Goal: Task Accomplishment & Management: Complete application form

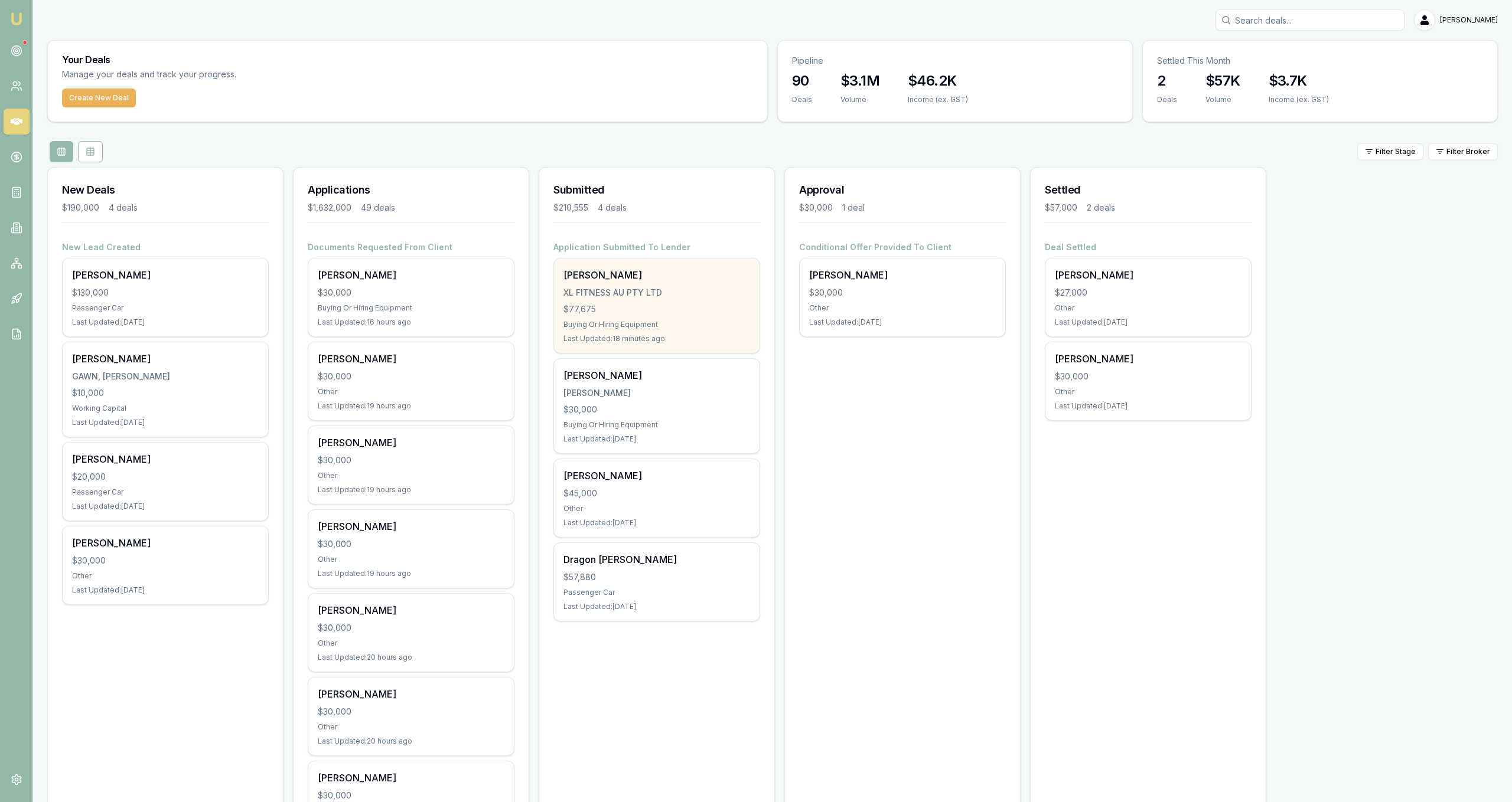
click at [666, 298] on div "XL FITNESS AU PTY LTD" at bounding box center [657, 293] width 186 height 12
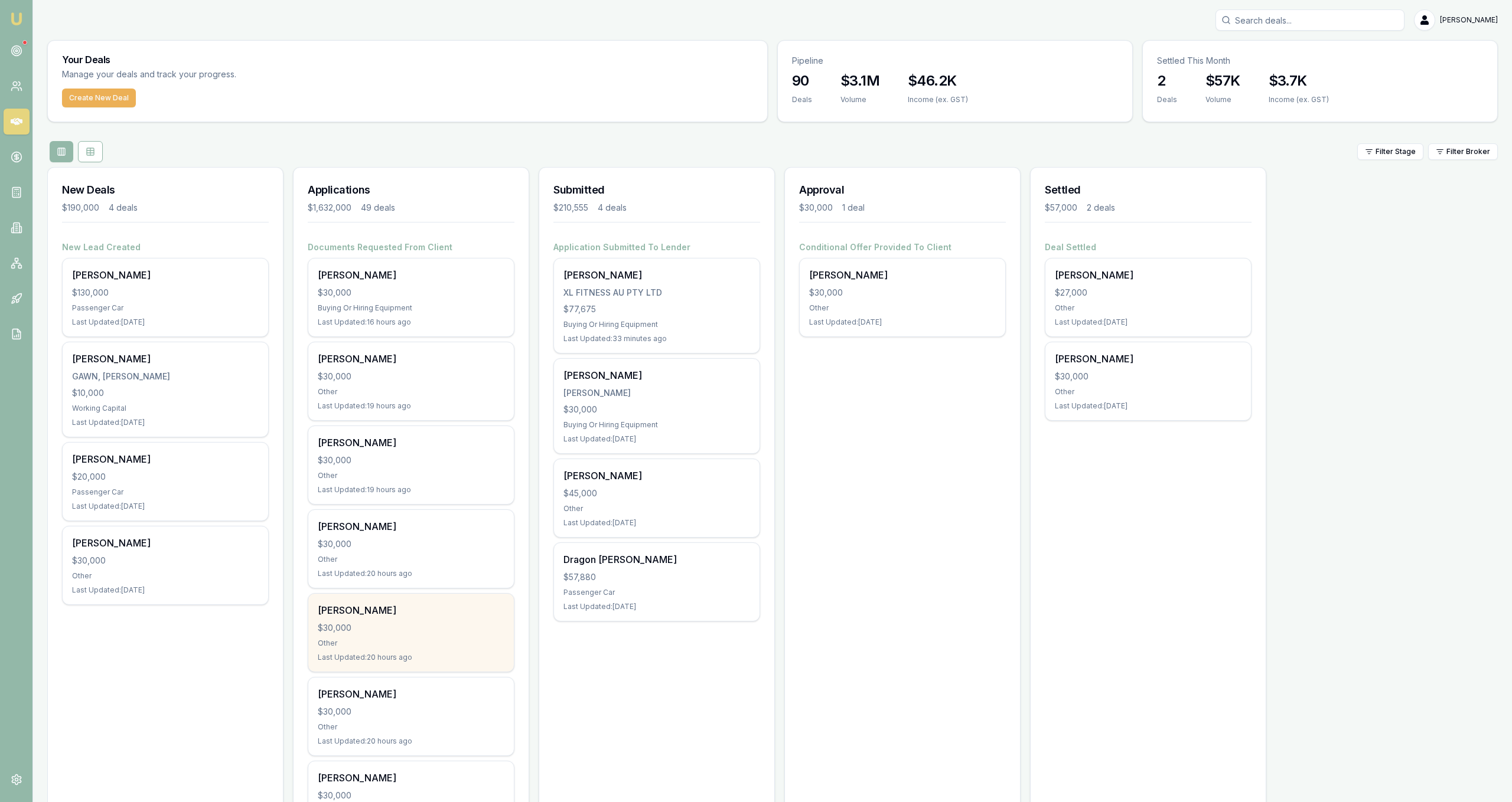
click at [419, 649] on div "David Wilson $30,000 Other Last Updated: 20 hours ago" at bounding box center [411, 632] width 205 height 78
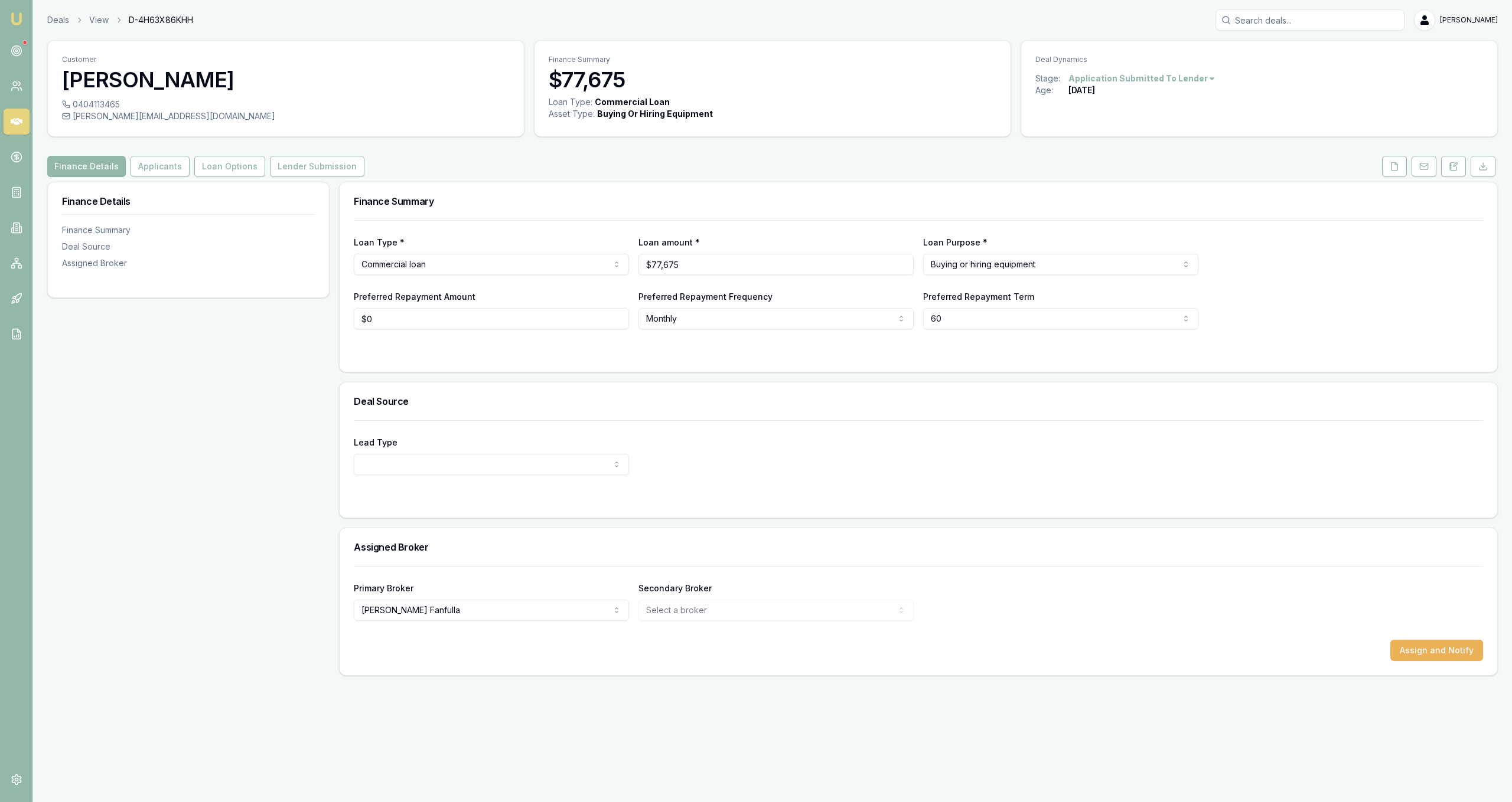
drag, startPoint x: 158, startPoint y: 111, endPoint x: 130, endPoint y: 109, distance: 28.1
click at [130, 109] on div "0404113465" at bounding box center [286, 104] width 448 height 12
click at [244, 81] on h3 "[PERSON_NAME]" at bounding box center [286, 80] width 448 height 24
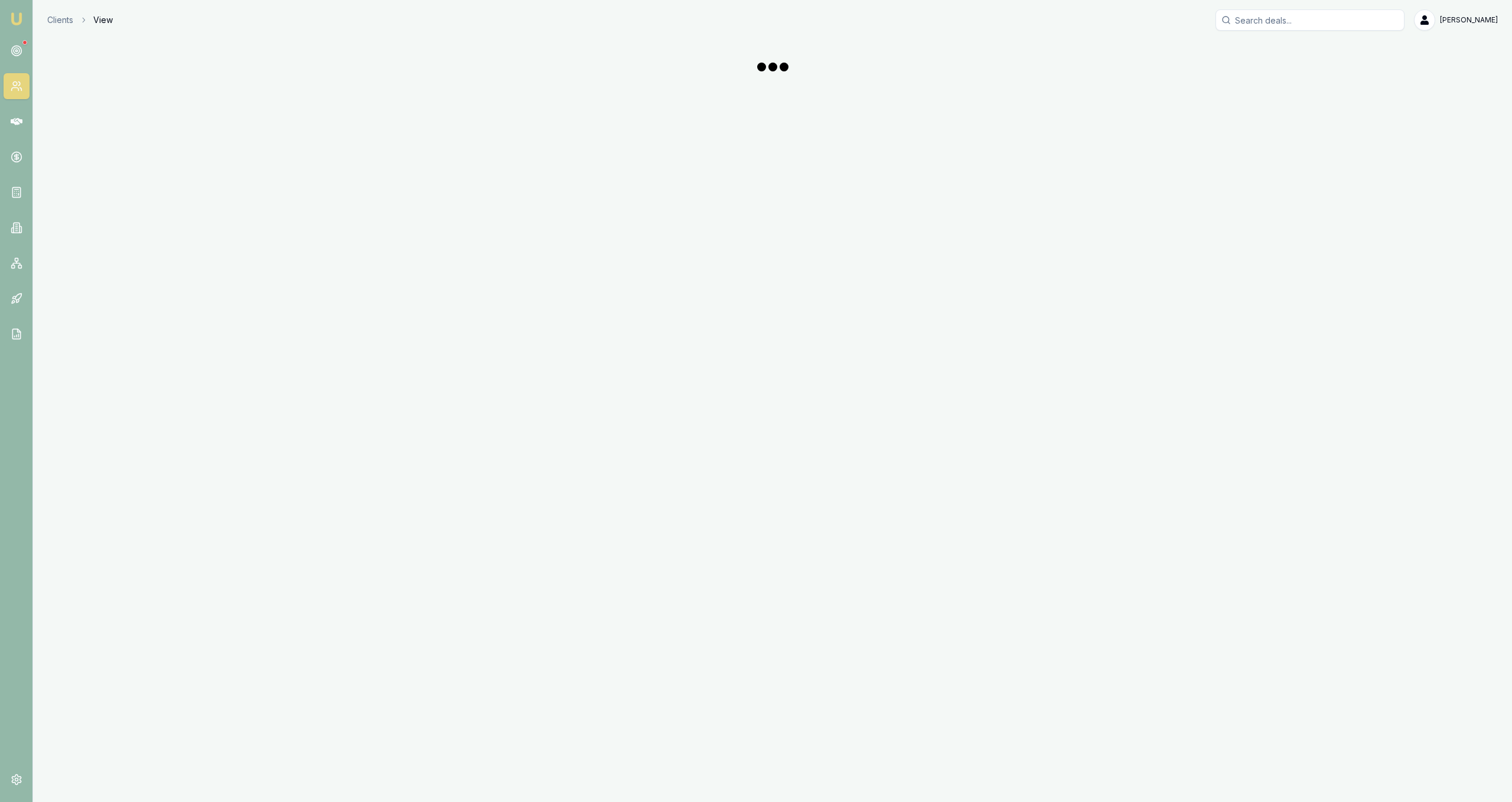
click at [167, 118] on div "Emu Broker Clients View Jackson Fanfulla Toggle Menu" at bounding box center [756, 401] width 1512 height 802
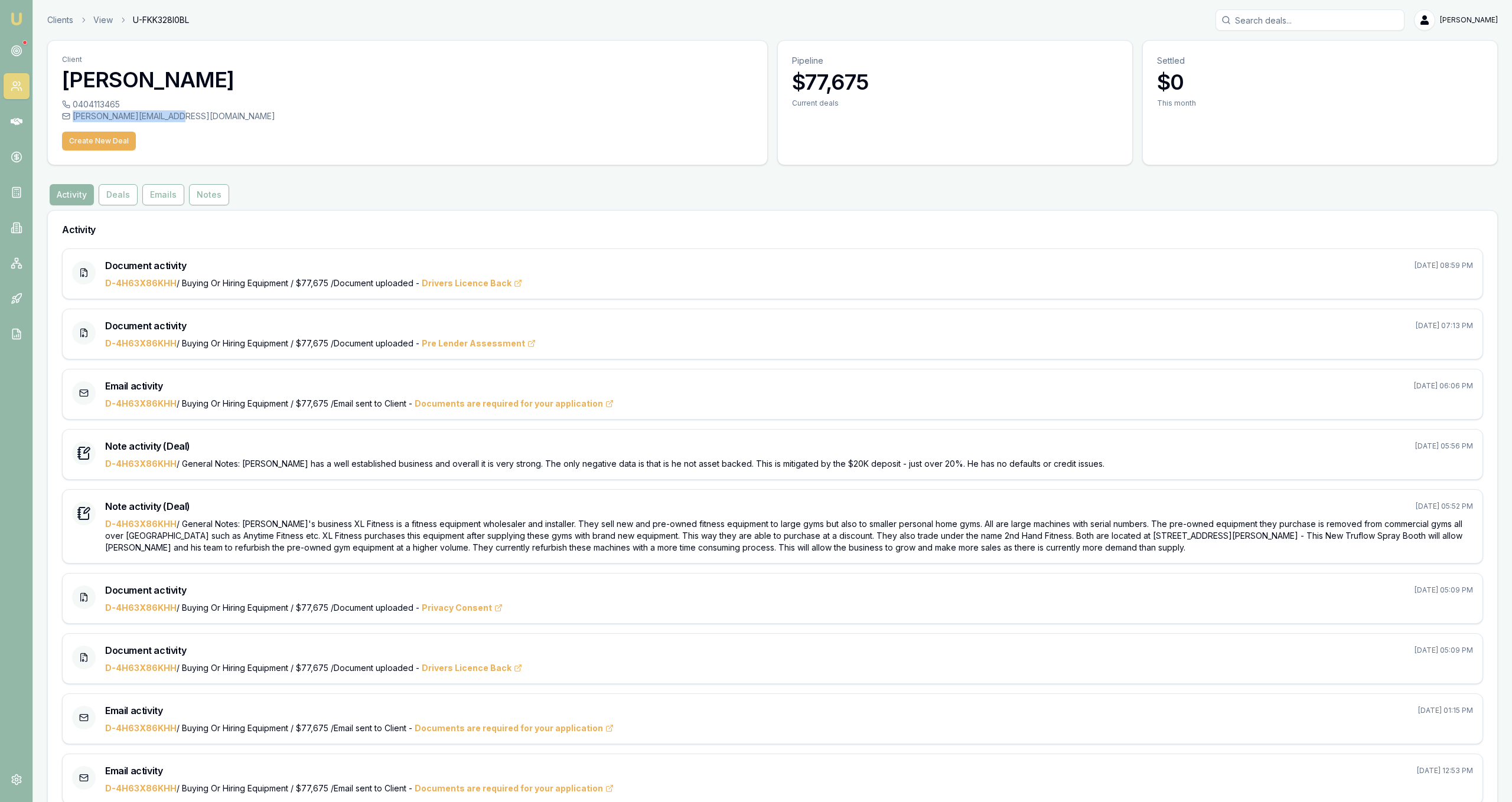
drag, startPoint x: 177, startPoint y: 120, endPoint x: 75, endPoint y: 122, distance: 102.0
click at [75, 122] on div "daniel@xlfitness.com.au" at bounding box center [408, 116] width 691 height 12
copy div "daniel@xlfitness.com.au"
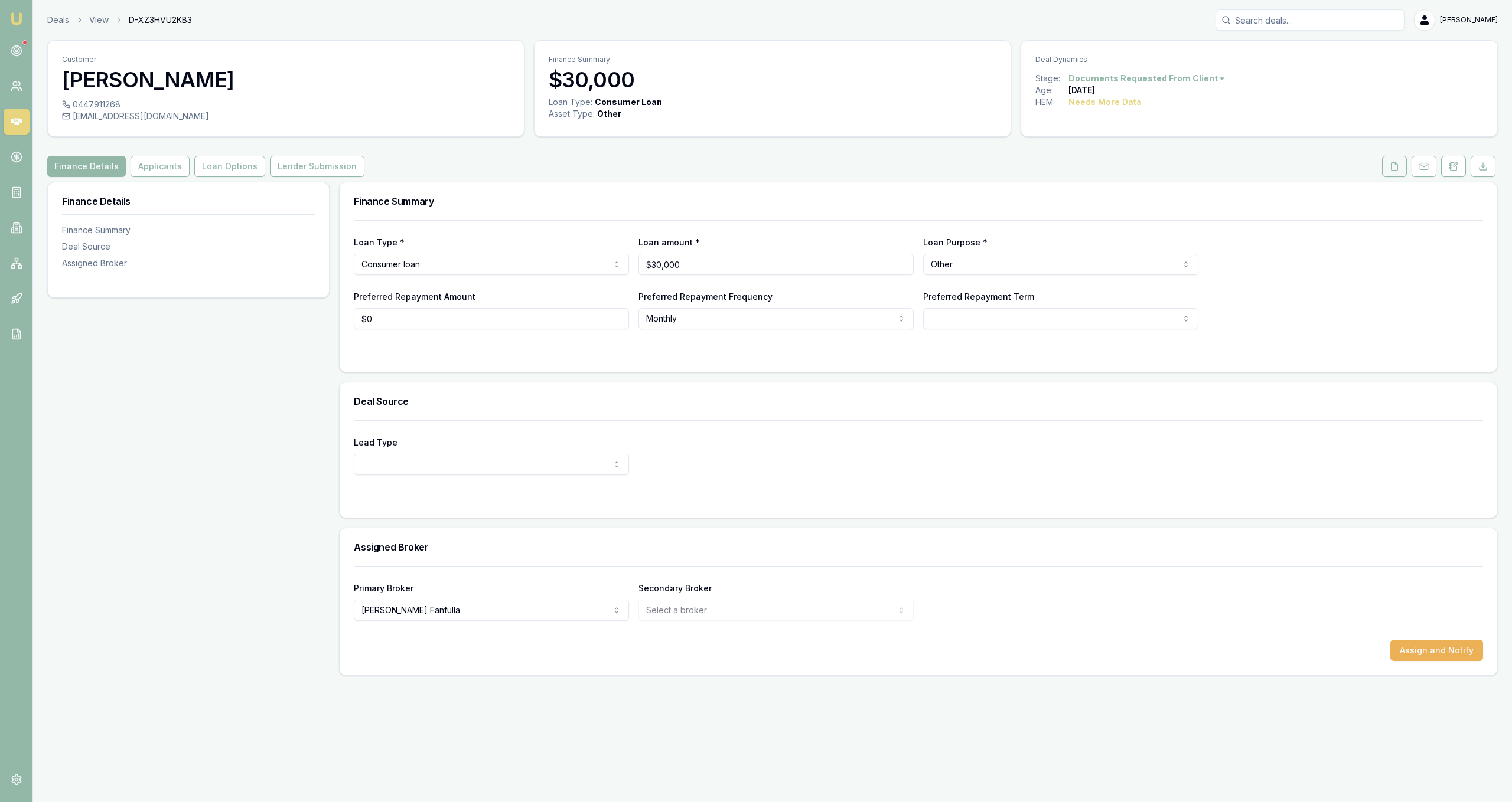
click at [1398, 170] on icon at bounding box center [1394, 166] width 9 height 9
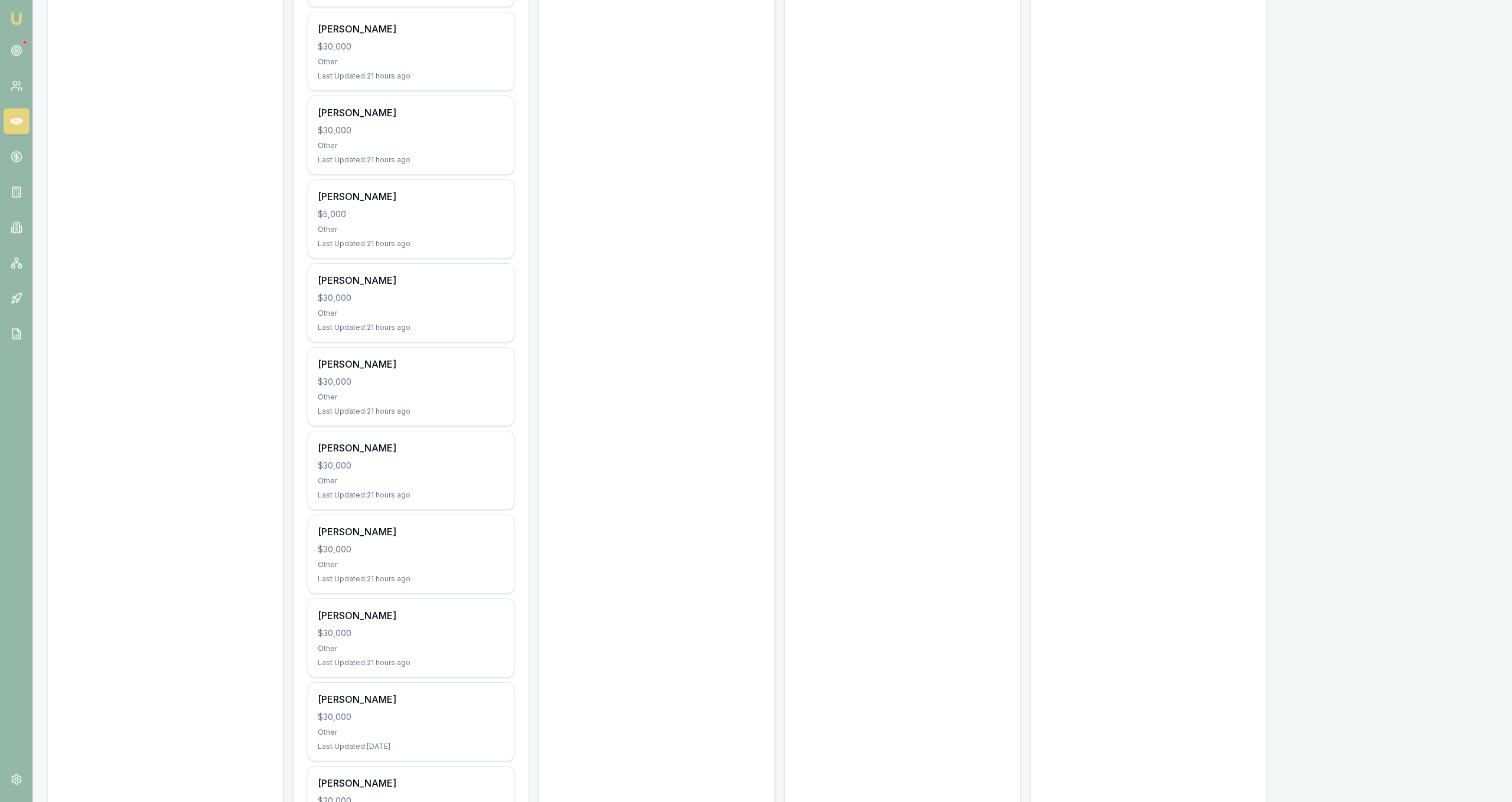
scroll to position [783, 0]
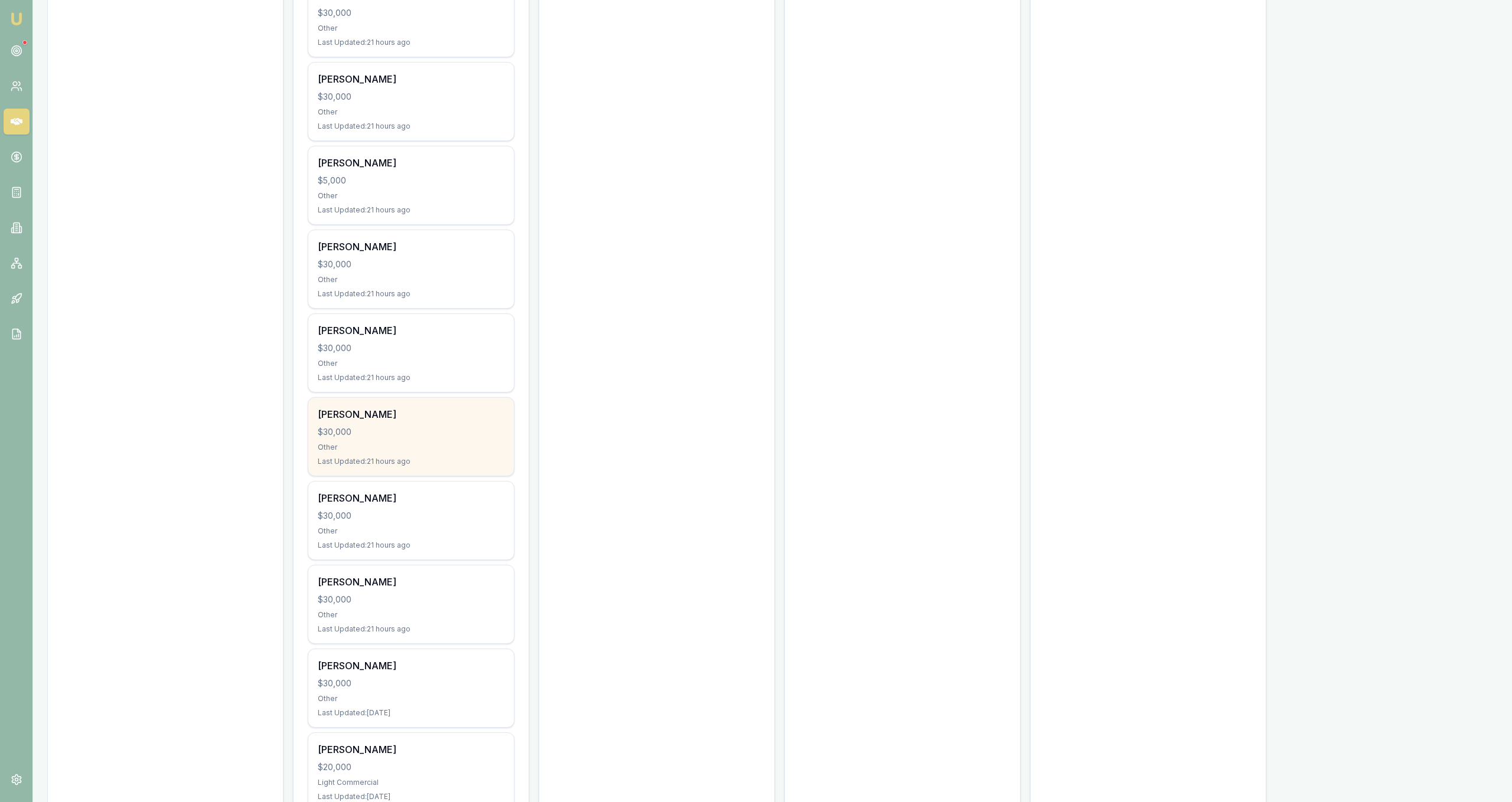
click at [444, 460] on div "Last Updated: 21 hours ago" at bounding box center [411, 461] width 186 height 9
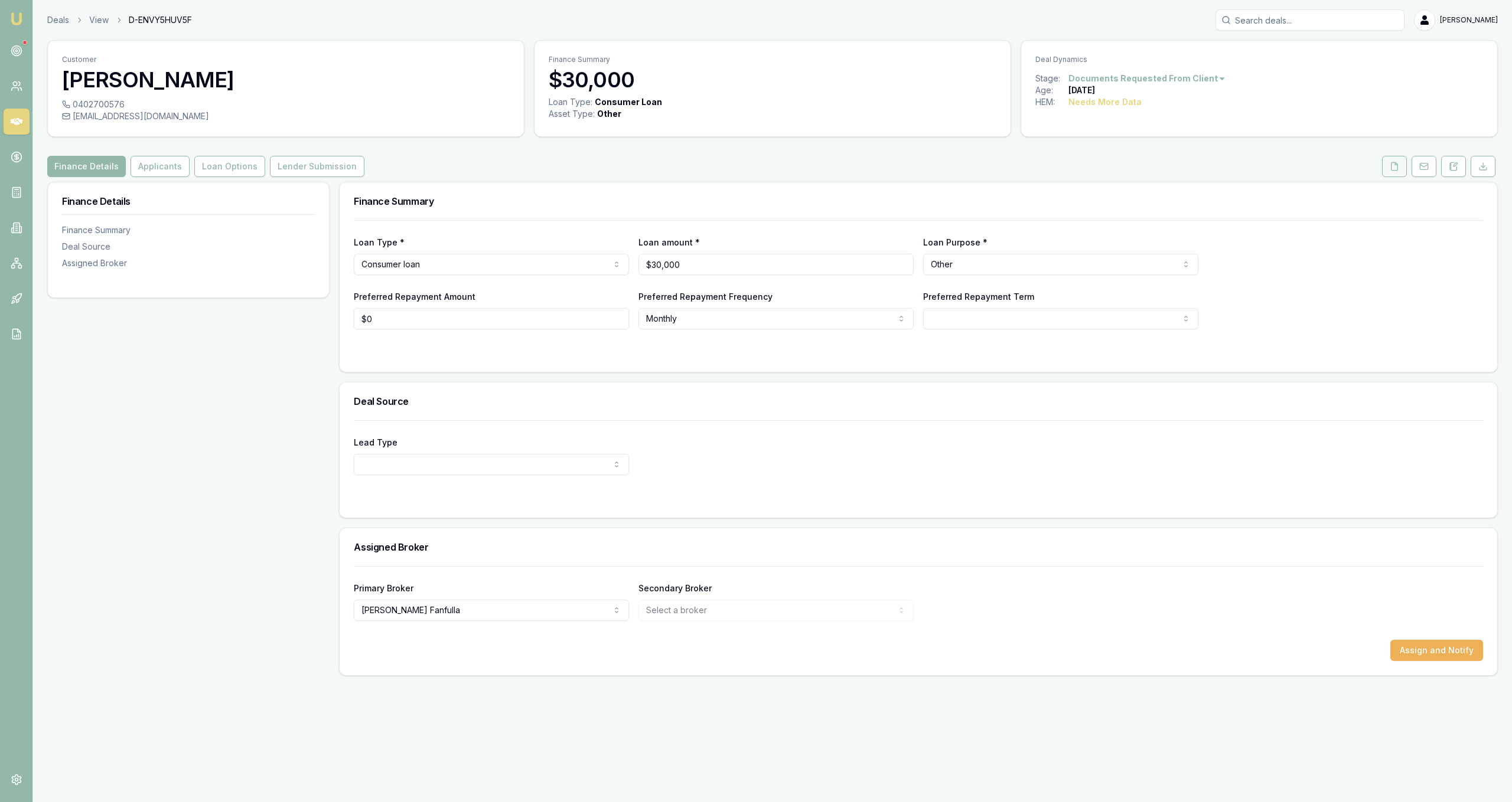
click at [1387, 172] on button at bounding box center [1394, 167] width 25 height 21
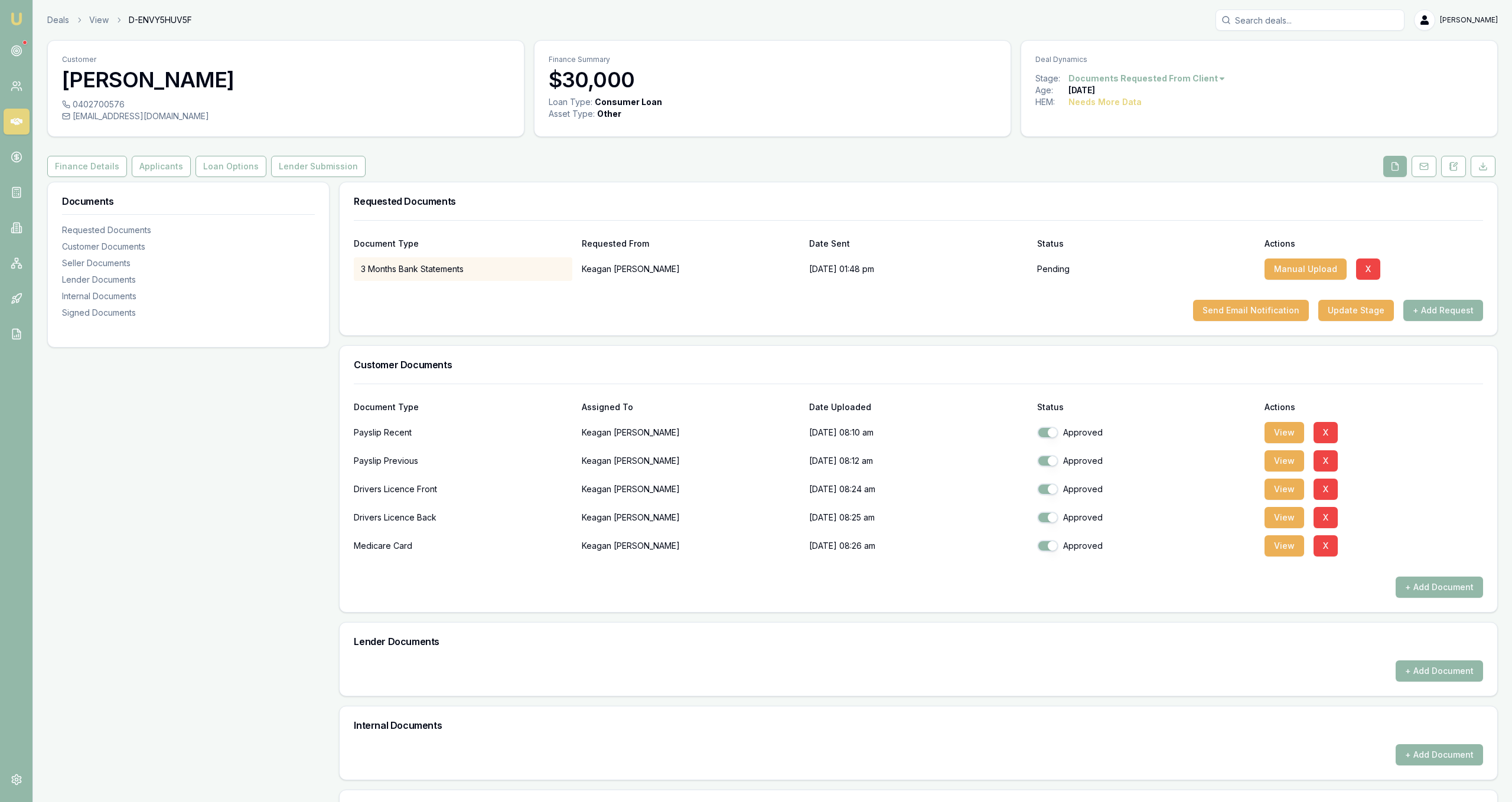
click at [1368, 268] on button "X" at bounding box center [1368, 269] width 25 height 21
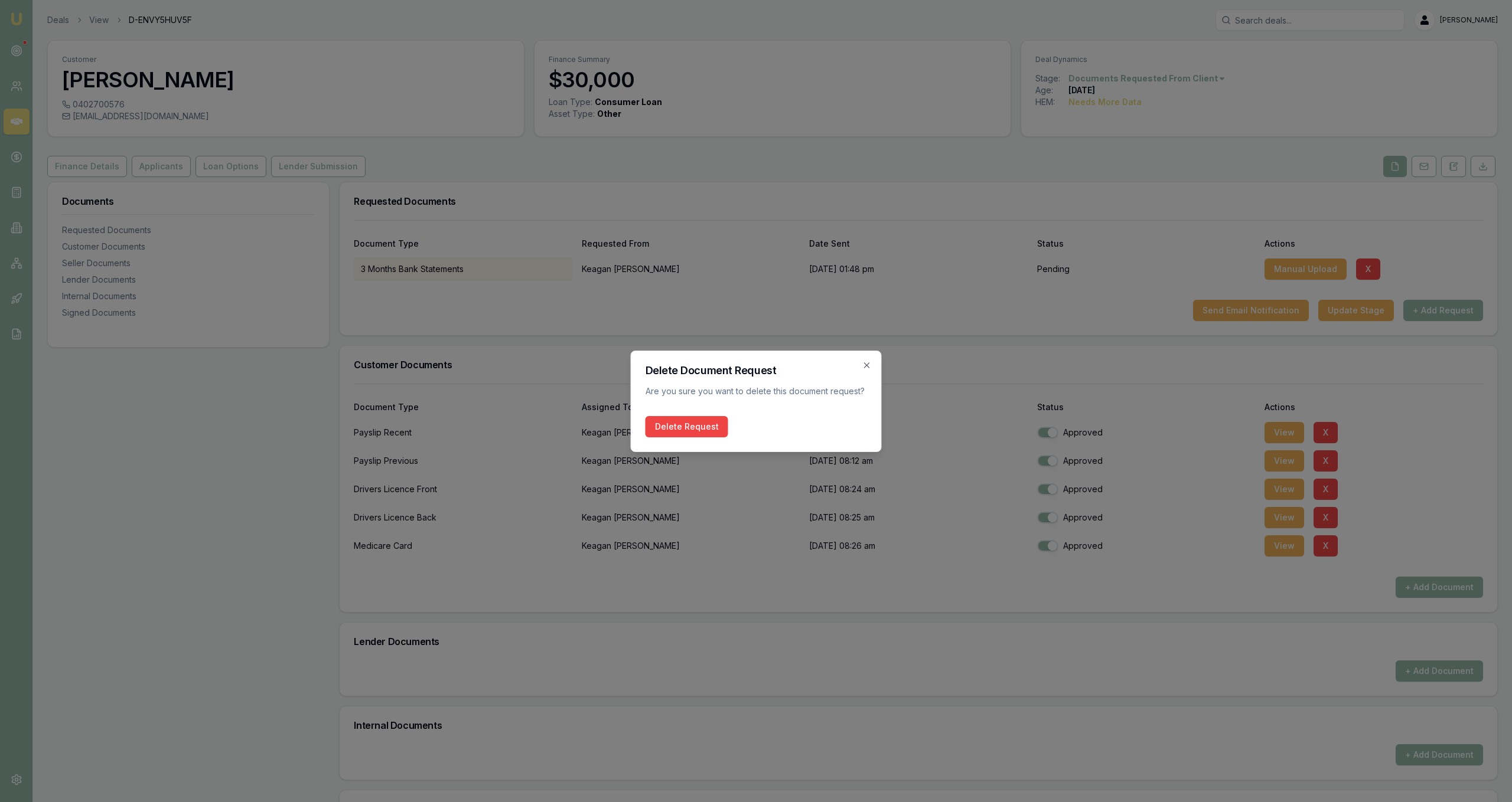
drag, startPoint x: 675, startPoint y: 431, endPoint x: 675, endPoint y: 415, distance: 16.0
click at [677, 434] on button "Delete Request" at bounding box center [687, 427] width 83 height 21
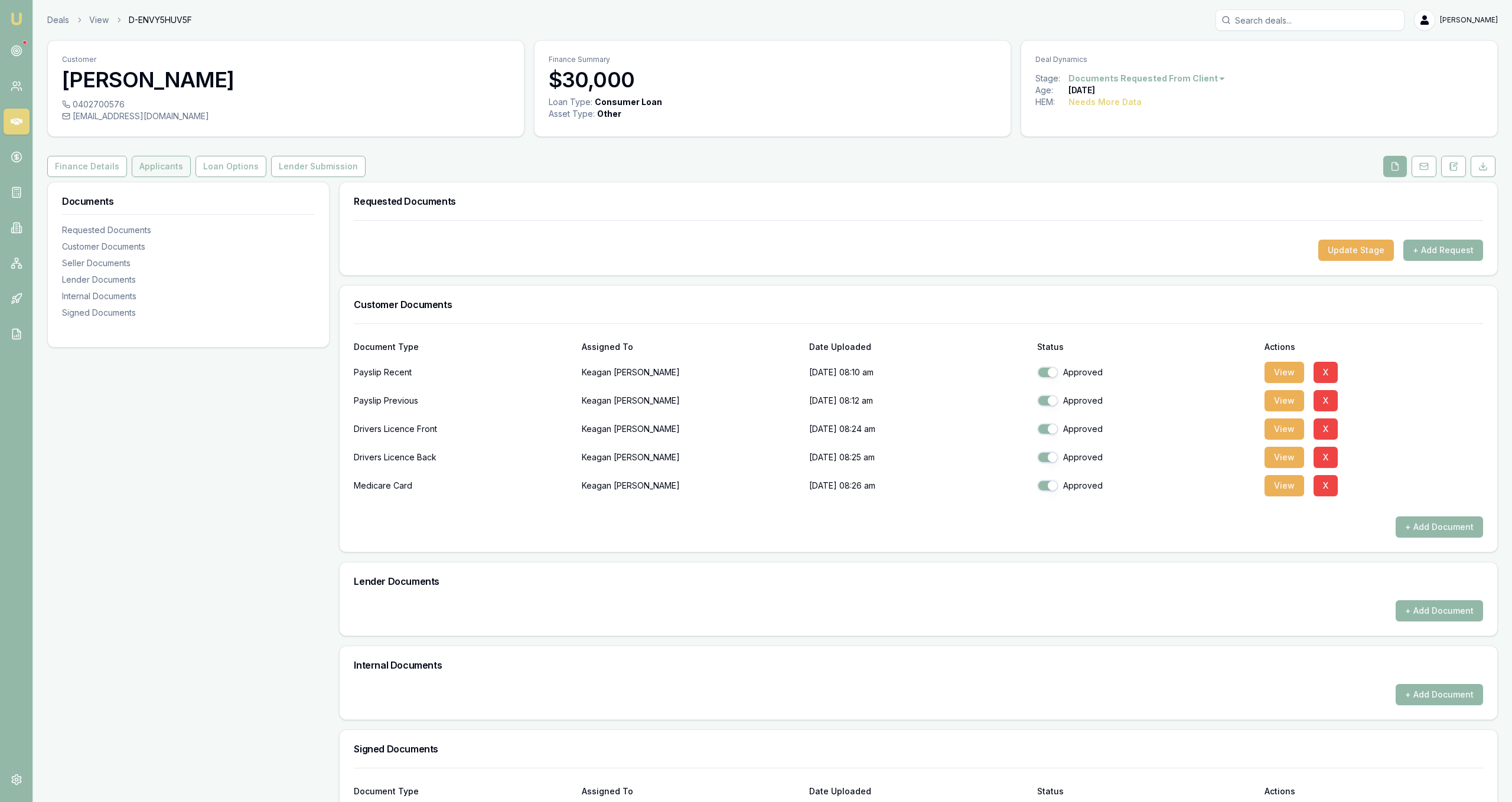
click at [171, 163] on button "Applicants" at bounding box center [161, 167] width 59 height 21
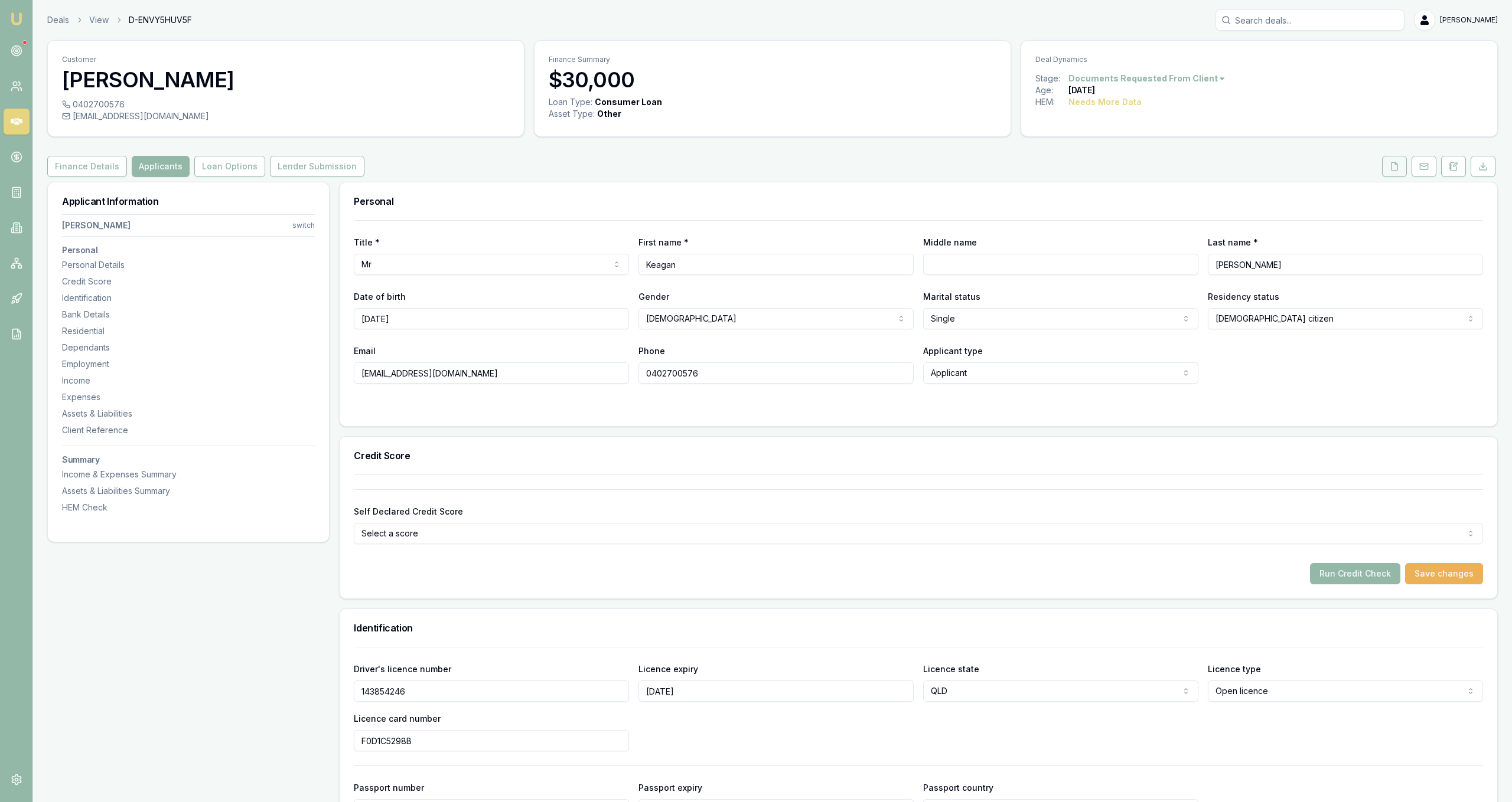
click at [1399, 167] on button at bounding box center [1394, 167] width 25 height 21
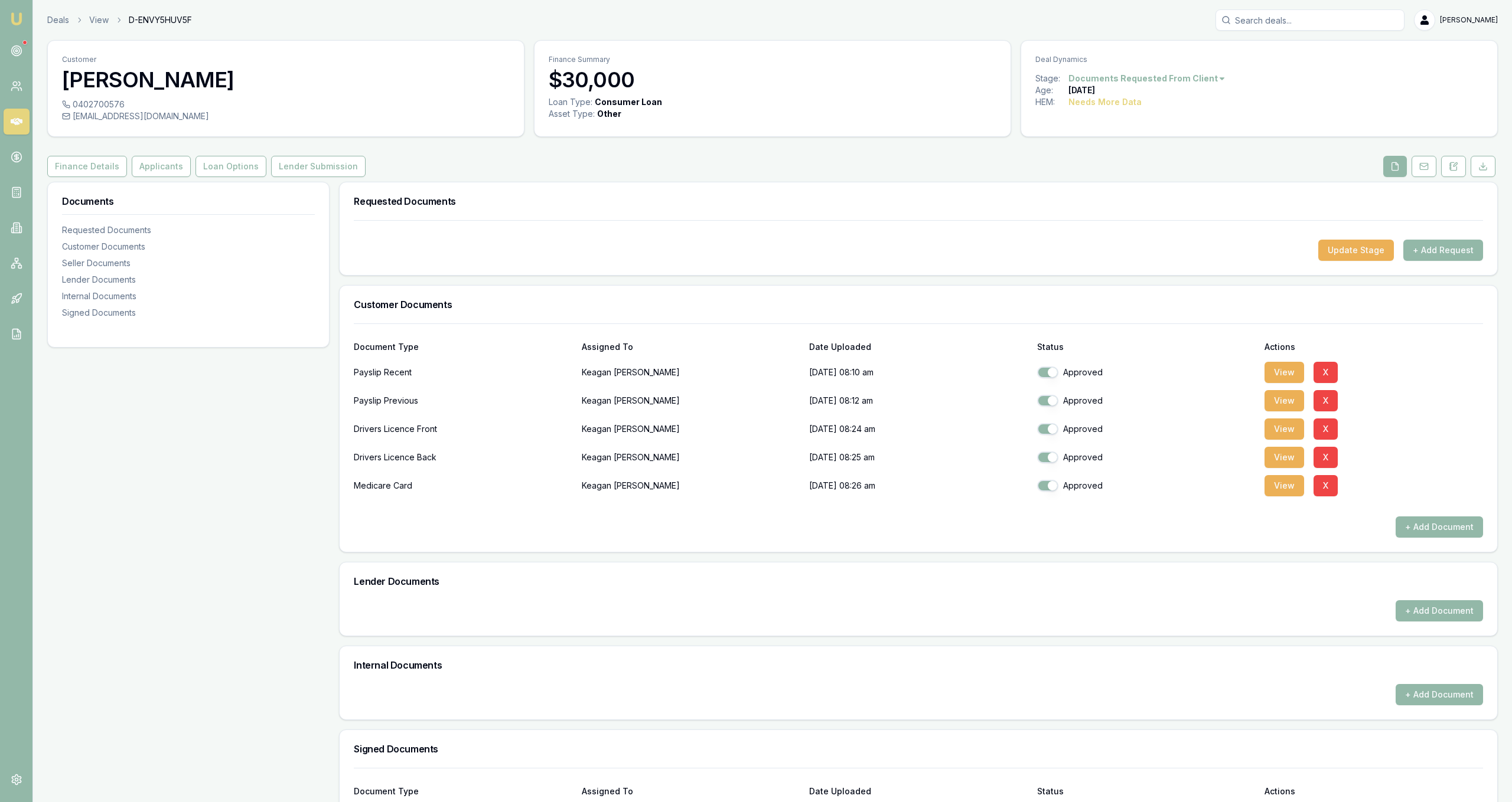
click at [1420, 249] on button "+ Add Request" at bounding box center [1443, 250] width 80 height 21
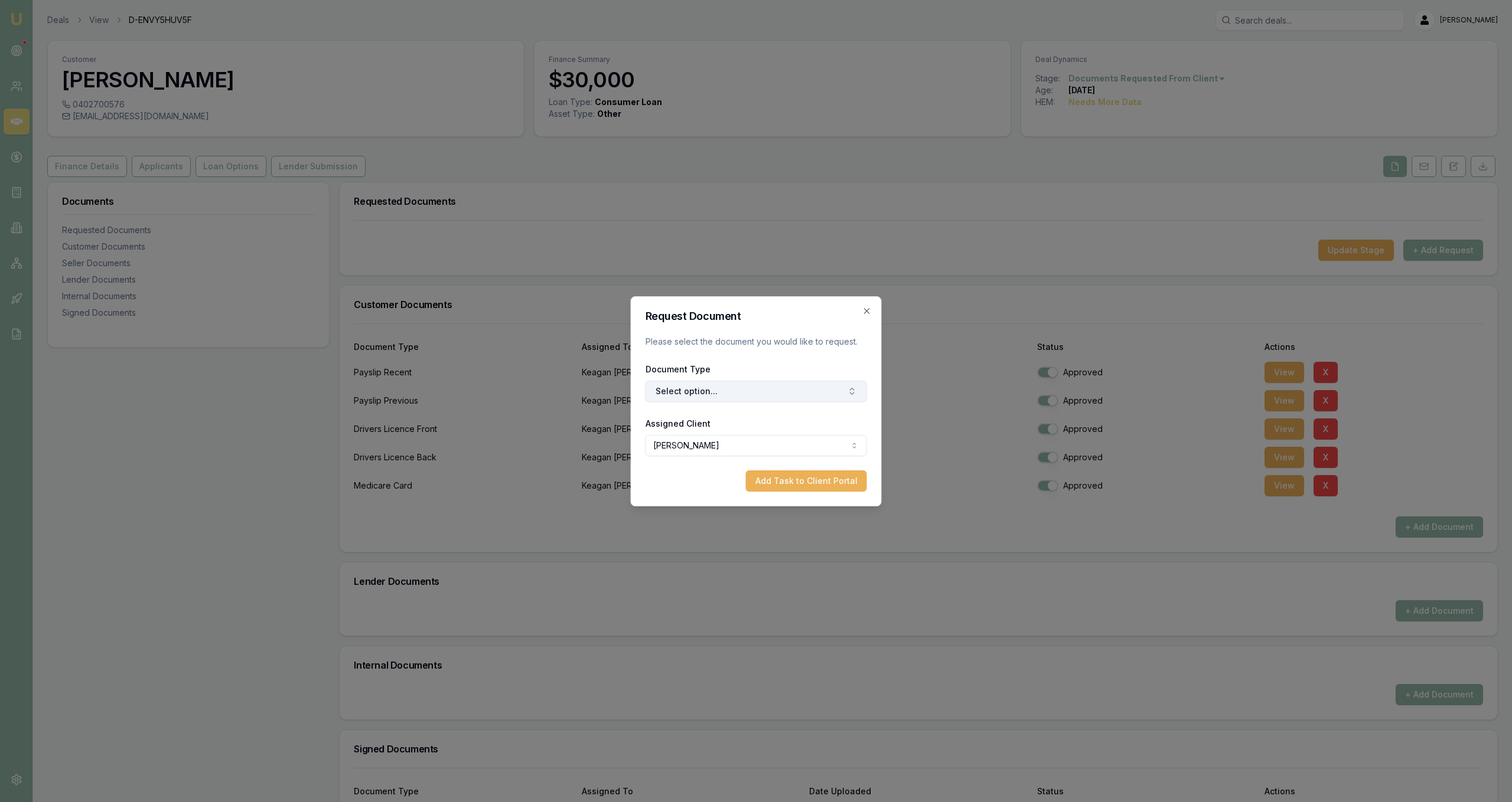
click at [693, 392] on button "Select option..." at bounding box center [756, 392] width 221 height 21
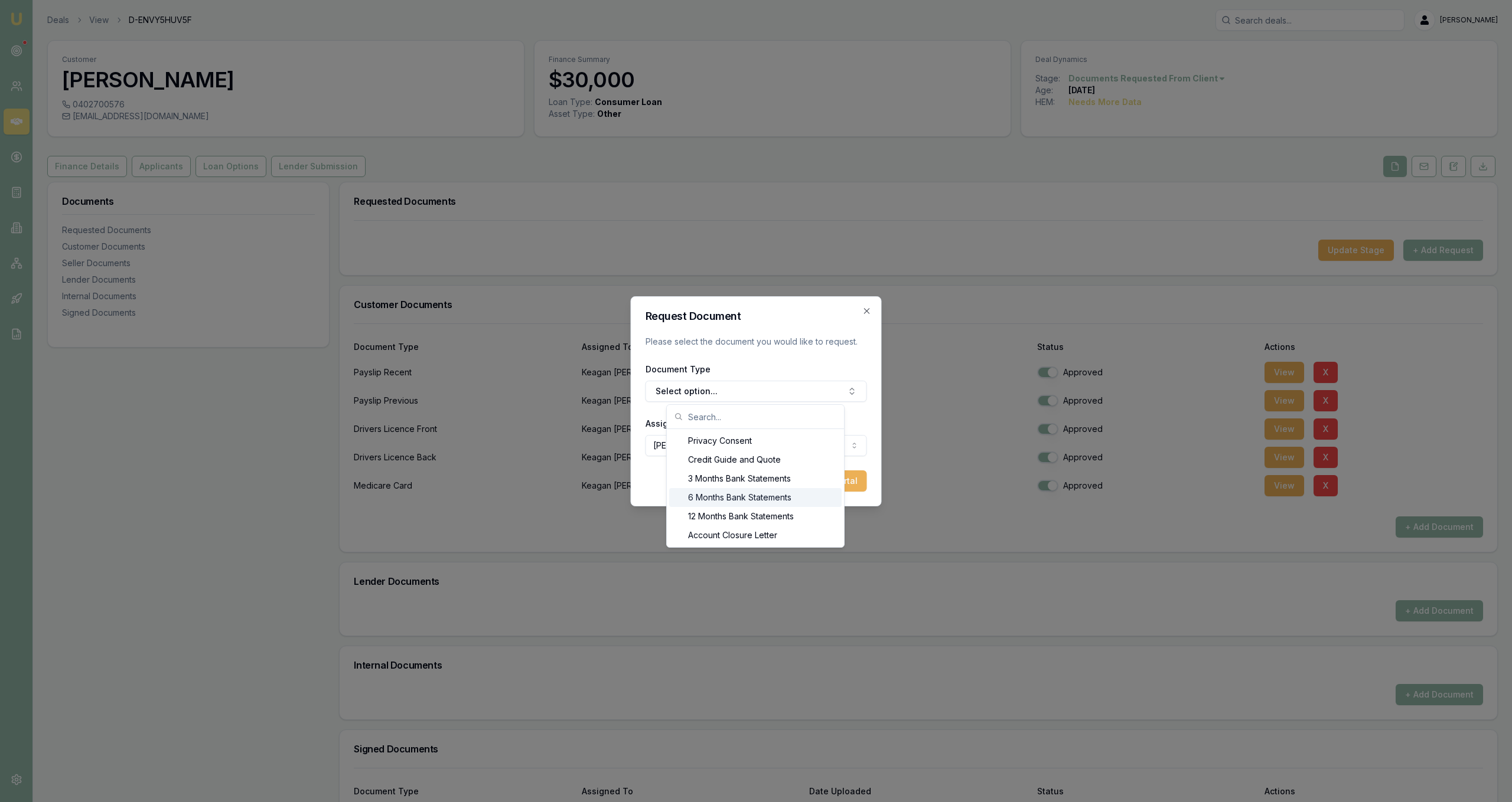
click at [731, 490] on div "6 Months Bank Statements" at bounding box center [755, 497] width 172 height 19
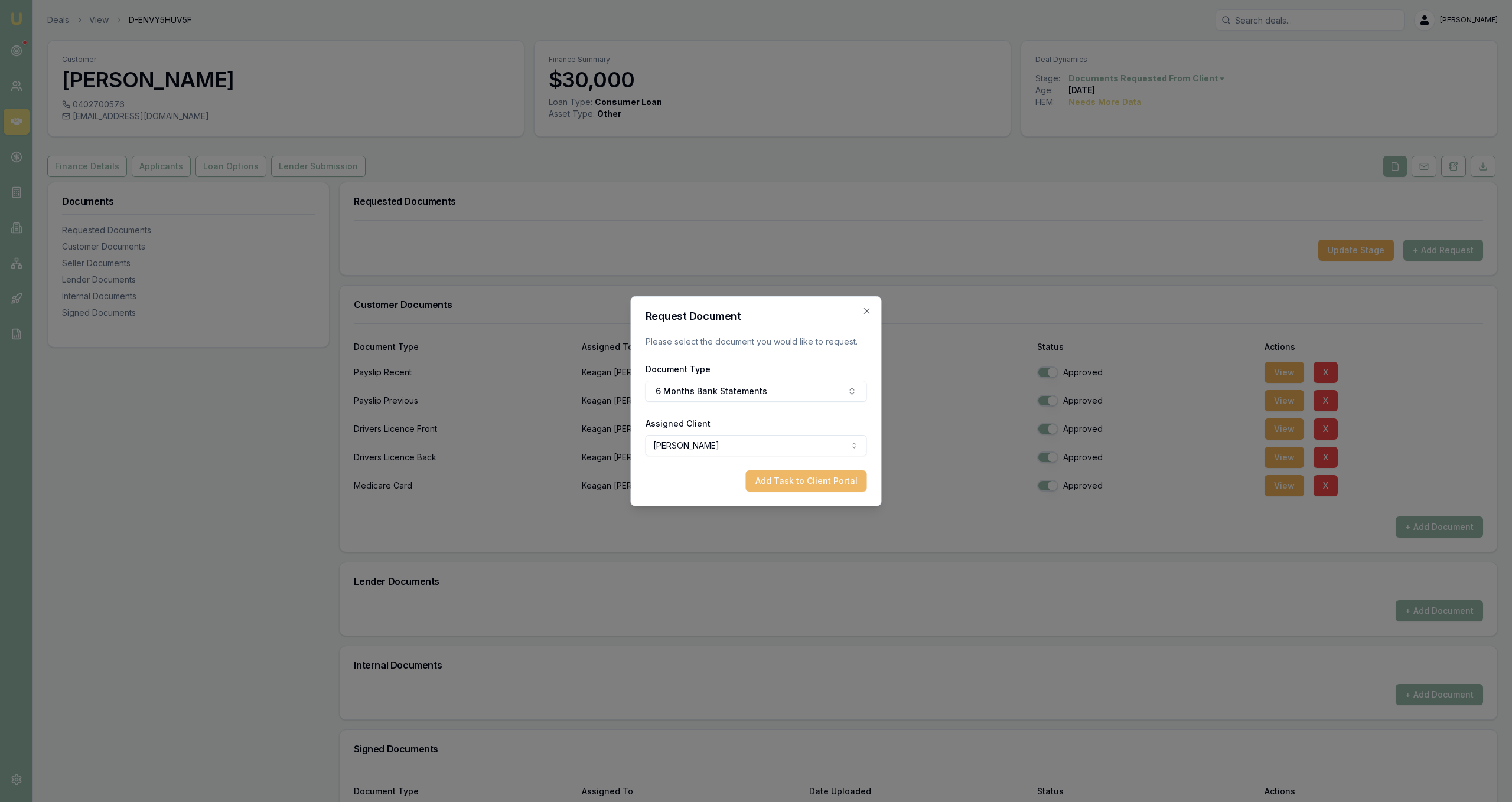
click at [836, 488] on button "Add Task to Client Portal" at bounding box center [806, 481] width 121 height 21
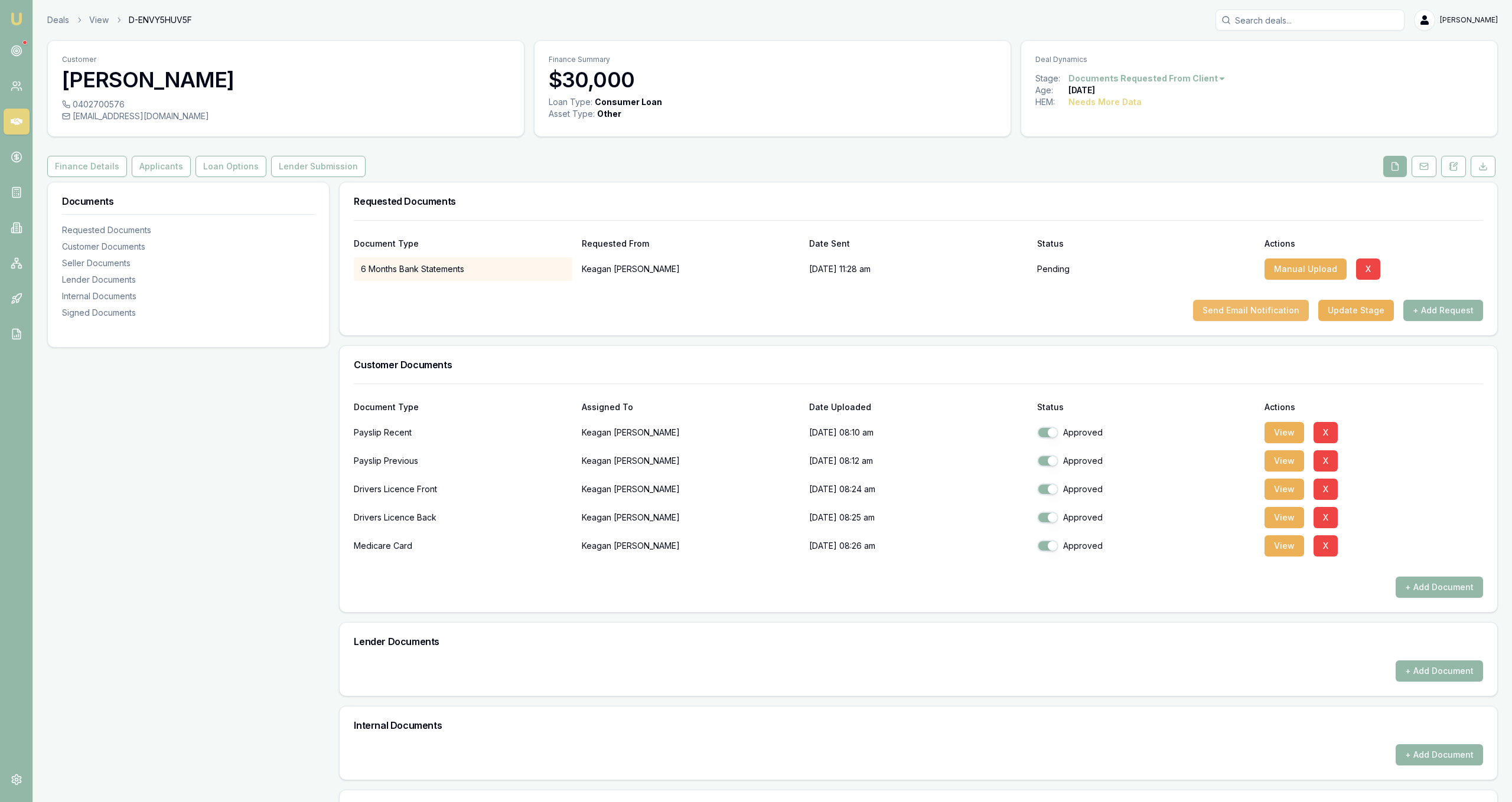
click at [1277, 317] on button "Send Email Notification" at bounding box center [1251, 310] width 116 height 21
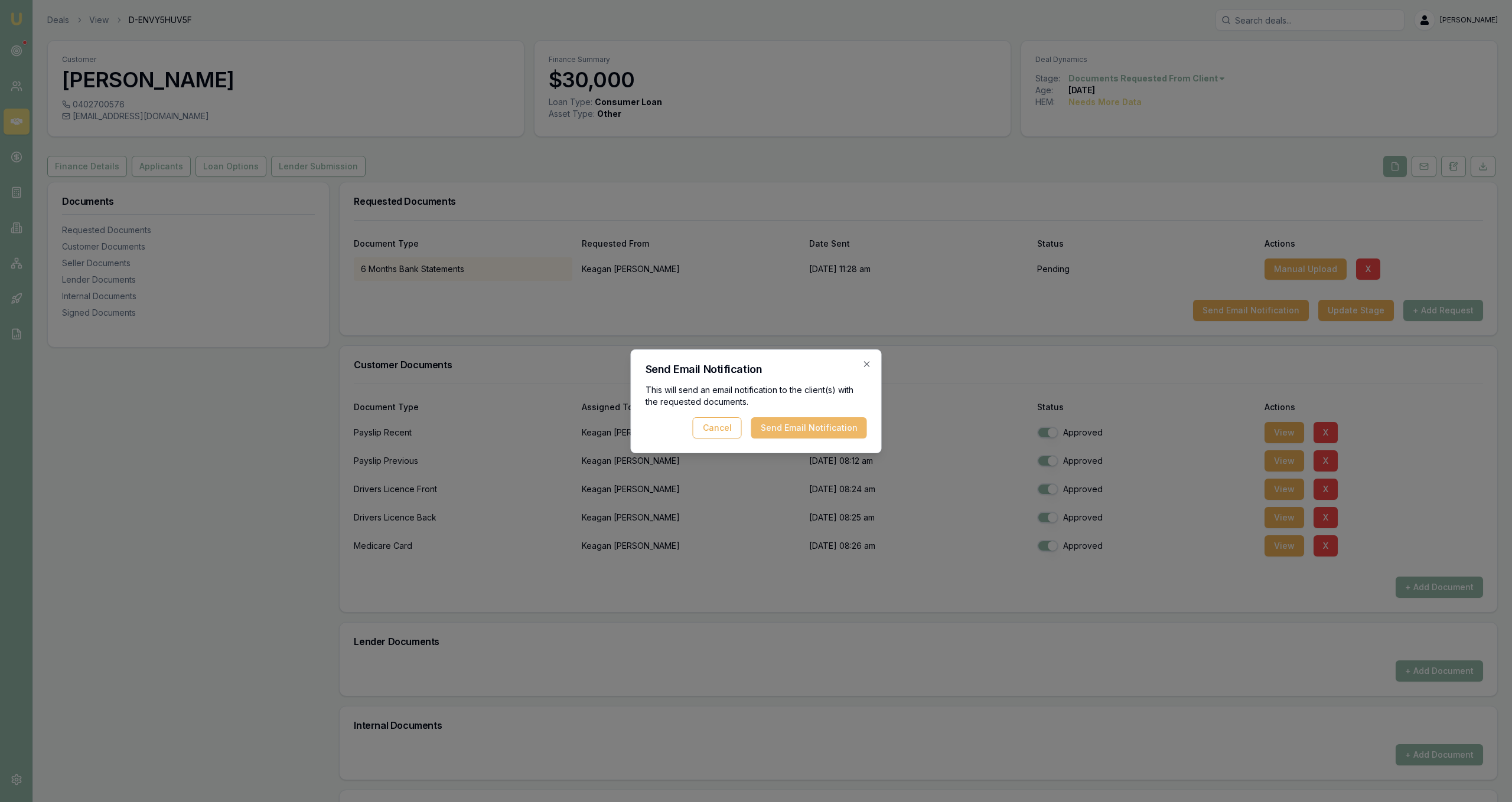
click at [792, 422] on button "Send Email Notification" at bounding box center [809, 428] width 116 height 21
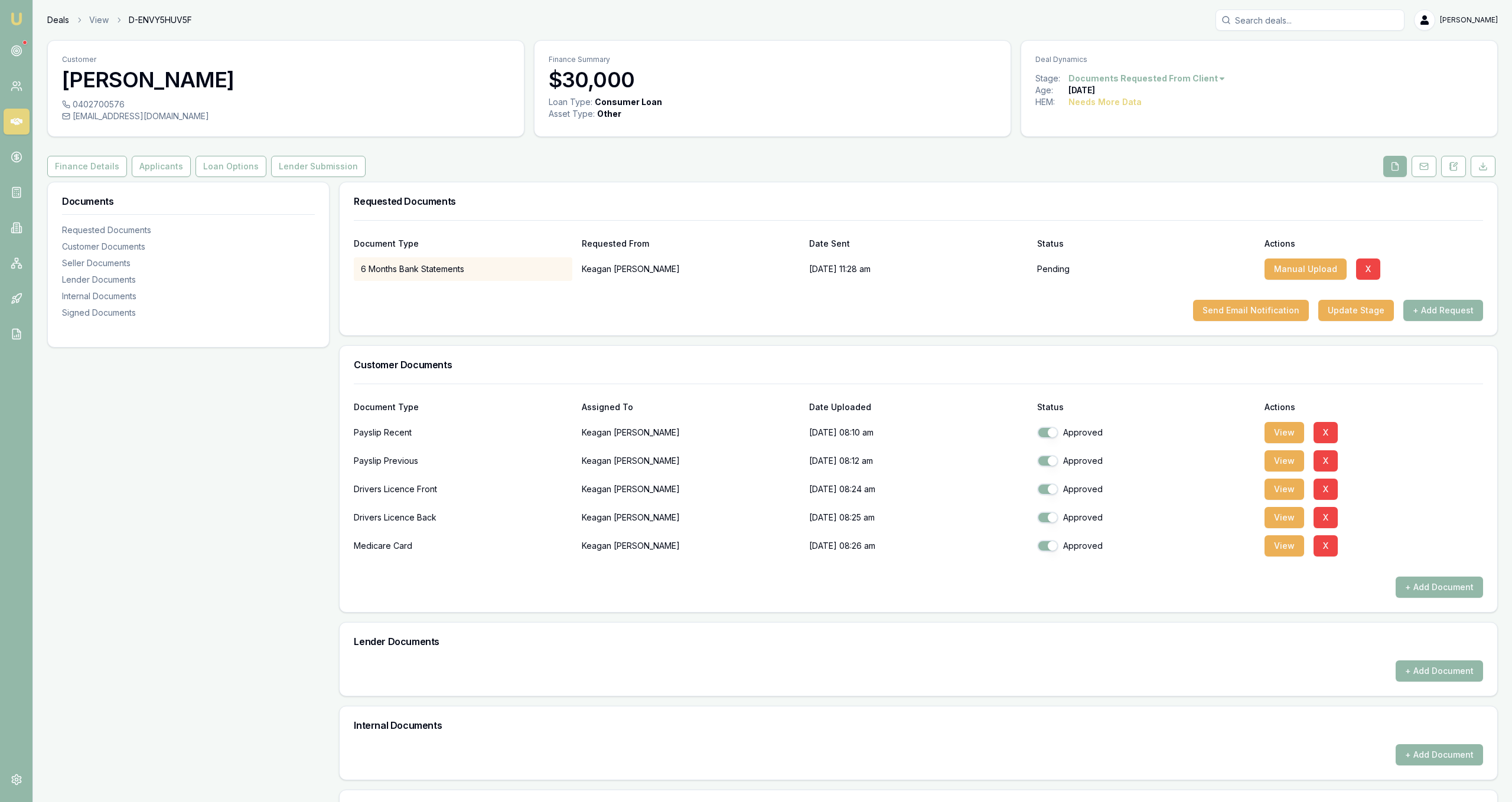
drag, startPoint x: 53, startPoint y: 29, endPoint x: 58, endPoint y: 21, distance: 9.4
click at [55, 27] on div "Deals View D-ENVY5HUV5F Jackson Fanfulla" at bounding box center [772, 20] width 1450 height 21
click at [57, 21] on link "Deals" at bounding box center [57, 20] width 22 height 12
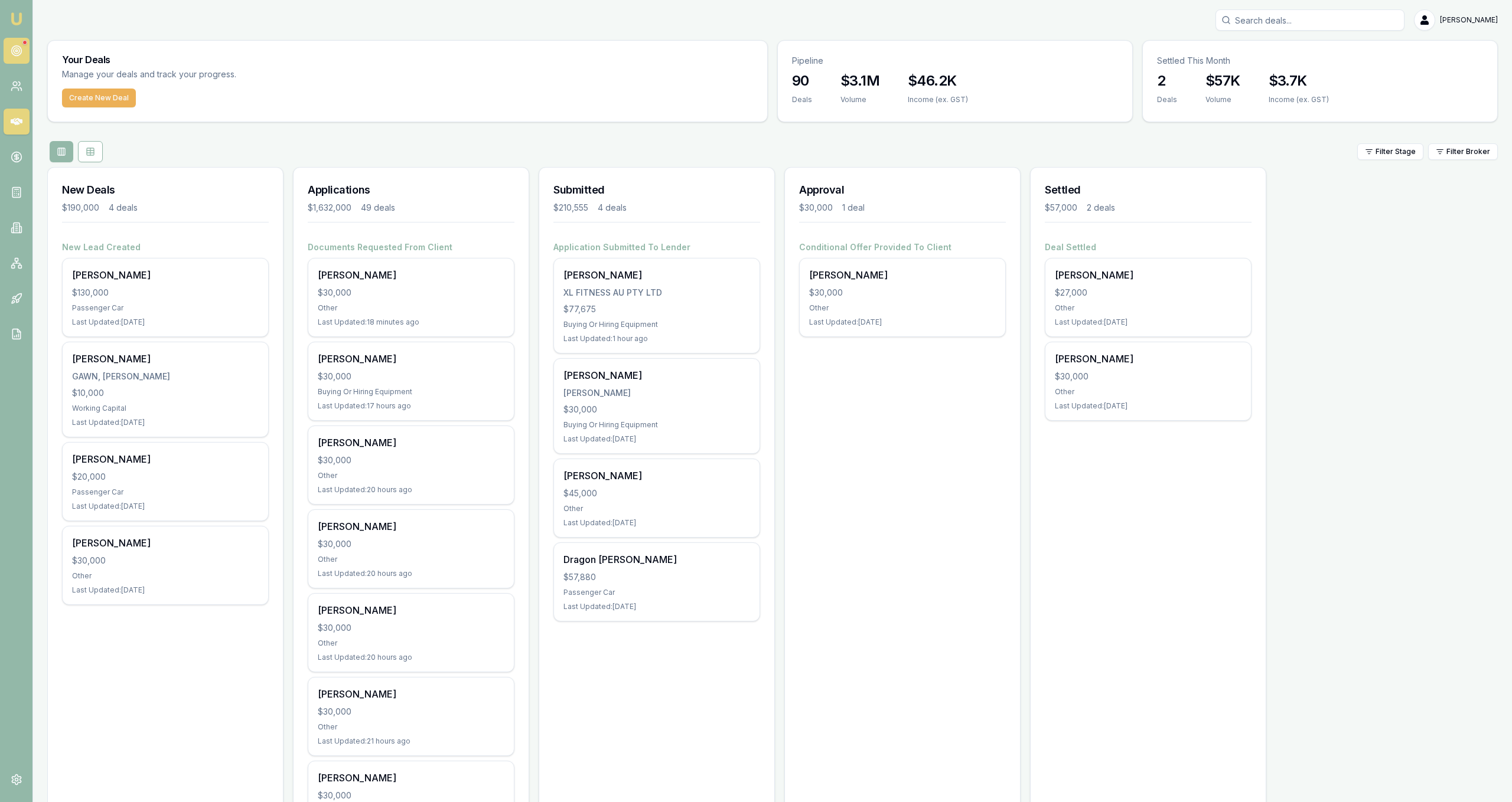
click at [19, 52] on circle at bounding box center [16, 50] width 6 height 6
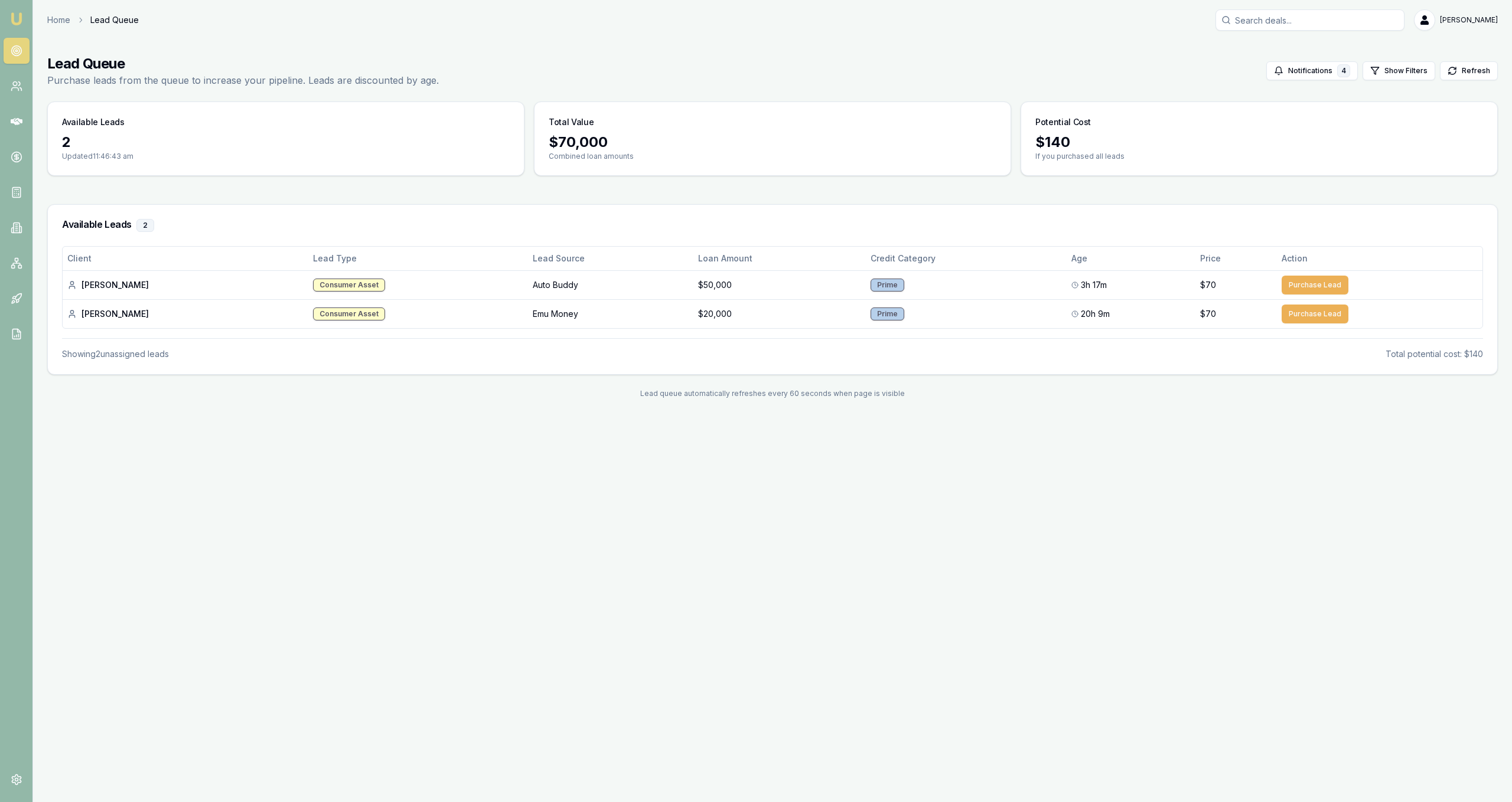
click at [528, 425] on div "Emu Broker Home Lead Queue Jackson Fanfulla Toggle Menu Lead Queue Purchase lea…" at bounding box center [756, 401] width 1512 height 802
click at [54, 27] on div "Home Lead Queue Jackson Fanfulla" at bounding box center [772, 20] width 1450 height 21
click at [54, 25] on link "Home" at bounding box center [58, 20] width 23 height 12
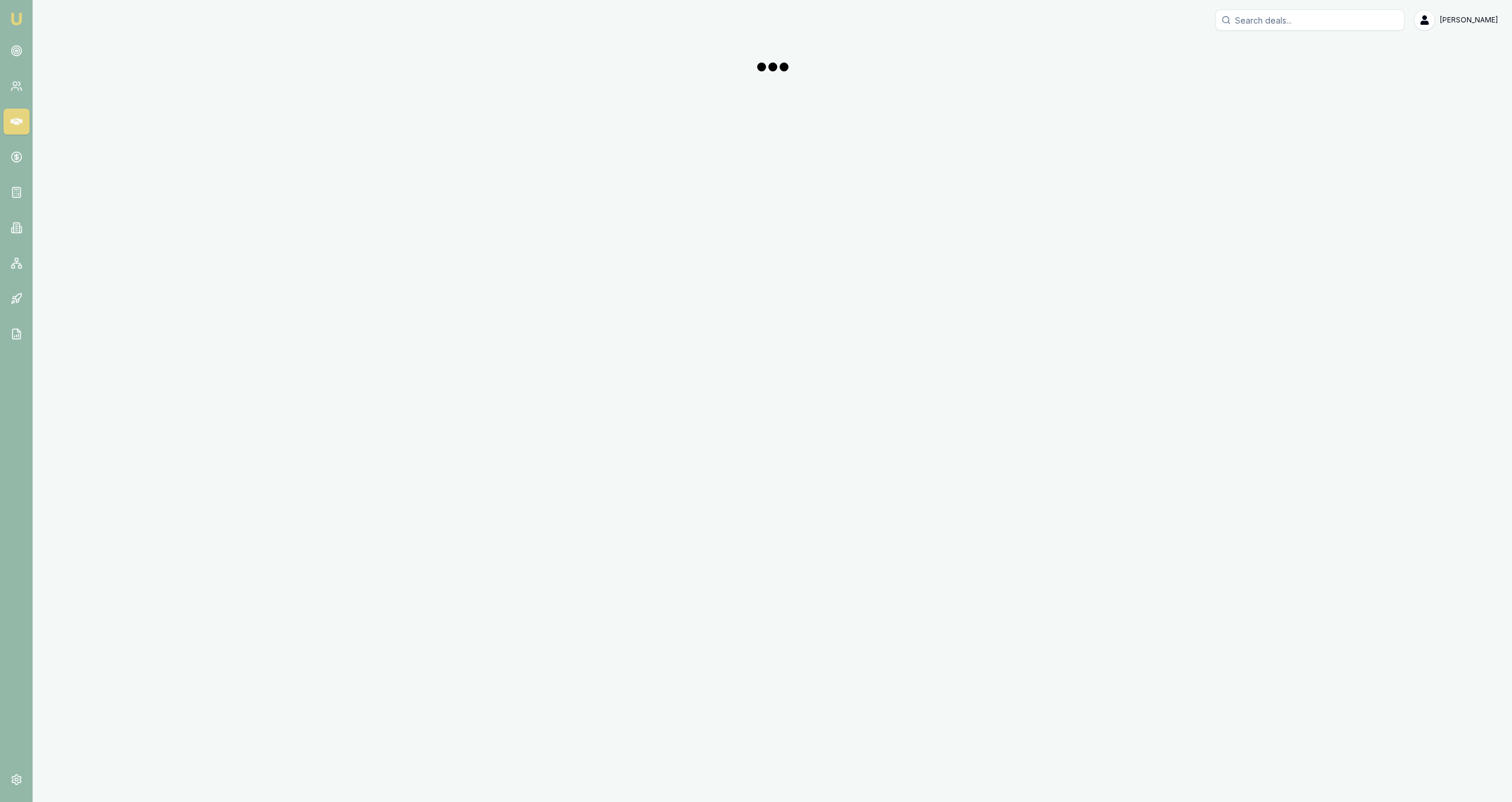
click at [55, 25] on div "Emu Broker Jackson Fanfulla Toggle Menu" at bounding box center [756, 401] width 1512 height 802
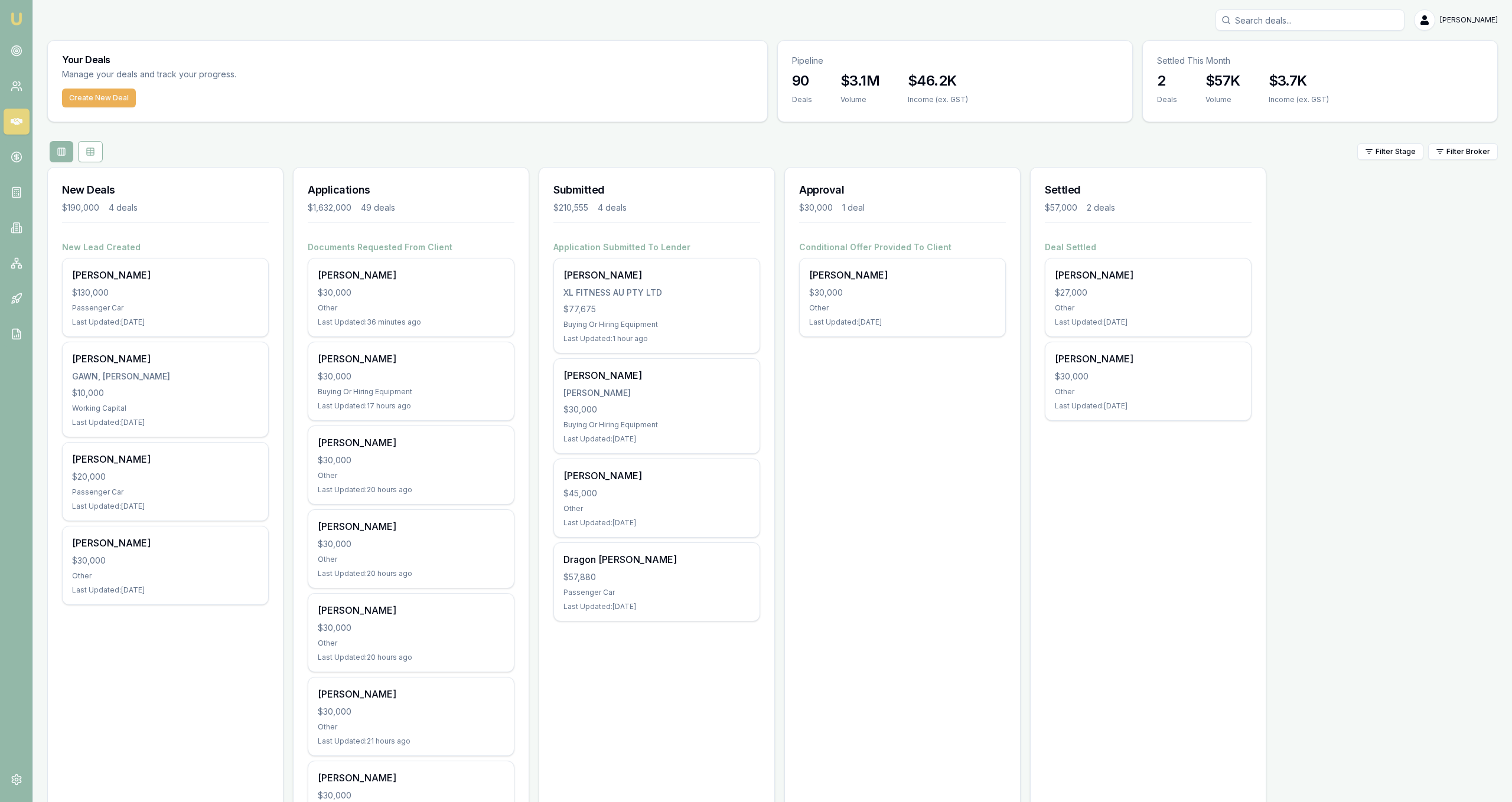
click at [462, 367] on div "Christopher Lenthall $30,000 Buying Or Hiring Equipment Last Updated: 17 hours …" at bounding box center [411, 381] width 205 height 78
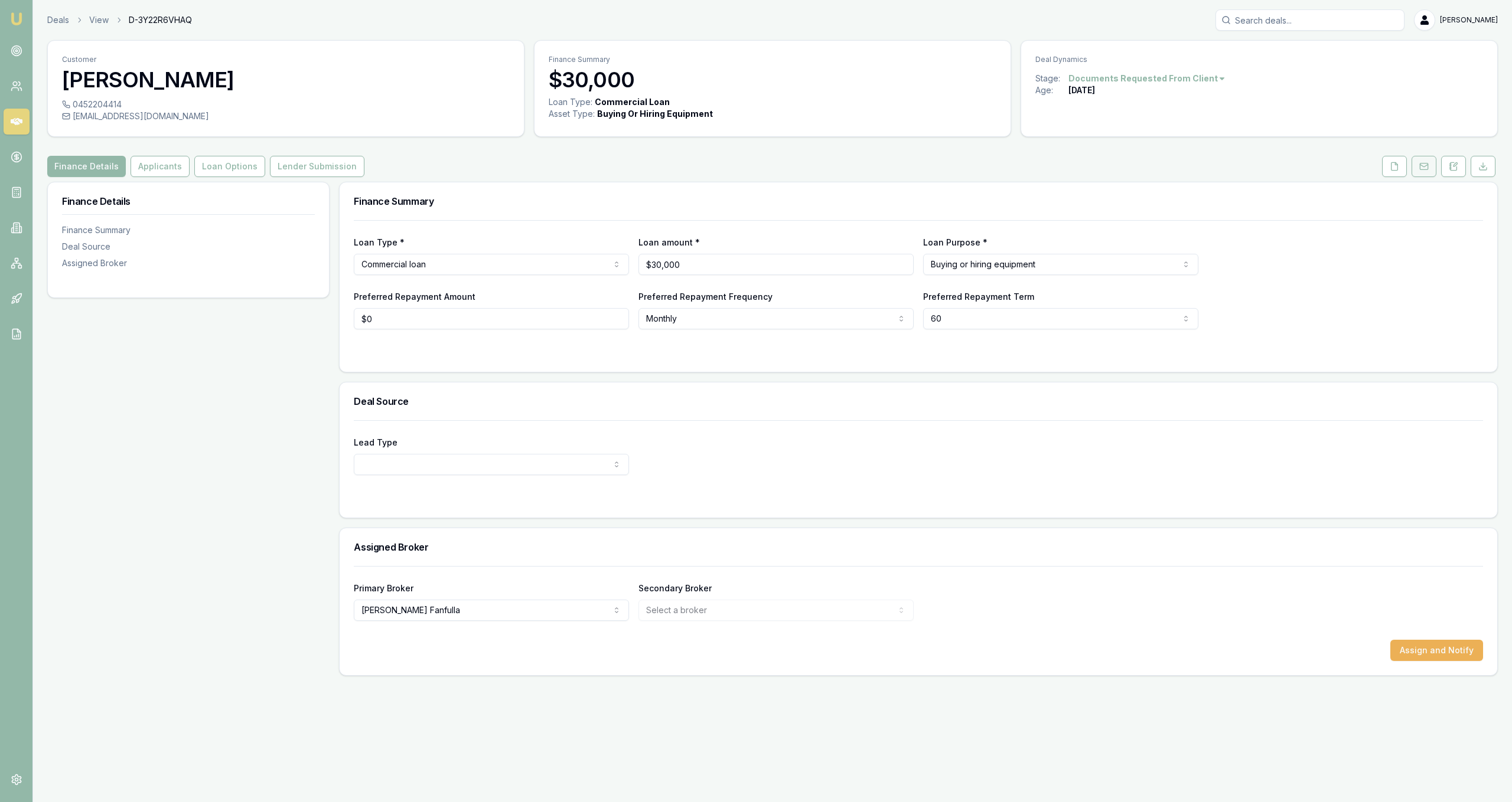
click at [1416, 163] on button at bounding box center [1423, 167] width 25 height 21
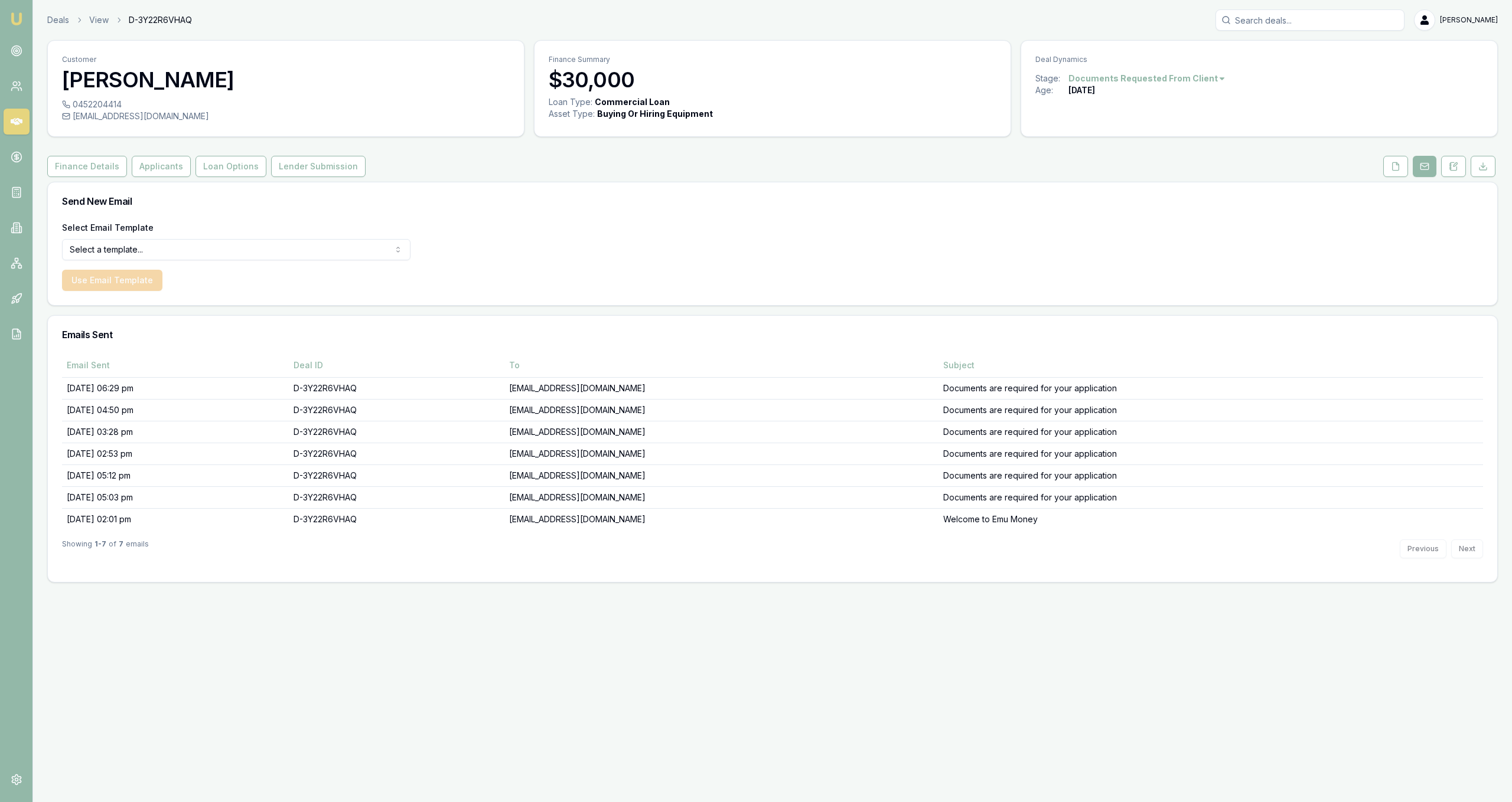
click at [1377, 169] on div "Finance Details Applicants Loan Options Lender Submission" at bounding box center [772, 167] width 1450 height 21
click at [1385, 169] on button at bounding box center [1395, 167] width 25 height 21
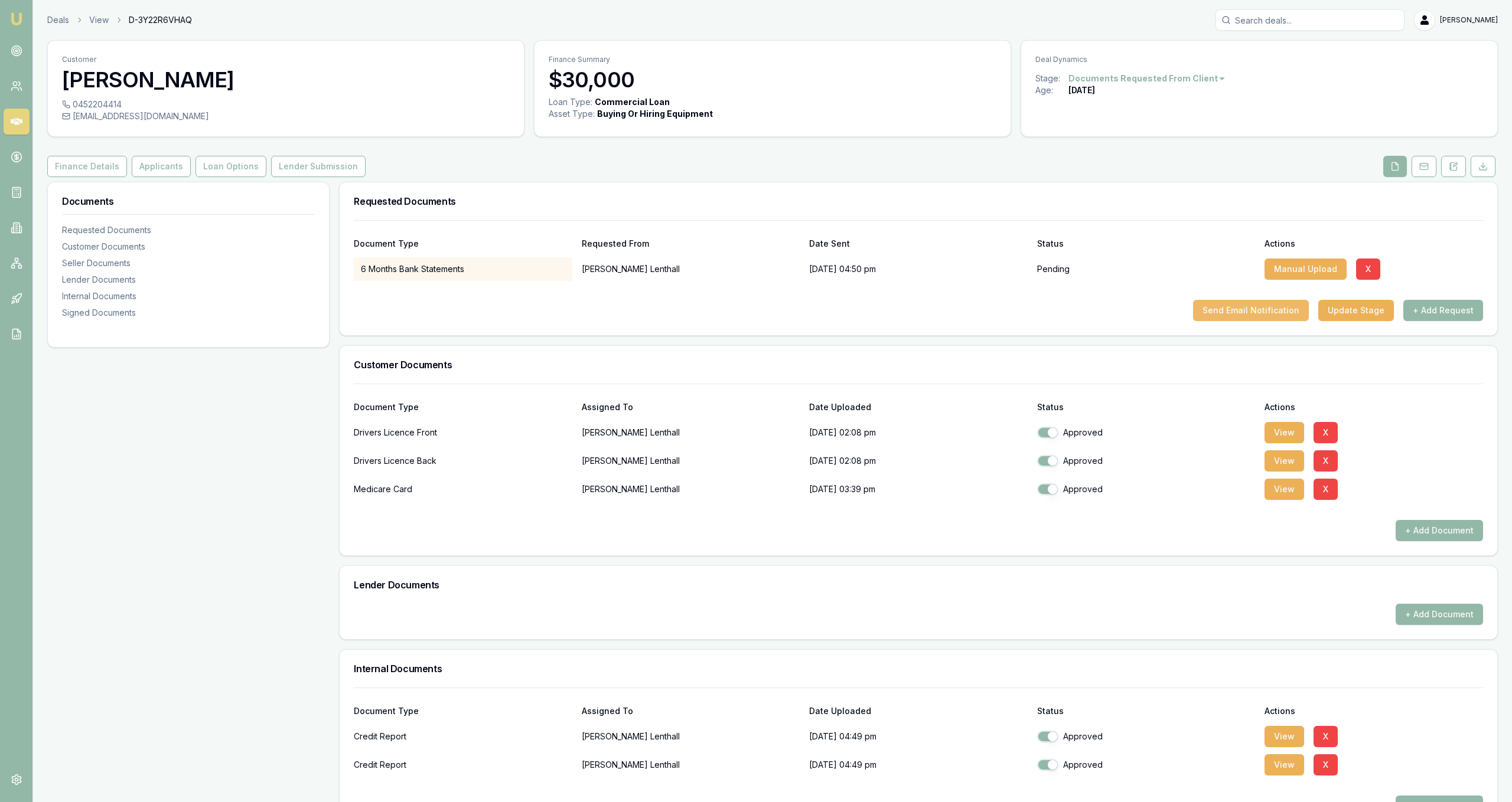
click at [1284, 308] on button "Send Email Notification" at bounding box center [1251, 310] width 116 height 21
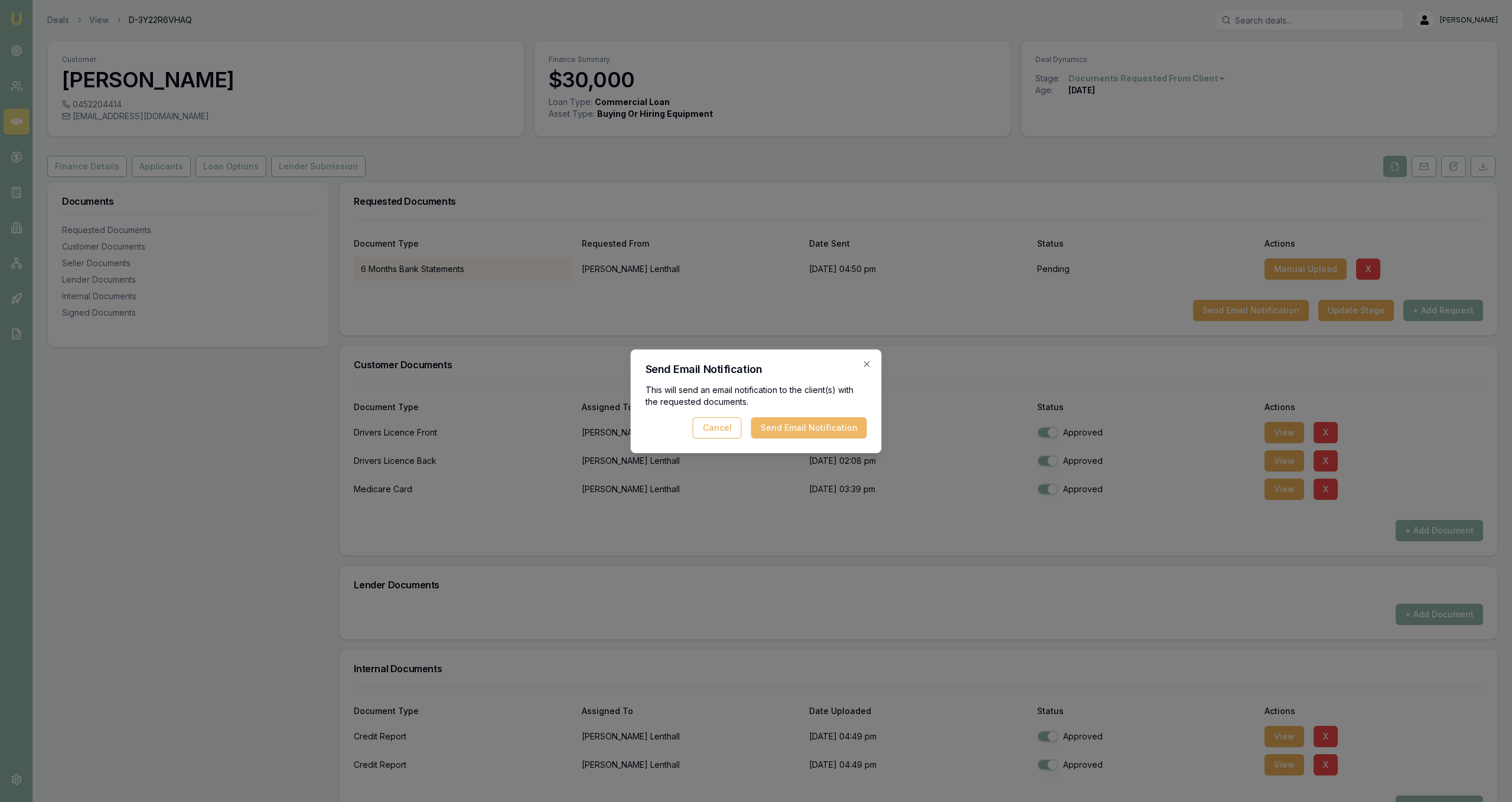
click at [799, 437] on button "Send Email Notification" at bounding box center [809, 428] width 116 height 21
click at [797, 434] on button "Cancel" at bounding box center [773, 428] width 49 height 21
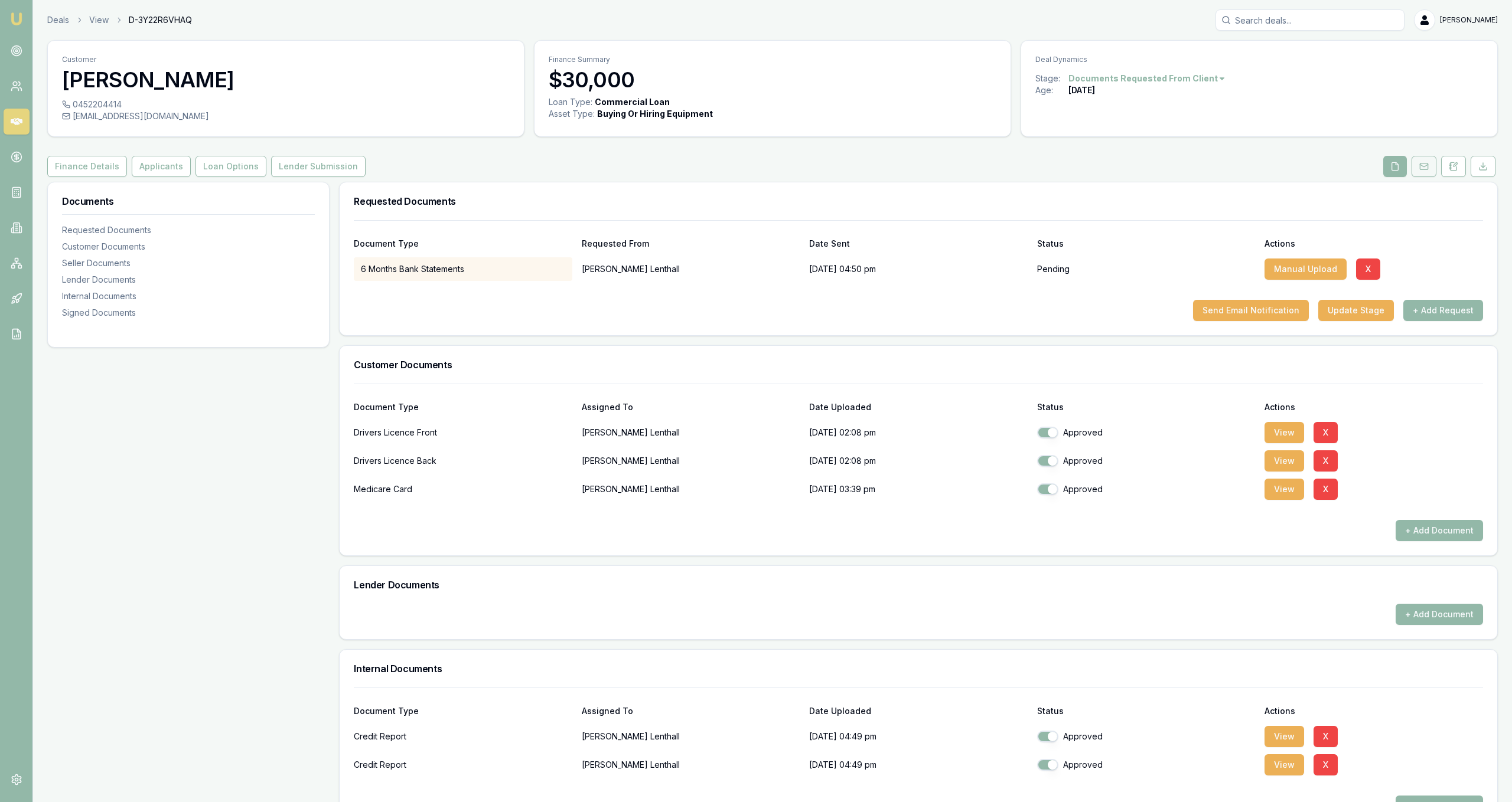
click at [1419, 174] on button at bounding box center [1423, 167] width 25 height 21
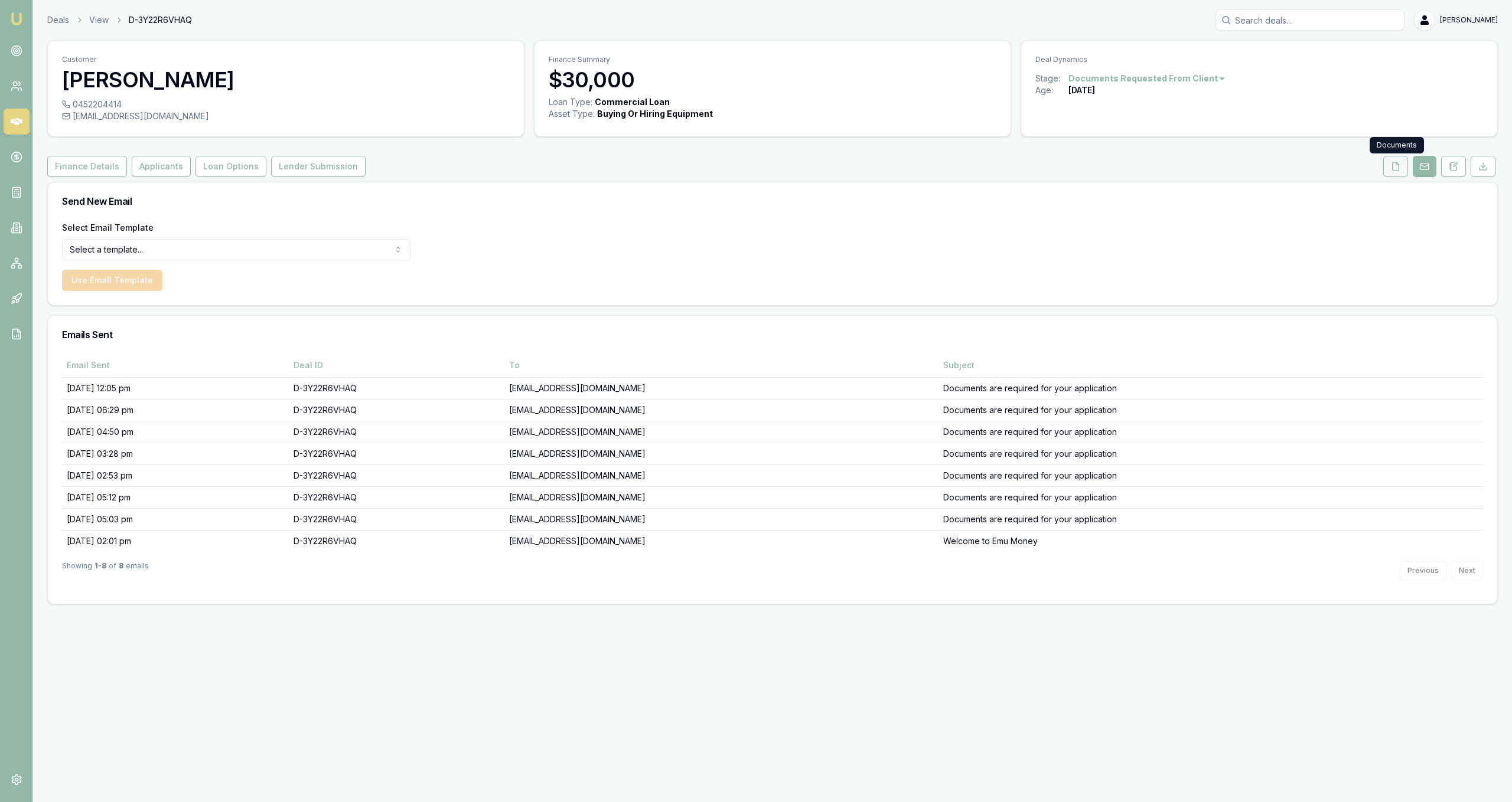
click at [1393, 171] on button at bounding box center [1395, 167] width 25 height 21
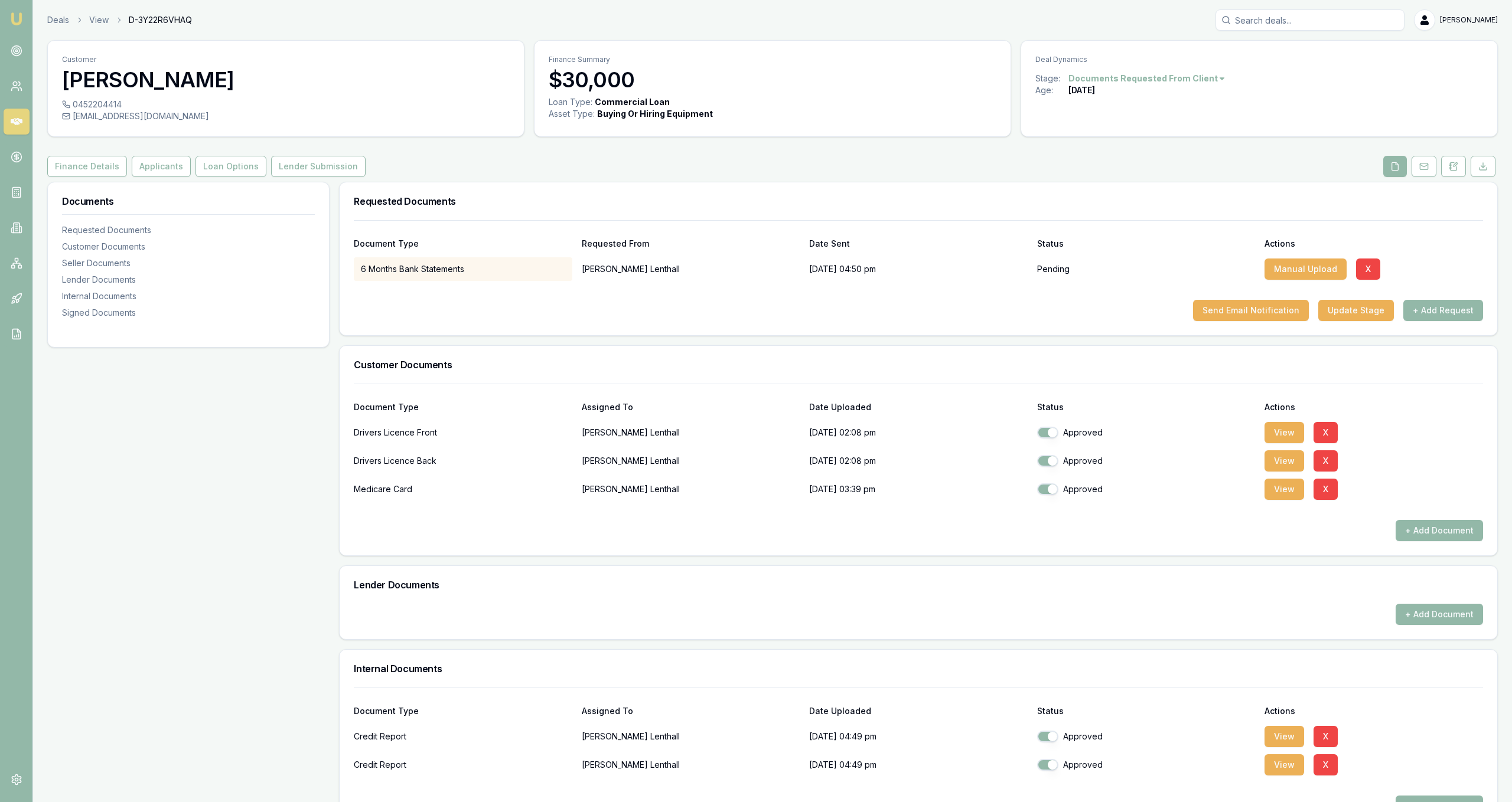
click at [54, 13] on div "Deals View D-3Y22R6VHAQ Jackson Fanfulla" at bounding box center [772, 20] width 1450 height 21
click at [55, 14] on link "Deals" at bounding box center [57, 20] width 22 height 12
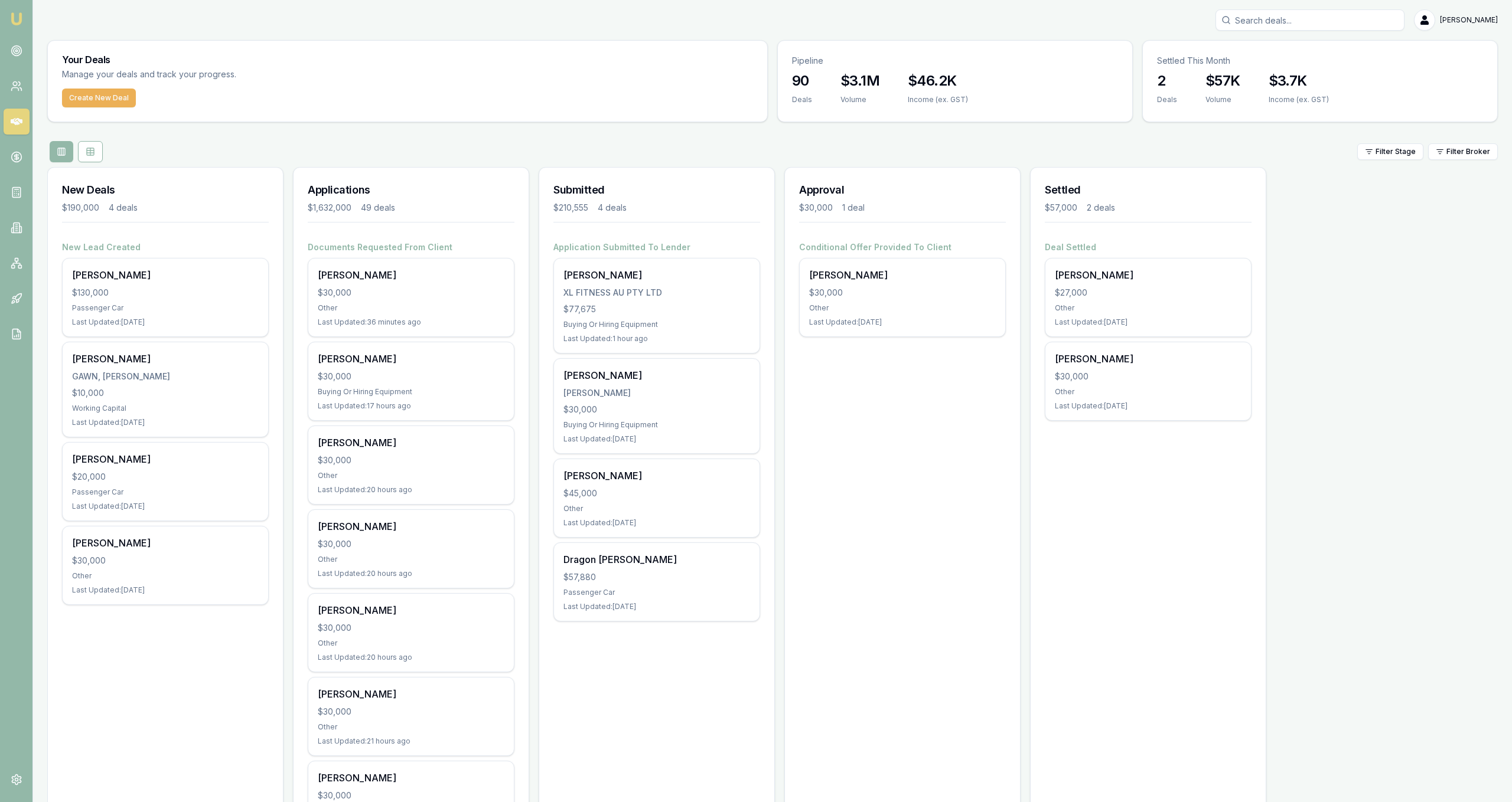
click at [1276, 16] on input "Search deals" at bounding box center [1310, 20] width 189 height 21
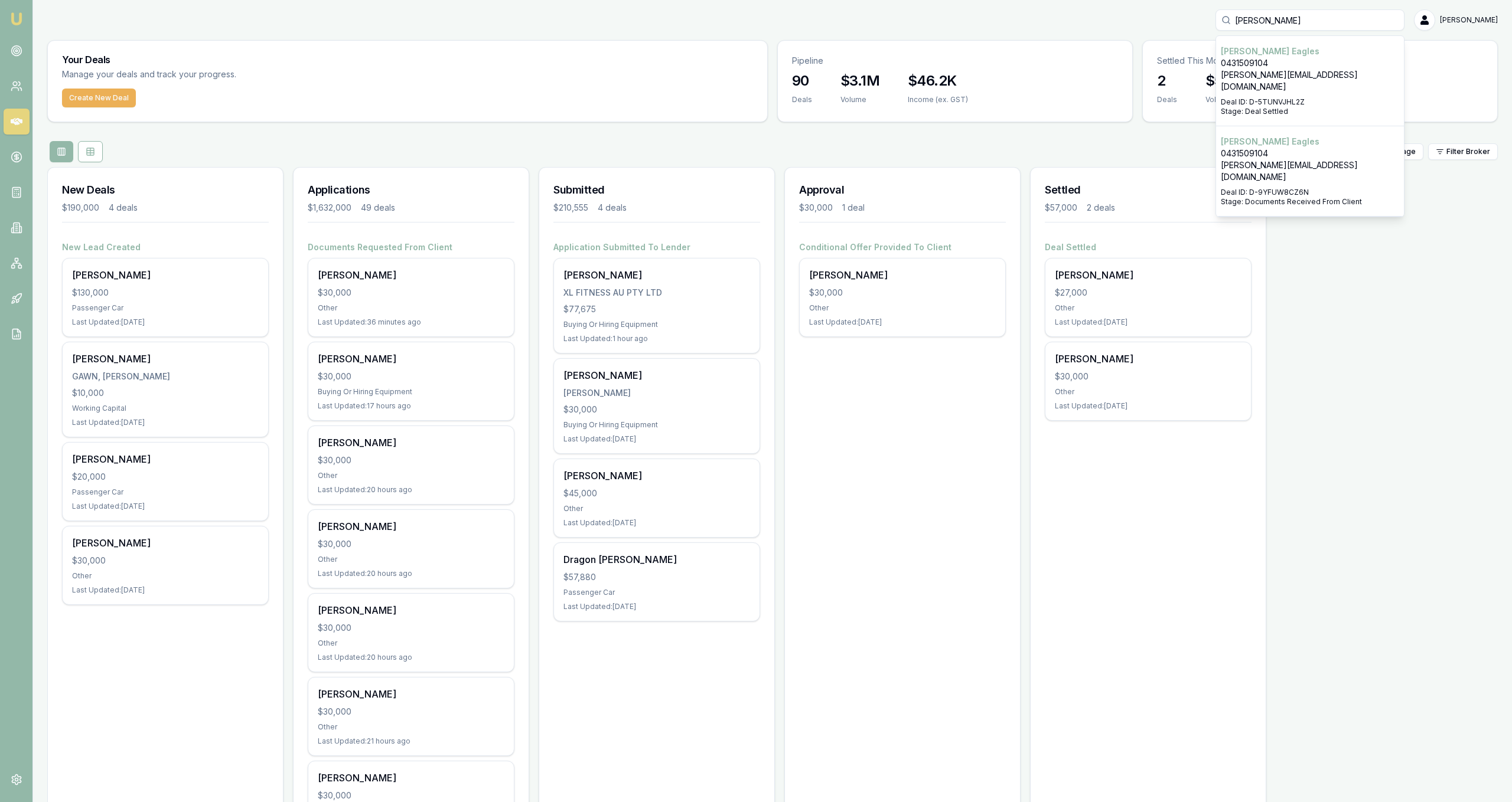
type input "shea"
drag, startPoint x: 1268, startPoint y: 74, endPoint x: 1271, endPoint y: 69, distance: 5.8
click at [1268, 71] on p "shea.allan489@gmail.com" at bounding box center [1310, 81] width 179 height 24
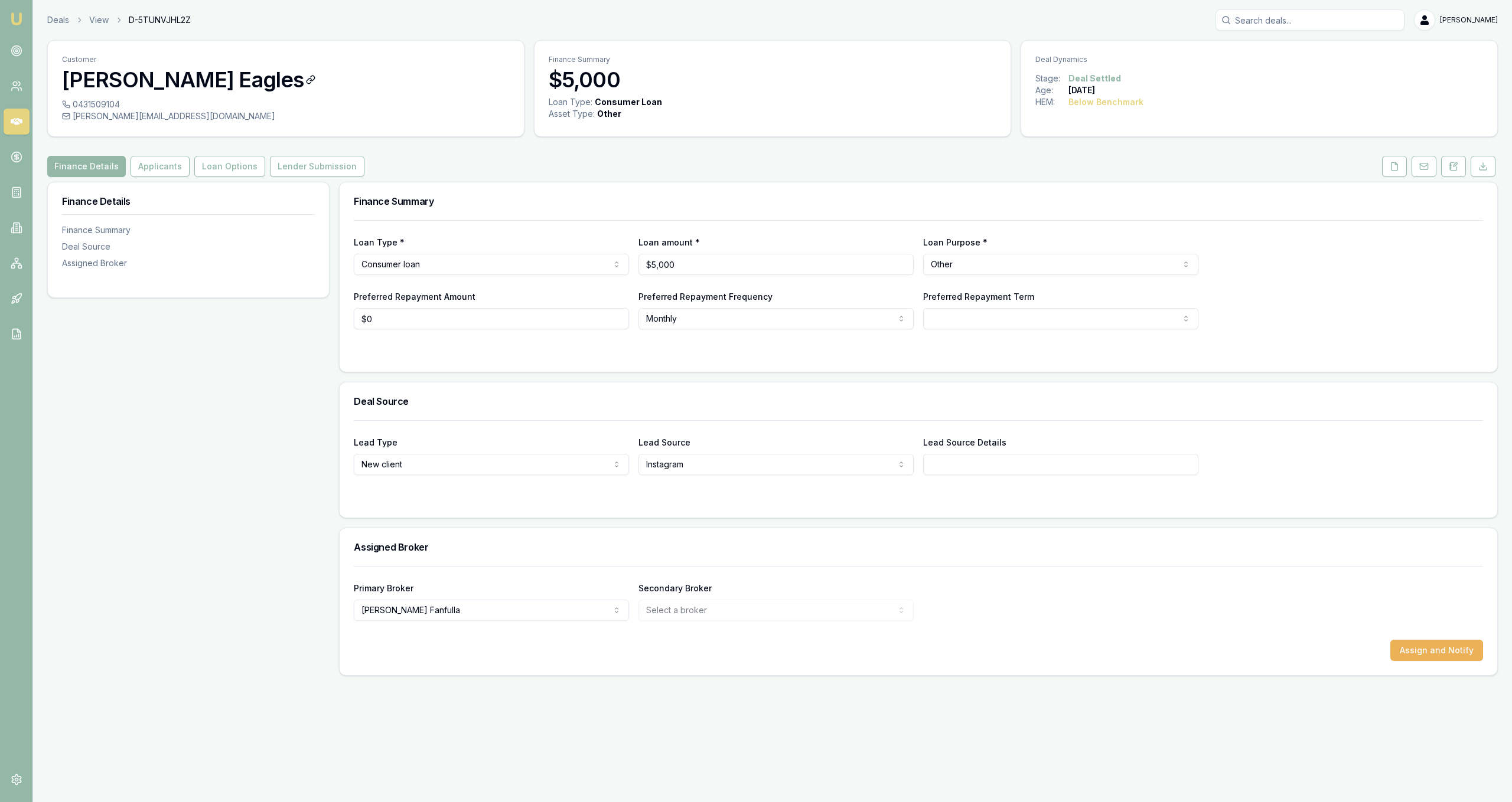
click at [84, 81] on h3 "[PERSON_NAME] Eagles" at bounding box center [286, 80] width 448 height 24
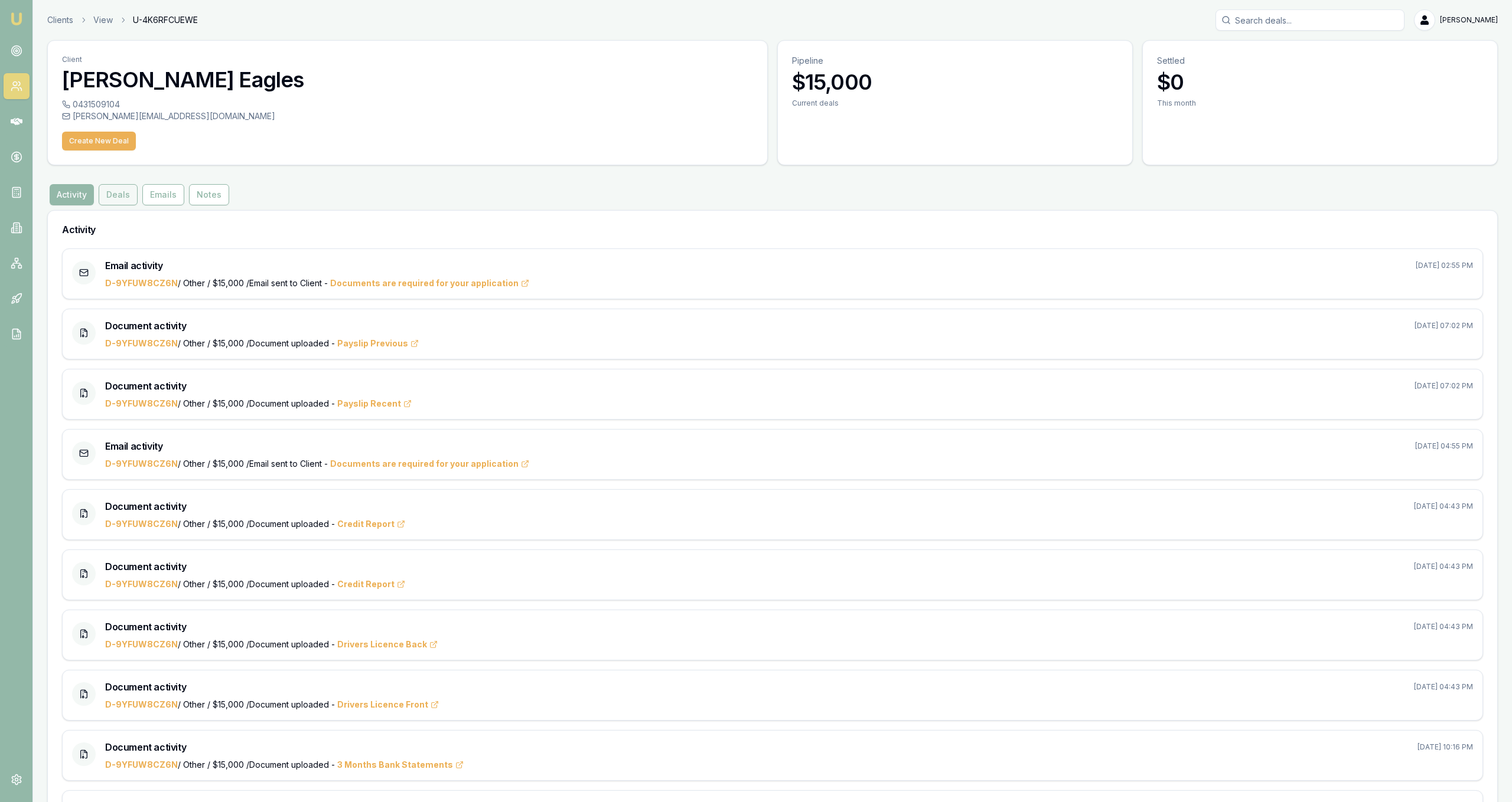
click at [119, 197] on button "Deals" at bounding box center [118, 195] width 39 height 21
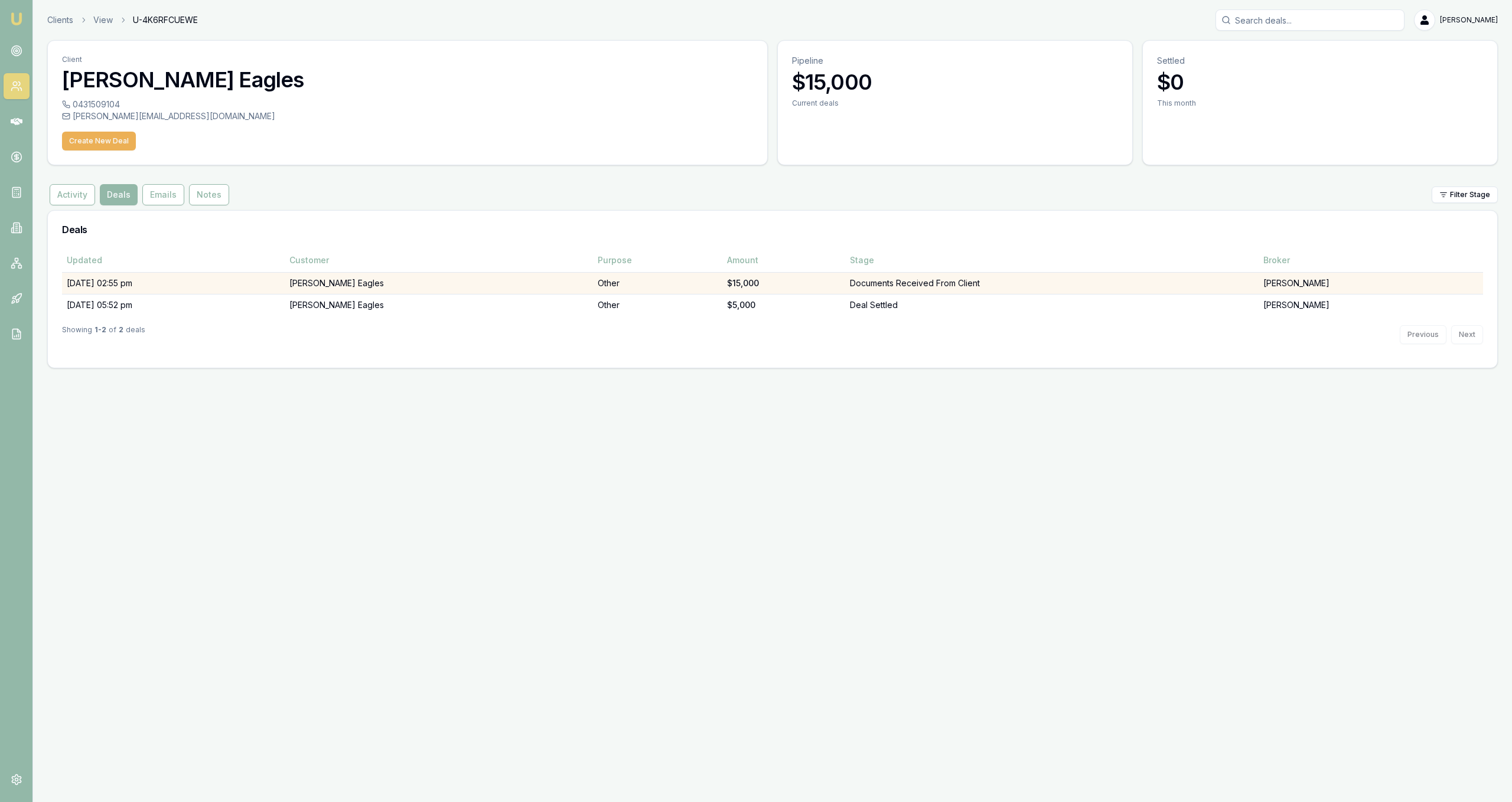
click at [198, 283] on td "17/09/25, 02:55 pm" at bounding box center [174, 283] width 223 height 22
click at [198, 283] on div "Emu Broker Clients View U-4K6RFCUEWE Jackson Fanfulla Toggle Menu Client Shea E…" at bounding box center [756, 401] width 1512 height 802
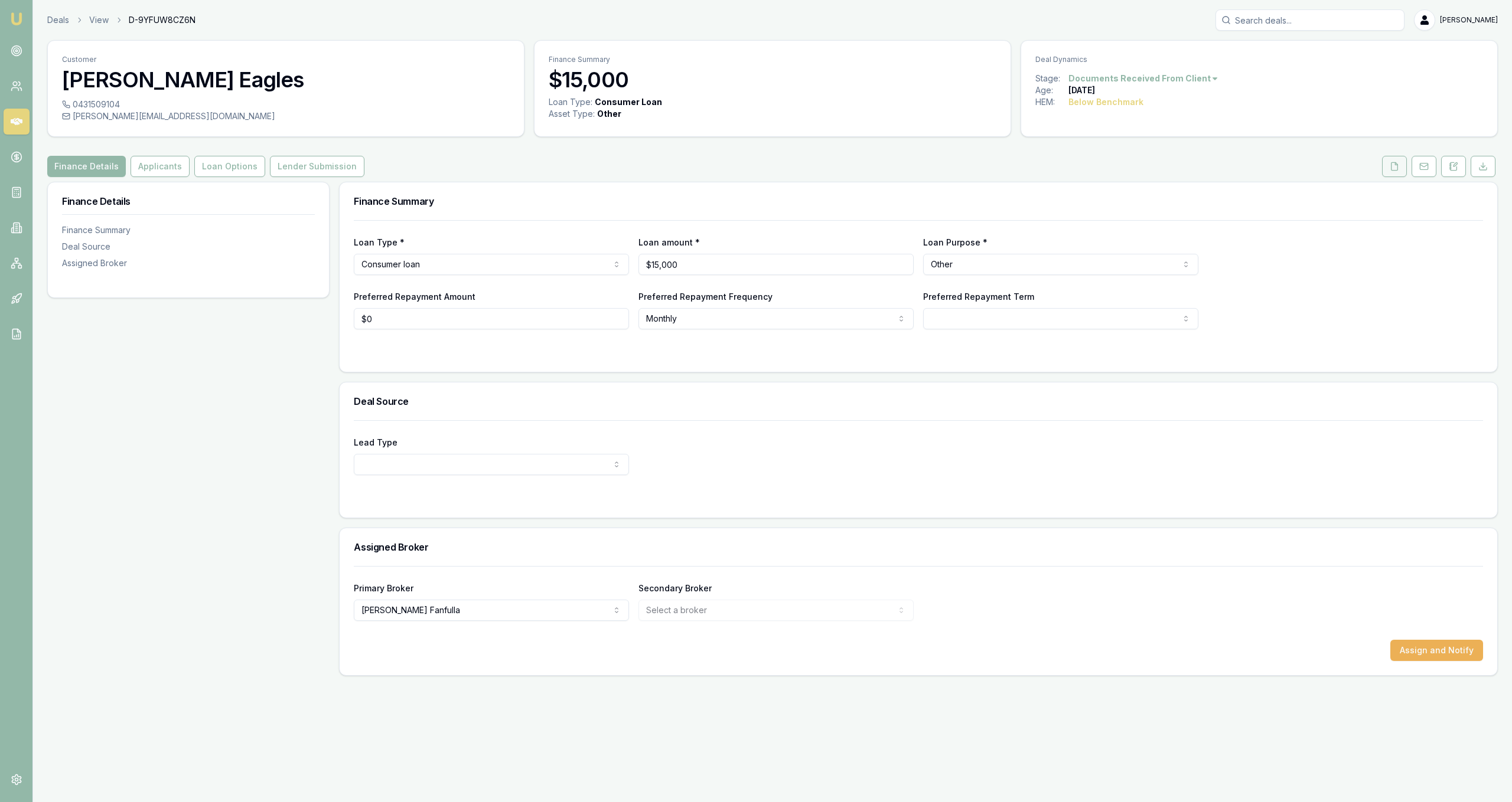
click at [1402, 170] on button at bounding box center [1394, 167] width 25 height 21
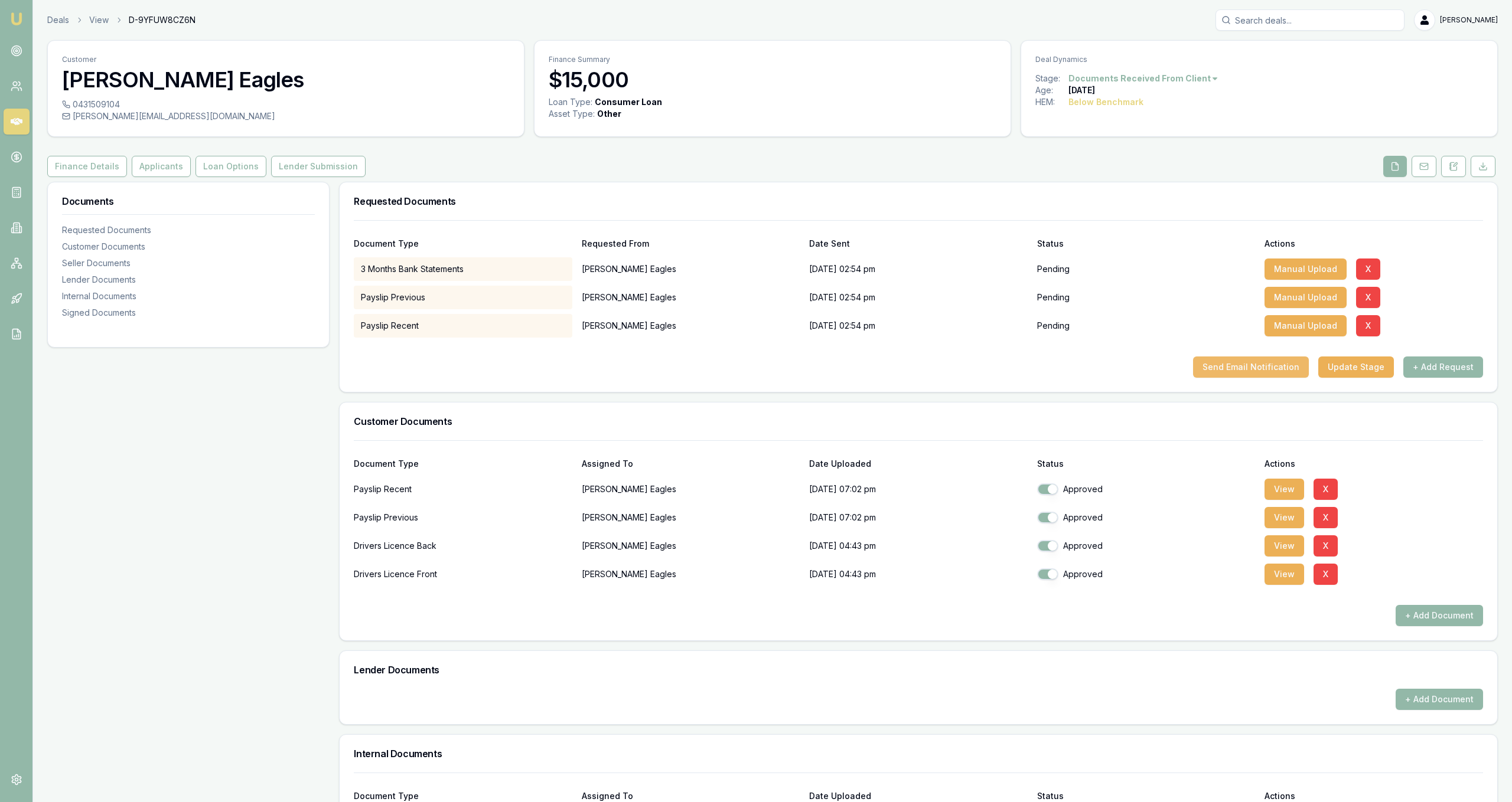
click at [1241, 373] on button "Send Email Notification" at bounding box center [1251, 367] width 116 height 21
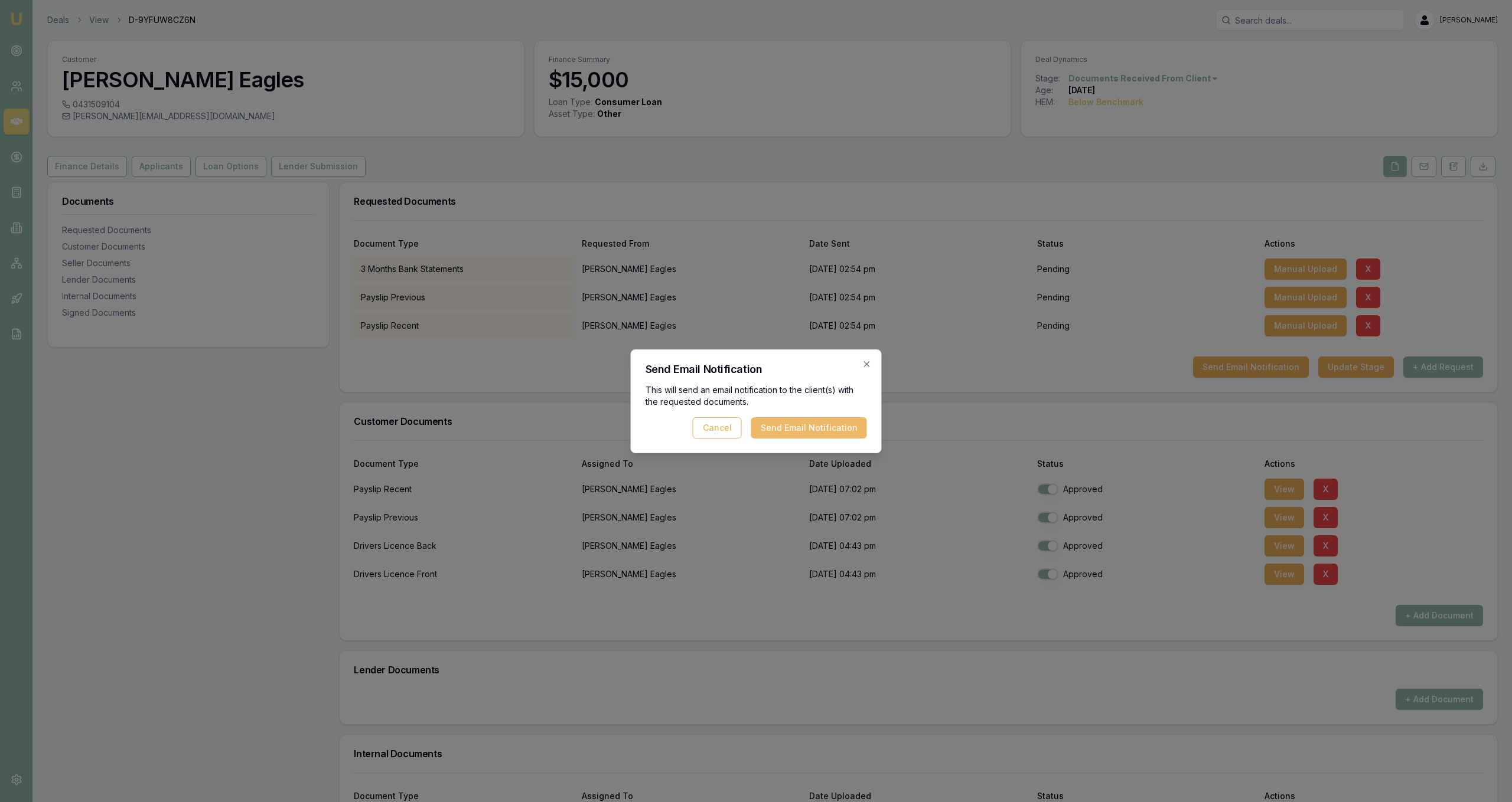
click at [863, 425] on button "Send Email Notification" at bounding box center [809, 428] width 116 height 21
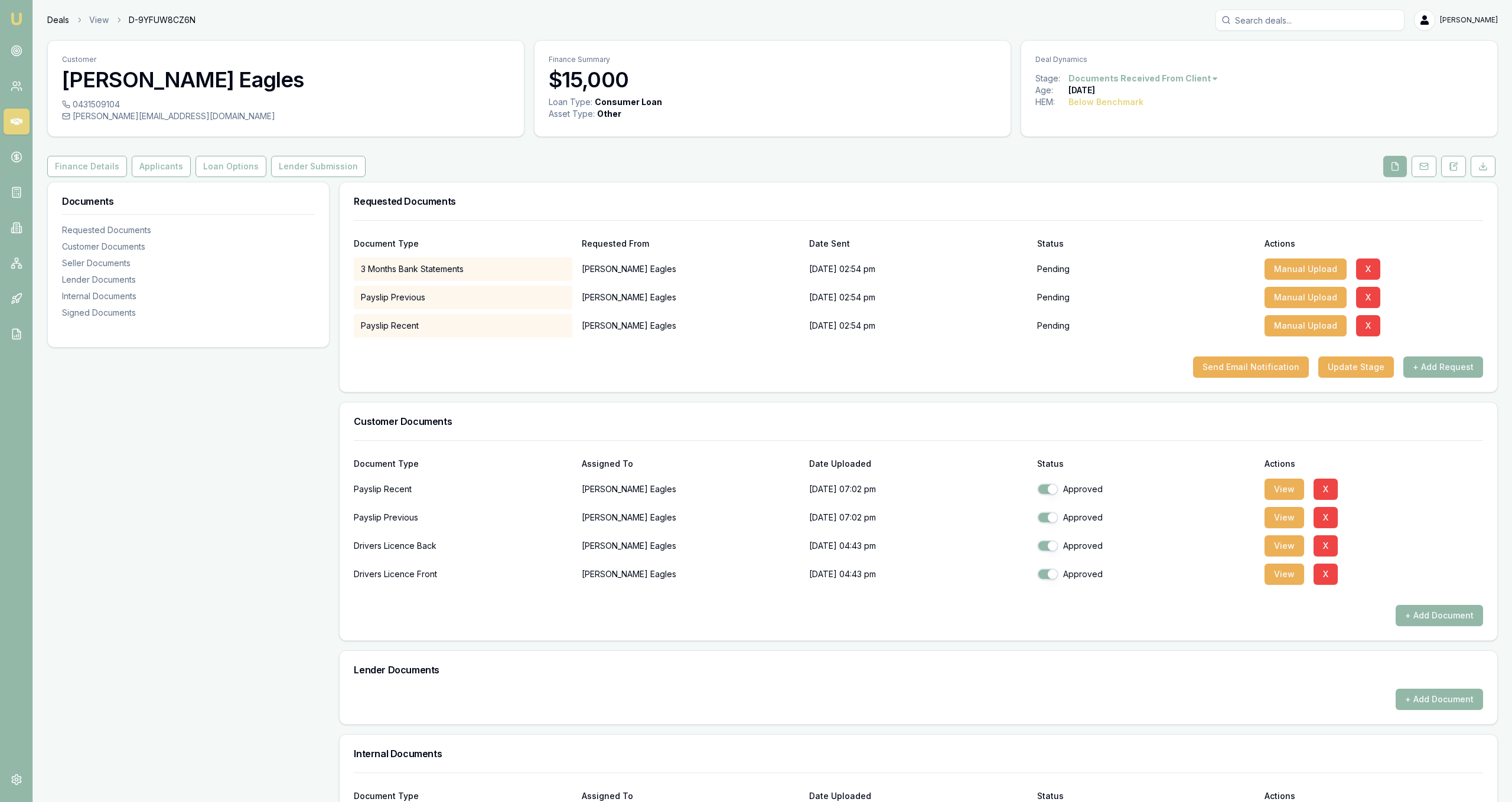
click at [55, 20] on link "Deals" at bounding box center [57, 20] width 22 height 12
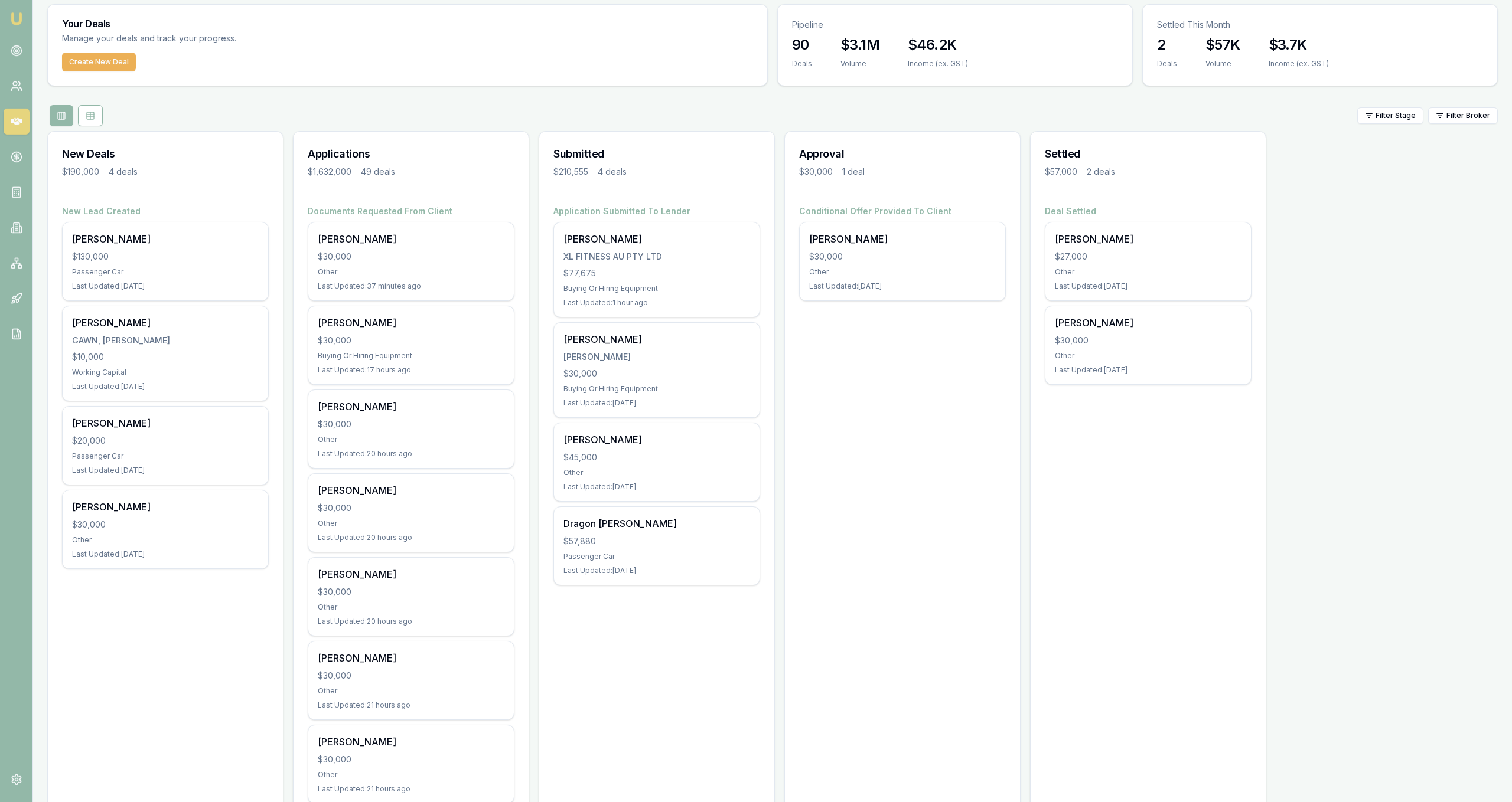
scroll to position [60, 0]
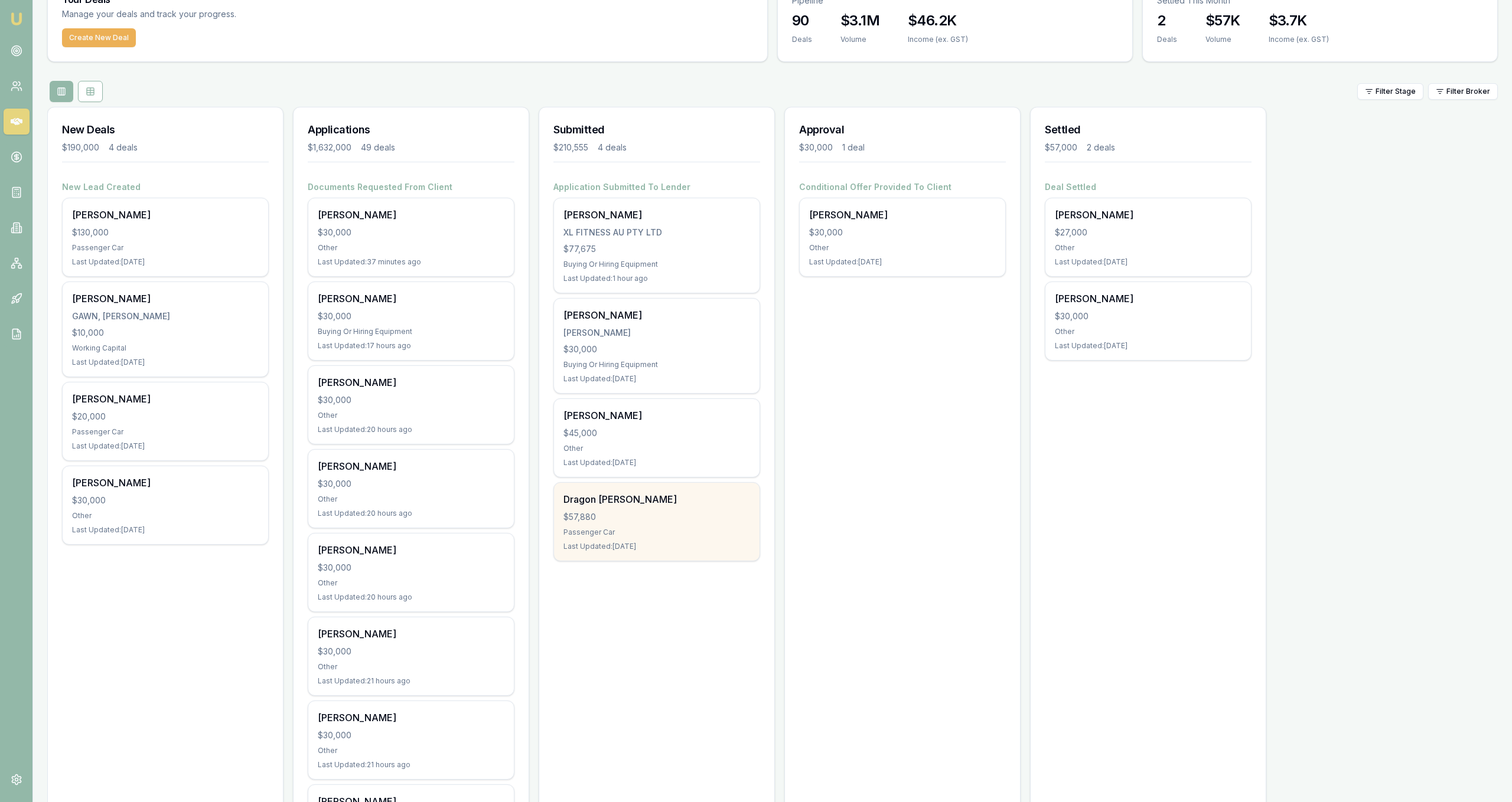
click at [727, 530] on div "Passenger Car" at bounding box center [657, 532] width 186 height 9
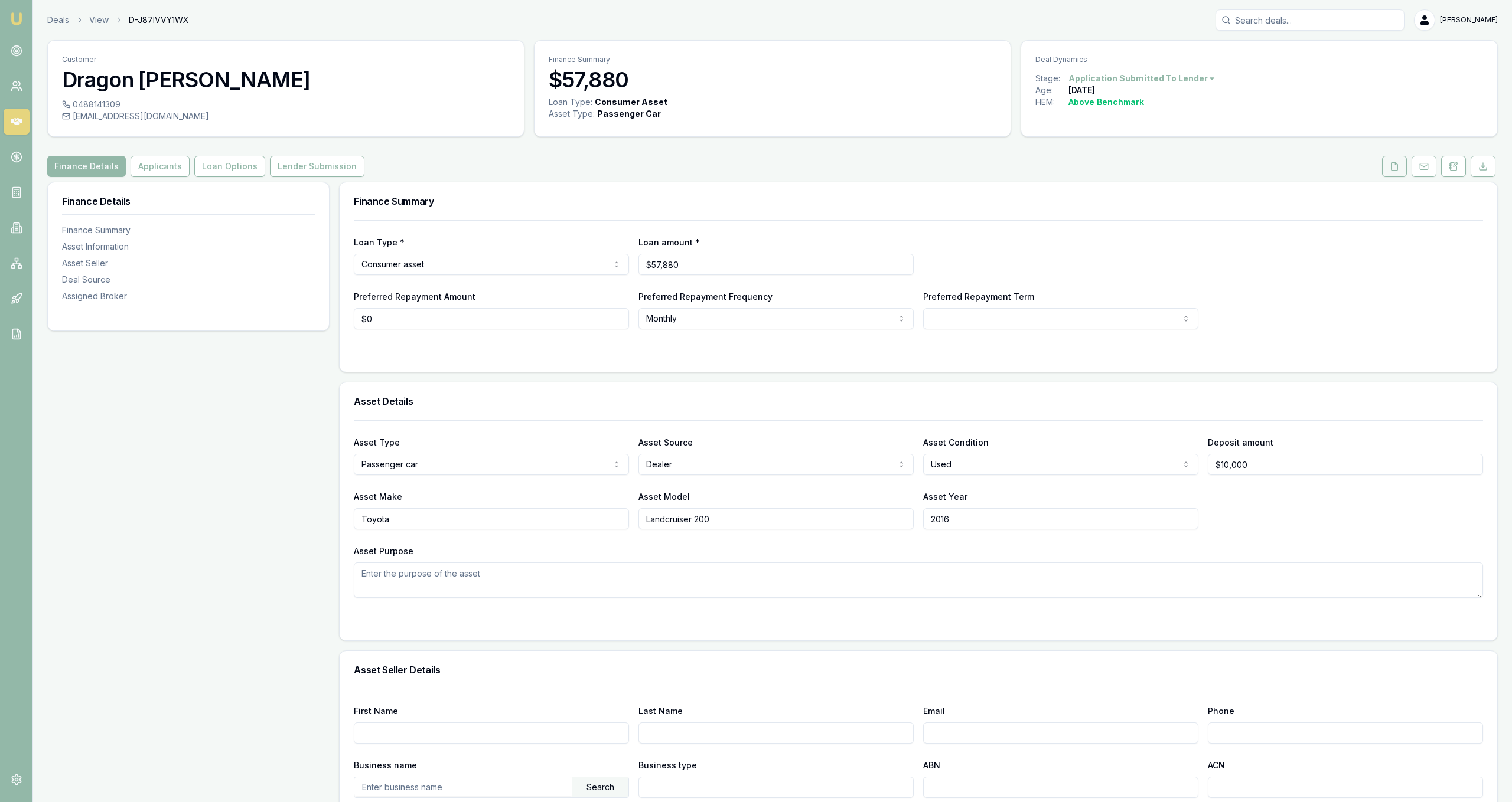
click at [1382, 164] on button at bounding box center [1394, 167] width 25 height 21
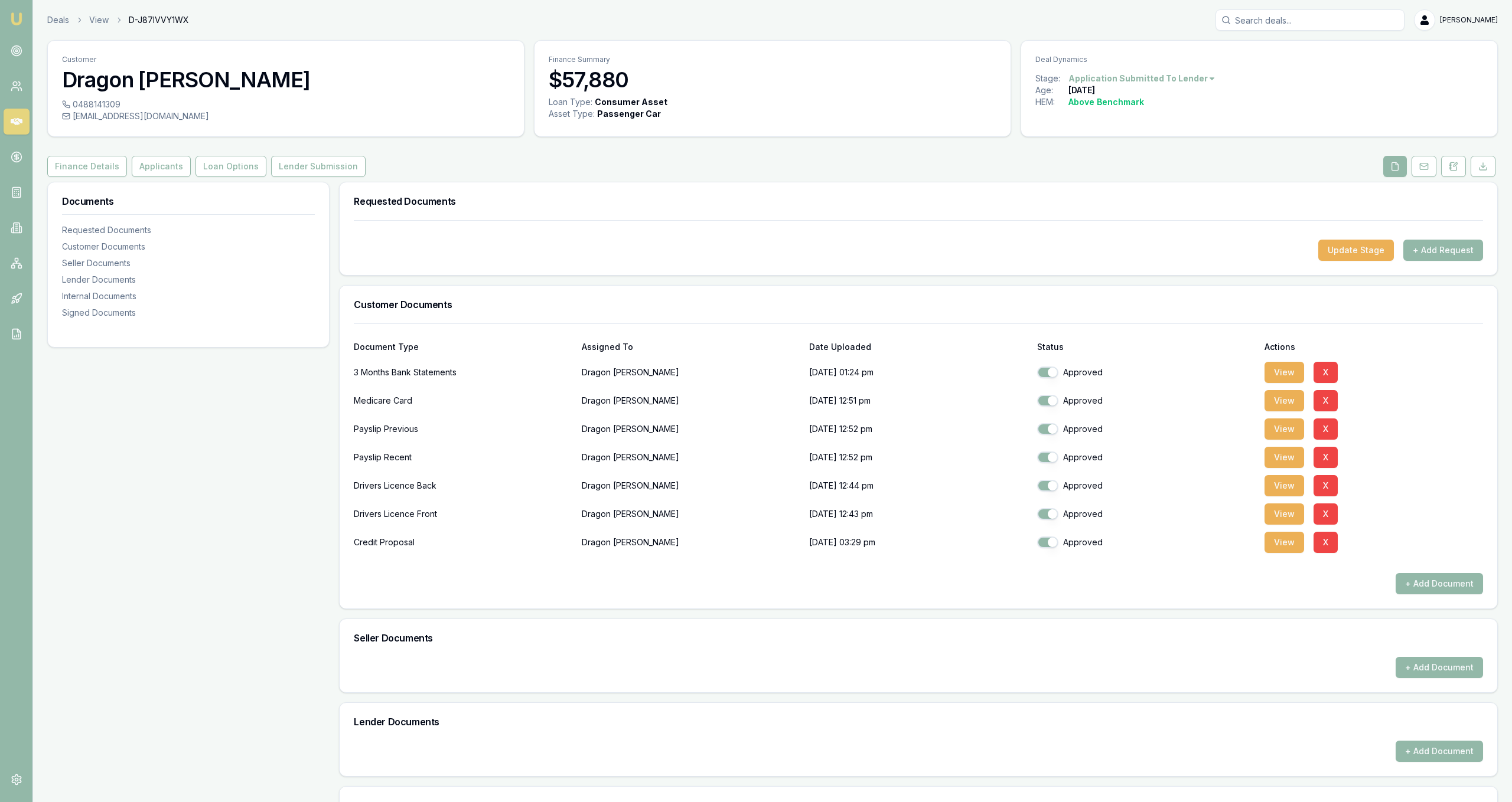
click at [50, 27] on div "Deals View D-J87IVVY1WX [PERSON_NAME] Fanfulla" at bounding box center [772, 20] width 1450 height 21
click at [51, 26] on div "Deals View D-J87IVVY1WX [PERSON_NAME] Fanfulla" at bounding box center [772, 20] width 1450 height 21
click at [55, 24] on link "Deals" at bounding box center [57, 20] width 22 height 12
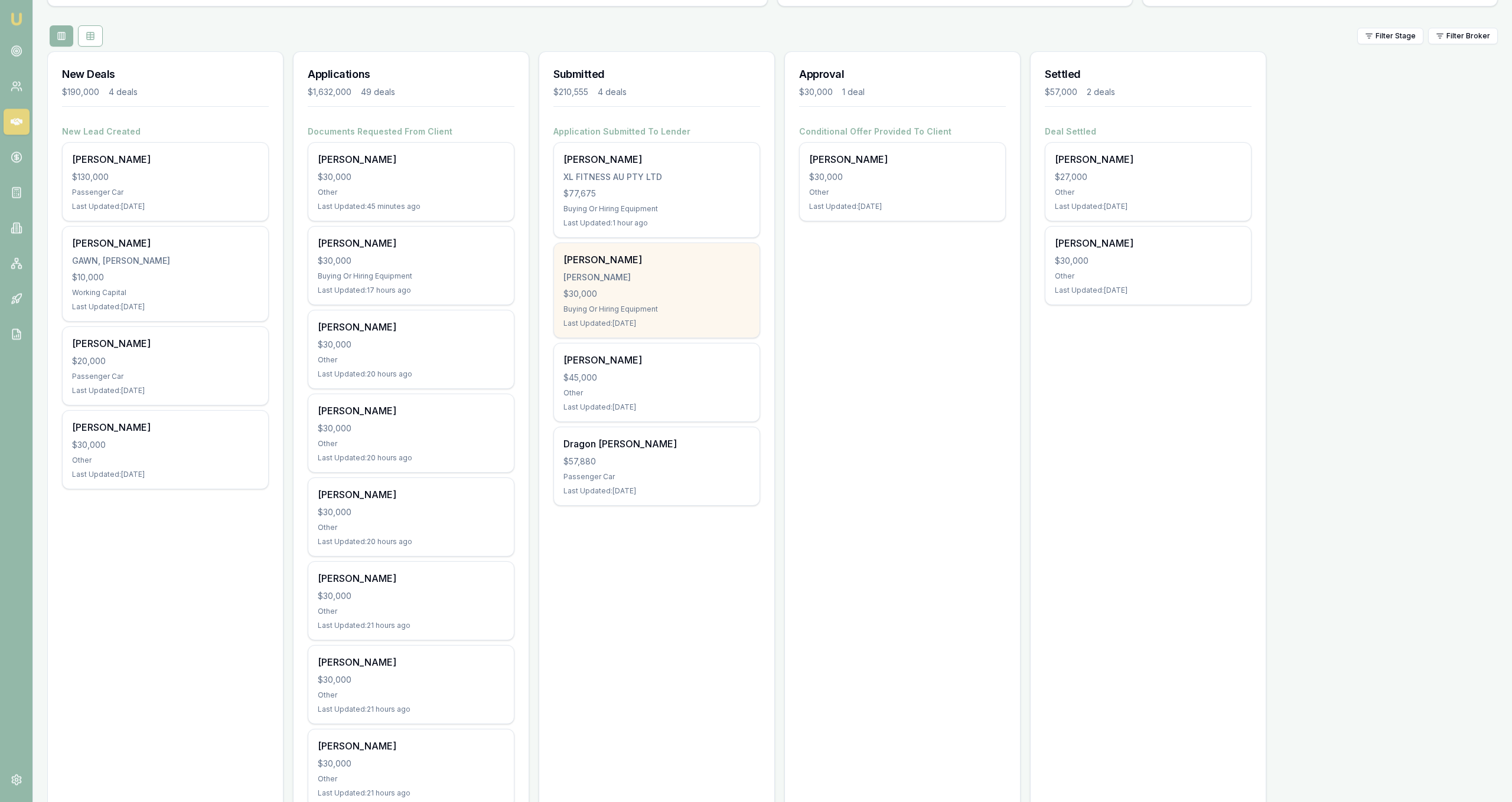
scroll to position [120, 0]
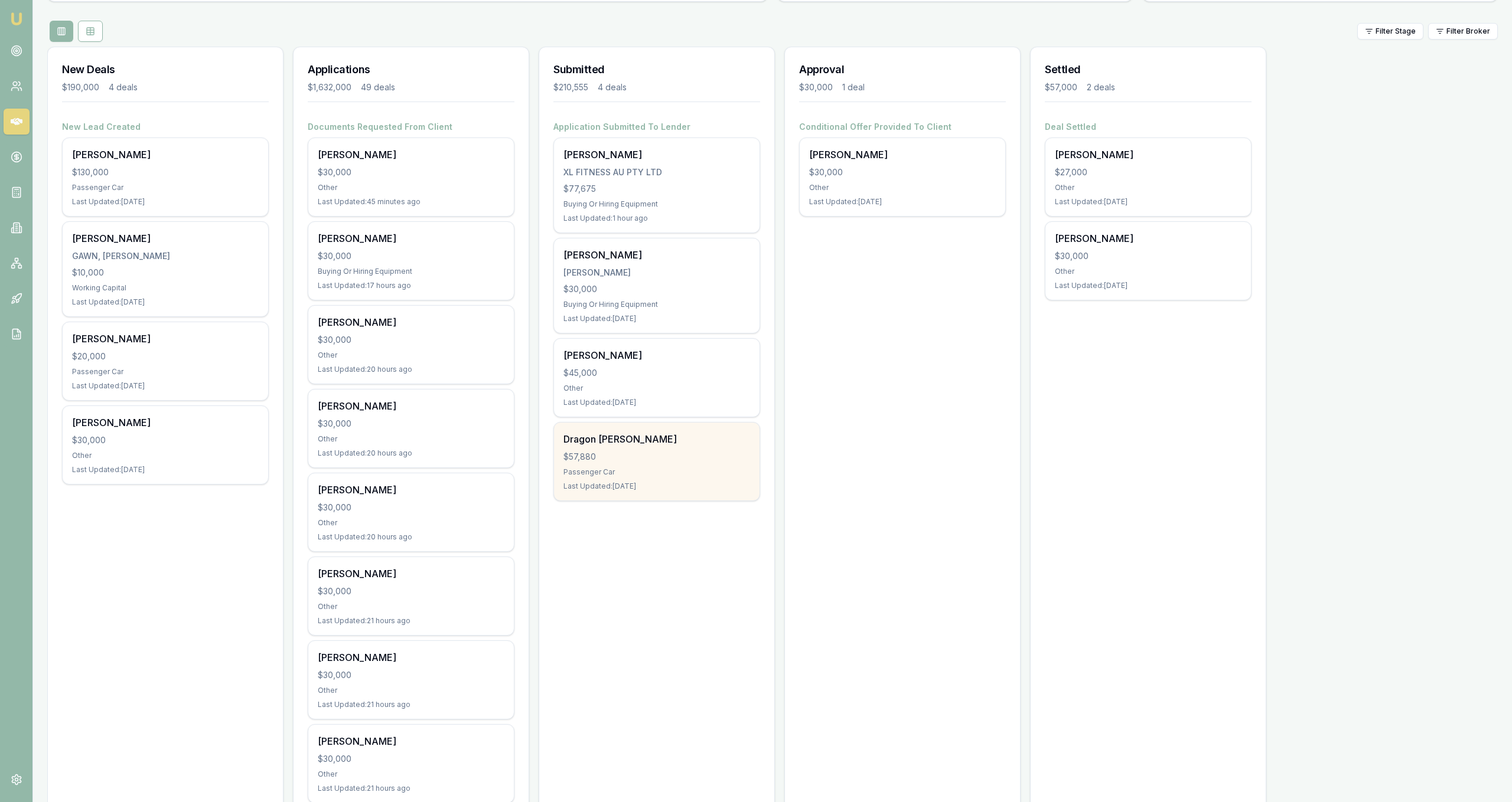
click at [697, 480] on div "Dragon [PERSON_NAME] $57,880 Passenger Car Last Updated: [DATE]" at bounding box center [657, 461] width 205 height 78
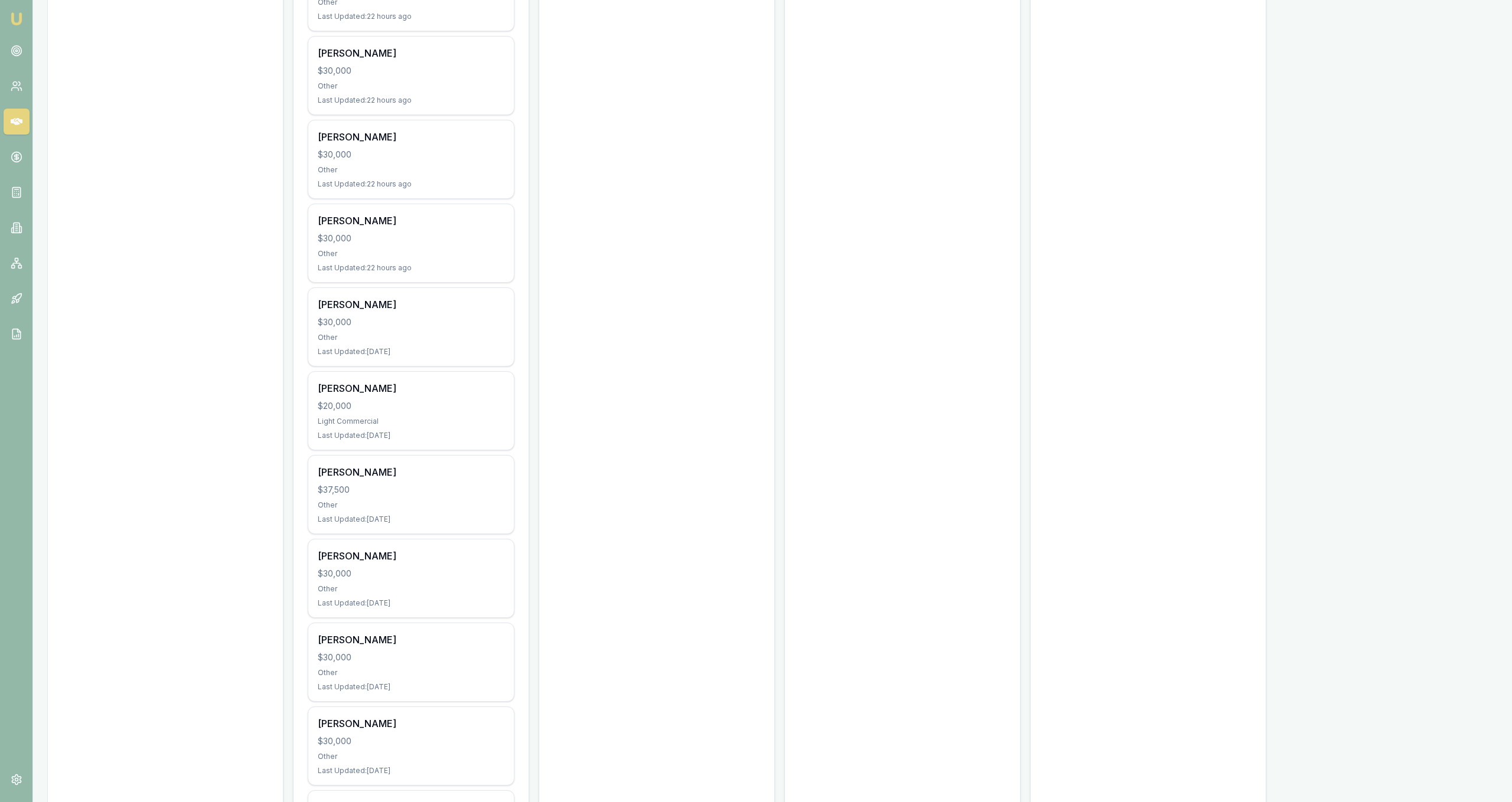
scroll to position [0, 0]
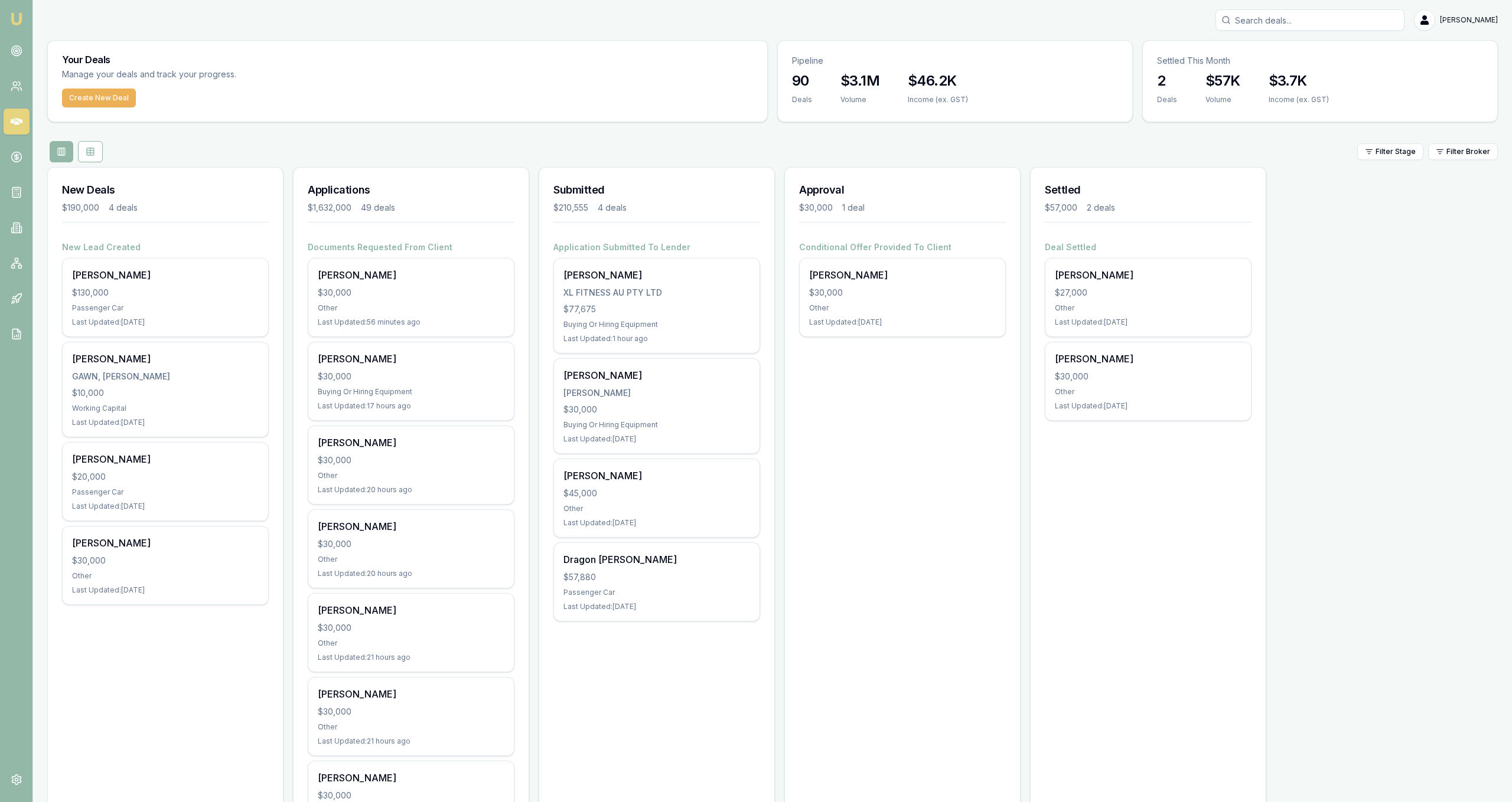
drag, startPoint x: 957, startPoint y: 272, endPoint x: 954, endPoint y: 252, distance: 20.2
click at [1251, 13] on input "Search deals" at bounding box center [1310, 20] width 189 height 21
type input "0400690"
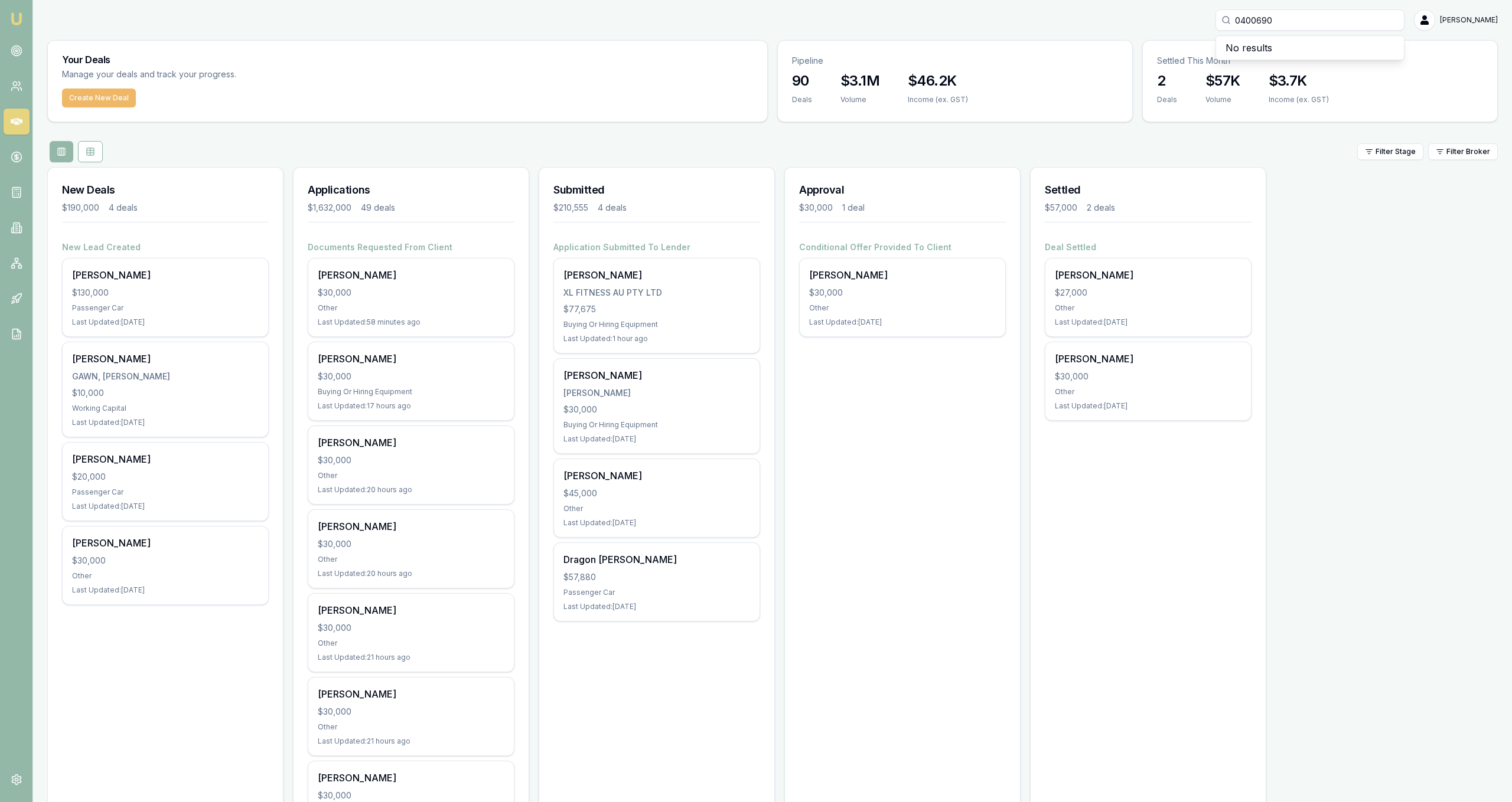
click at [106, 89] on button "Create New Deal" at bounding box center [99, 97] width 74 height 19
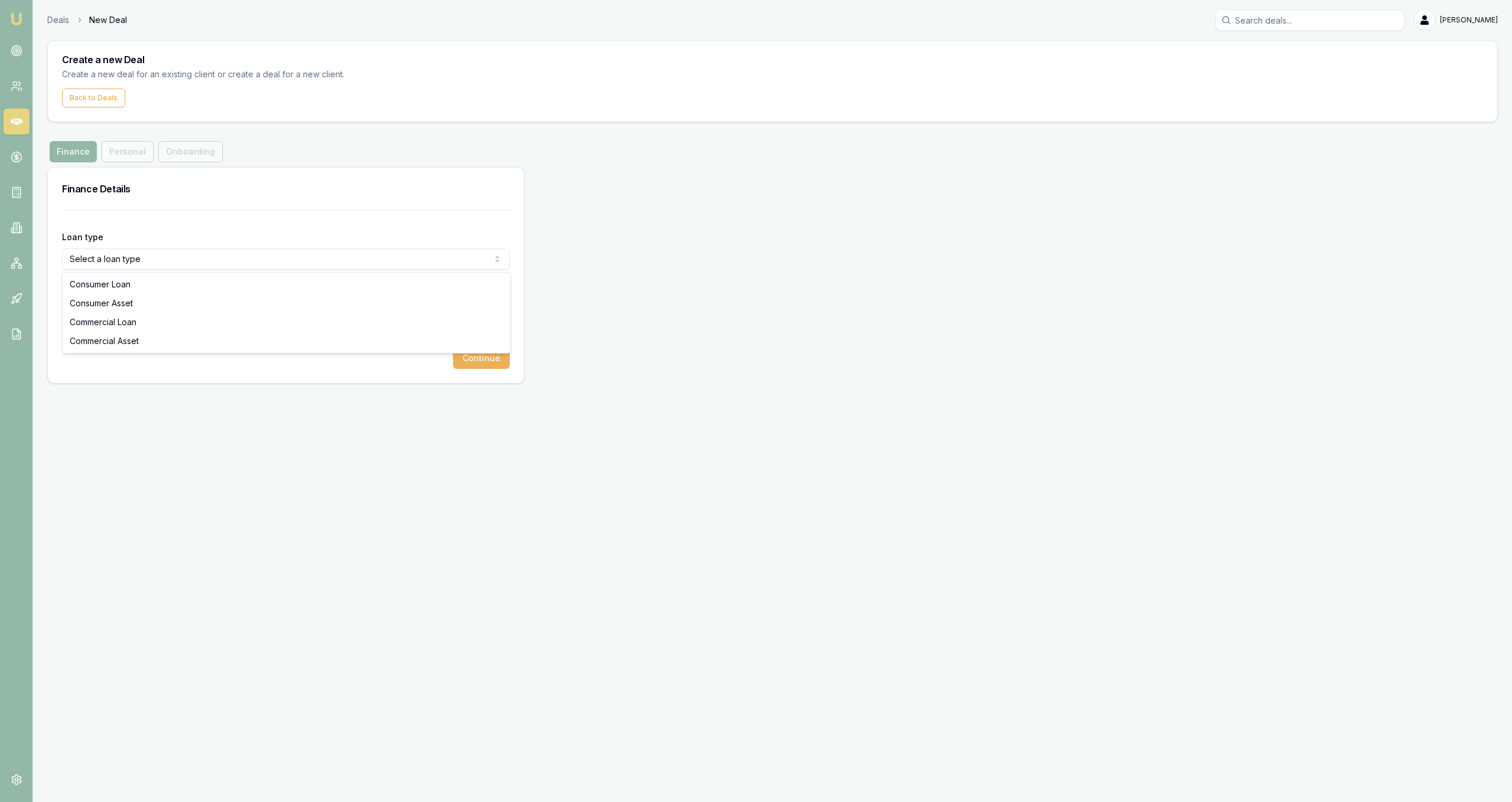
click at [253, 260] on html "Emu Broker Deals New Deal Jackson Fanfulla Toggle Menu Create a new Deal Create…" at bounding box center [756, 401] width 1512 height 802
select select "COMMERCIAL_LOAN"
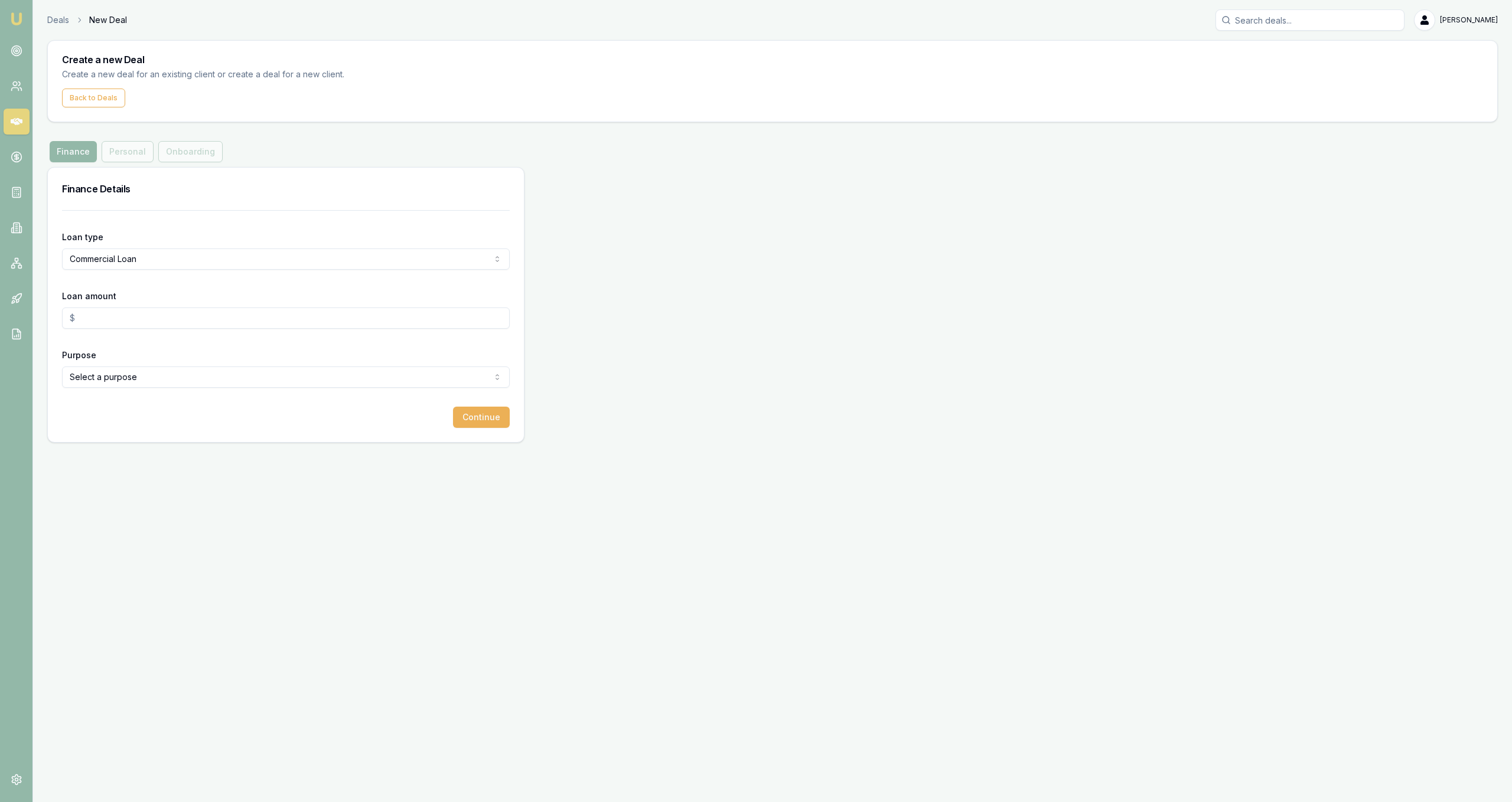
click at [205, 312] on input "Loan amount" at bounding box center [286, 318] width 448 height 21
type input "$30,000.00"
click at [126, 364] on div "Purpose Select a purpose Investing In Growth Working Capital Buying Or Hiring E…" at bounding box center [286, 367] width 448 height 40
click at [143, 380] on html "Emu Broker Deals New Deal Jackson Fanfulla Toggle Menu Create a new Deal Create…" at bounding box center [756, 401] width 1512 height 802
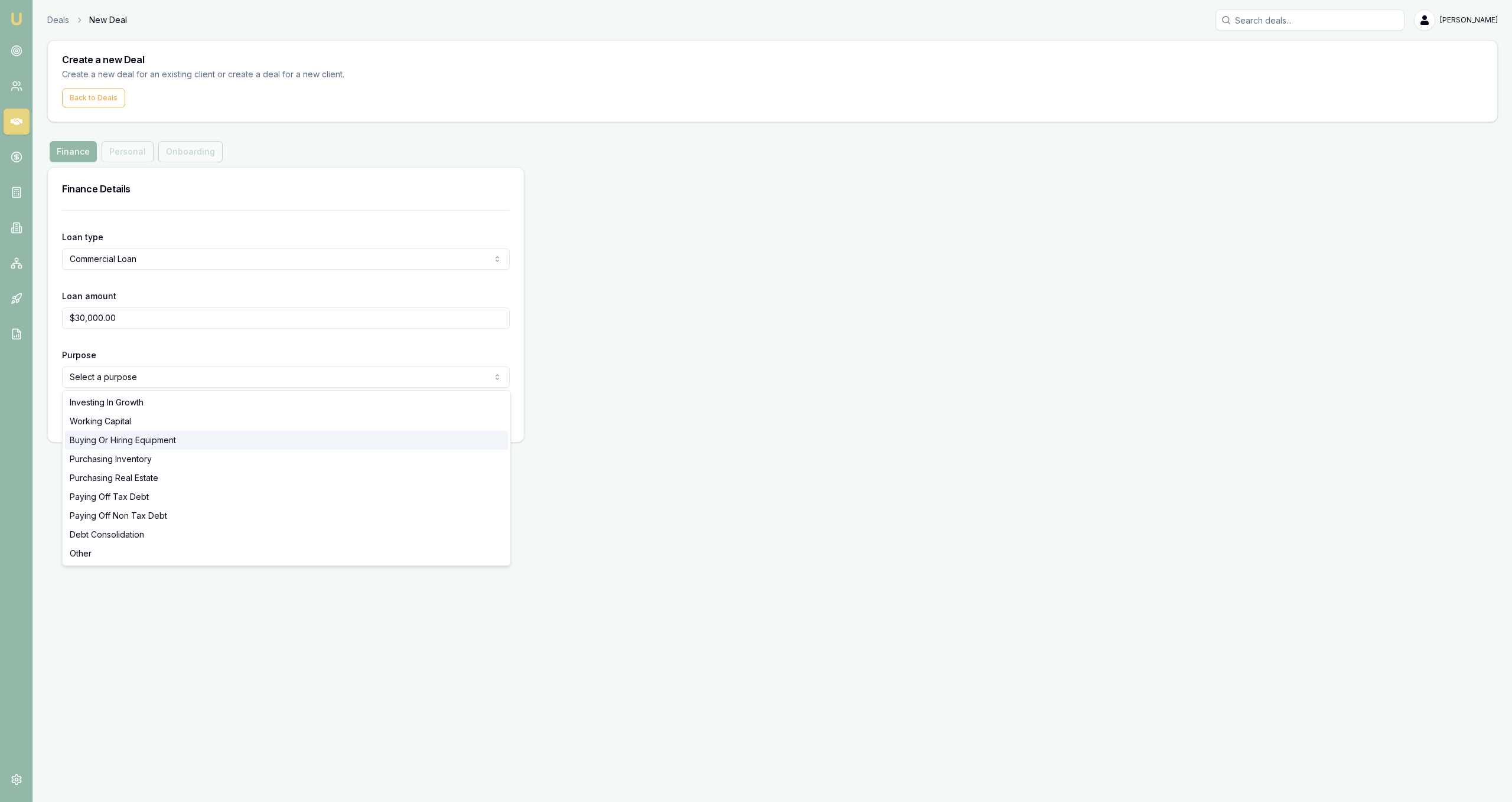
select select "BUYING_OR_HIRING_EQUIPMENT"
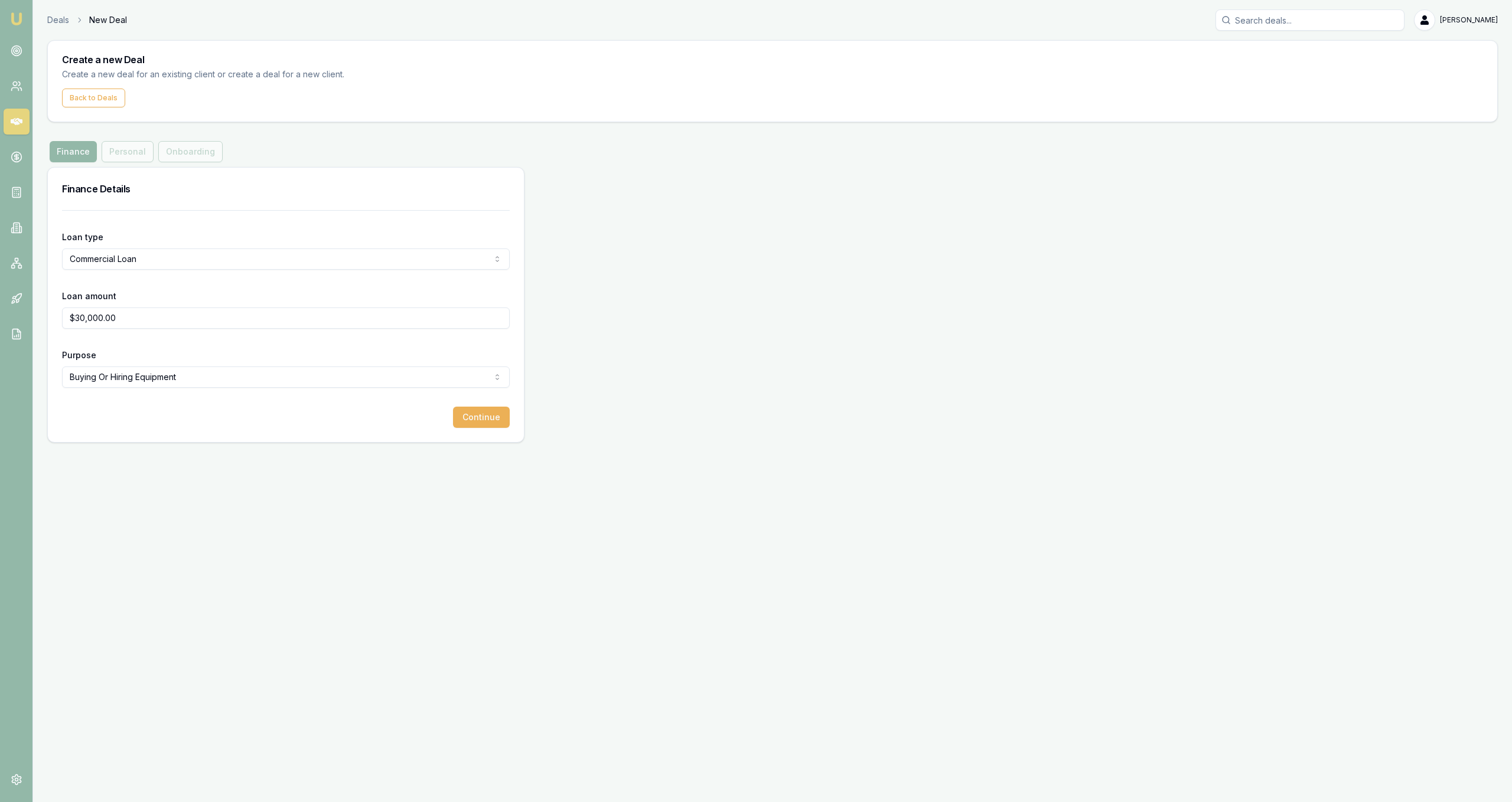
click at [486, 419] on button "Continue" at bounding box center [481, 417] width 57 height 21
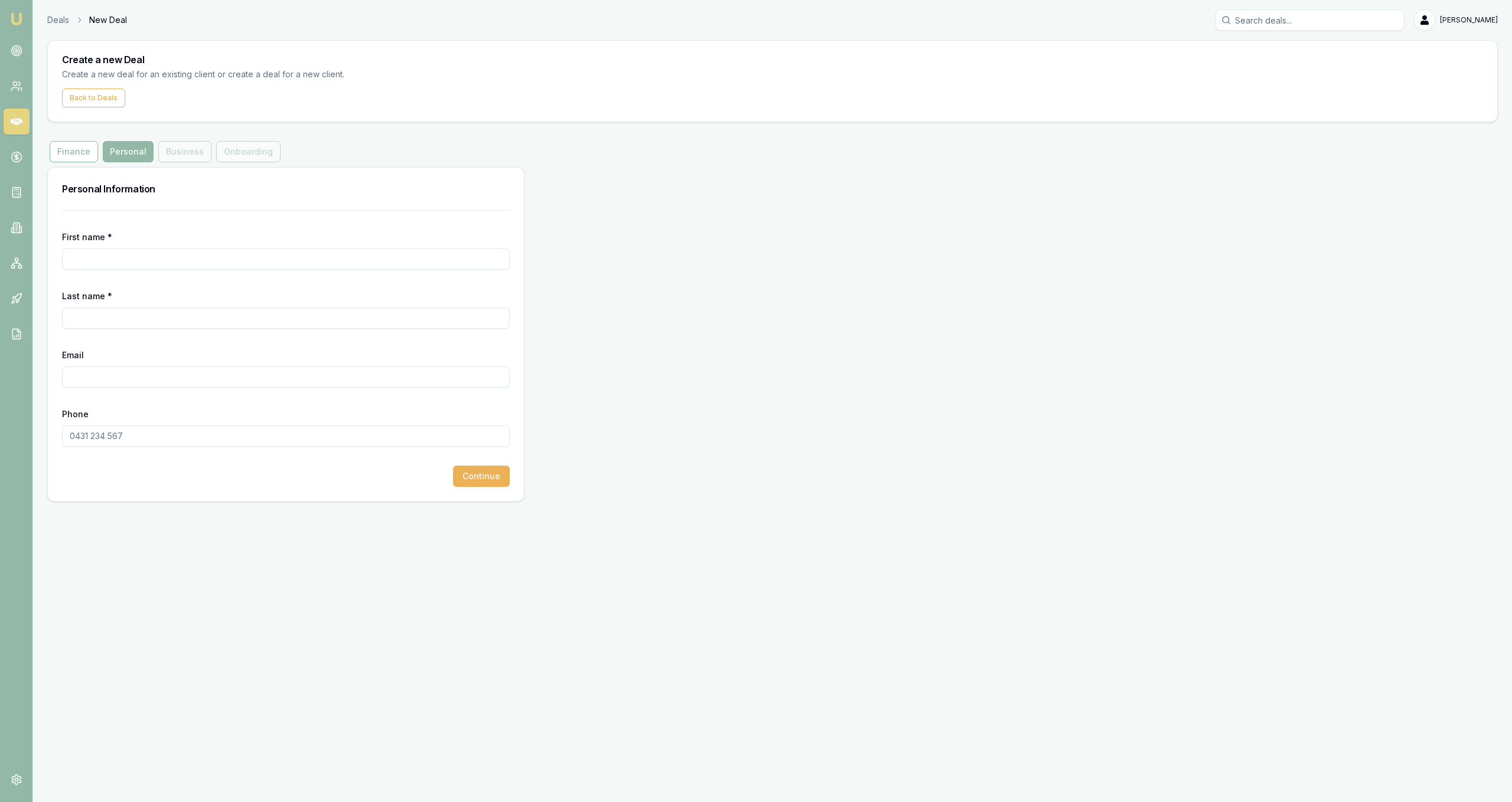
click at [288, 256] on input "First name *" at bounding box center [286, 259] width 448 height 21
type input "[PERSON_NAME]"
type input "Clark"
paste input "JACKOSFAMILYTRANSPORT@hotmail.com"
type input "JACKOSFAMILYTRANSPORT@hotmail.com"
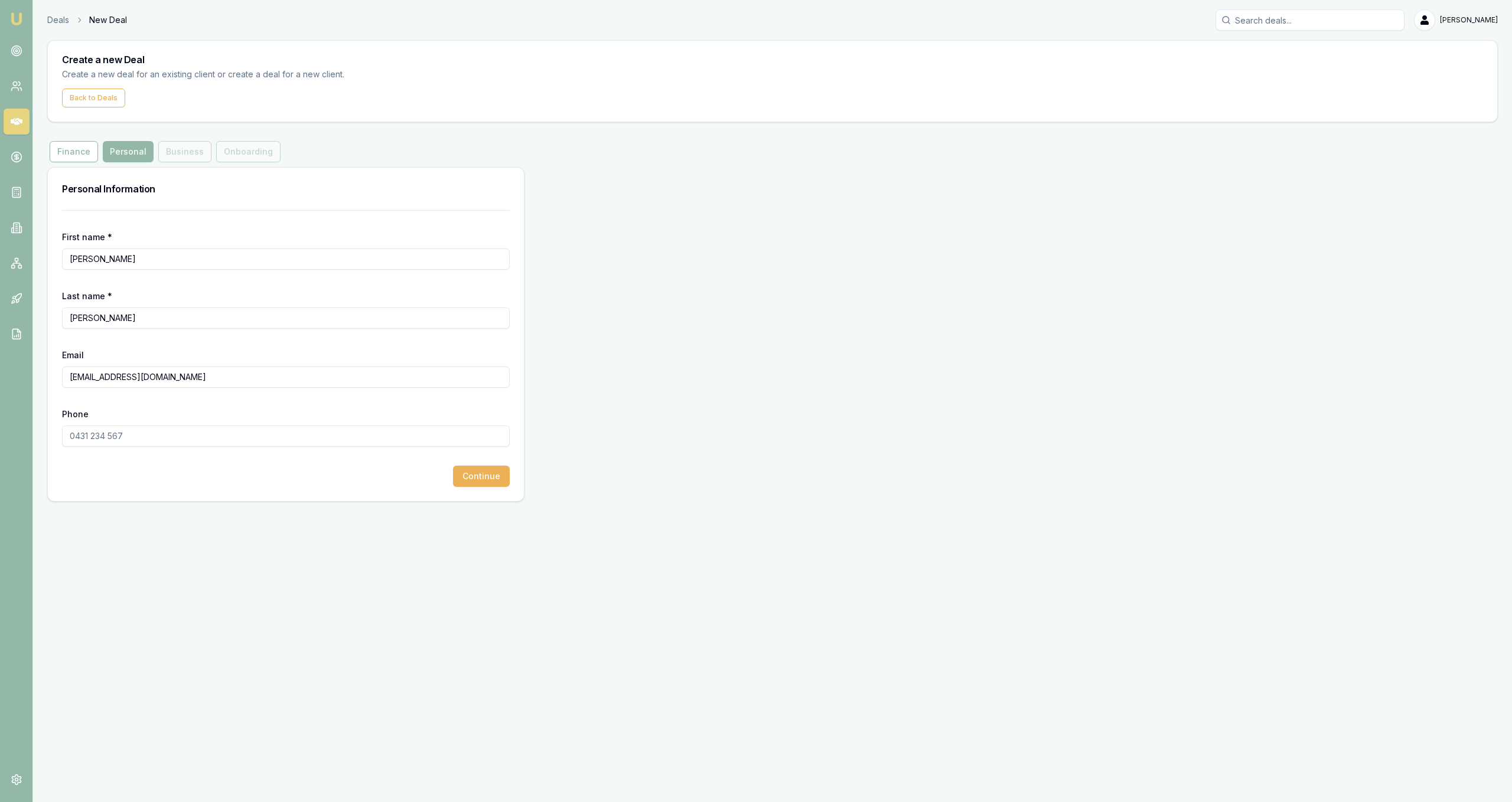
click at [213, 296] on div "Last name * Clark" at bounding box center [286, 308] width 448 height 40
click at [212, 312] on input "Clark" at bounding box center [286, 318] width 448 height 21
type input "[PERSON_NAME]"
click at [259, 430] on input "Phone" at bounding box center [286, 436] width 448 height 21
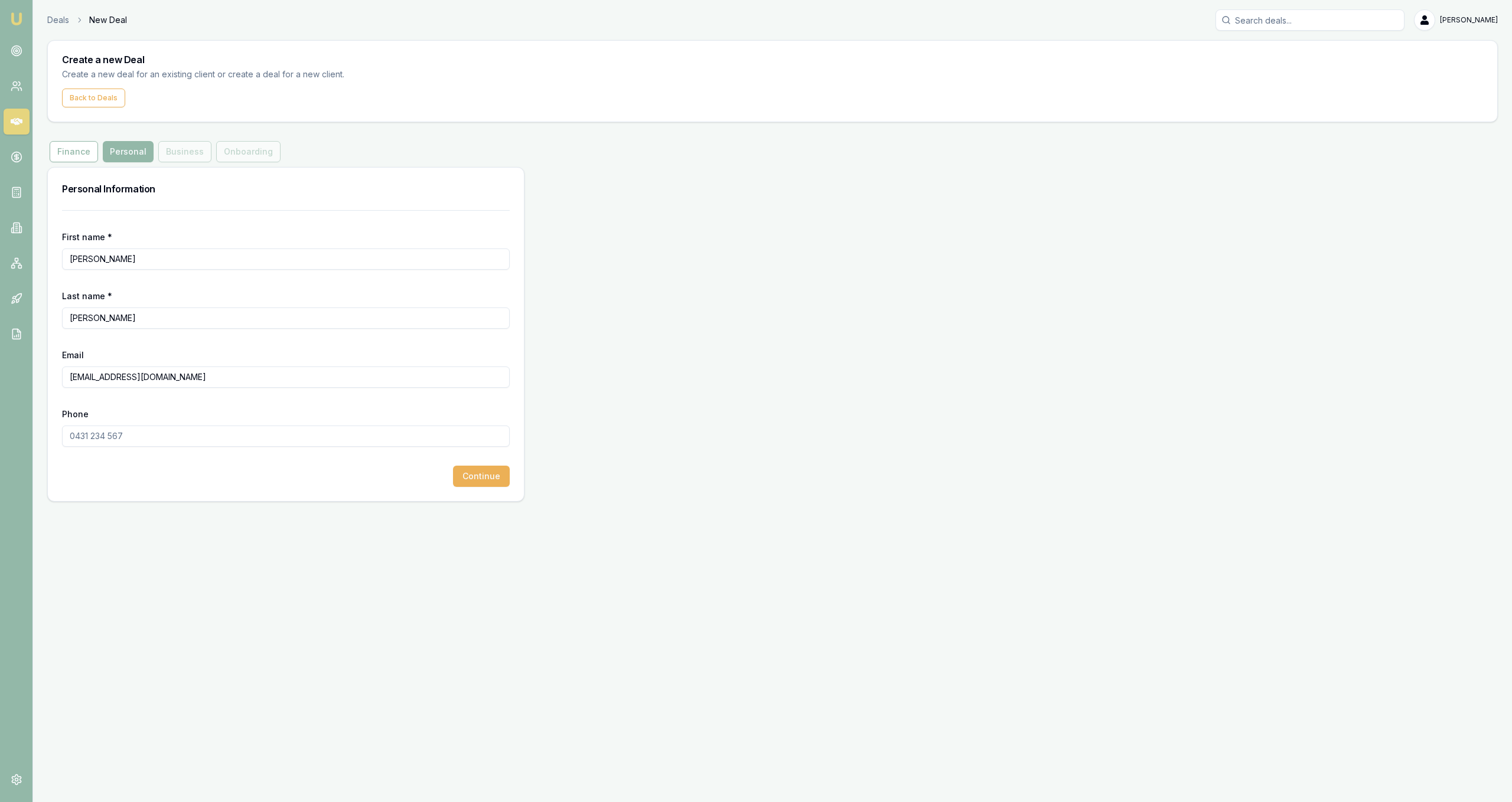
paste input "0400 690 149"
type input "0400 690 149"
click at [454, 473] on div "Continue" at bounding box center [286, 476] width 448 height 21
click at [456, 474] on button "Continue" at bounding box center [481, 476] width 57 height 21
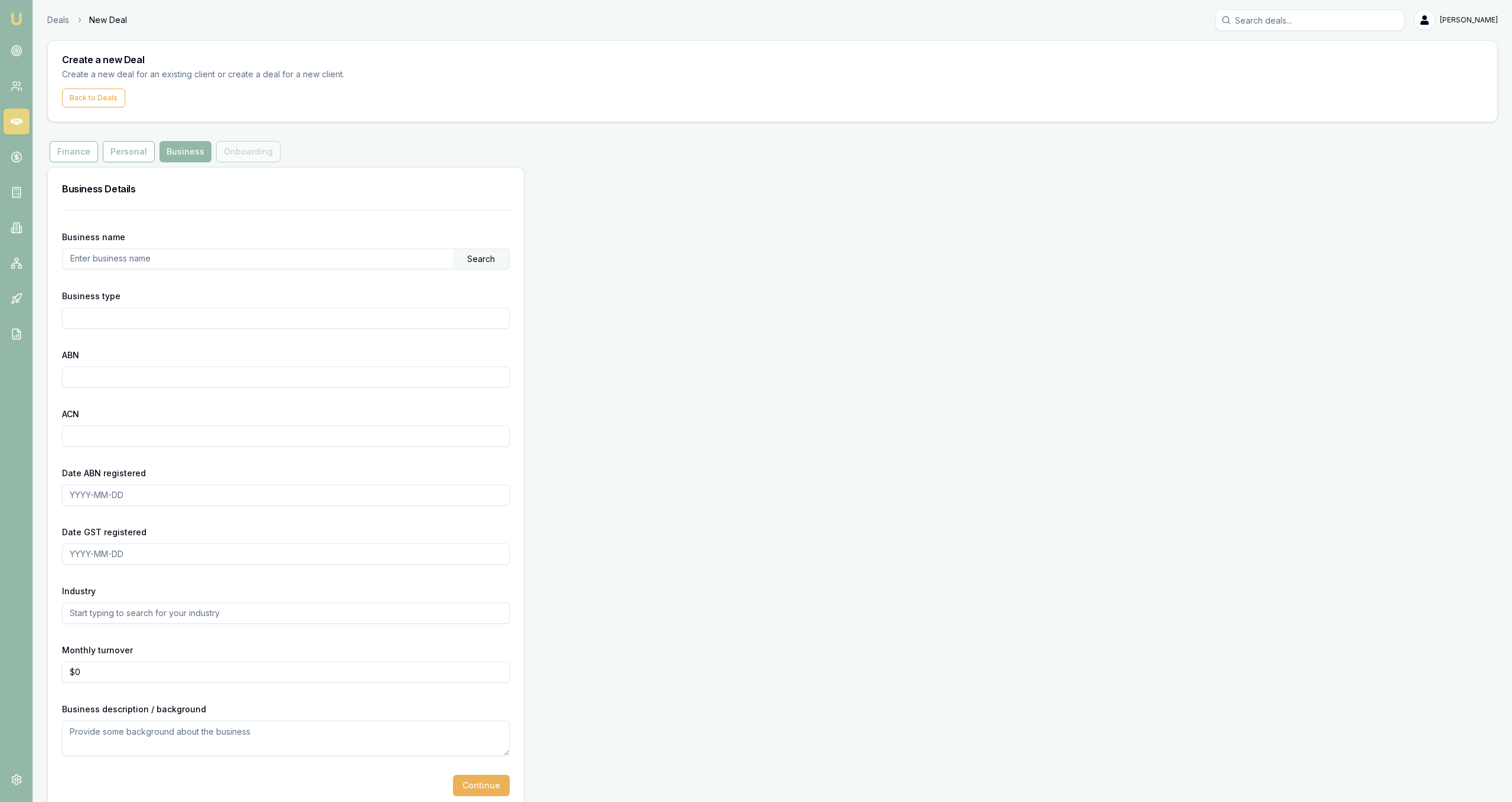
click at [174, 256] on input "text" at bounding box center [257, 258] width 390 height 19
click at [495, 272] on form "Business name tba Search Business type ABN ACN Date ABN registered Date GST reg…" at bounding box center [286, 503] width 448 height 586
click at [494, 272] on form "Business name tba Search Business type ABN ACN Date ABN registered Date GST reg…" at bounding box center [286, 503] width 448 height 586
click at [493, 269] on form "Business name tba Search Business type ABN ACN Date ABN registered Date GST reg…" at bounding box center [286, 503] width 448 height 586
click at [494, 270] on form "Business name tba Search Business type ABN ACN Date ABN registered Date GST reg…" at bounding box center [286, 503] width 448 height 586
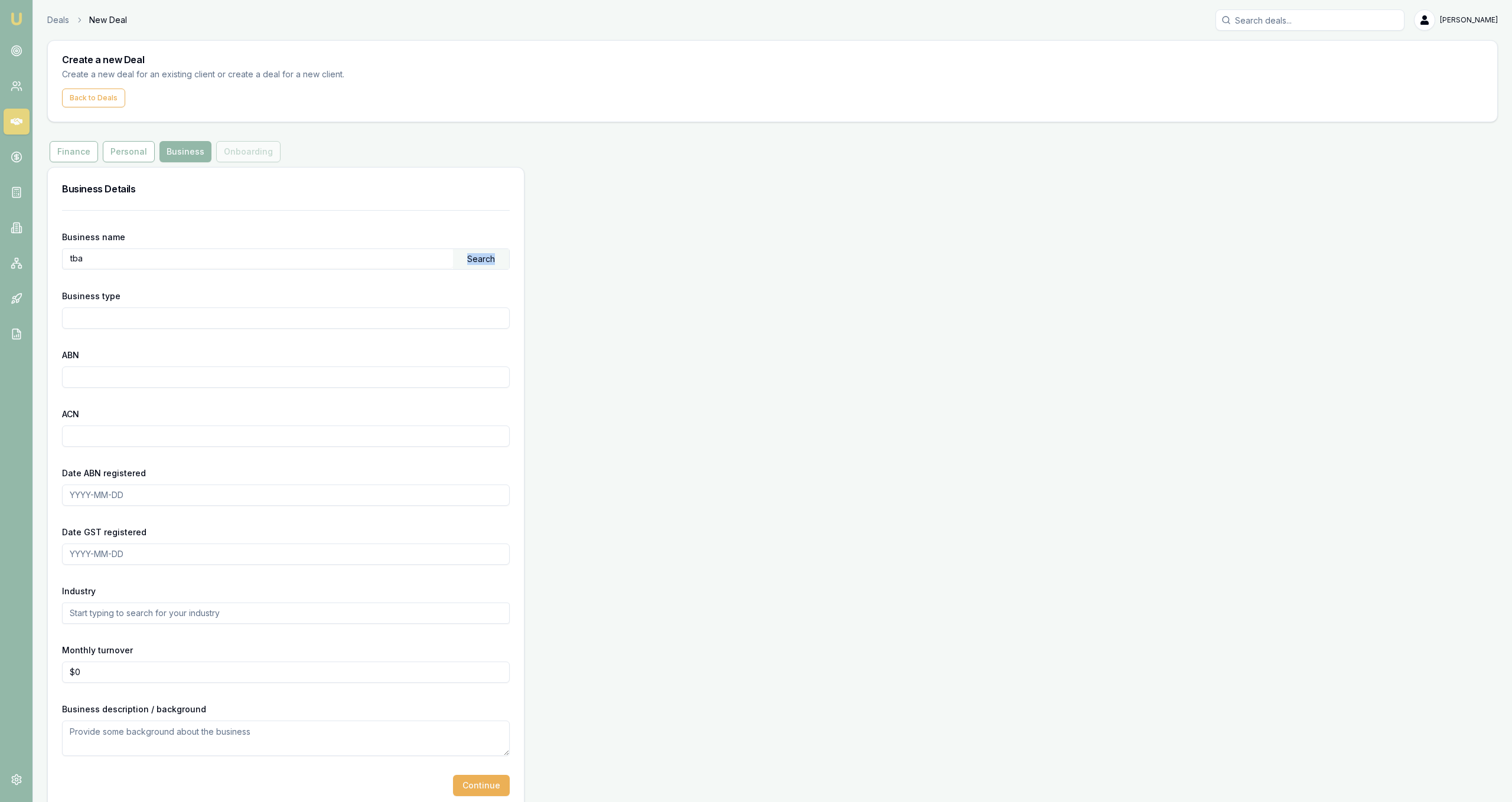
click at [495, 268] on div "Search" at bounding box center [481, 259] width 56 height 20
drag, startPoint x: 322, startPoint y: 272, endPoint x: 324, endPoint y: 284, distance: 12.2
click at [322, 272] on div "tba (66316558991)" at bounding box center [285, 280] width 446 height 21
type input "LOW, BRIAN STANLEY"
type input "Individual/Sole Trader"
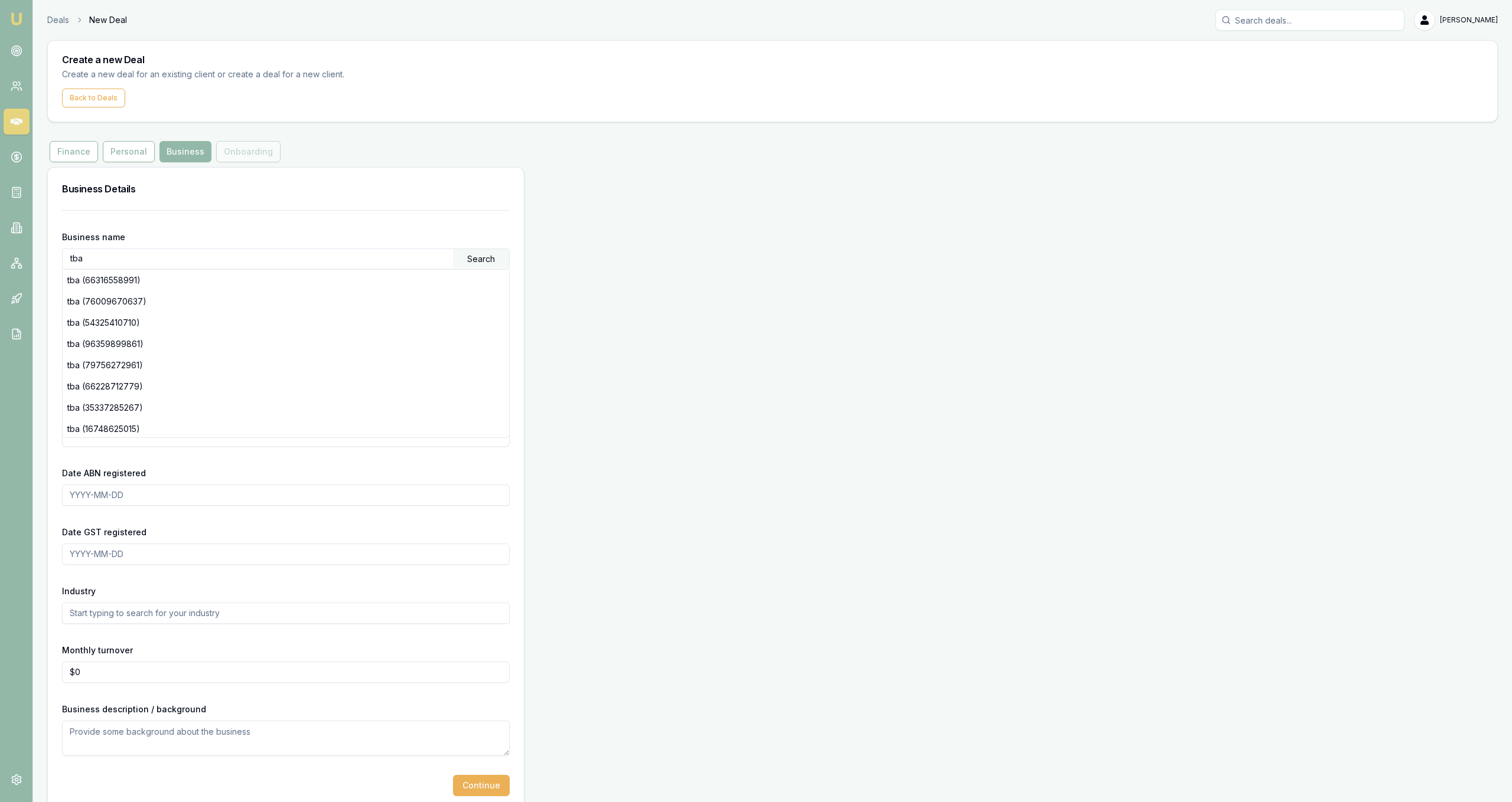
type input "66316558991"
type input "2021-04-29"
drag, startPoint x: 331, startPoint y: 258, endPoint x: 0, endPoint y: 256, distance: 331.0
click at [62, 256] on input "LOW, BRIAN STANLEY" at bounding box center [257, 258] width 390 height 19
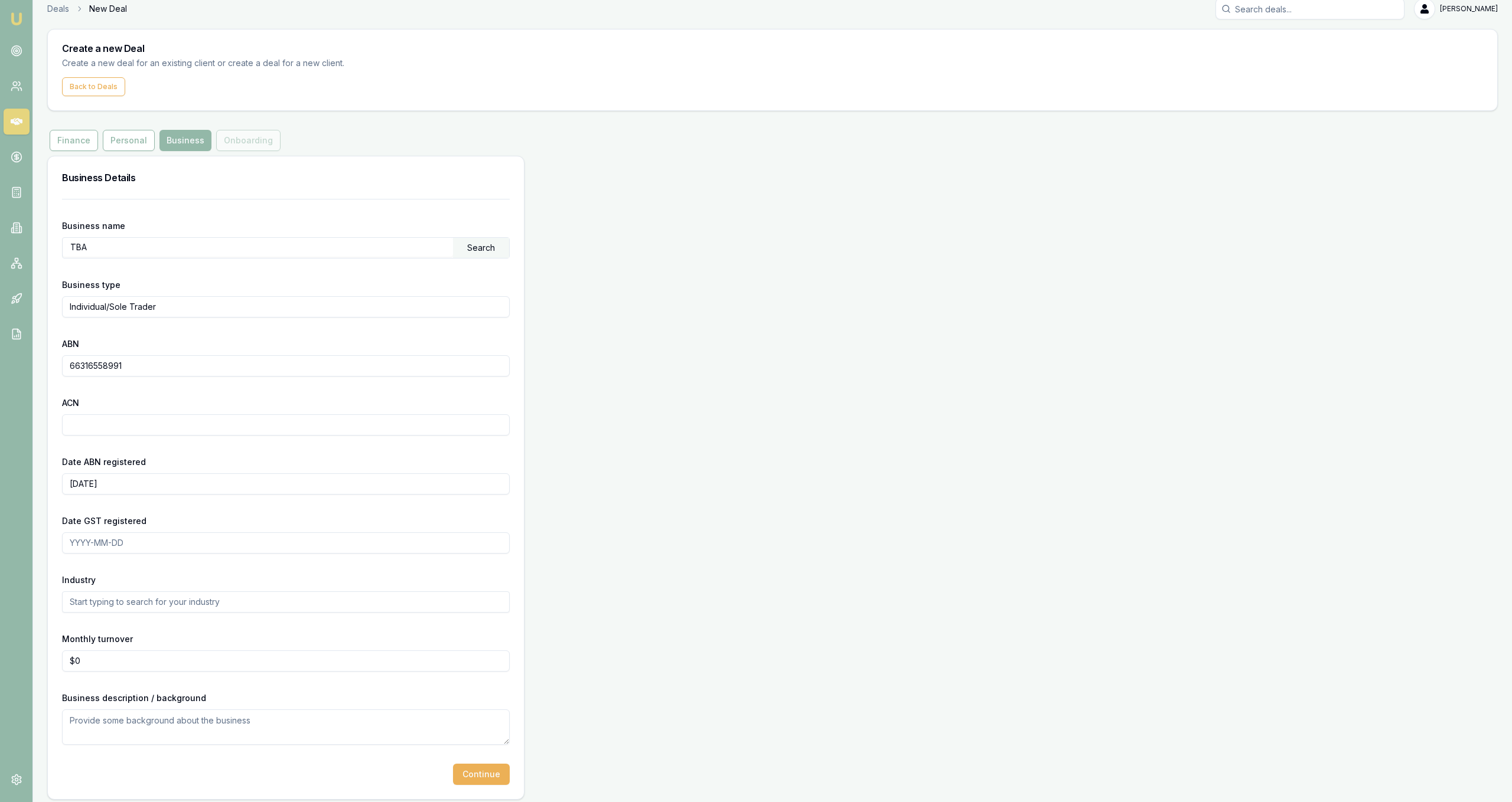
scroll to position [18, 0]
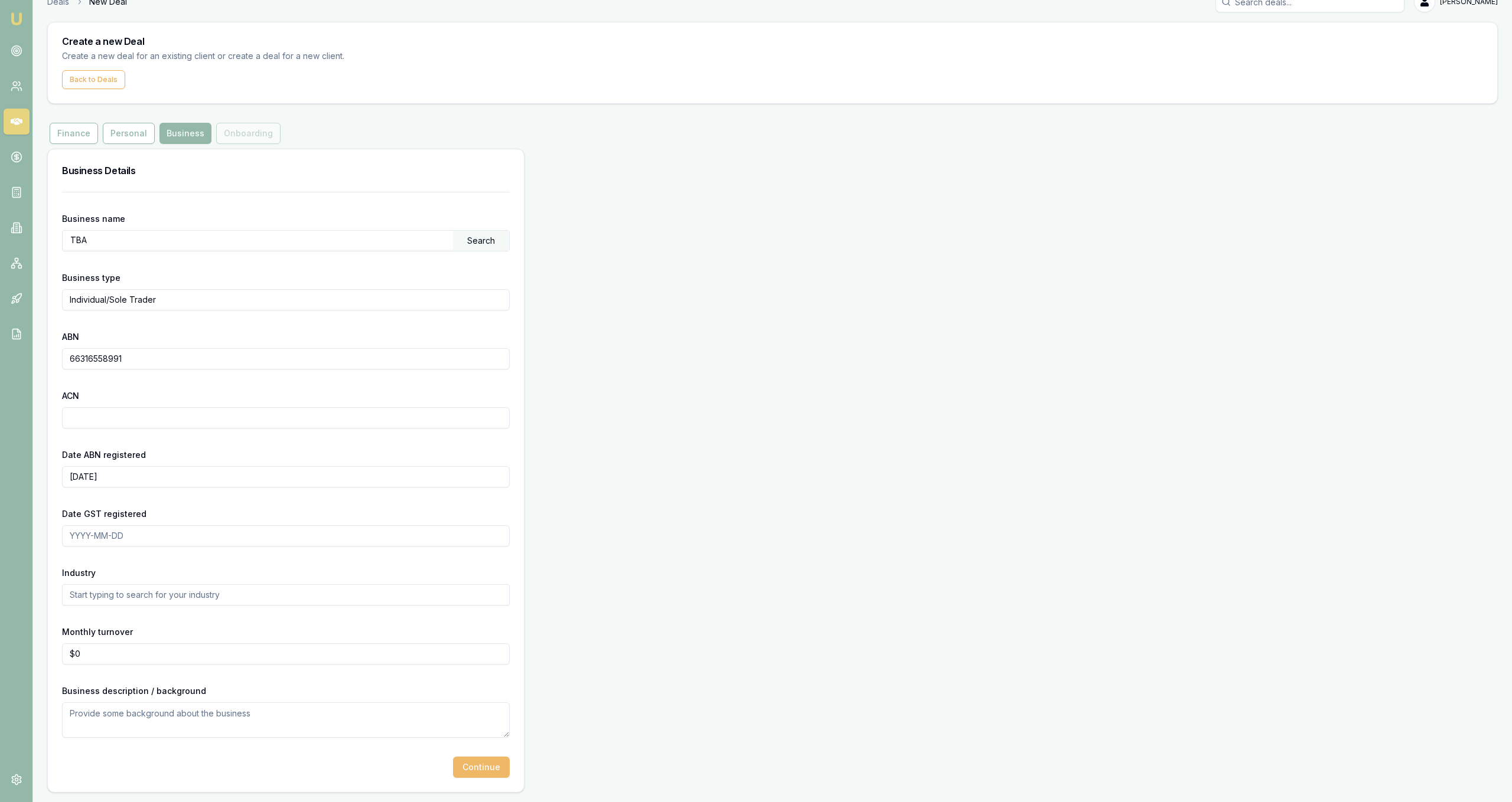
type input "TBA"
click at [498, 766] on button "Continue" at bounding box center [481, 768] width 57 height 21
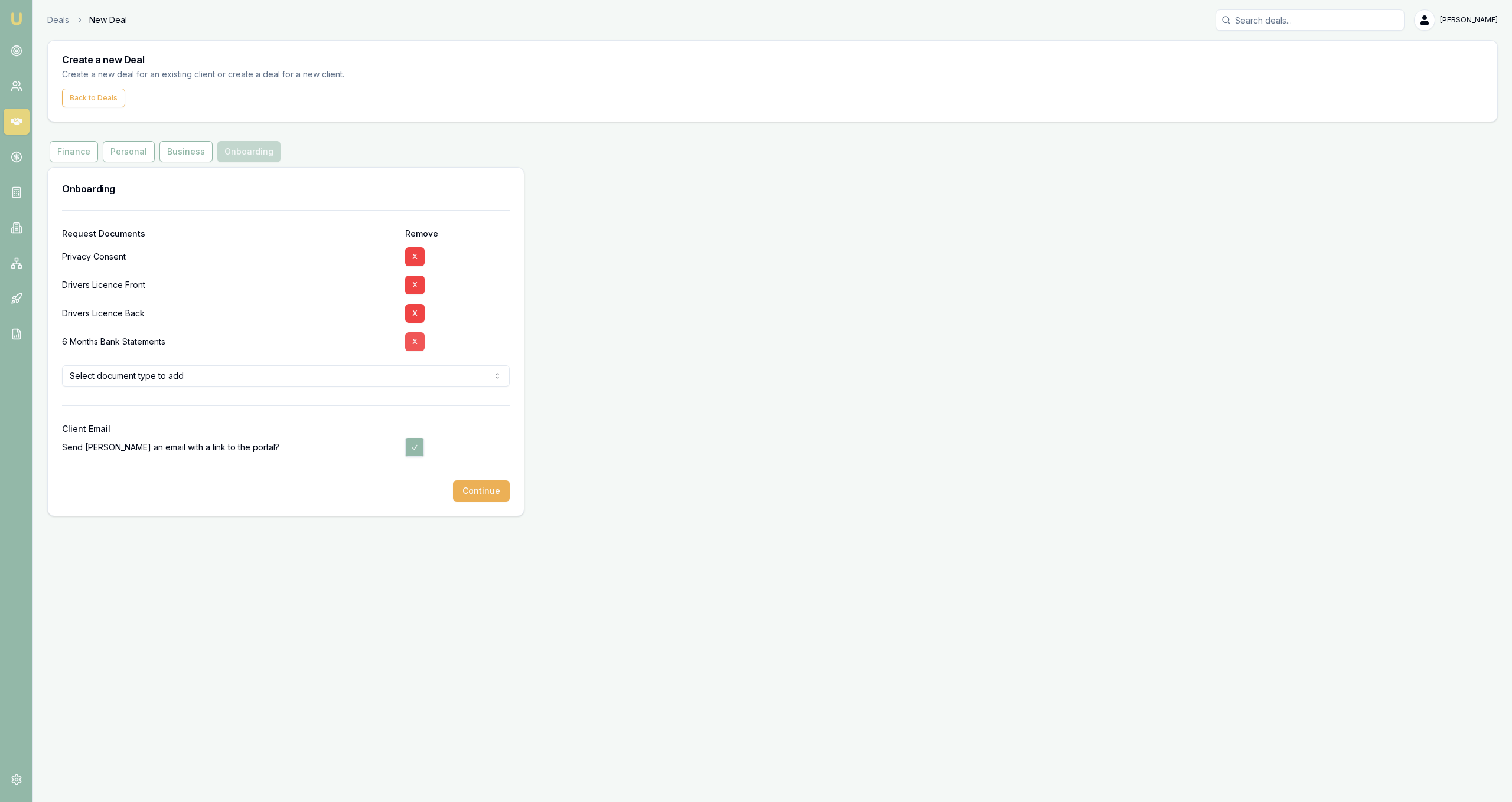
click at [408, 343] on button "X" at bounding box center [415, 342] width 20 height 19
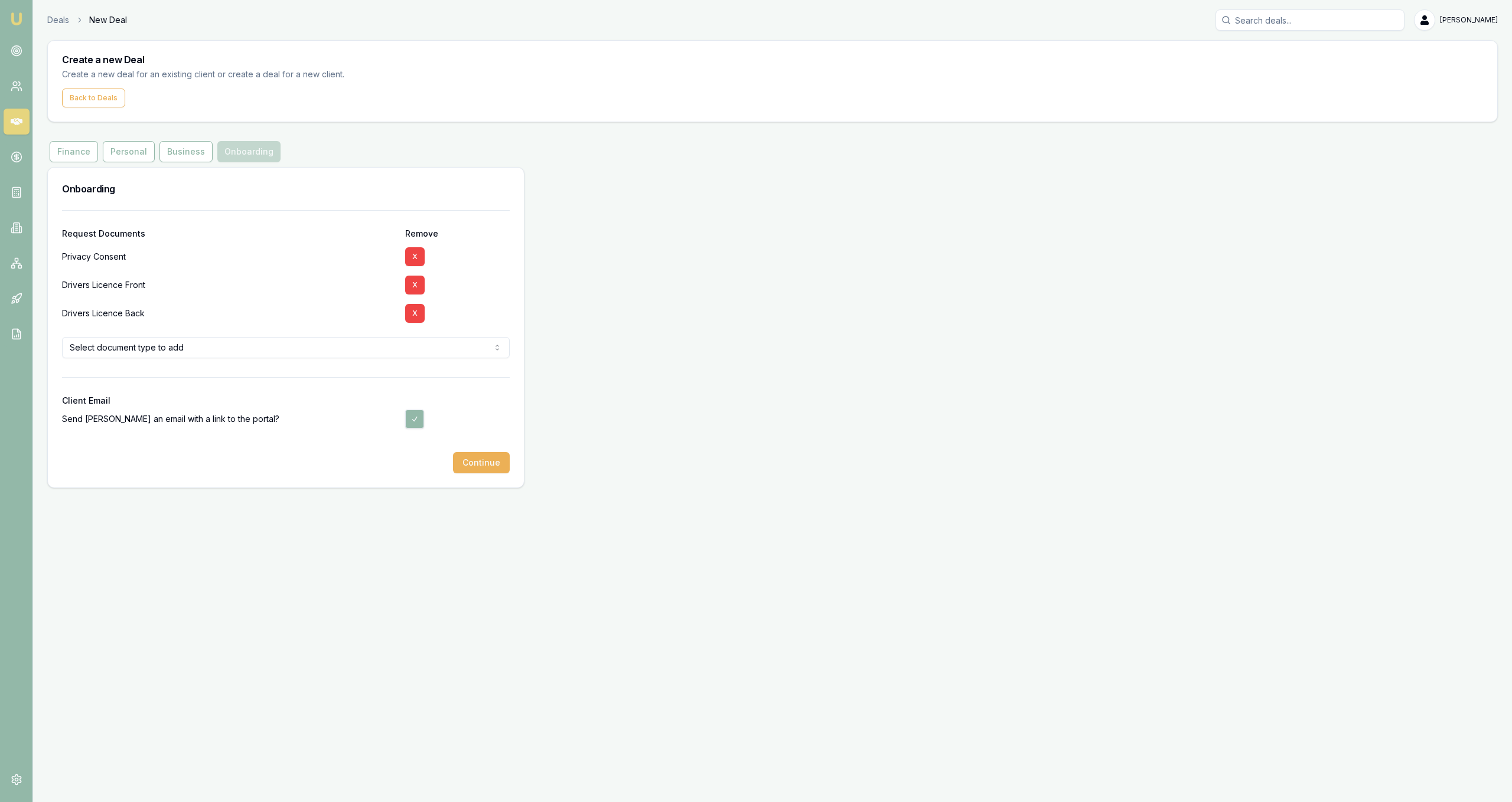
click at [404, 351] on html "Emu Broker Deals New Deal Jackson Fanfulla Toggle Menu Create a new Deal Create…" at bounding box center [756, 401] width 1512 height 802
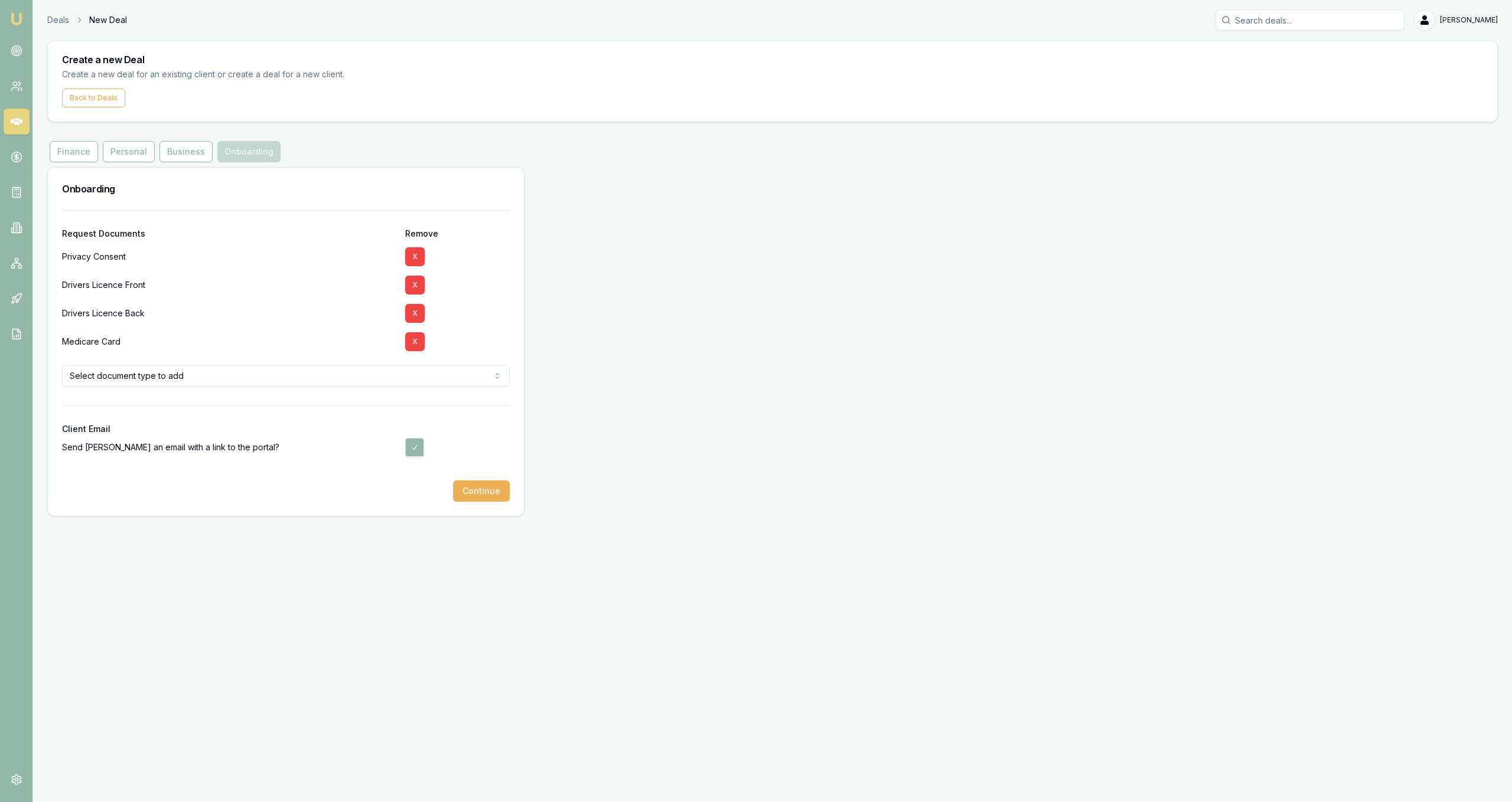
click at [675, 405] on div "Onboarding Request Documents Remove Privacy Consent X Drivers Licence Front X D…" at bounding box center [772, 342] width 1450 height 350
click at [483, 492] on button "Continue" at bounding box center [481, 491] width 57 height 21
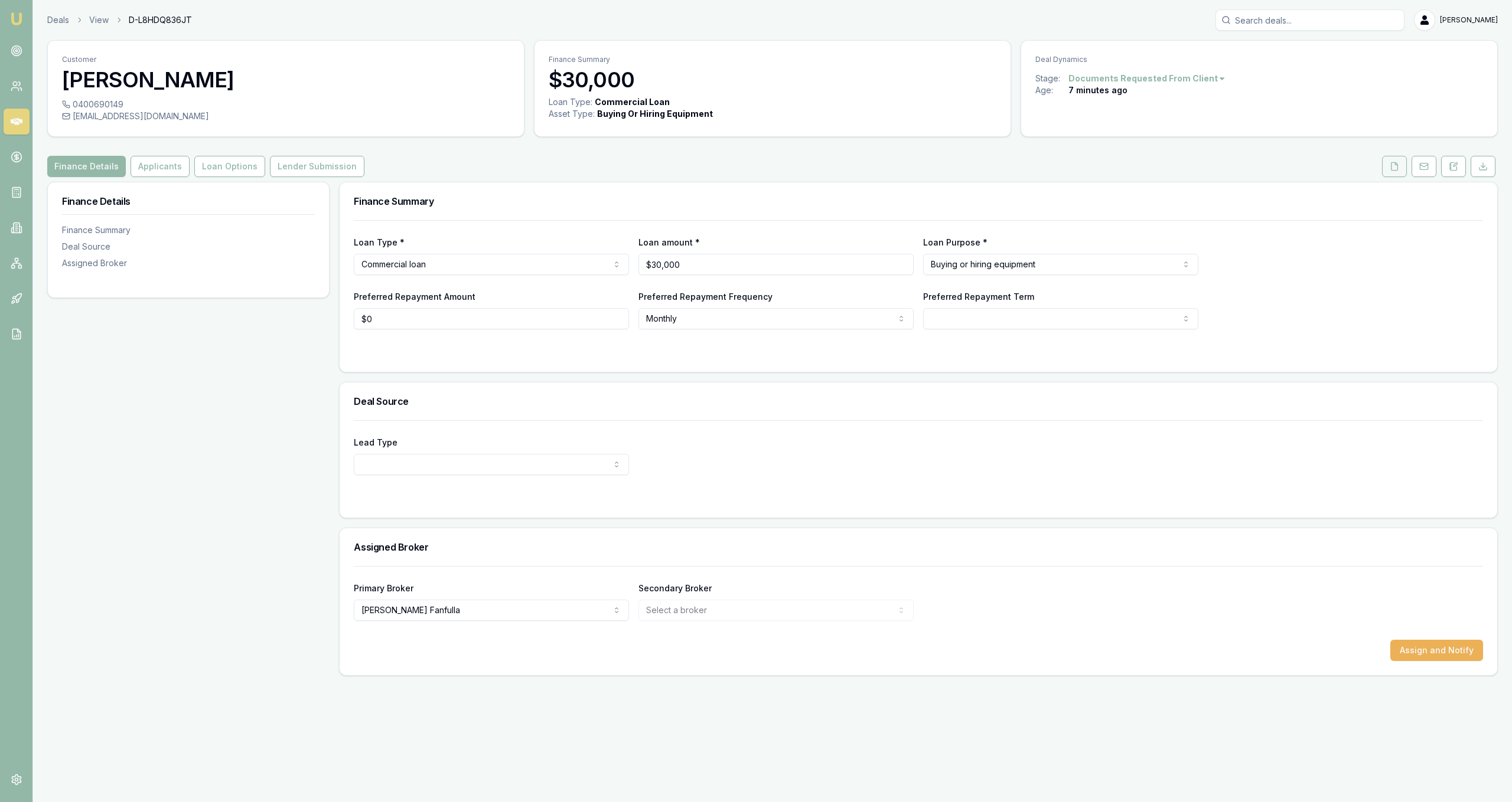
click at [1400, 166] on button at bounding box center [1394, 167] width 25 height 21
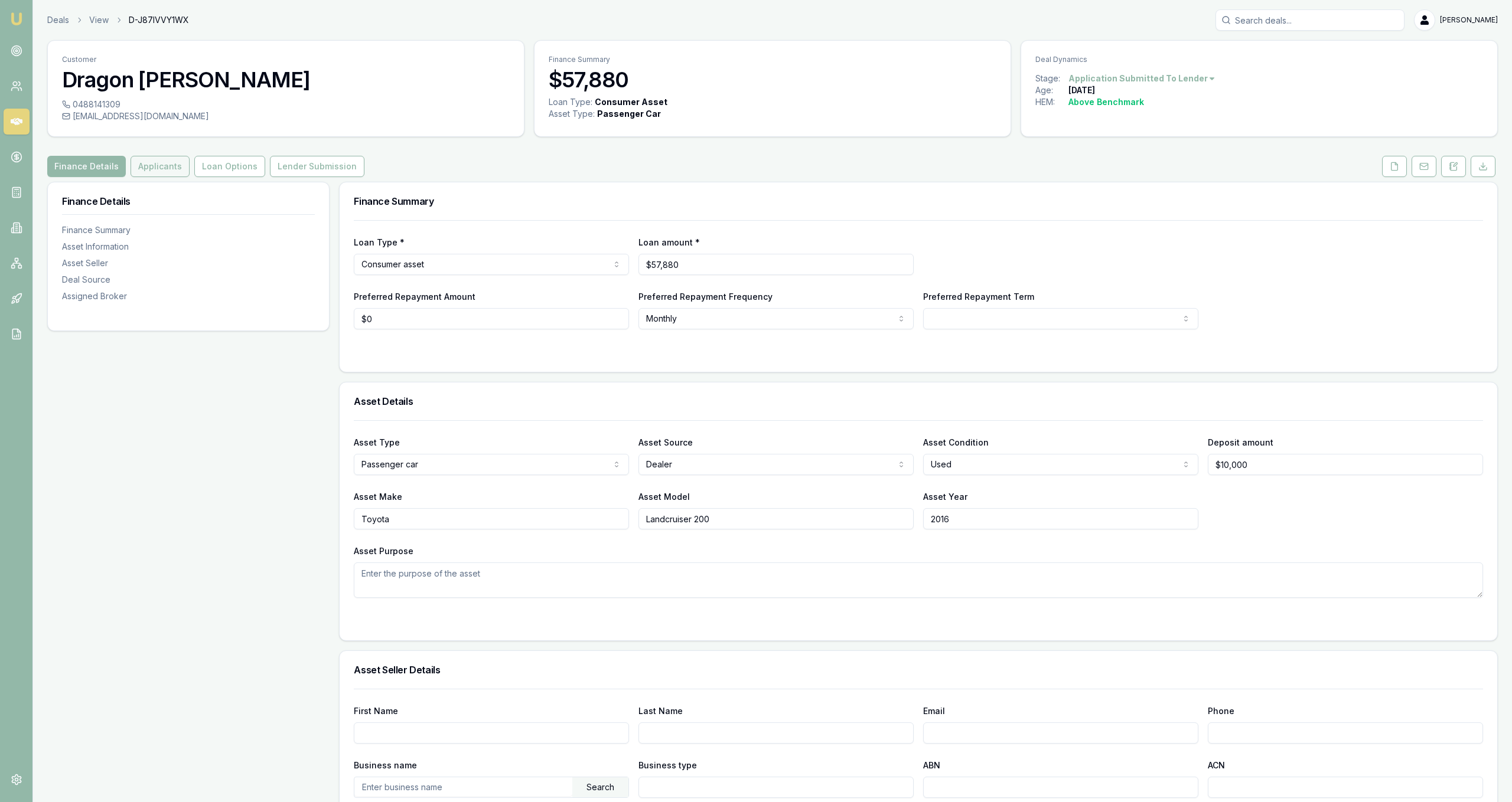
click at [156, 156] on button "Applicants" at bounding box center [160, 167] width 59 height 21
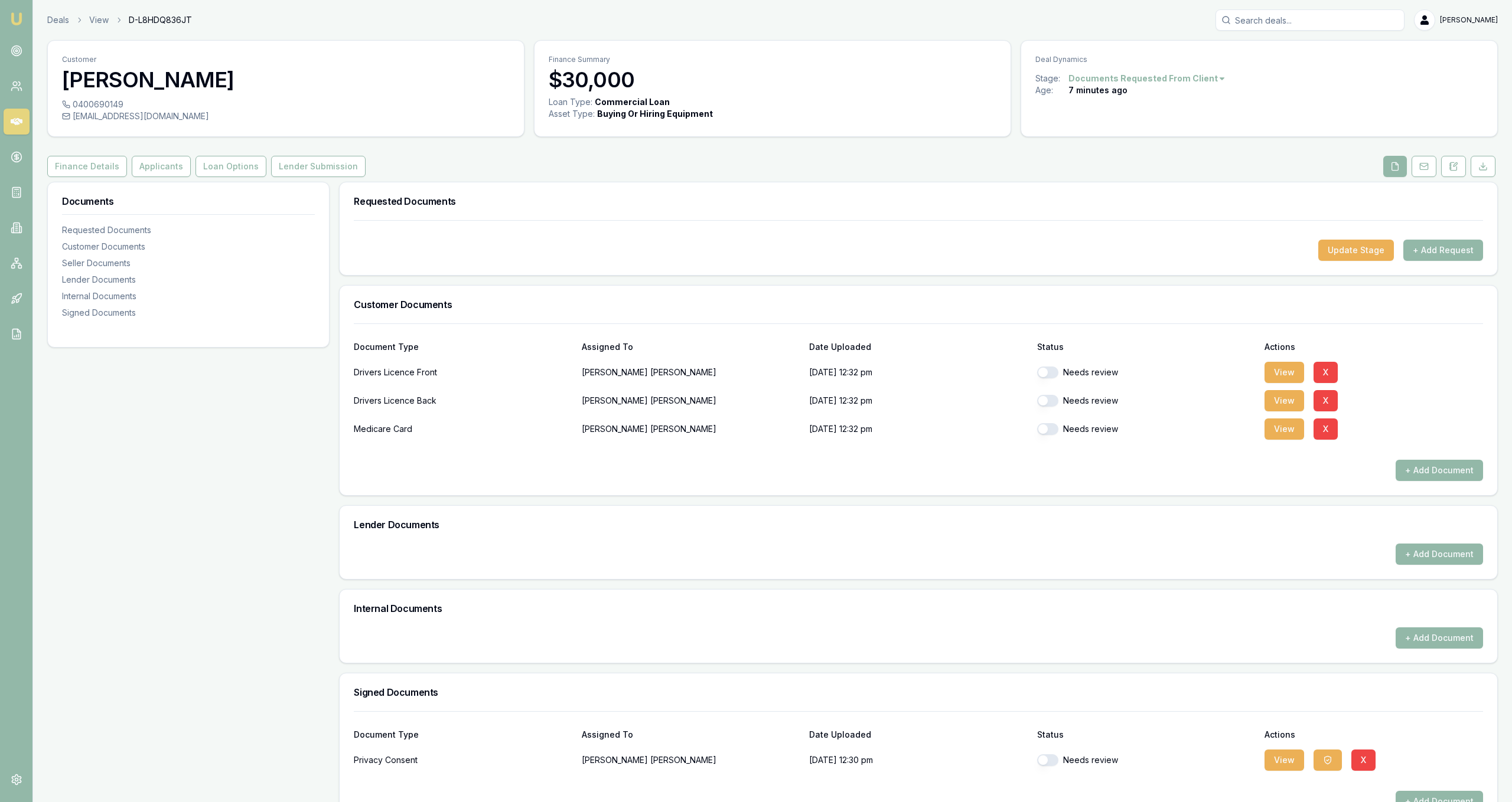
click at [1061, 371] on div "Needs review" at bounding box center [1146, 372] width 219 height 12
click at [1052, 381] on div "Needs review" at bounding box center [1146, 373] width 219 height 24
click at [1049, 375] on button "button" at bounding box center [1047, 372] width 21 height 12
checkbox input "true"
click at [1047, 407] on div "Needs review" at bounding box center [1146, 401] width 219 height 24
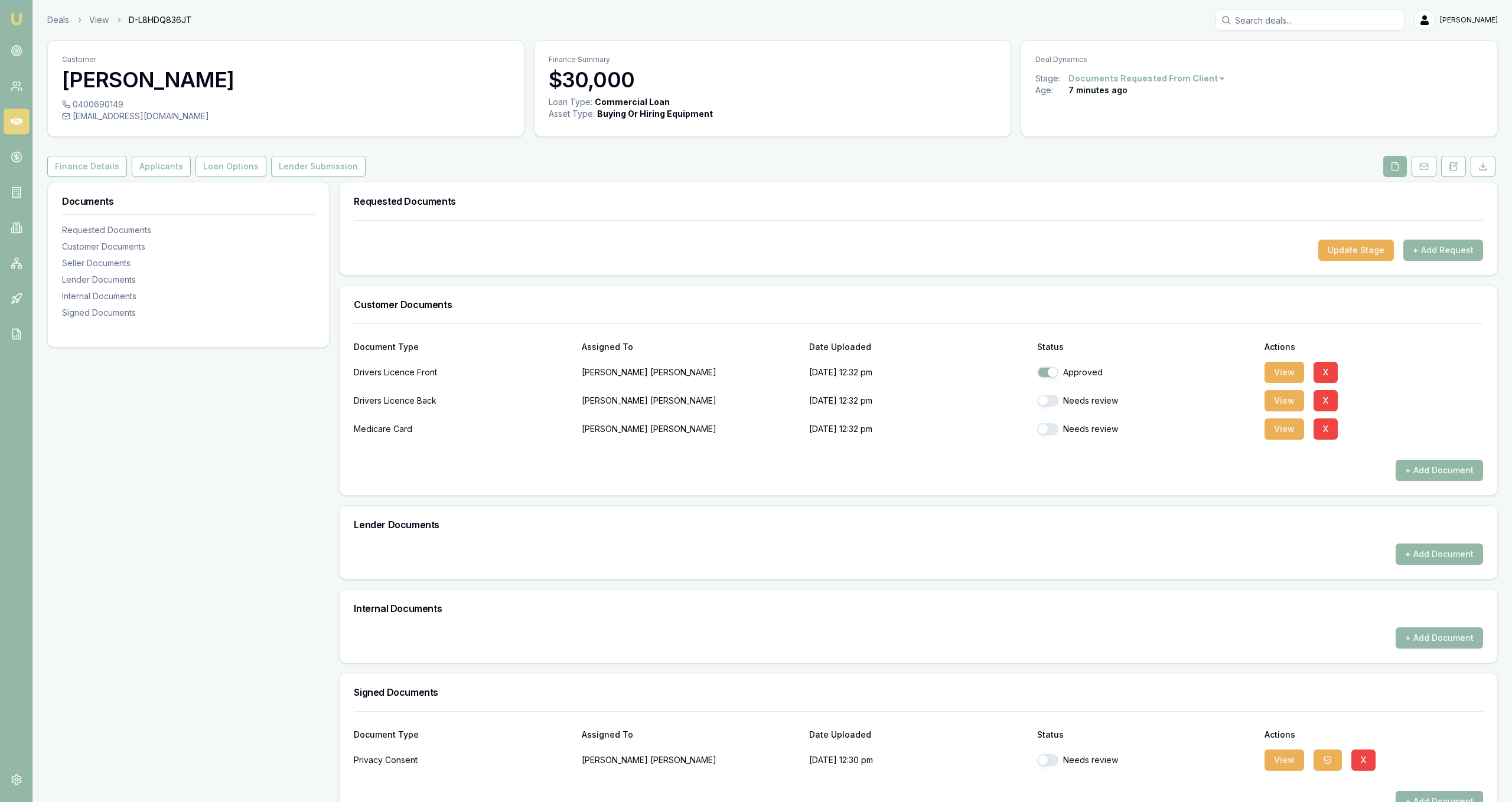
click at [1048, 401] on button "button" at bounding box center [1047, 401] width 21 height 12
checkbox input "true"
checkbox input "false"
checkbox input "true"
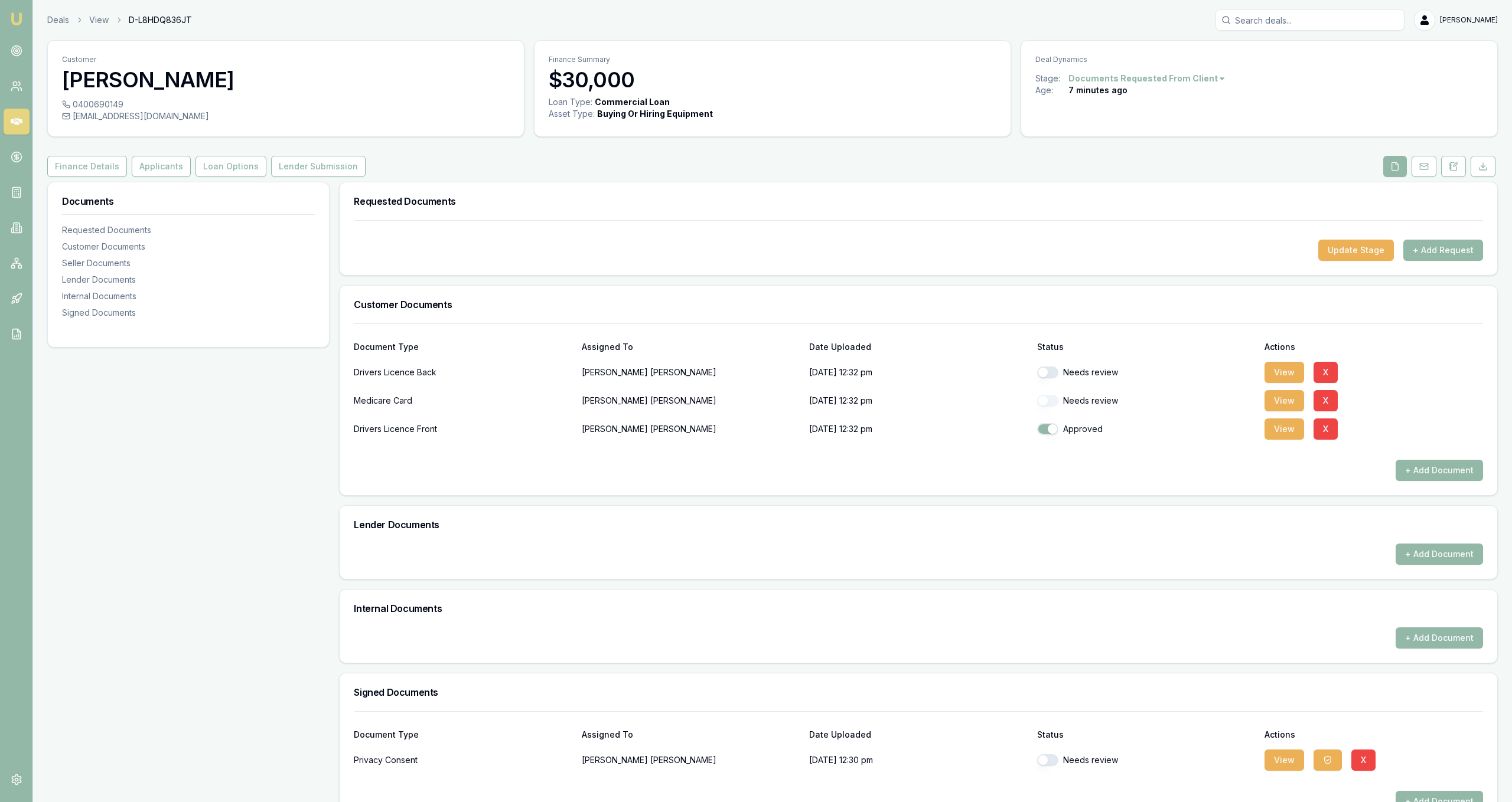
checkbox input "true"
click at [1046, 427] on button "button" at bounding box center [1047, 429] width 21 height 12
checkbox input "true"
click at [1046, 755] on button "button" at bounding box center [1047, 760] width 21 height 12
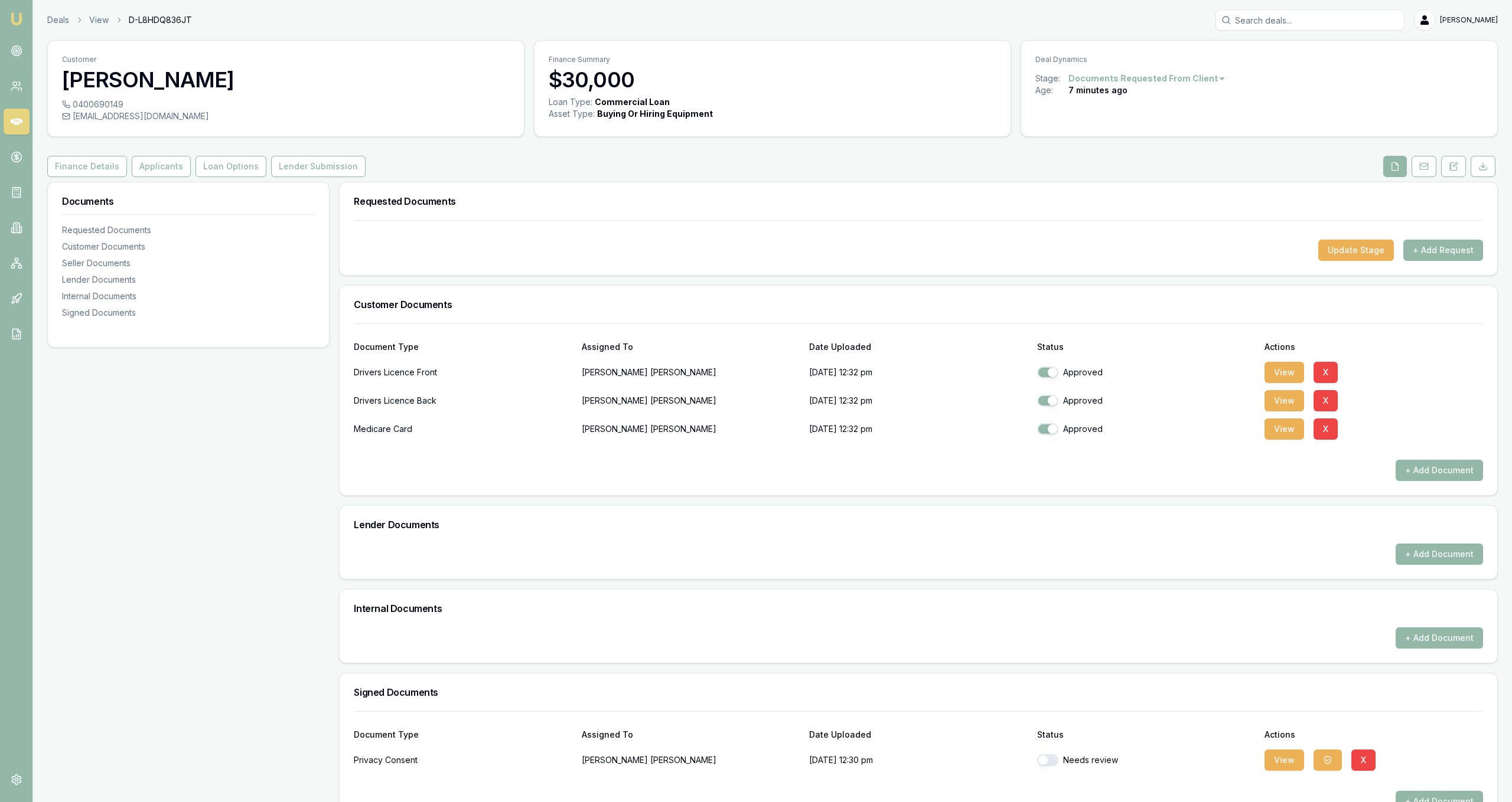
checkbox input "true"
click at [1403, 460] on button "+ Add Document" at bounding box center [1439, 471] width 88 height 21
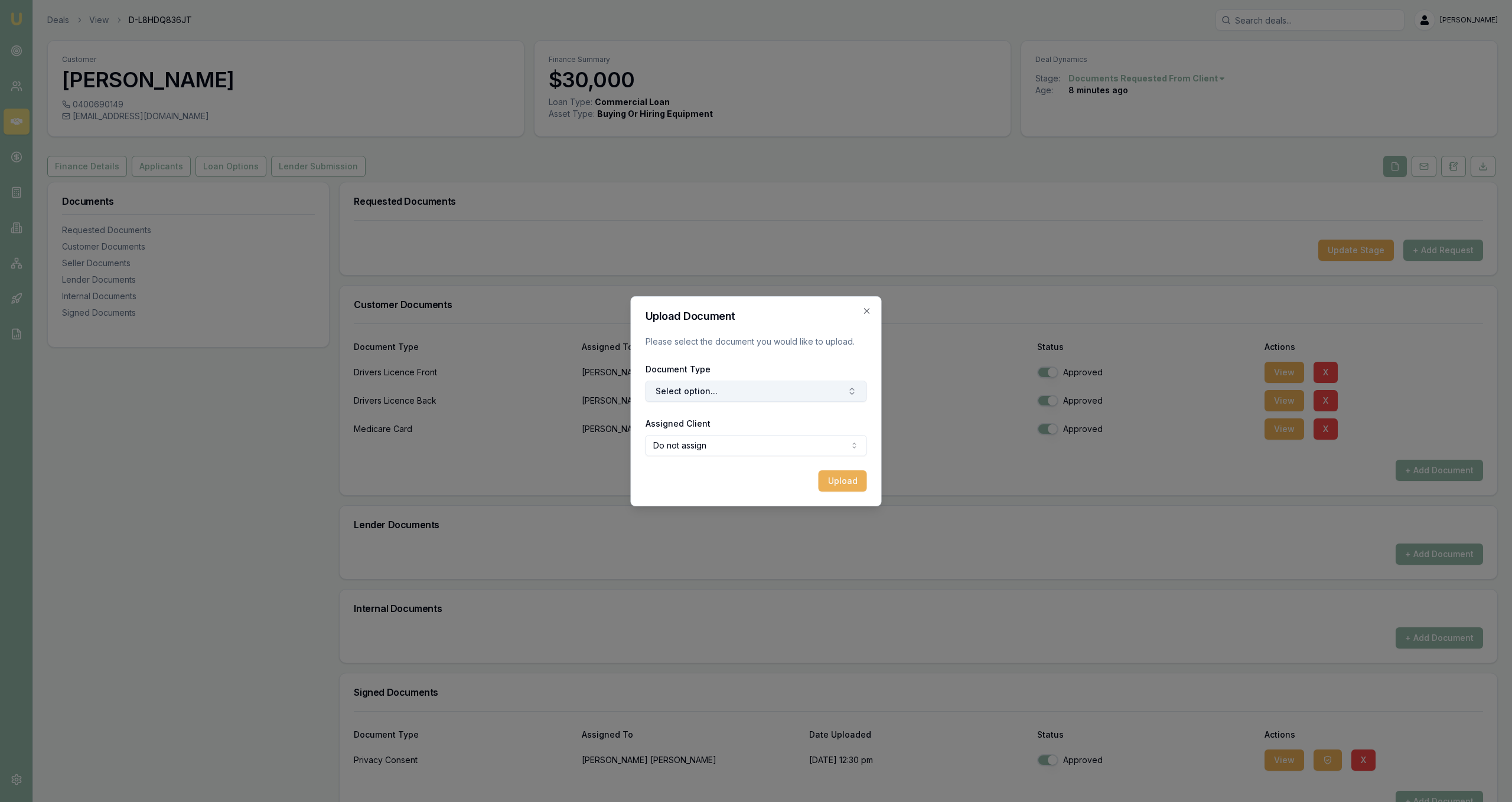
click at [773, 382] on button "Select option..." at bounding box center [756, 392] width 221 height 21
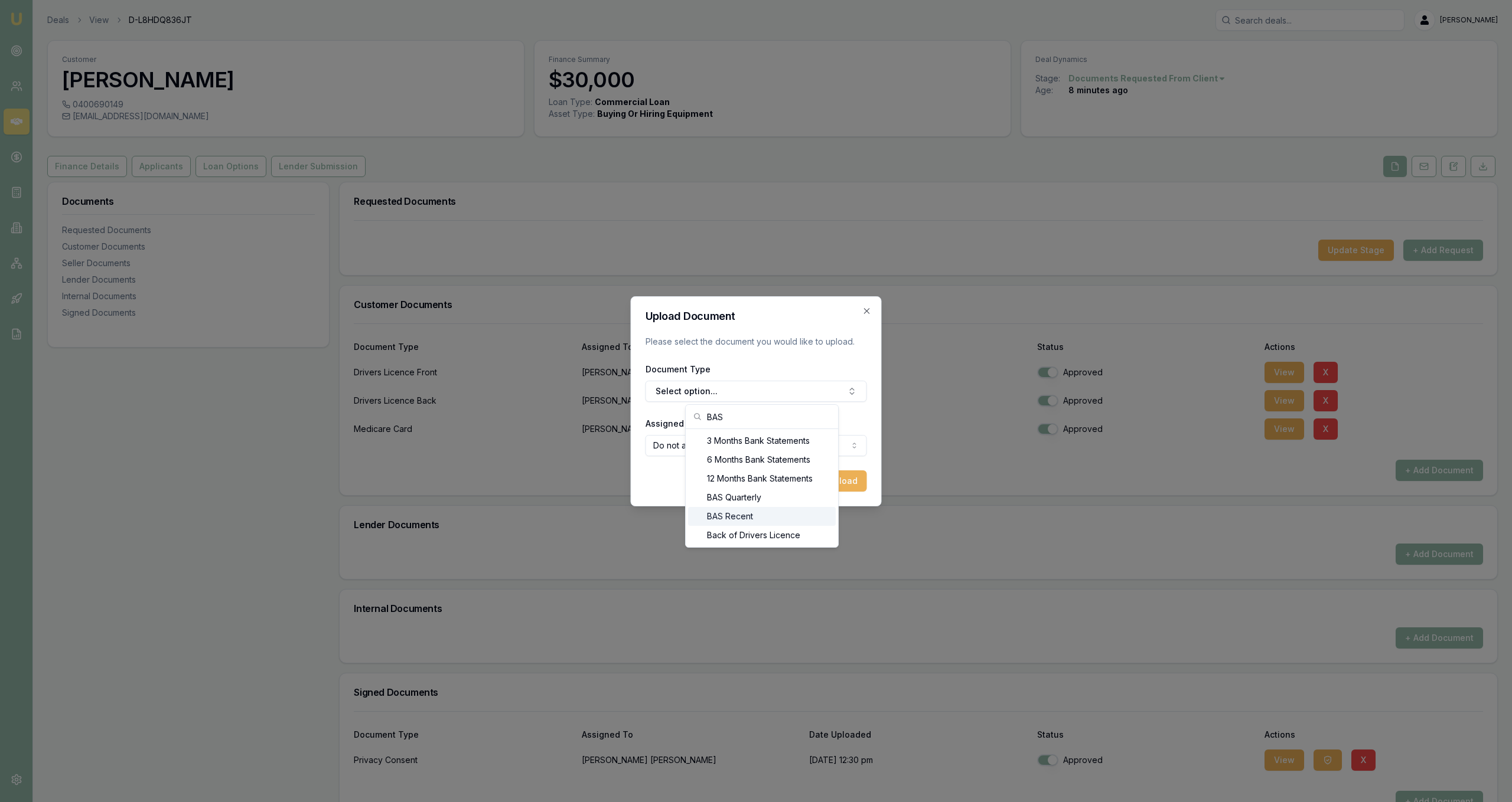
type input "BAS"
click at [785, 513] on div "BAS Recent" at bounding box center [762, 516] width 148 height 19
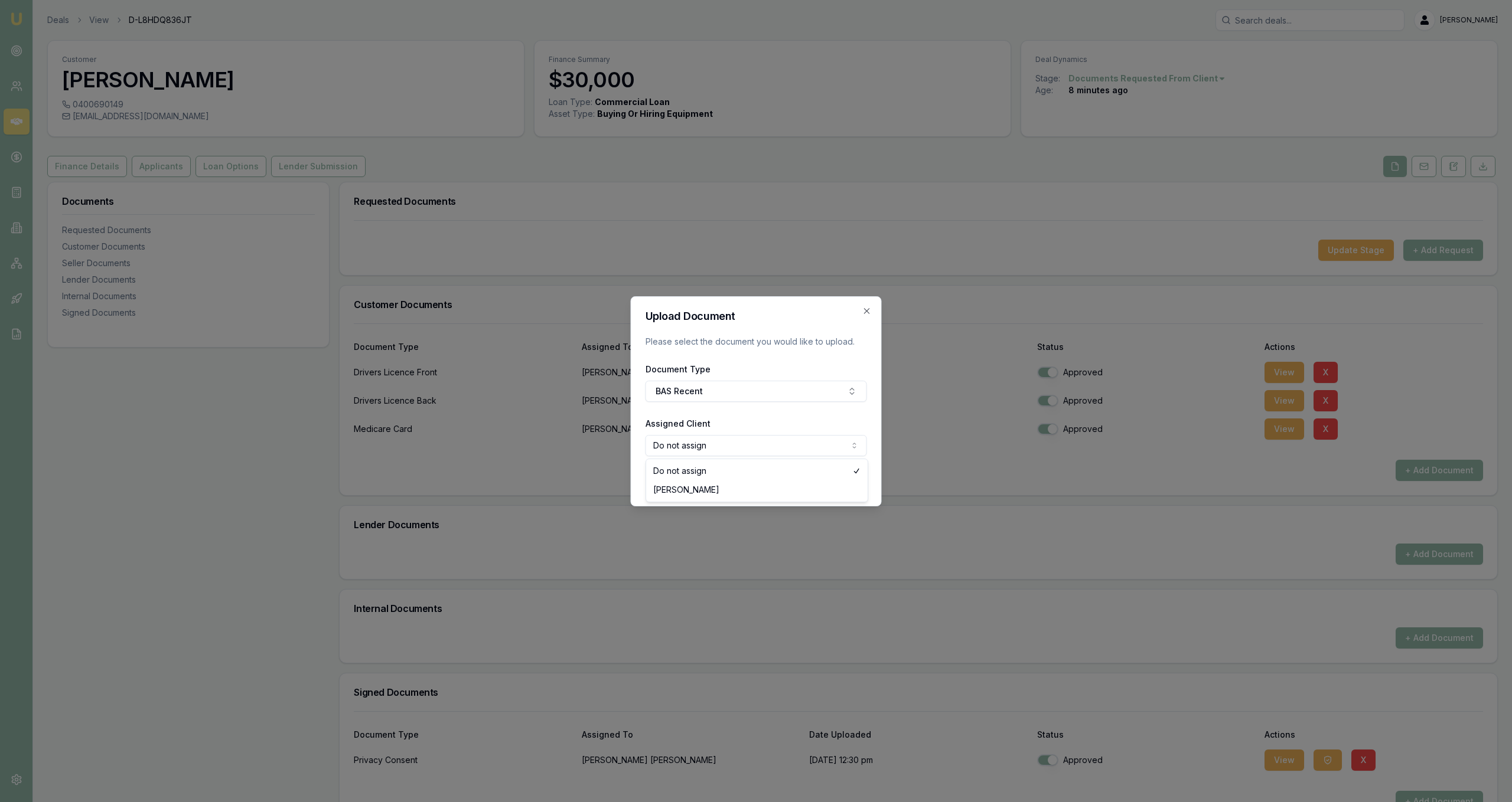
click at [761, 453] on body "Emu Broker Deals View D-L8HDQ836JT [PERSON_NAME] Fanfulla Toggle Menu Customer …" at bounding box center [756, 401] width 1512 height 802
select select "U-K4WQP5Z7D7"
click at [829, 478] on button "Upload" at bounding box center [842, 481] width 48 height 21
click at [870, 311] on icon "button" at bounding box center [867, 310] width 9 height 9
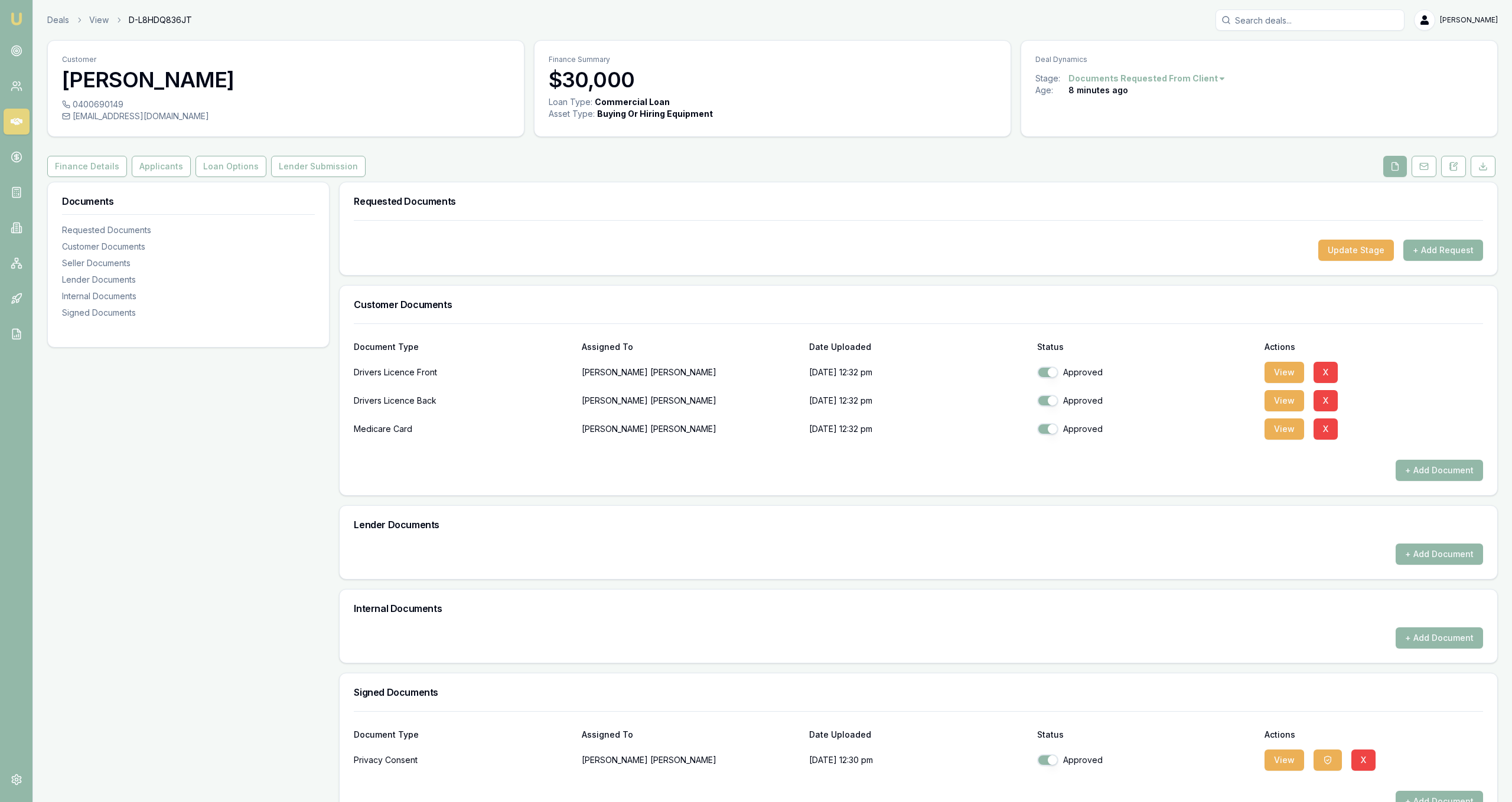
click at [1422, 251] on button "+ Add Request" at bounding box center [1443, 250] width 80 height 21
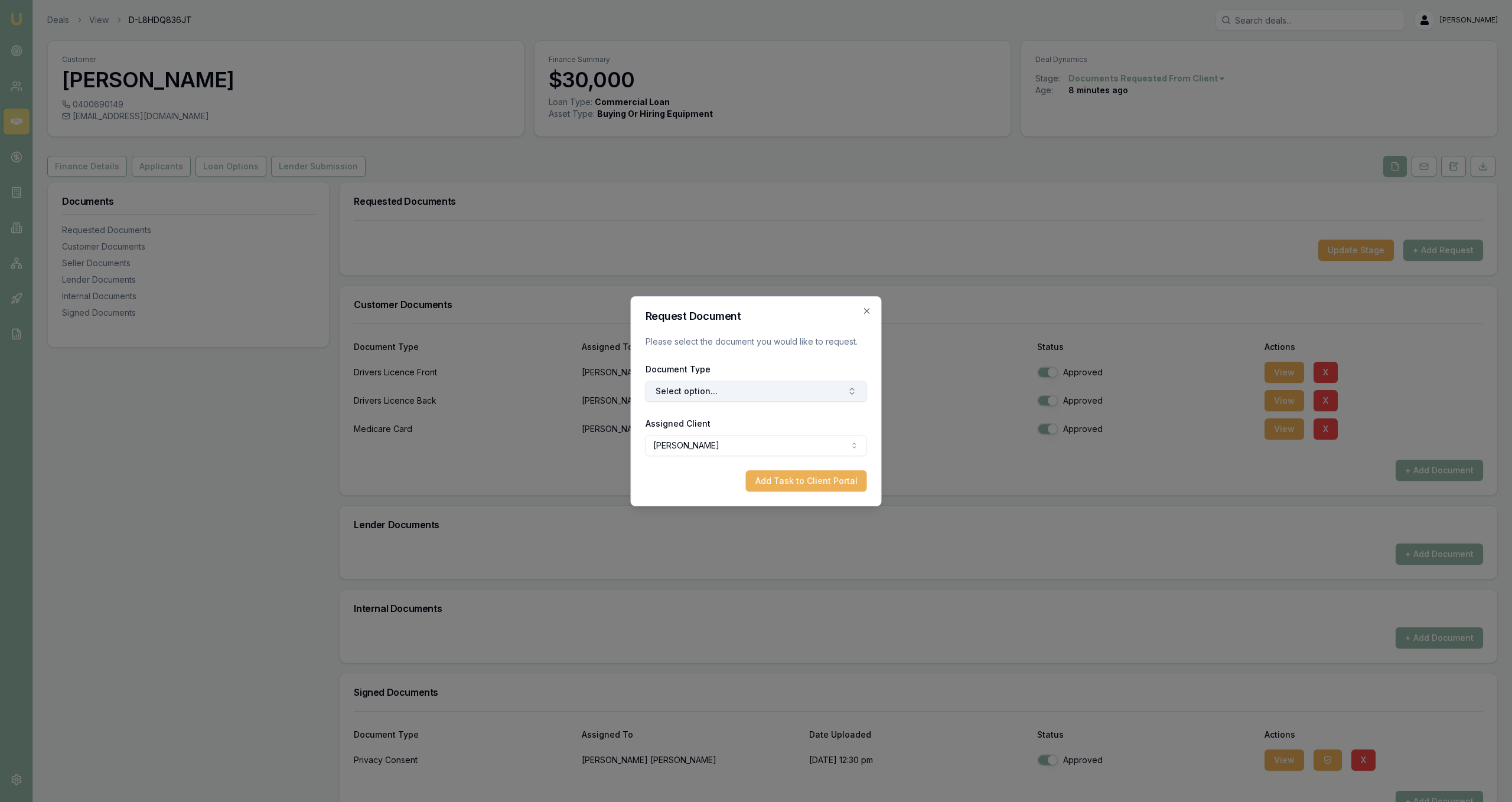
click at [728, 395] on button "Select option..." at bounding box center [756, 392] width 221 height 21
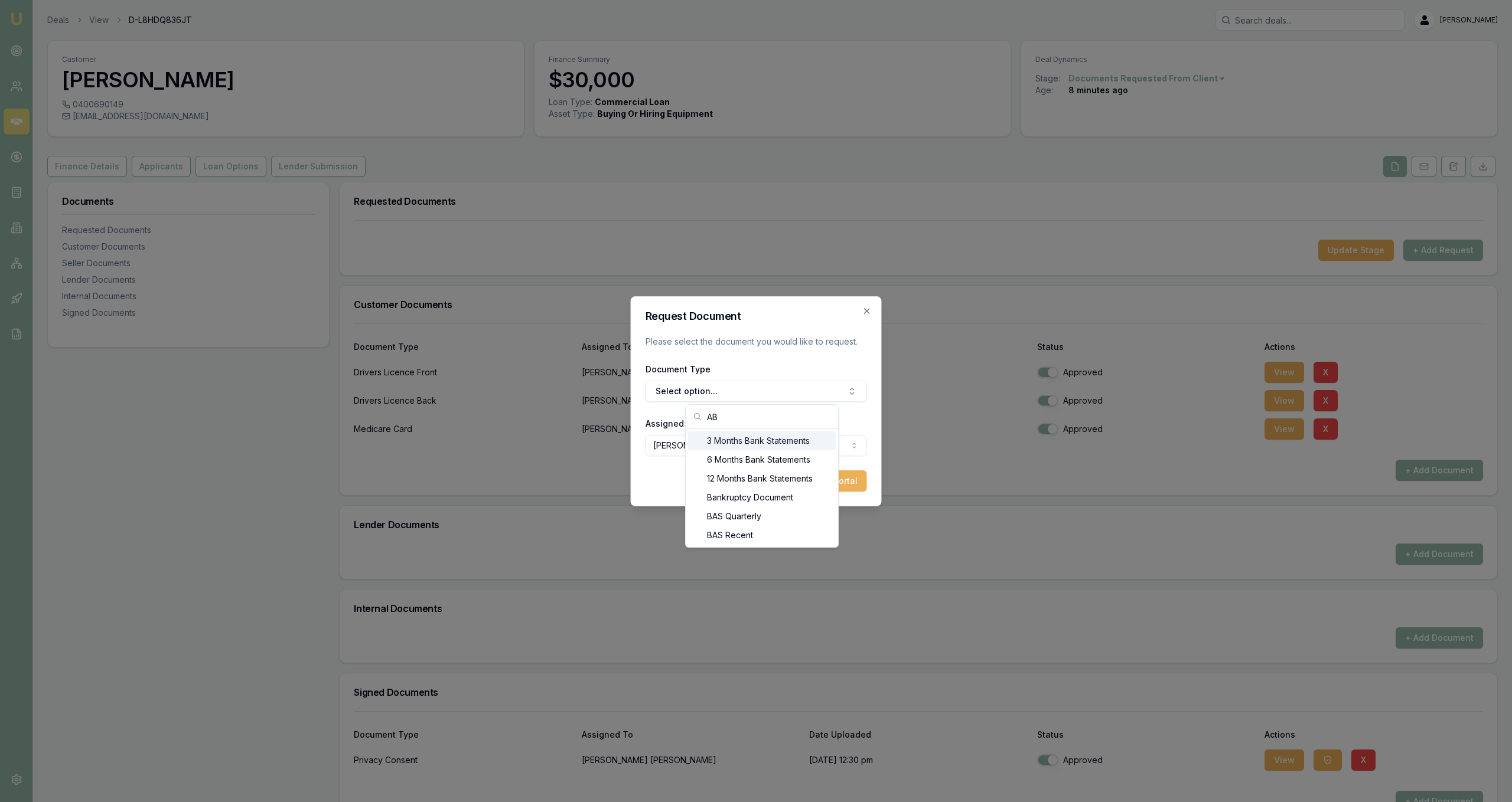
type input "A"
type input "BAS"
click at [765, 523] on div "BAS Recent" at bounding box center [762, 516] width 148 height 19
drag, startPoint x: 765, startPoint y: 523, endPoint x: 795, endPoint y: 490, distance: 44.6
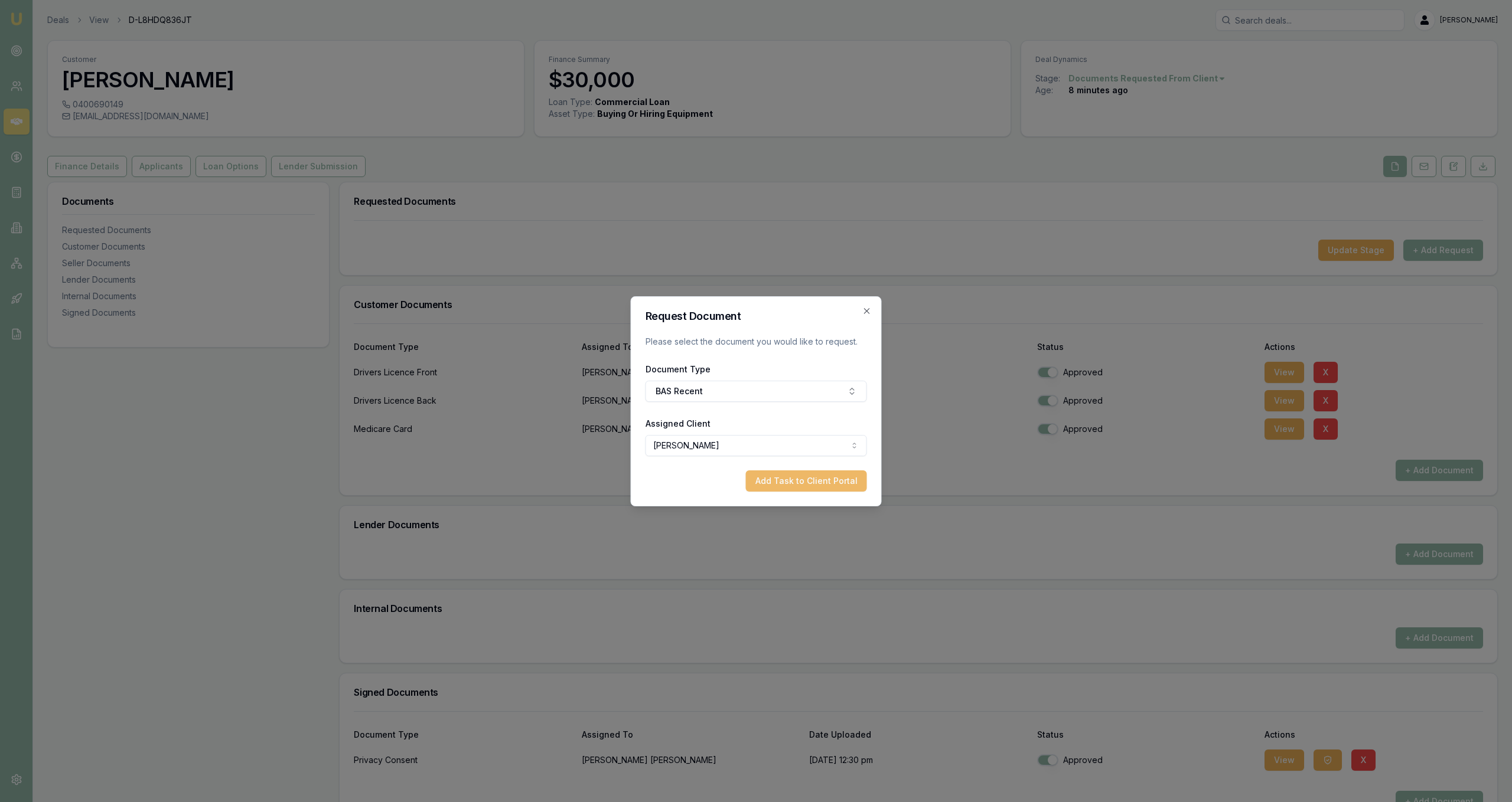
click at [802, 485] on button "Add Task to Client Portal" at bounding box center [806, 481] width 121 height 21
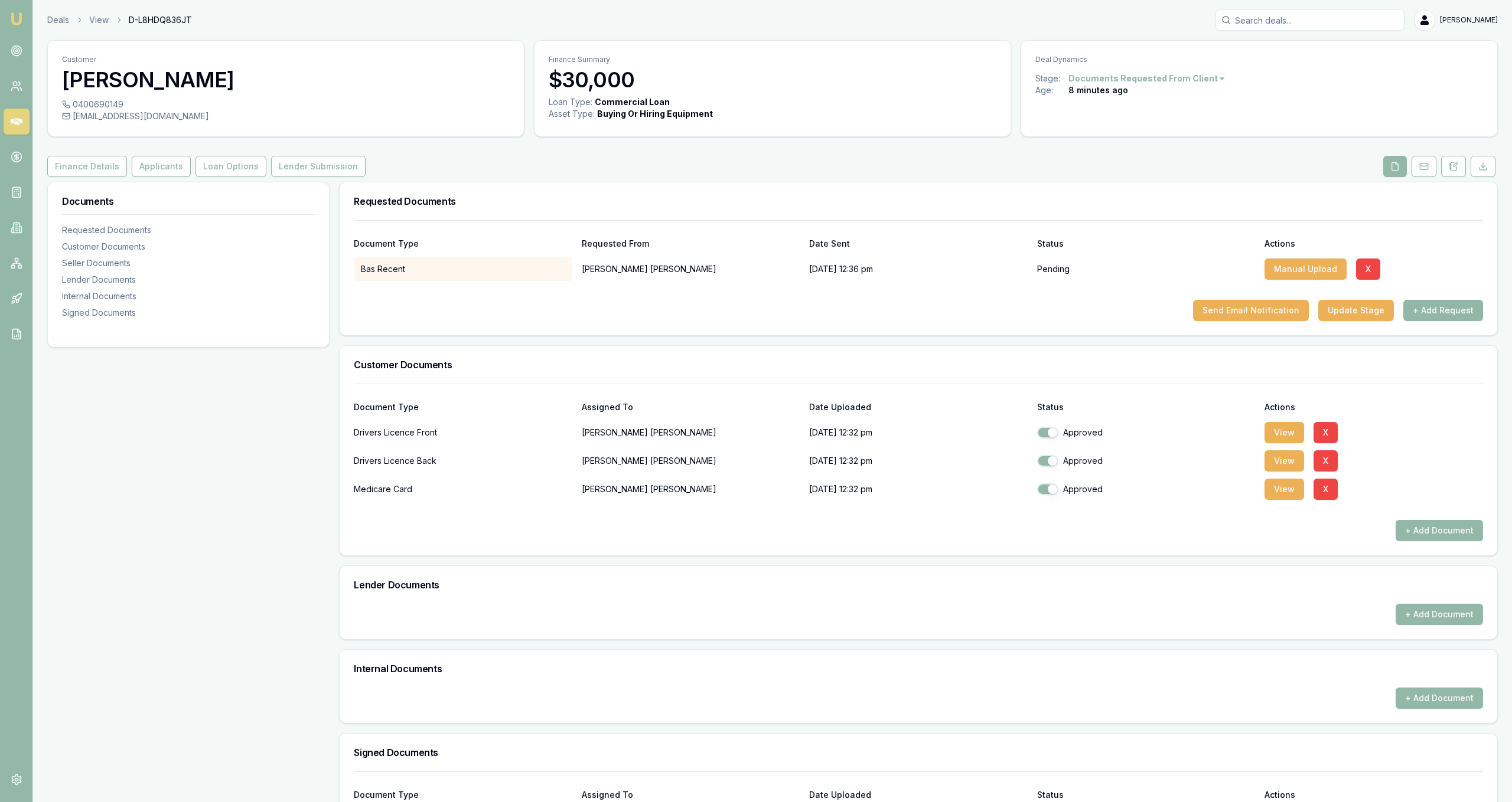
click at [1460, 313] on button "+ Add Request" at bounding box center [1443, 310] width 80 height 21
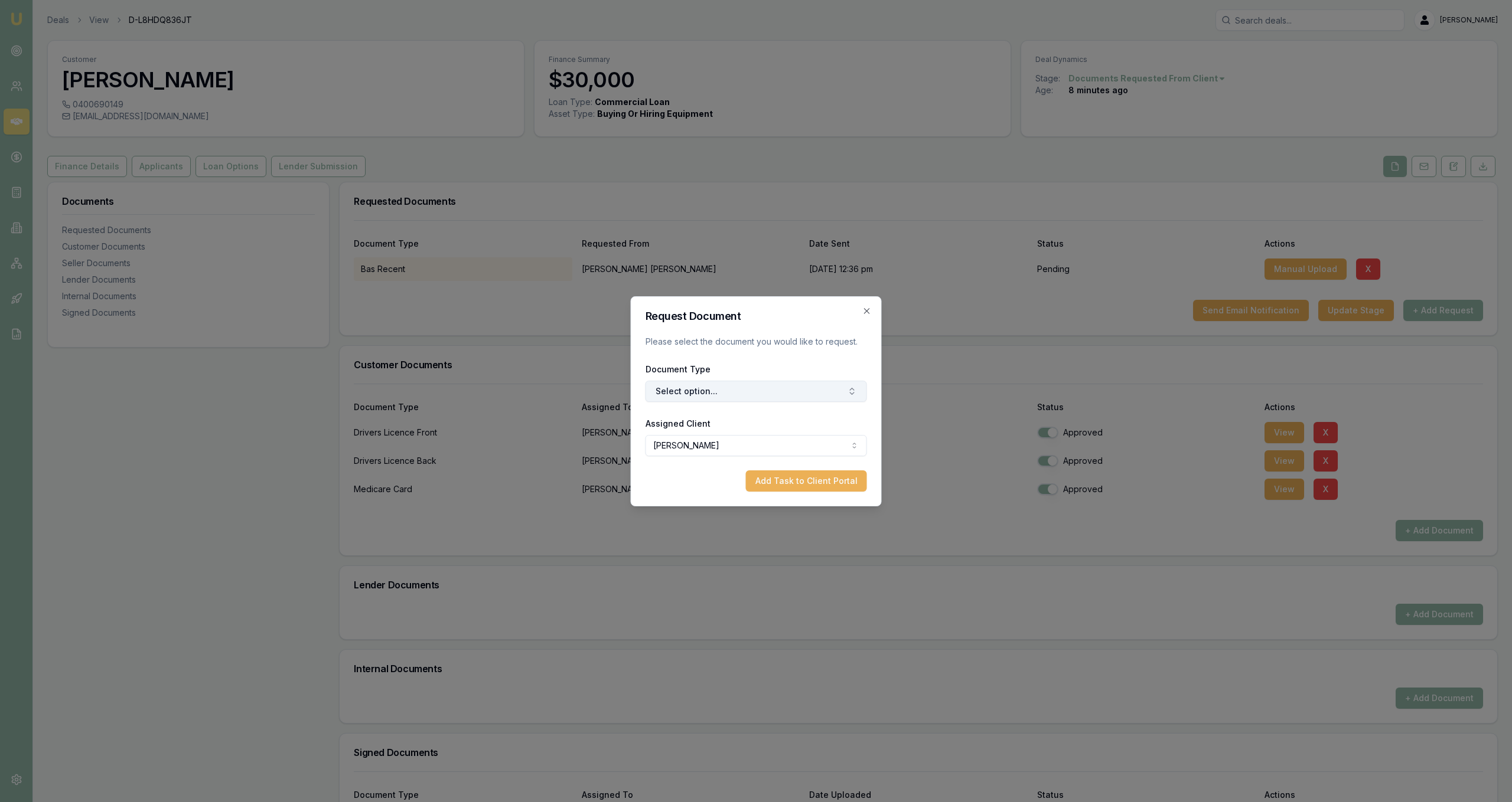
click at [848, 401] on button "Select option..." at bounding box center [756, 392] width 221 height 21
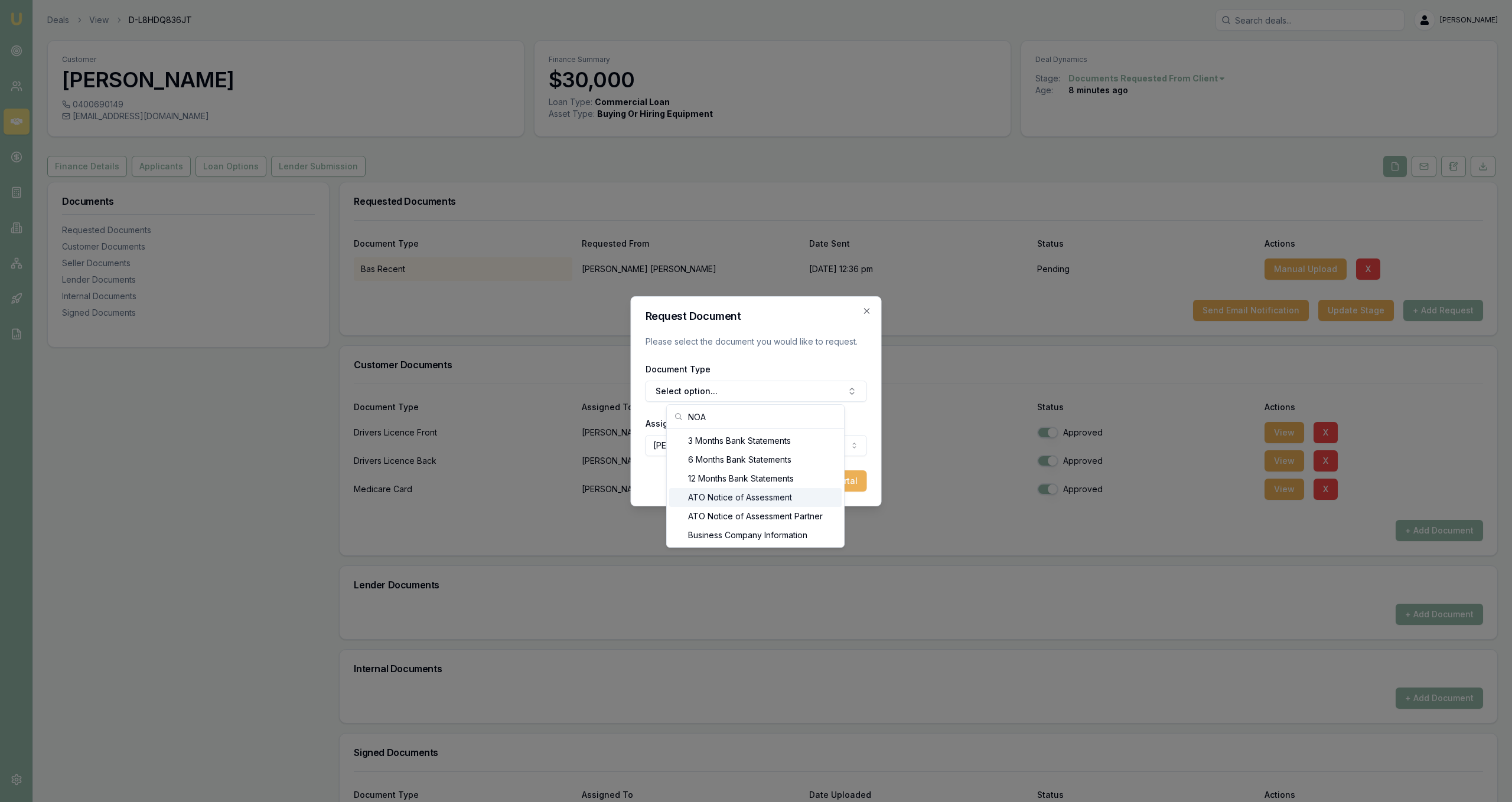
type input "NOA"
click at [817, 498] on div "ATO Notice of Assessment" at bounding box center [755, 497] width 172 height 19
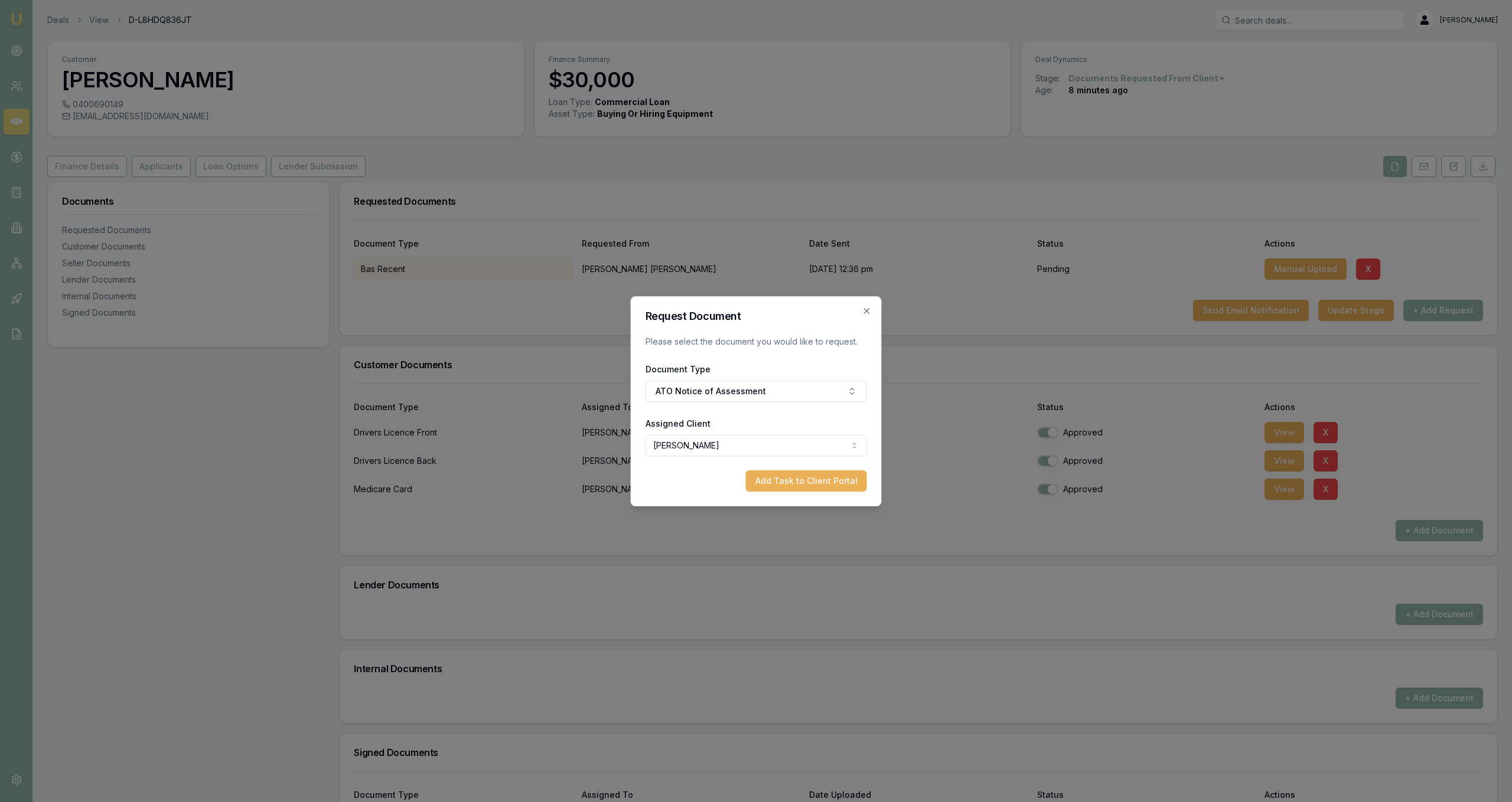
click at [818, 492] on div "Request Document Please select the document you would like to request. Document…" at bounding box center [756, 401] width 251 height 210
click at [810, 492] on div "Request Document Please select the document you would like to request. Document…" at bounding box center [756, 401] width 251 height 210
click at [795, 491] on button "Add Task to Client Portal" at bounding box center [806, 481] width 121 height 21
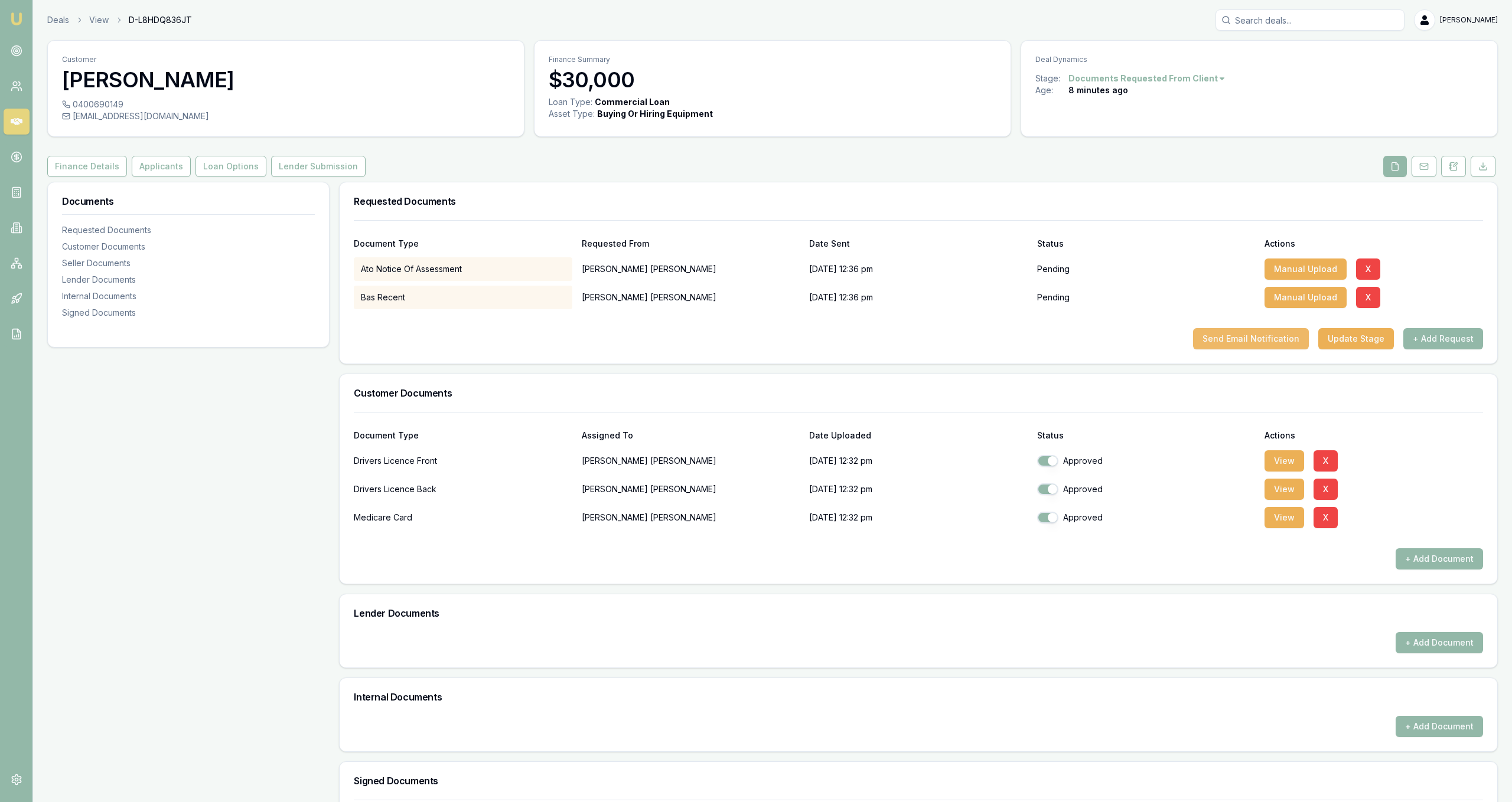
click at [1277, 344] on button "Send Email Notification" at bounding box center [1251, 339] width 116 height 21
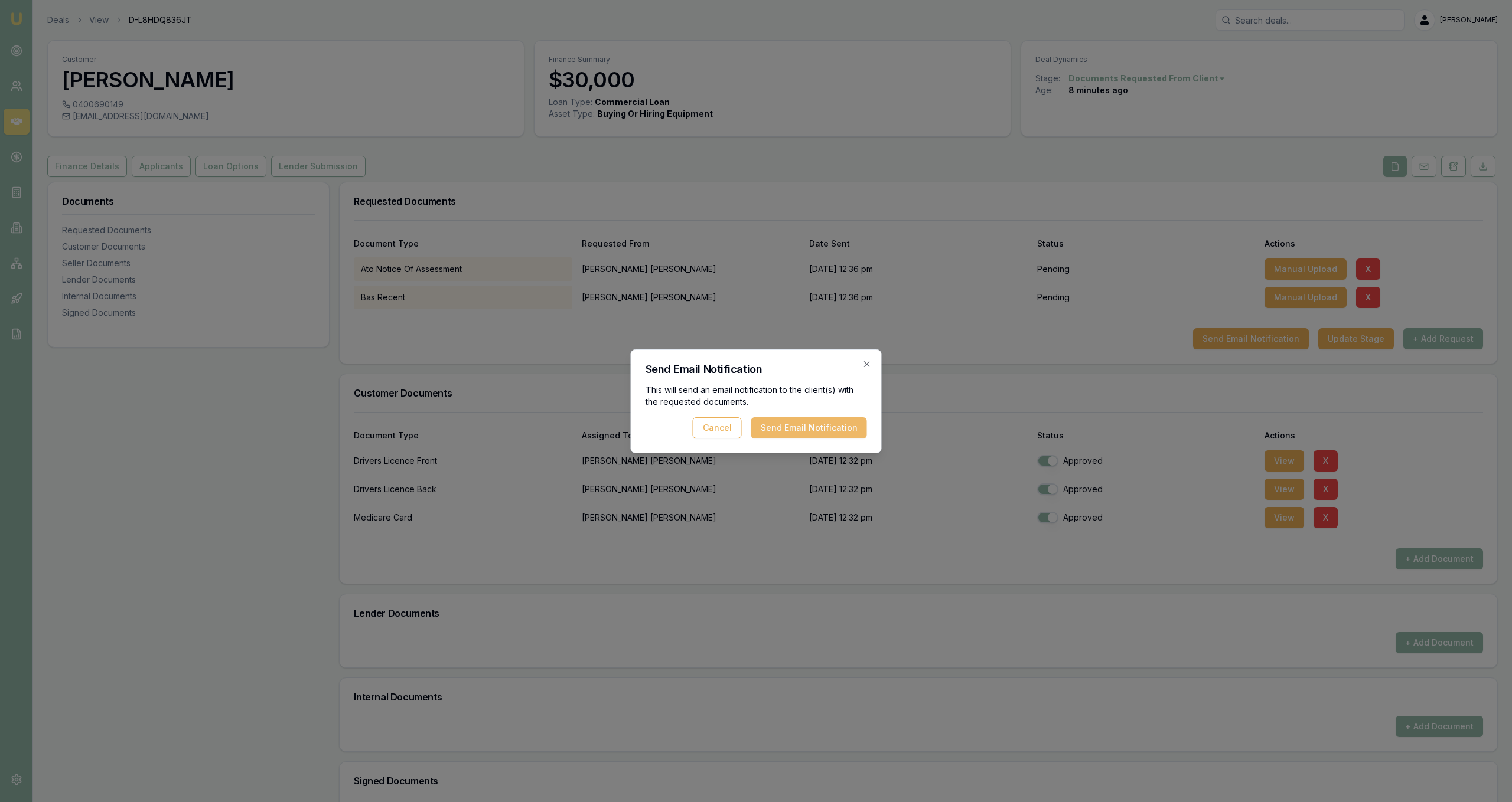
click at [832, 429] on button "Send Email Notification" at bounding box center [809, 428] width 116 height 21
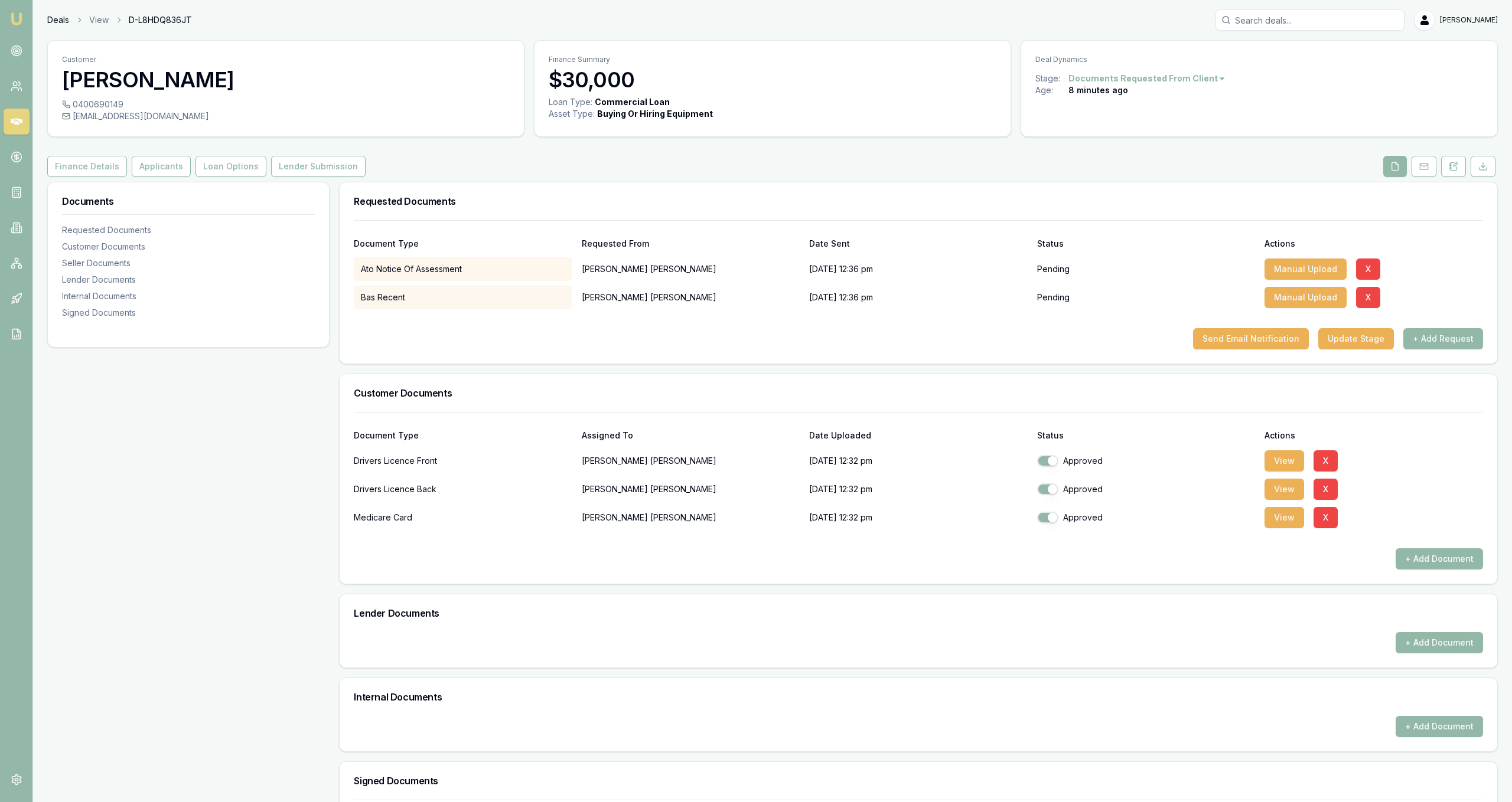
click at [60, 25] on link "Deals" at bounding box center [57, 20] width 22 height 12
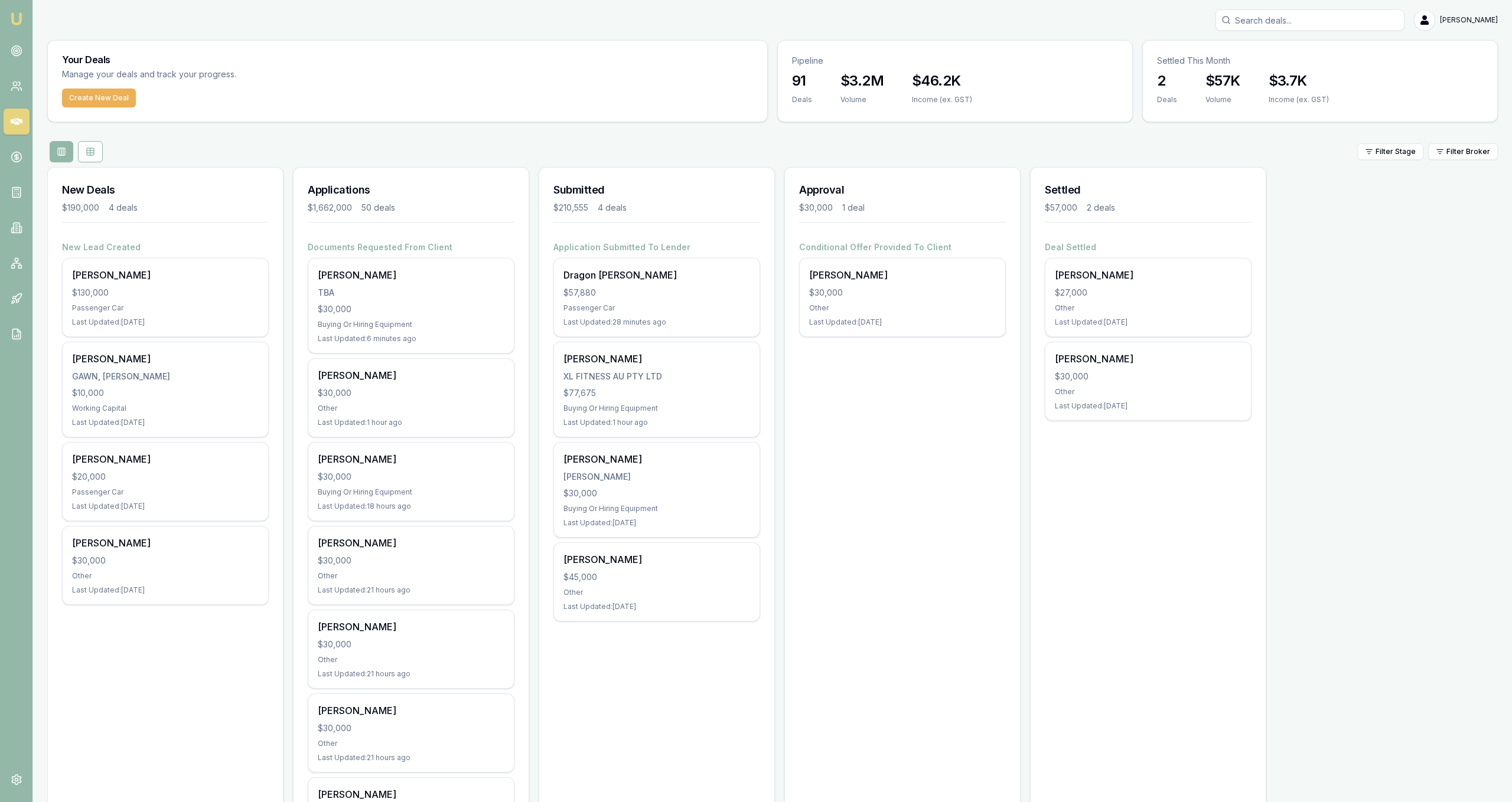
click at [342, 13] on div "[PERSON_NAME]" at bounding box center [772, 20] width 1450 height 21
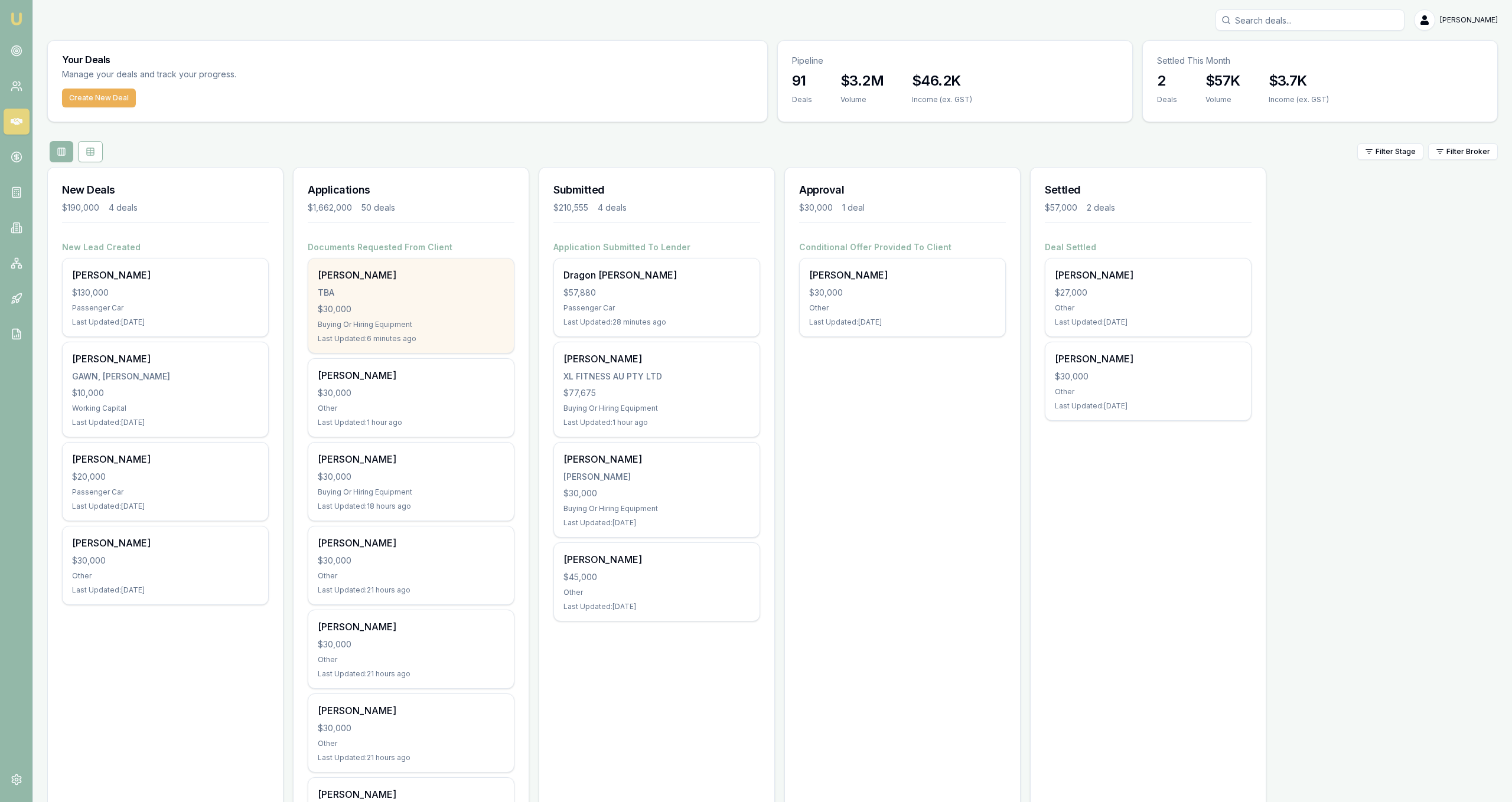
click at [427, 280] on div "[PERSON_NAME]" at bounding box center [411, 275] width 186 height 14
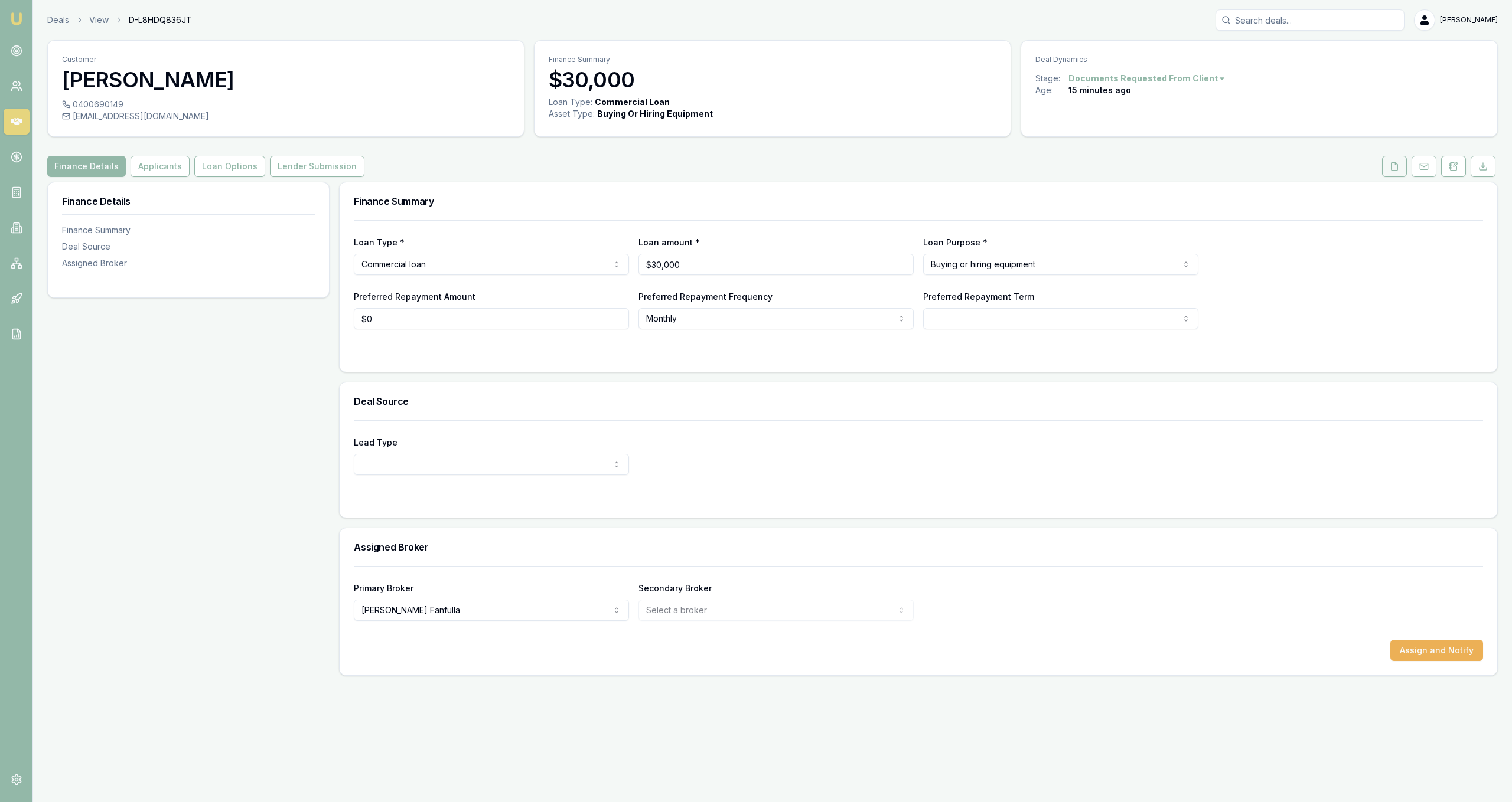
click at [1391, 171] on icon at bounding box center [1394, 166] width 9 height 9
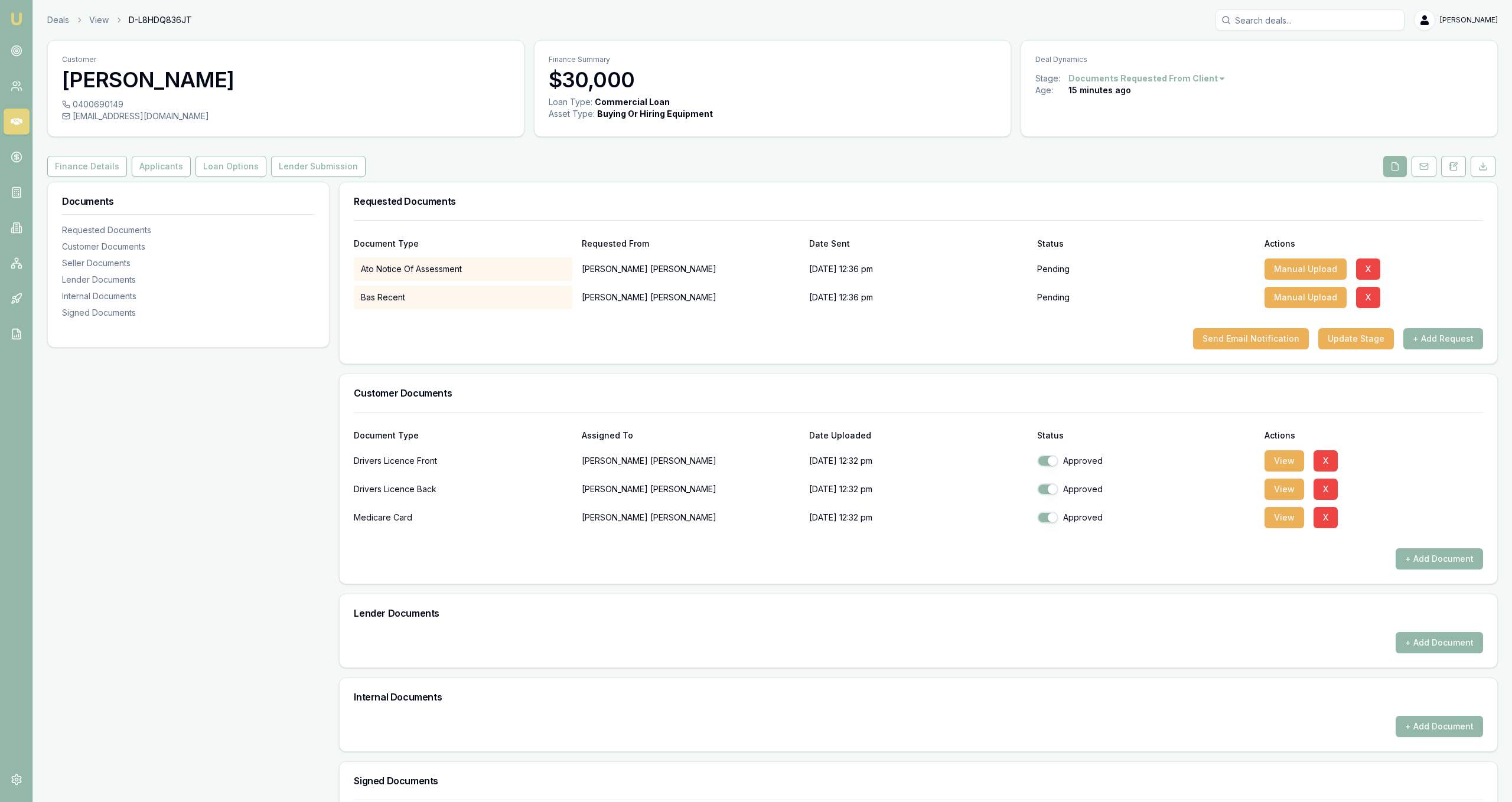
click at [488, 156] on div "Finance Details Applicants Loan Options Lender Submission" at bounding box center [772, 167] width 1450 height 21
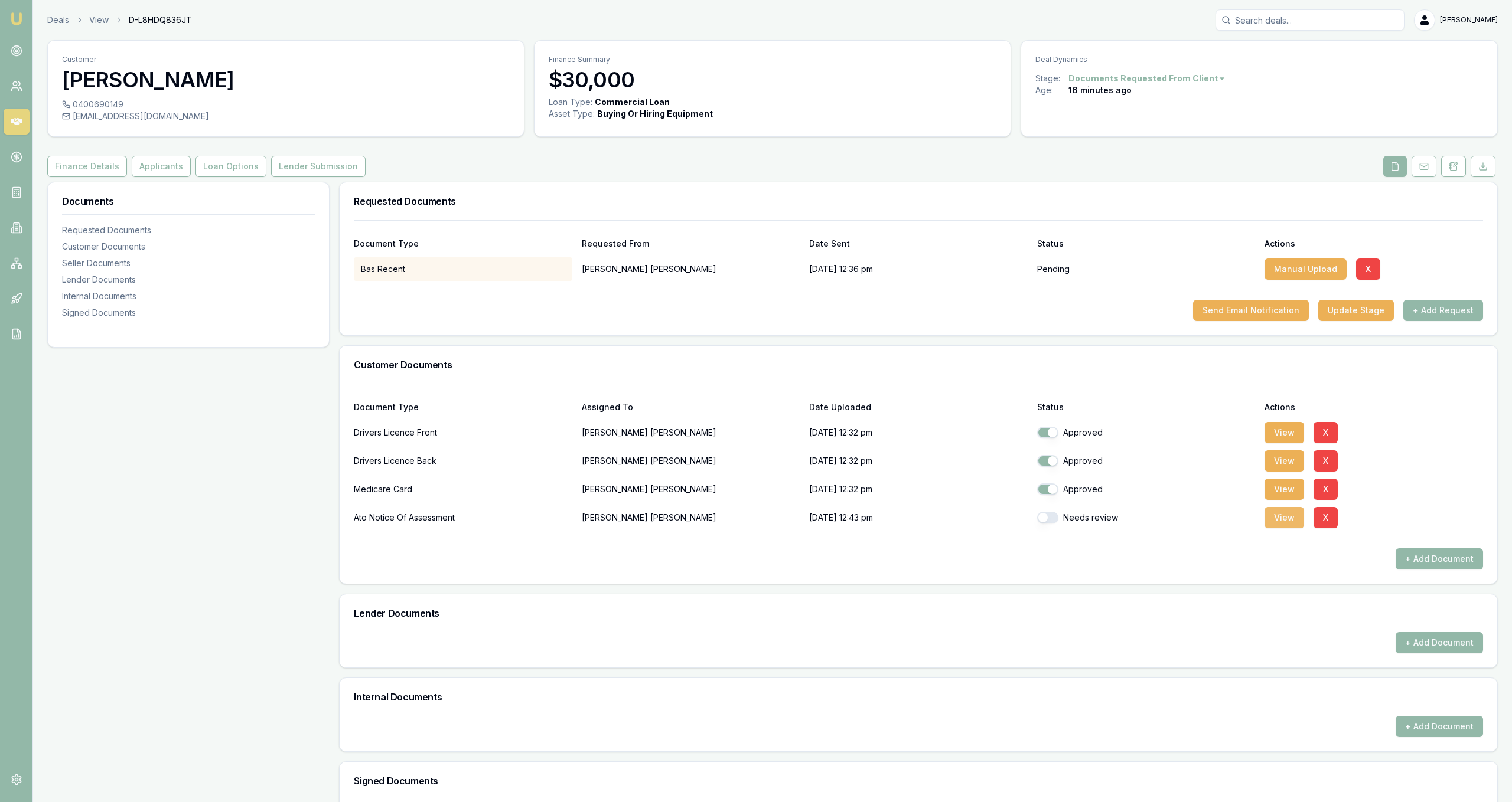
click at [1287, 516] on button "View" at bounding box center [1284, 518] width 39 height 21
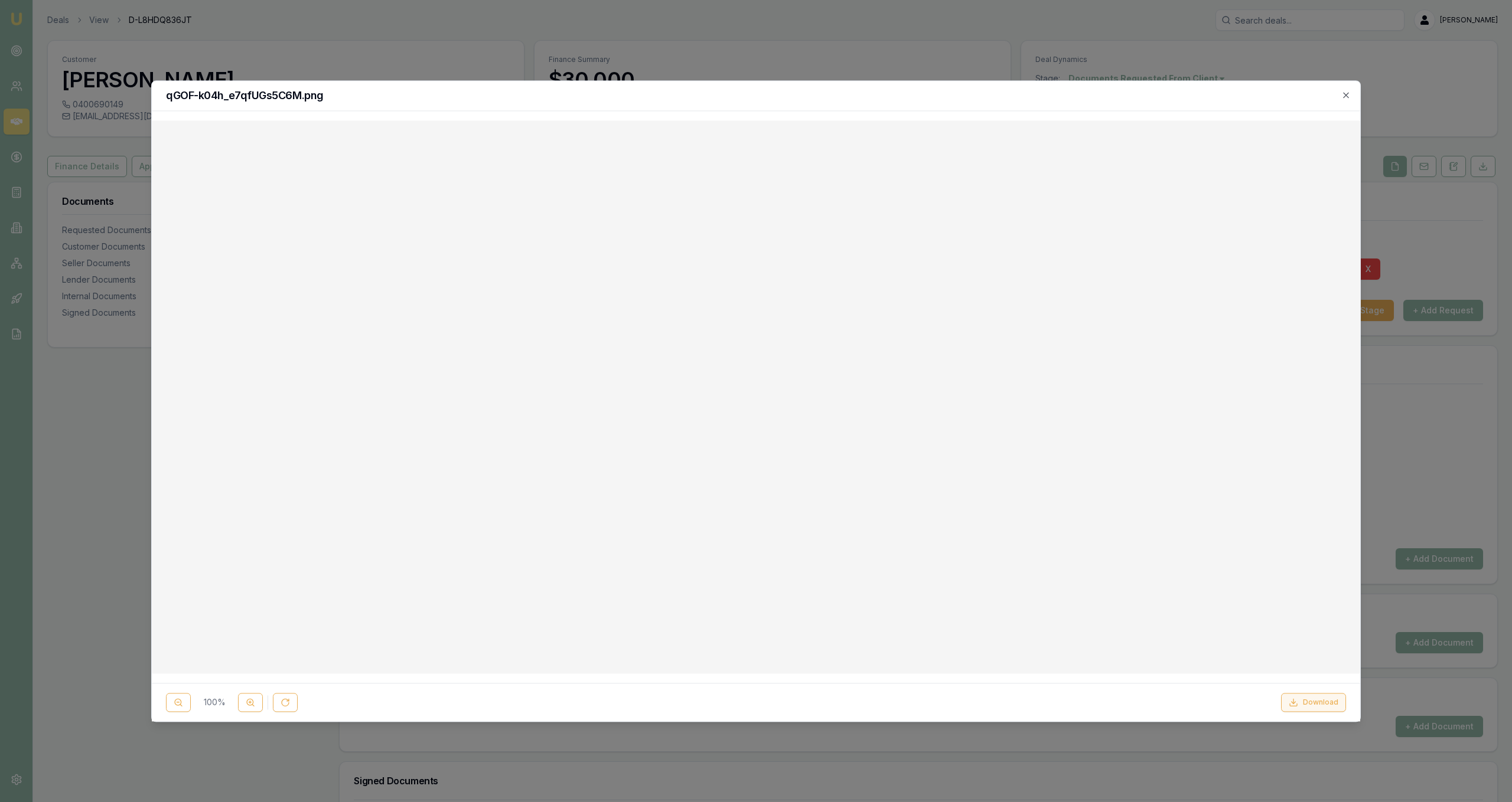
click at [1326, 694] on button "Download" at bounding box center [1313, 703] width 65 height 19
click at [845, 43] on div at bounding box center [756, 401] width 1512 height 802
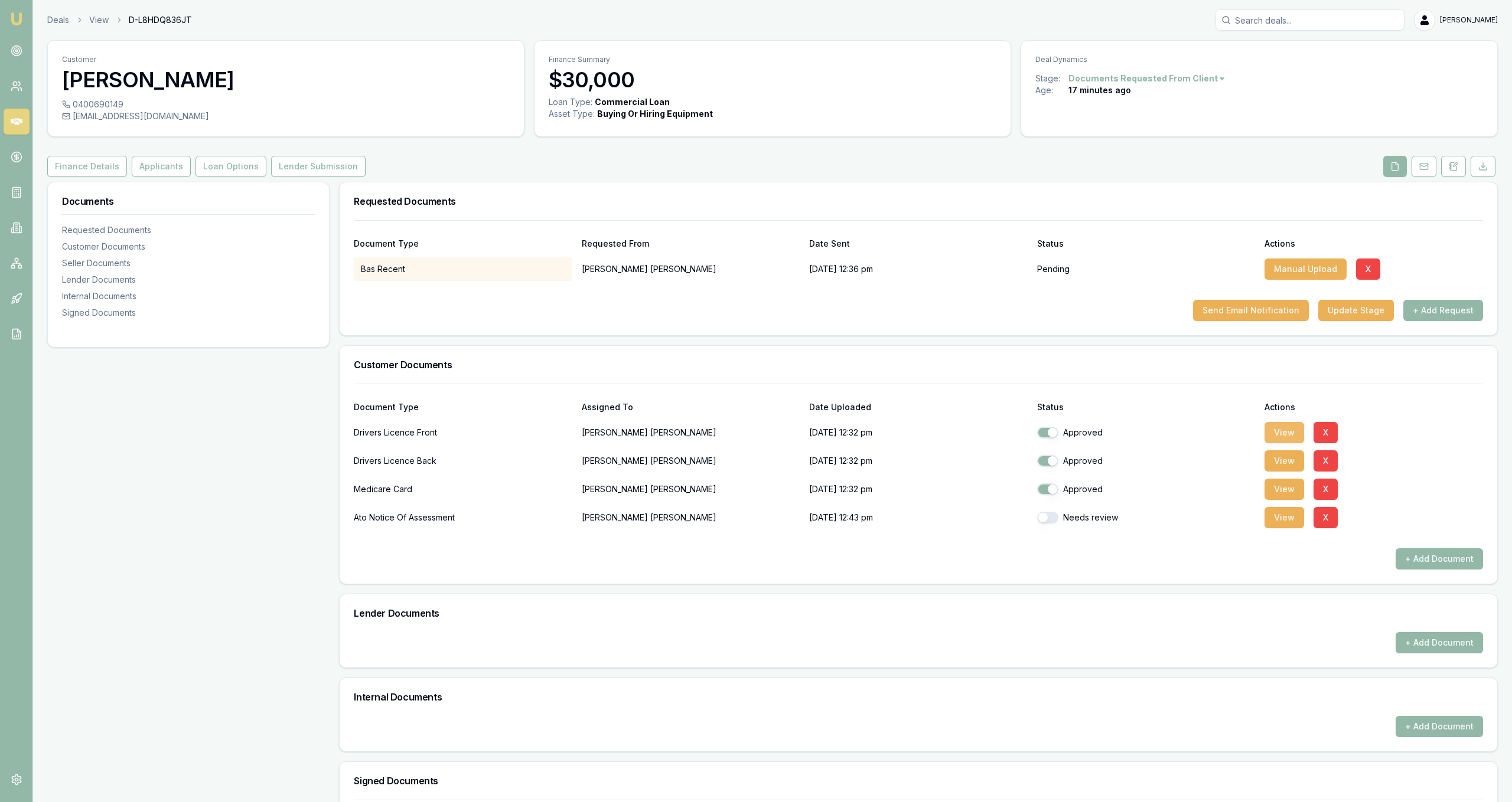
click at [1281, 436] on button "View" at bounding box center [1284, 433] width 39 height 21
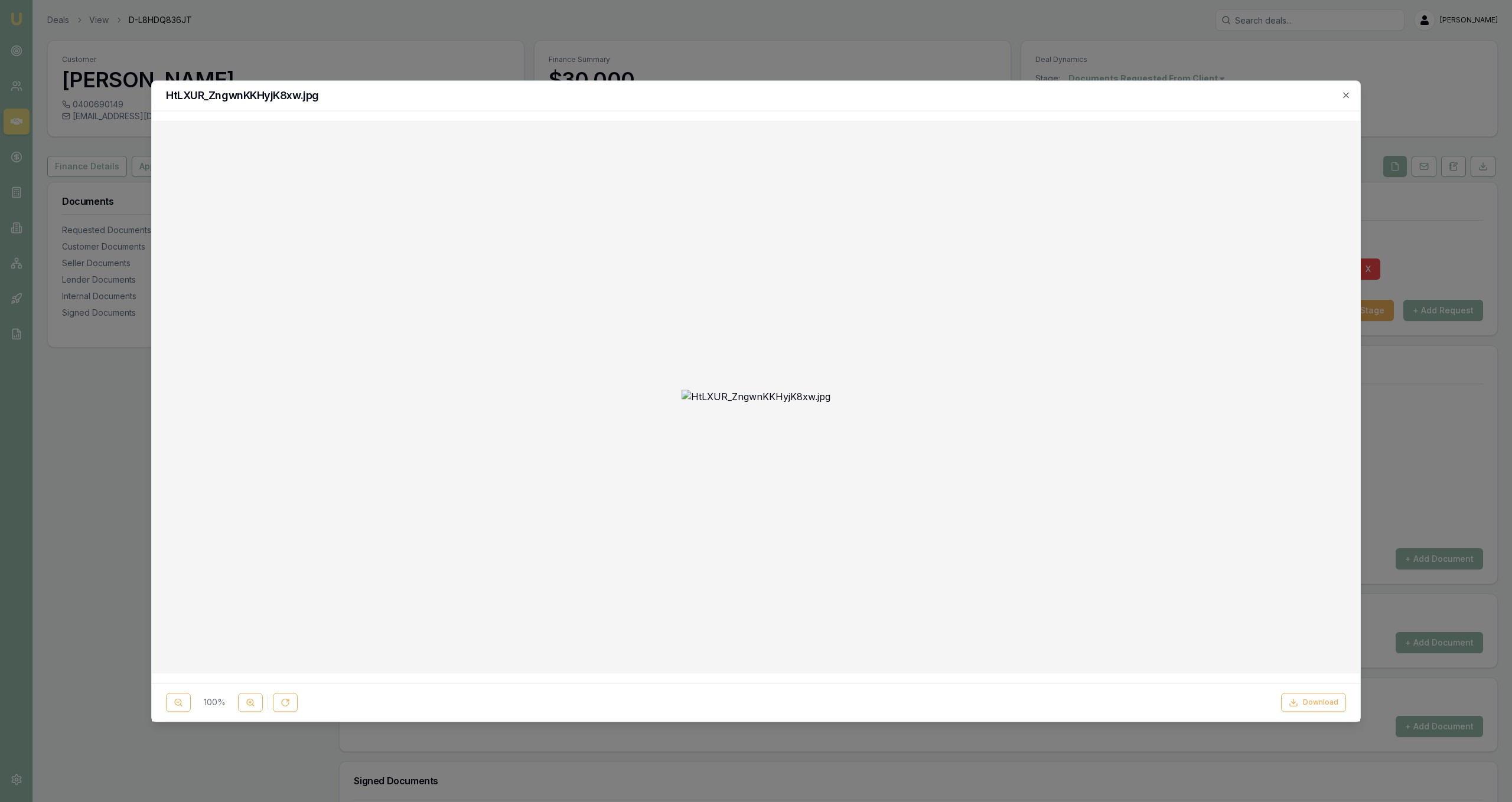
click at [698, 49] on div at bounding box center [756, 401] width 1512 height 802
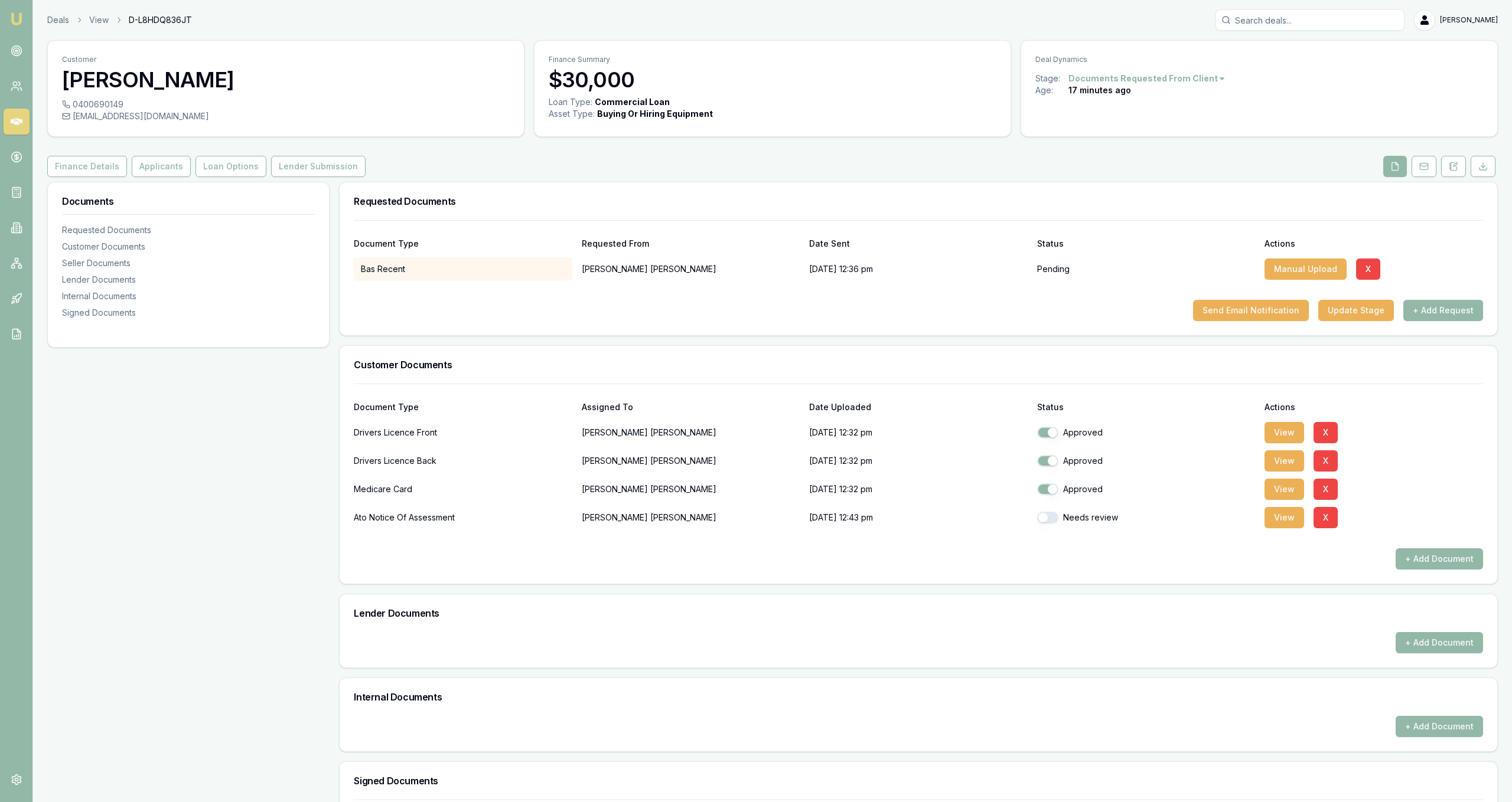
click at [1039, 516] on button "button" at bounding box center [1047, 518] width 21 height 12
checkbox input "true"
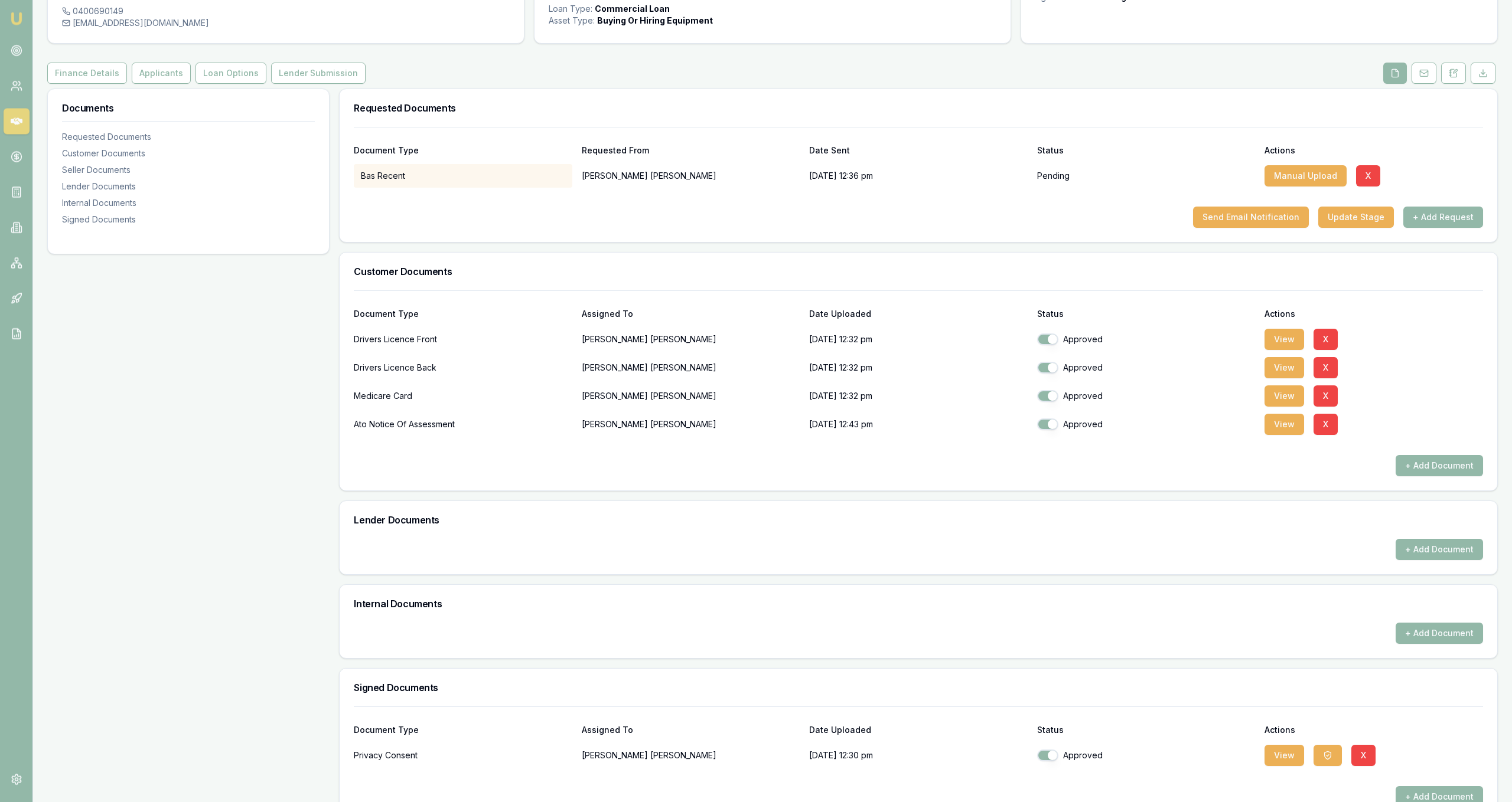
scroll to position [92, 0]
click at [1295, 338] on button "View" at bounding box center [1284, 340] width 39 height 21
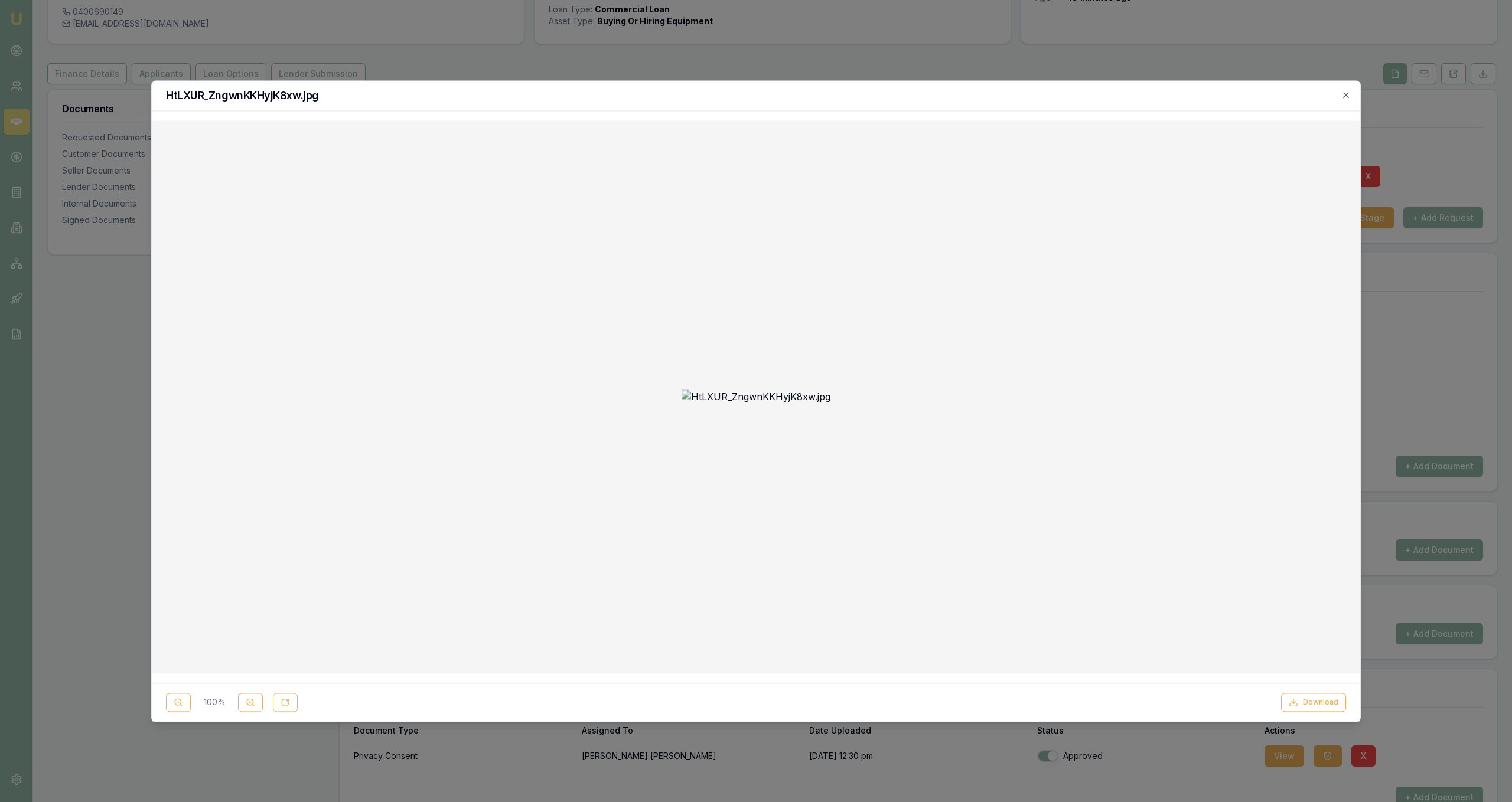
click at [1316, 713] on div "100 % Download" at bounding box center [756, 702] width 1209 height 39
click at [1316, 708] on button "Download" at bounding box center [1313, 703] width 65 height 19
click at [1408, 345] on div at bounding box center [756, 401] width 1512 height 802
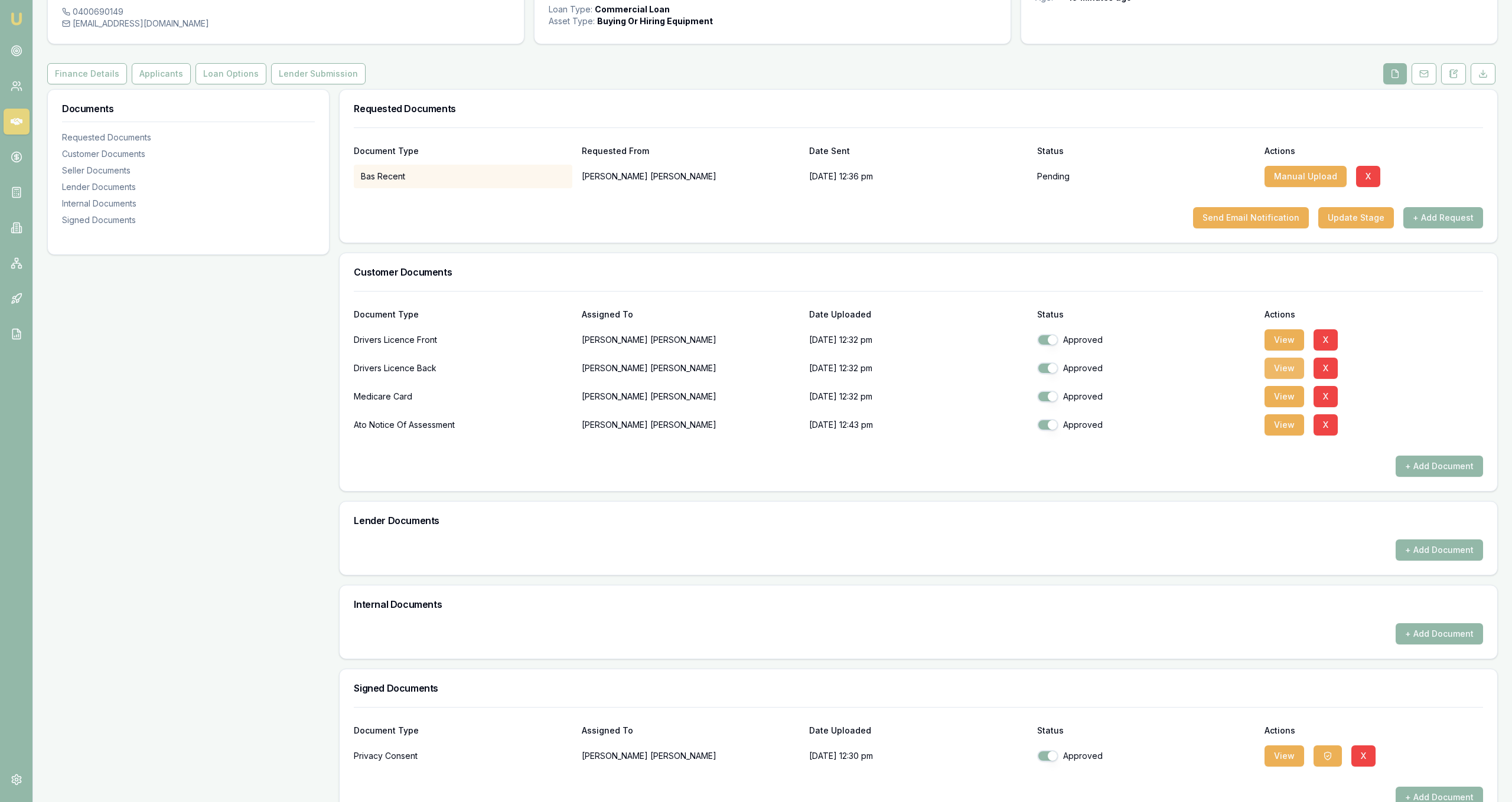
click at [1288, 371] on button "View" at bounding box center [1284, 368] width 39 height 21
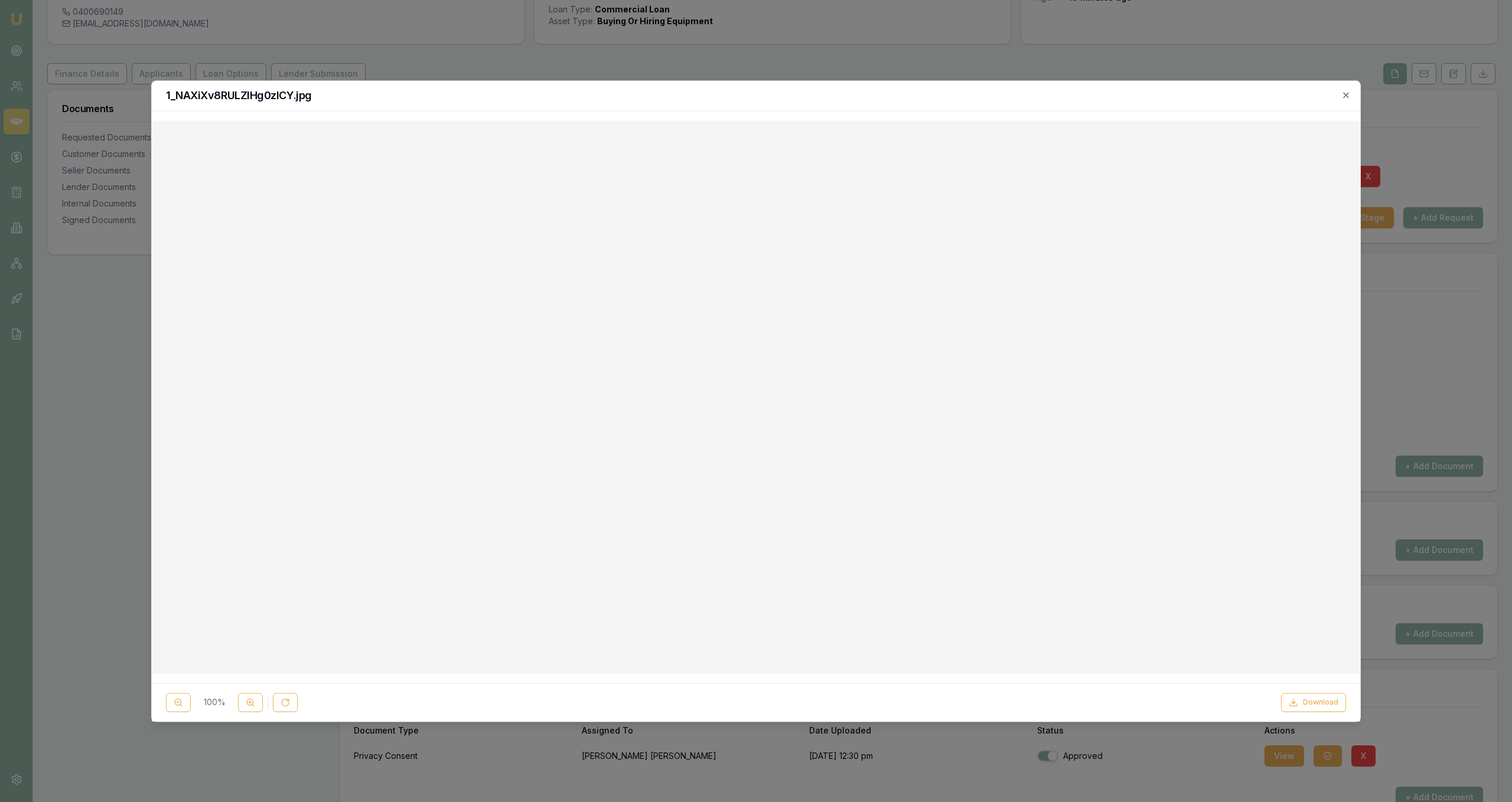
drag, startPoint x: 226, startPoint y: 702, endPoint x: 919, endPoint y: 678, distance: 693.4
click at [919, 678] on div "1_NAXiXv8RULZlHg0zlCY.jpg 100 % Download Close" at bounding box center [756, 401] width 1209 height 642
click at [1319, 700] on button "Download" at bounding box center [1313, 703] width 65 height 19
click at [1469, 371] on div at bounding box center [756, 401] width 1512 height 802
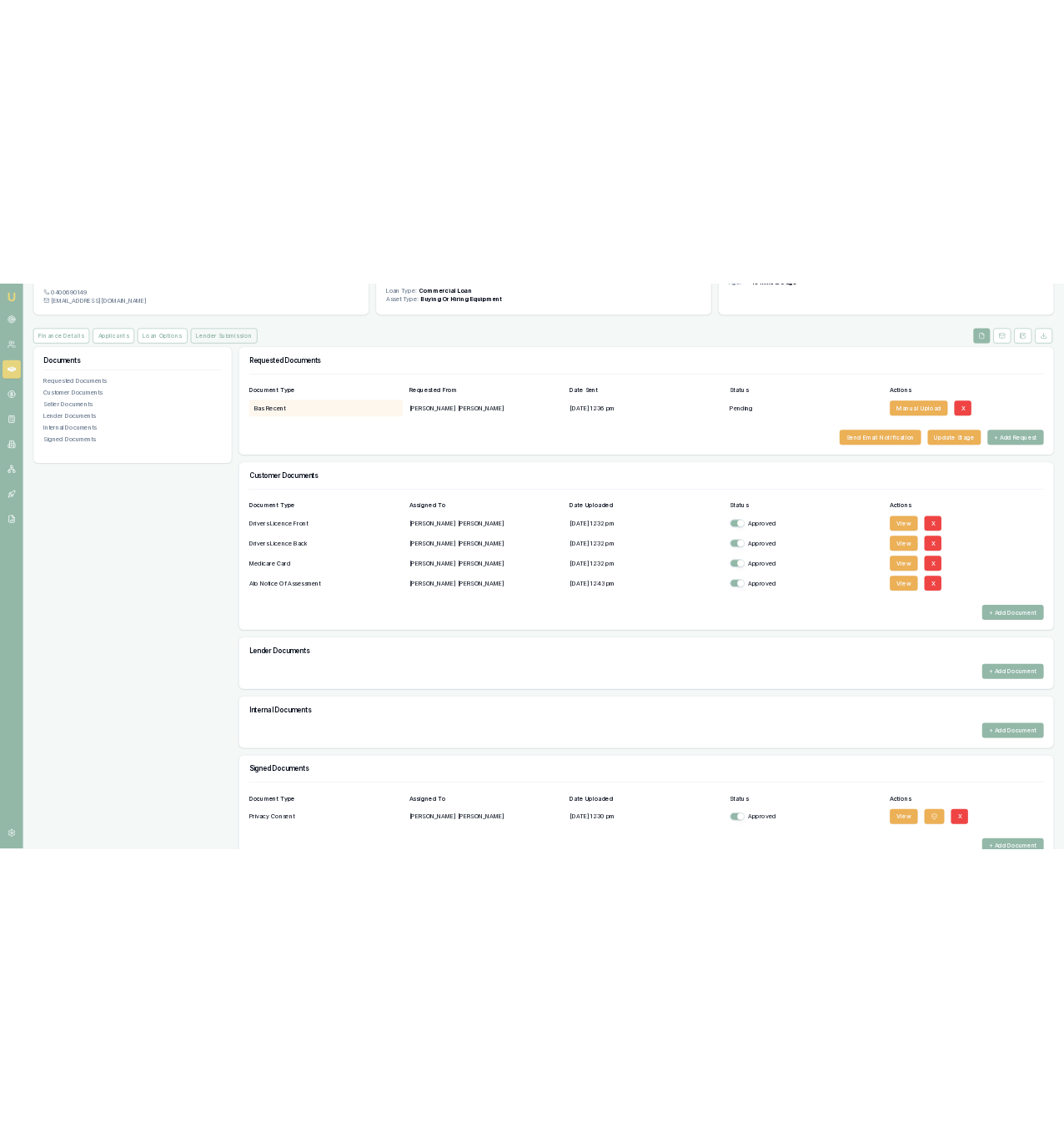
scroll to position [0, 0]
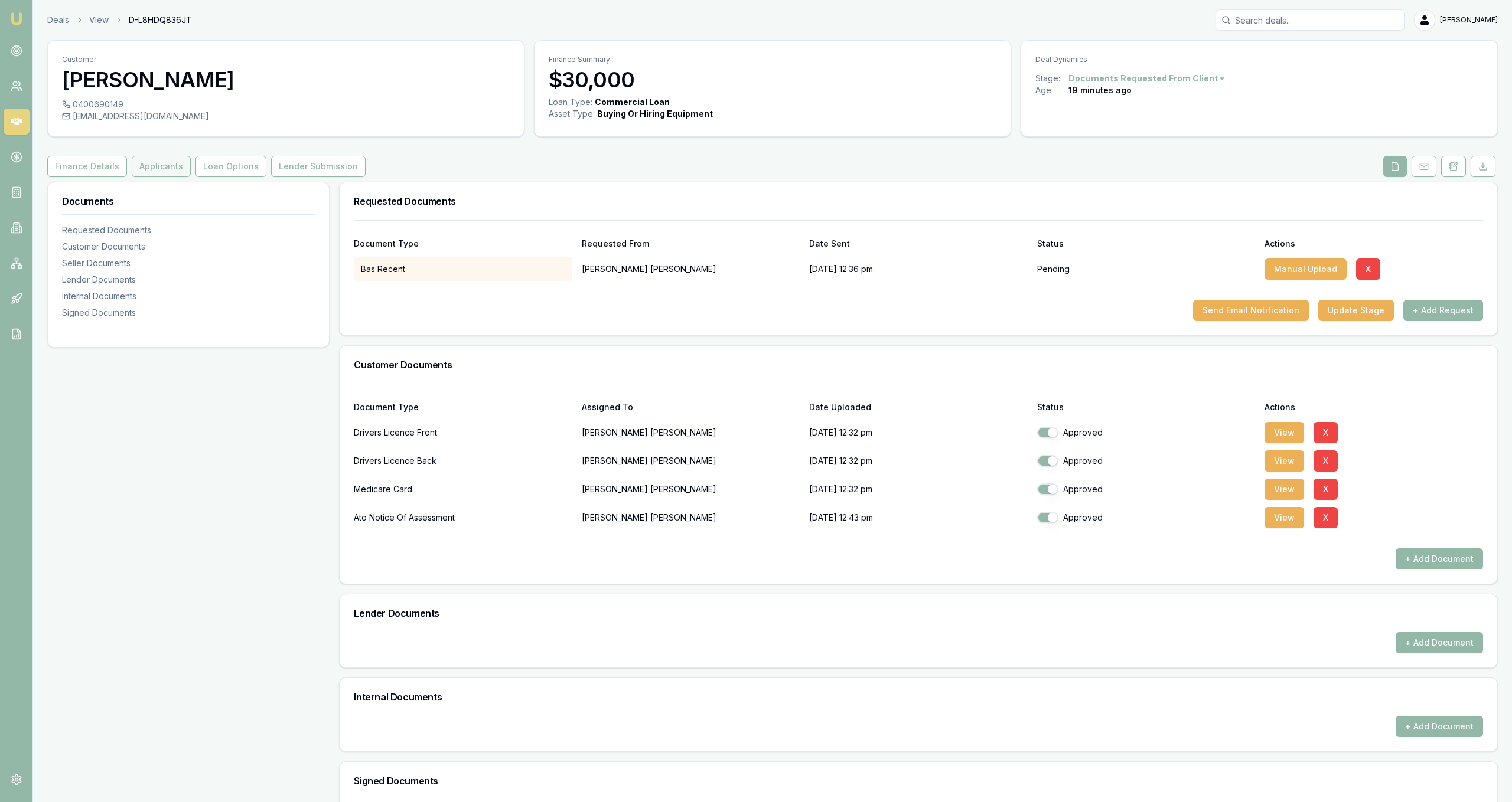
click at [160, 175] on button "Applicants" at bounding box center [161, 167] width 59 height 21
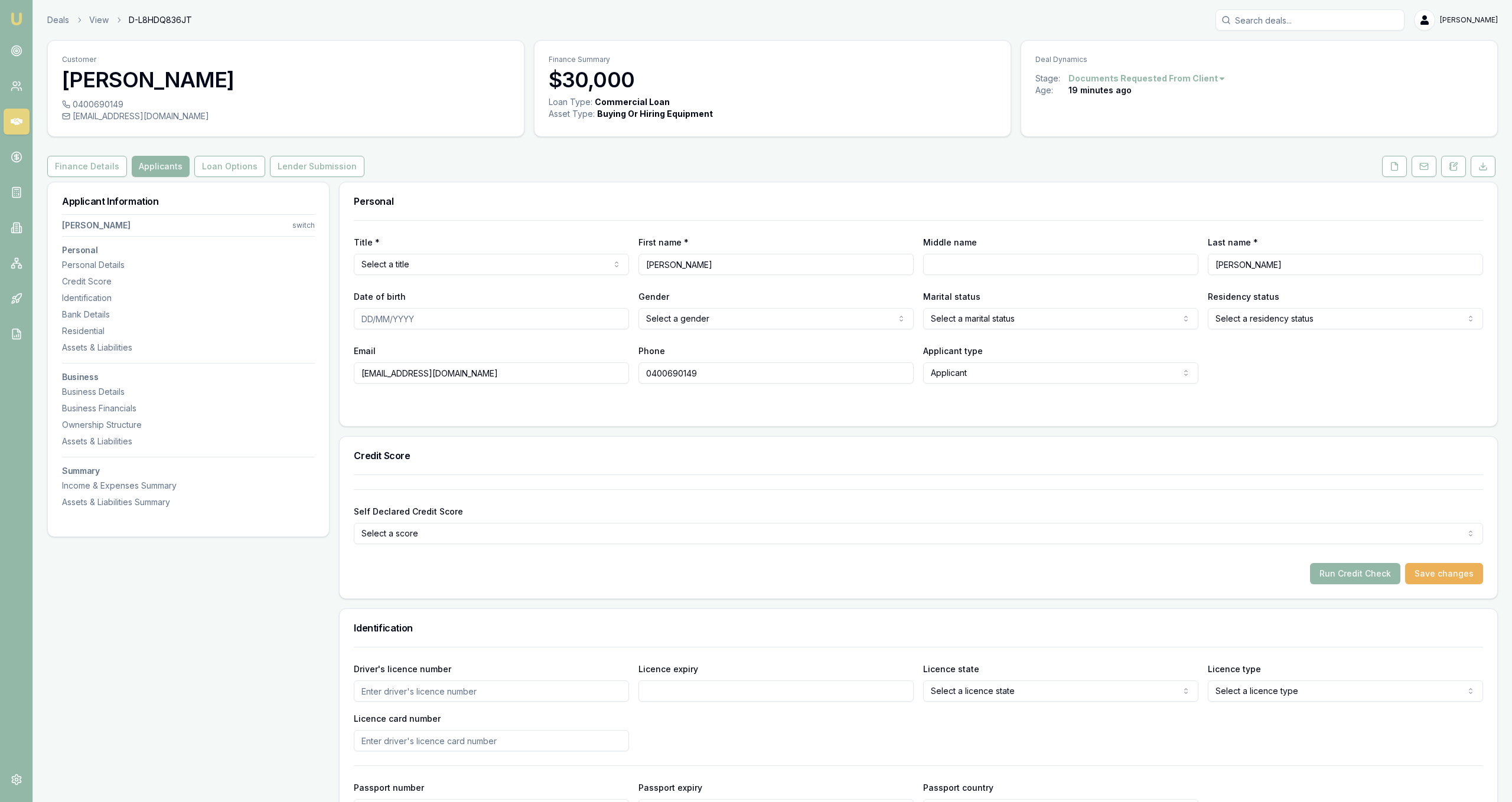
click at [408, 260] on html "Emu Broker Deals View D-L8HDQ836JT Jackson Fanfulla Toggle Menu Customer Shane …" at bounding box center [756, 401] width 1512 height 802
click at [966, 256] on input "Middle name" at bounding box center [1060, 264] width 275 height 21
type input "t"
click at [537, 317] on input "Date of birth" at bounding box center [491, 319] width 275 height 21
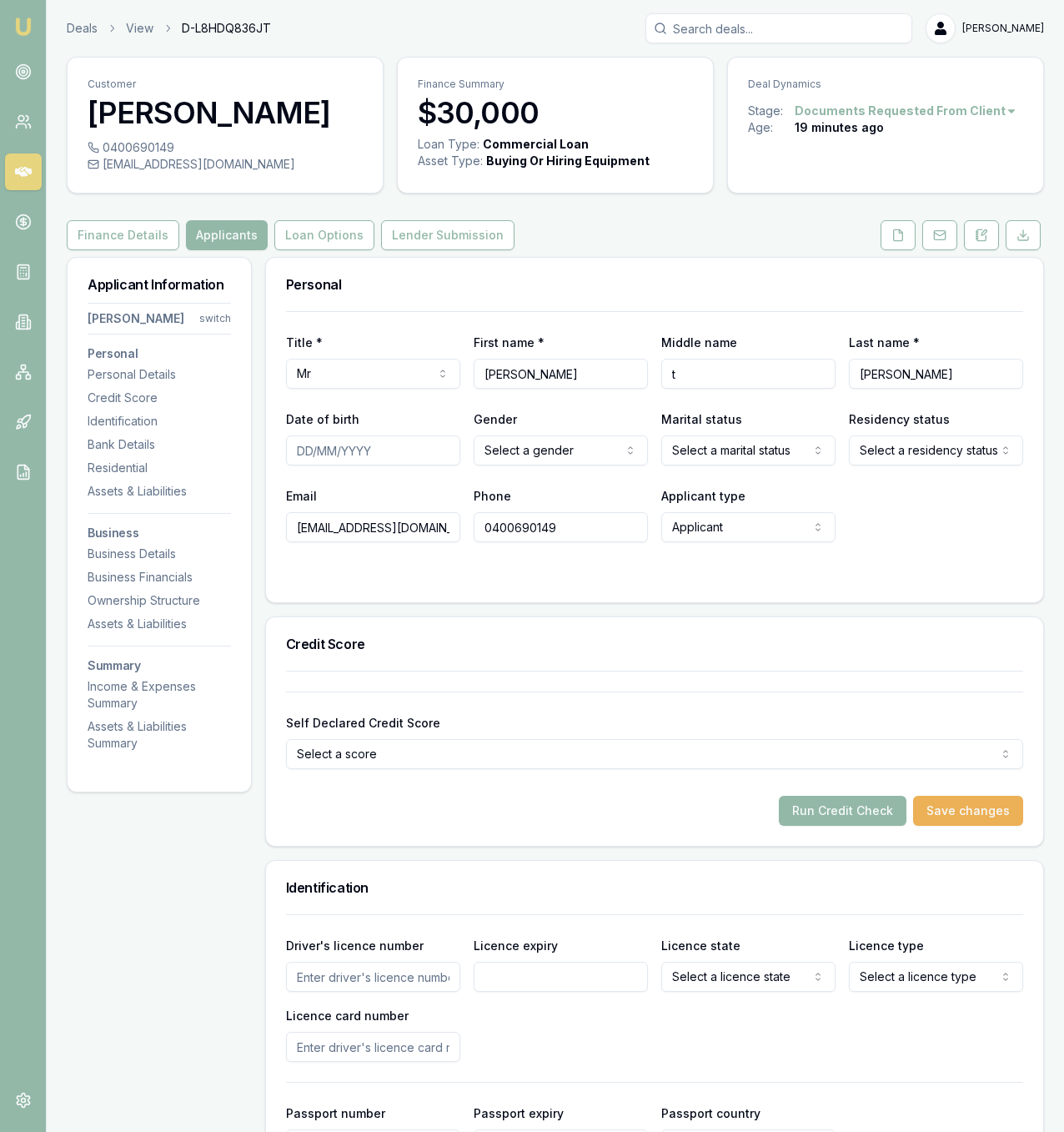
click at [355, 447] on input "Date of birth" at bounding box center [373, 450] width 174 height 30
click at [393, 476] on div "Title * Mr Mr Mrs Miss Ms Dr Prof First name * Shane Middle name t Last name * …" at bounding box center [654, 425] width 737 height 231
click at [393, 453] on input "Date of birth" at bounding box center [373, 450] width 174 height 30
type input "21/08/1982"
click at [620, 443] on html "Emu Broker Deals View D-L8HDQ836JT Jackson Fanfulla Toggle Menu Customer Shane …" at bounding box center [532, 566] width 1064 height 1132
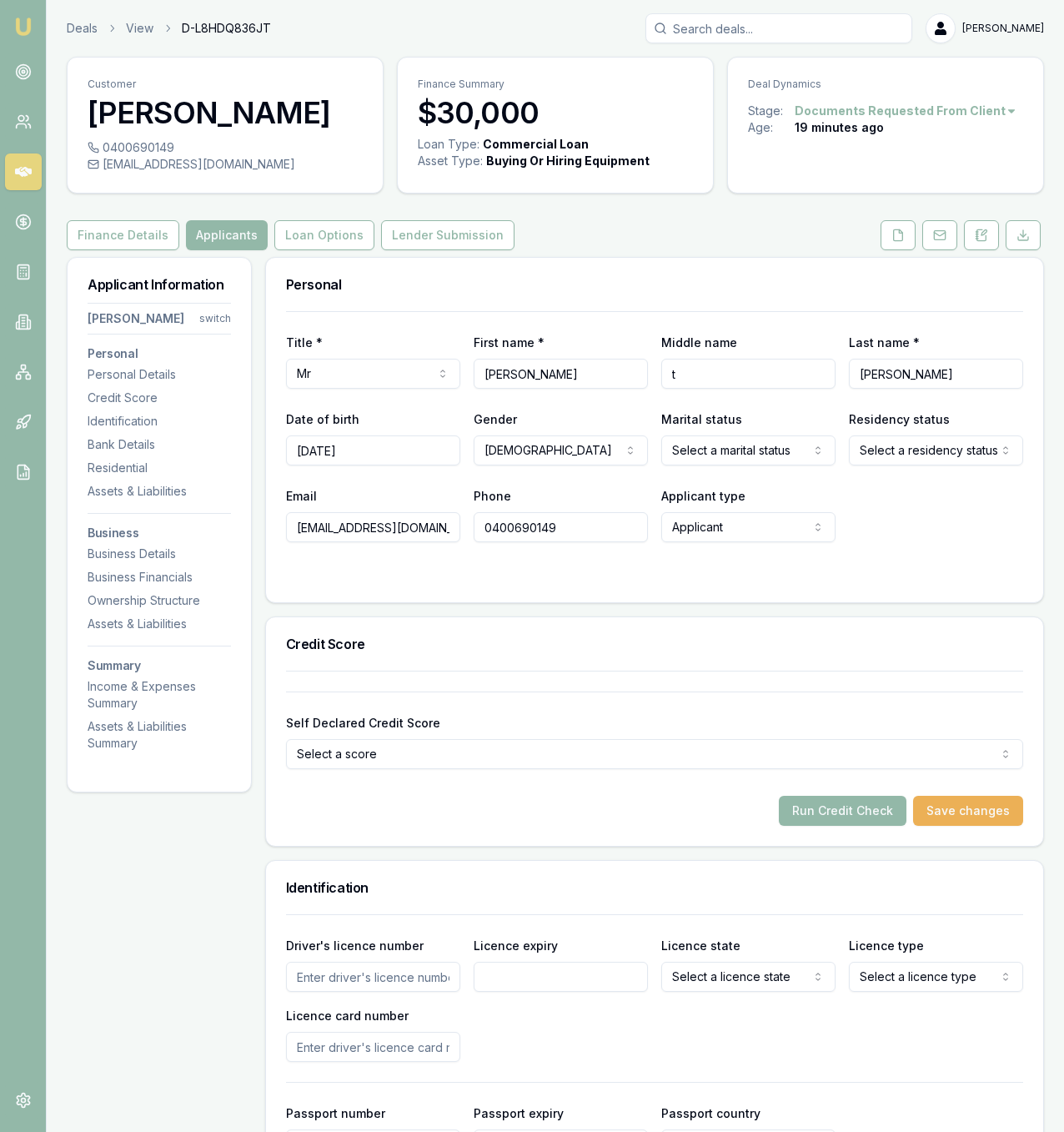
click at [725, 459] on html "Emu Broker Deals View D-L8HDQ836JT Jackson Fanfulla Toggle Menu Customer Shane …" at bounding box center [532, 566] width 1064 height 1132
select select "MARRIED"
click at [889, 458] on html "Emu Broker Deals View D-L8HDQ836JT Jackson Fanfulla Toggle Menu Customer Shane …" at bounding box center [532, 566] width 1064 height 1132
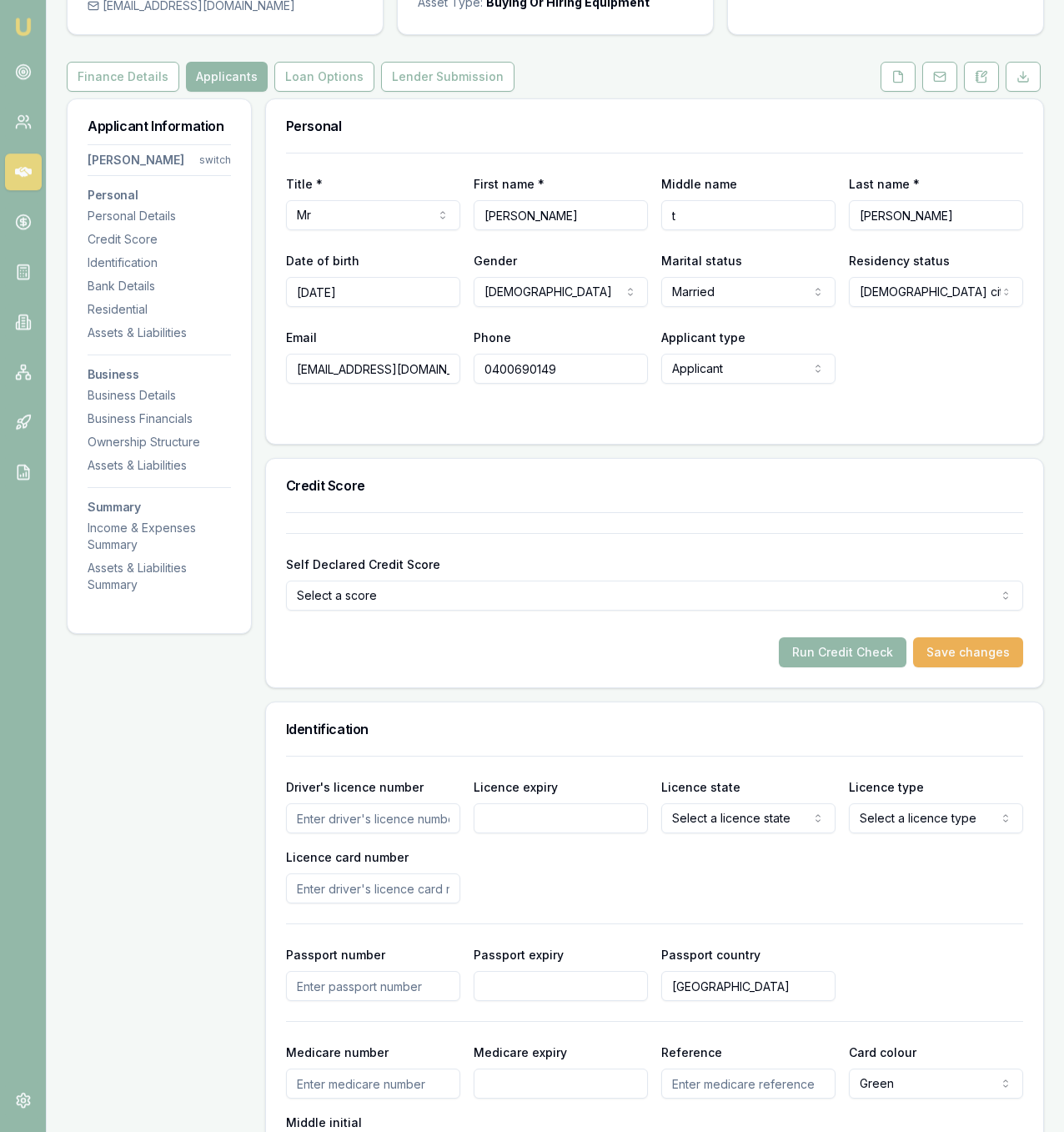
click at [363, 823] on input "Driver's licence number" at bounding box center [373, 818] width 174 height 30
type input "099799817"
type input "27/08/2027"
select select "QLD"
select select "OPEN_LICENCE"
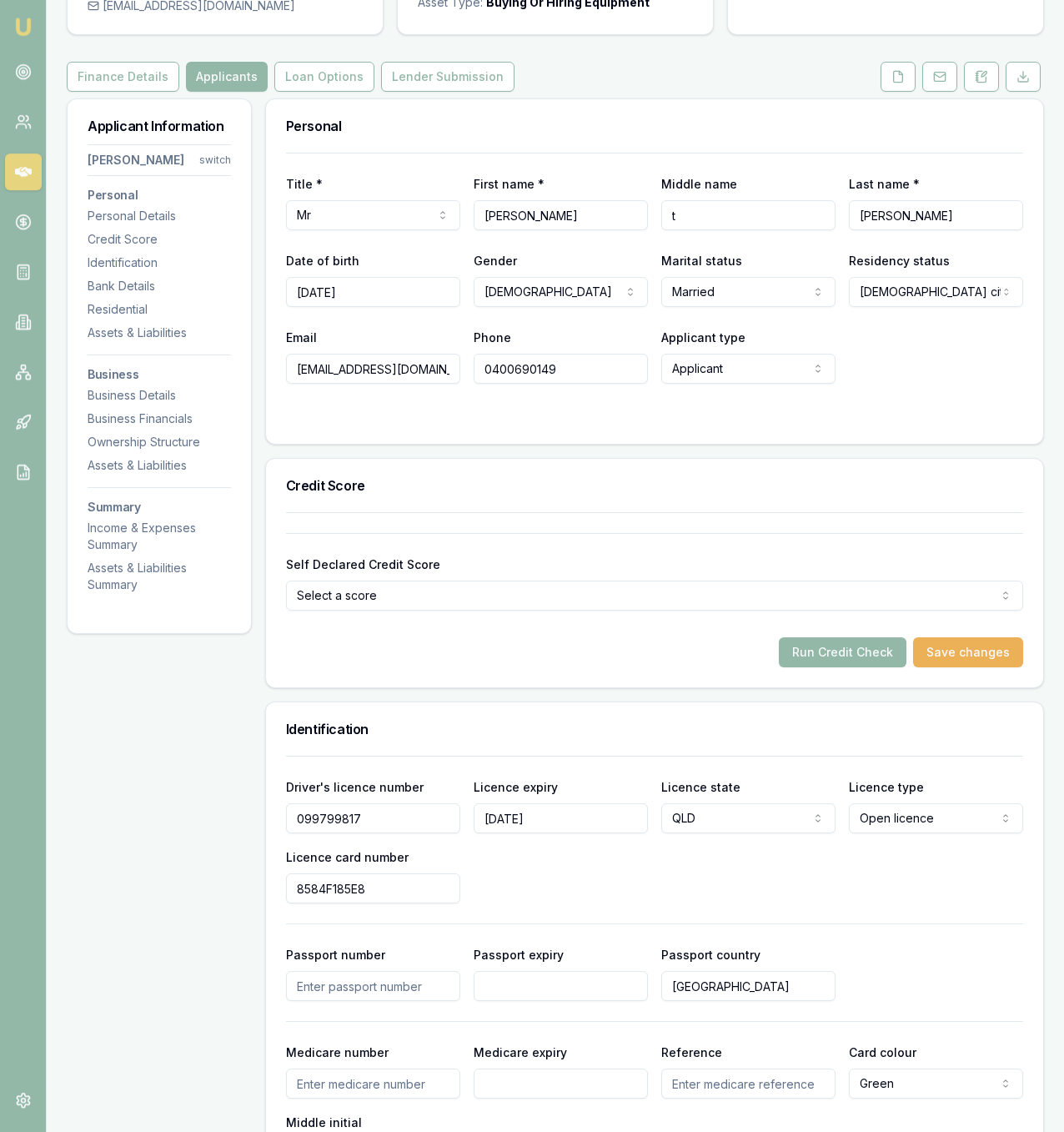
type input "8584F185E8"
click at [533, 854] on div "Driver's licence number 099799817 Licence expiry 27/08/2027 Licence state QLD N…" at bounding box center [654, 840] width 737 height 127
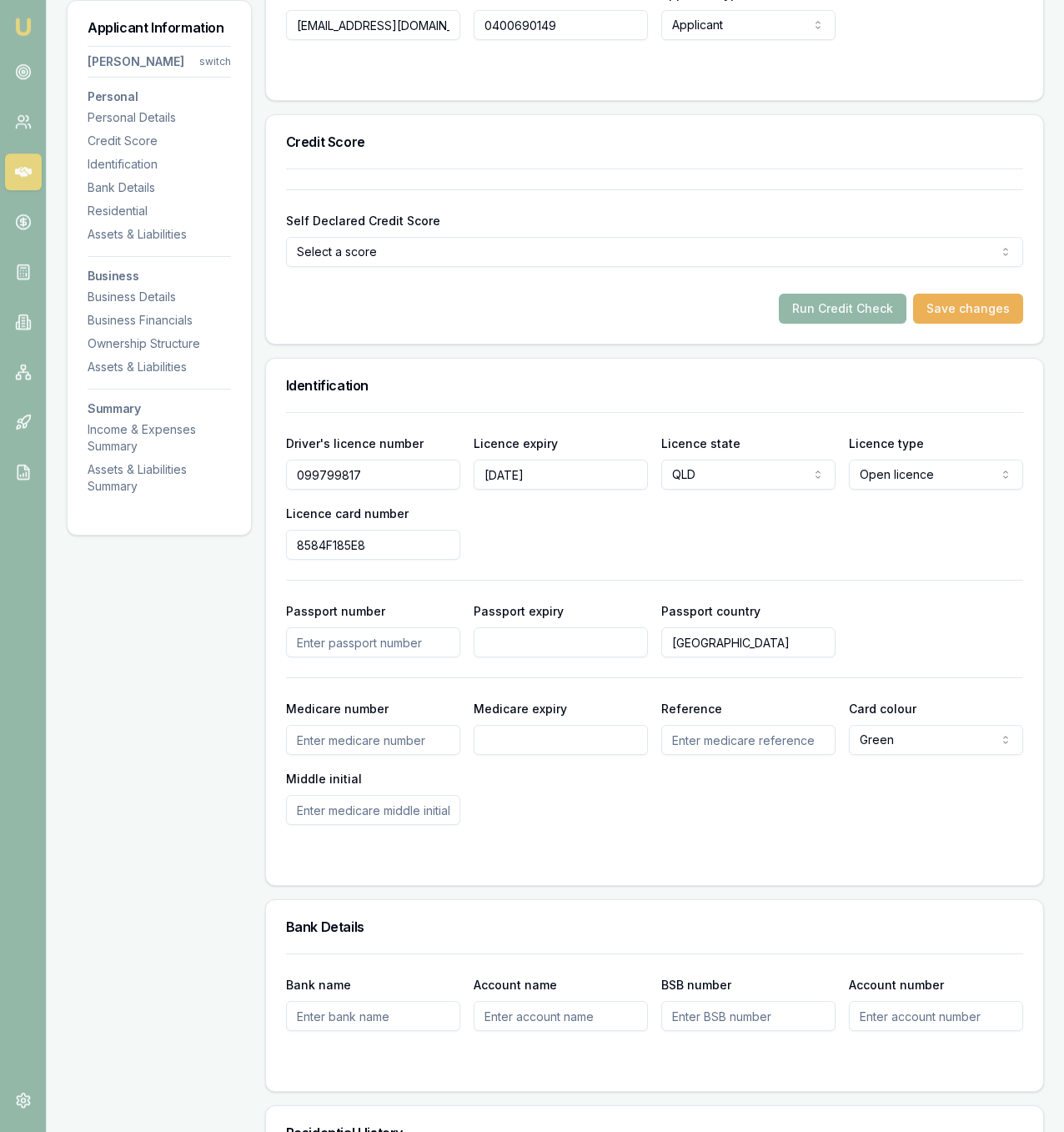
scroll to position [721, 0]
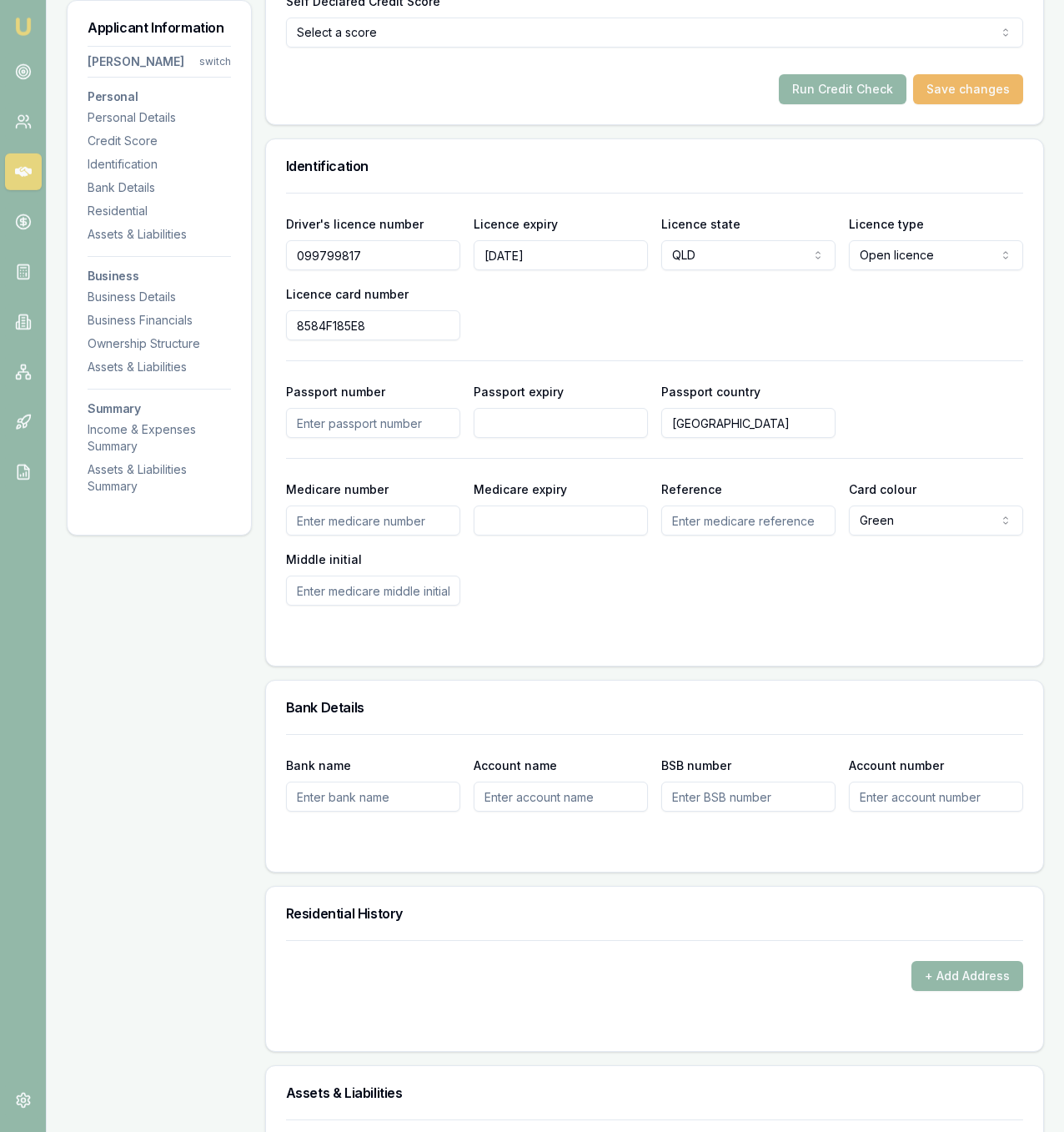
click at [969, 93] on button "Save changes" at bounding box center [968, 89] width 110 height 30
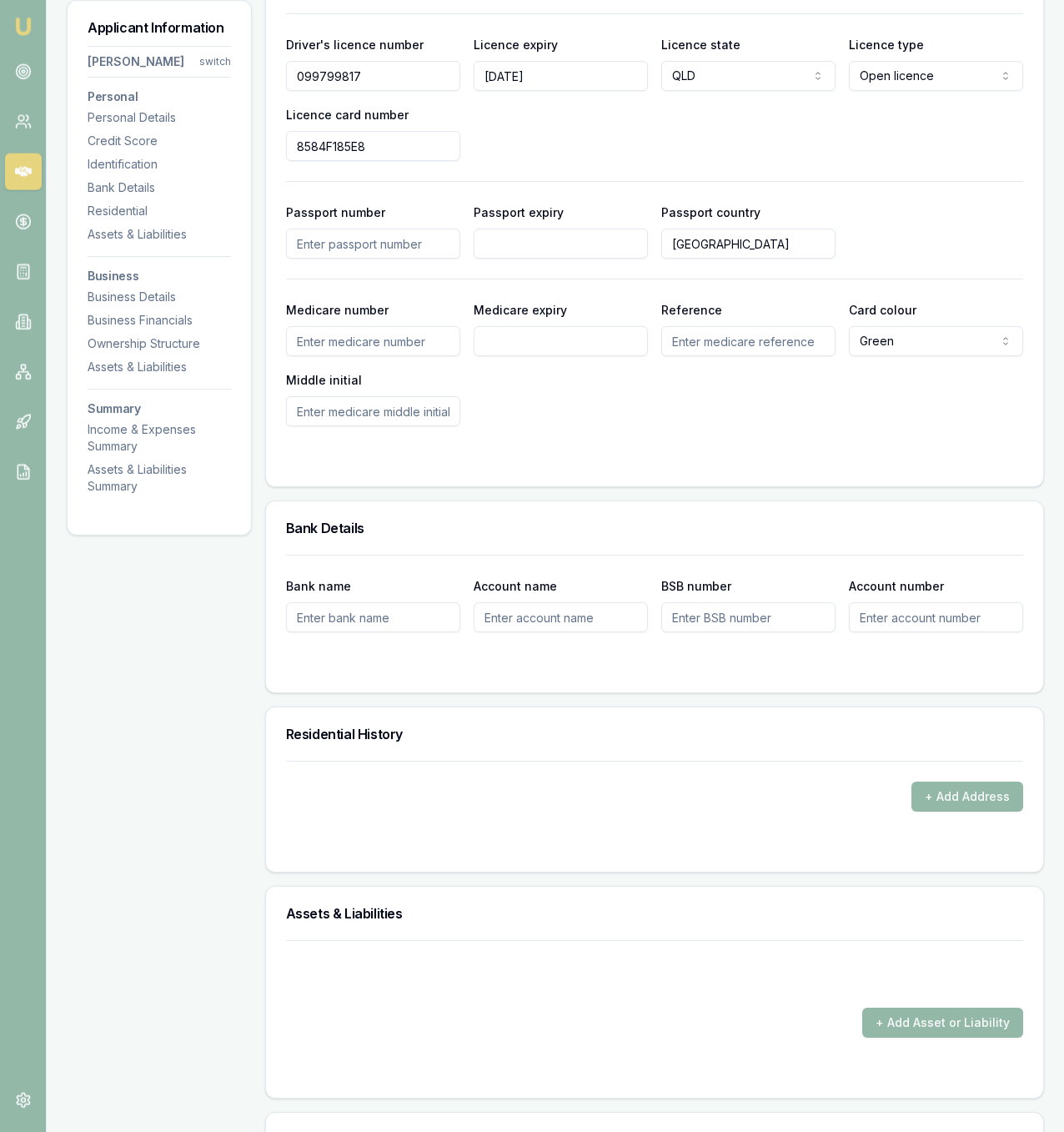
scroll to position [911, 0]
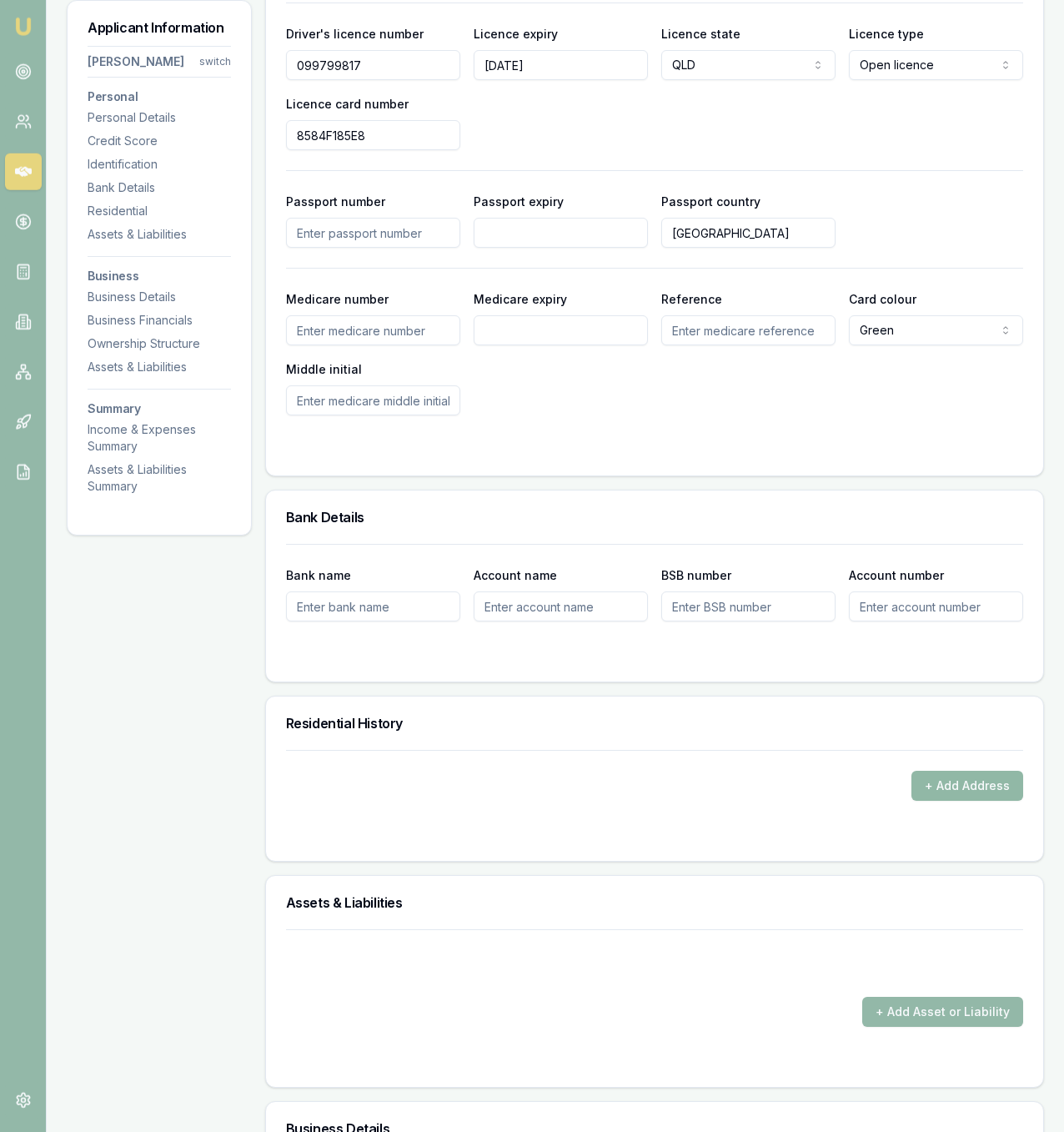
click at [953, 799] on button "+ Add Address" at bounding box center [967, 786] width 112 height 30
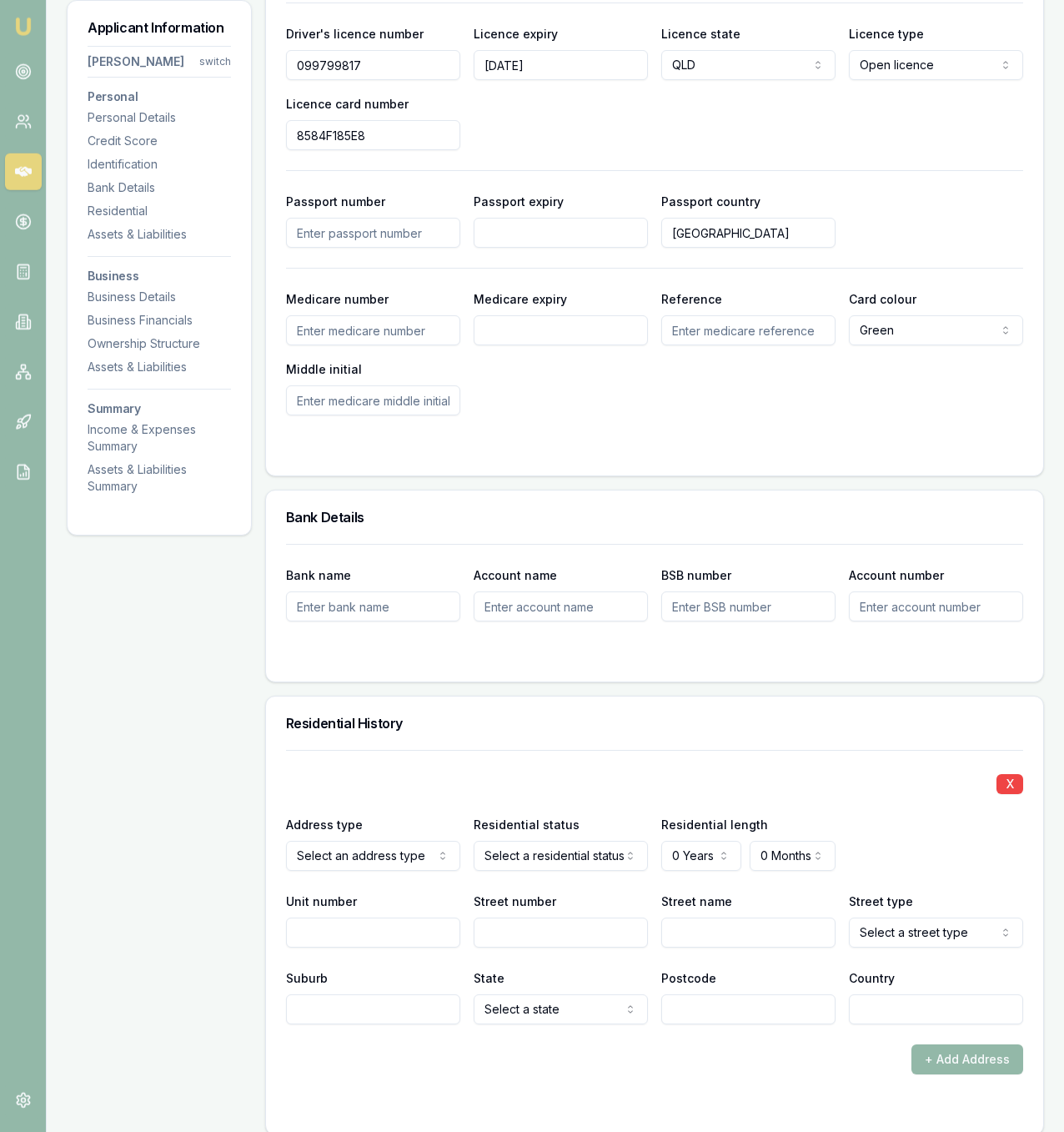
click at [714, 632] on form "Bank name Account name BSB number Account number" at bounding box center [654, 603] width 737 height 118
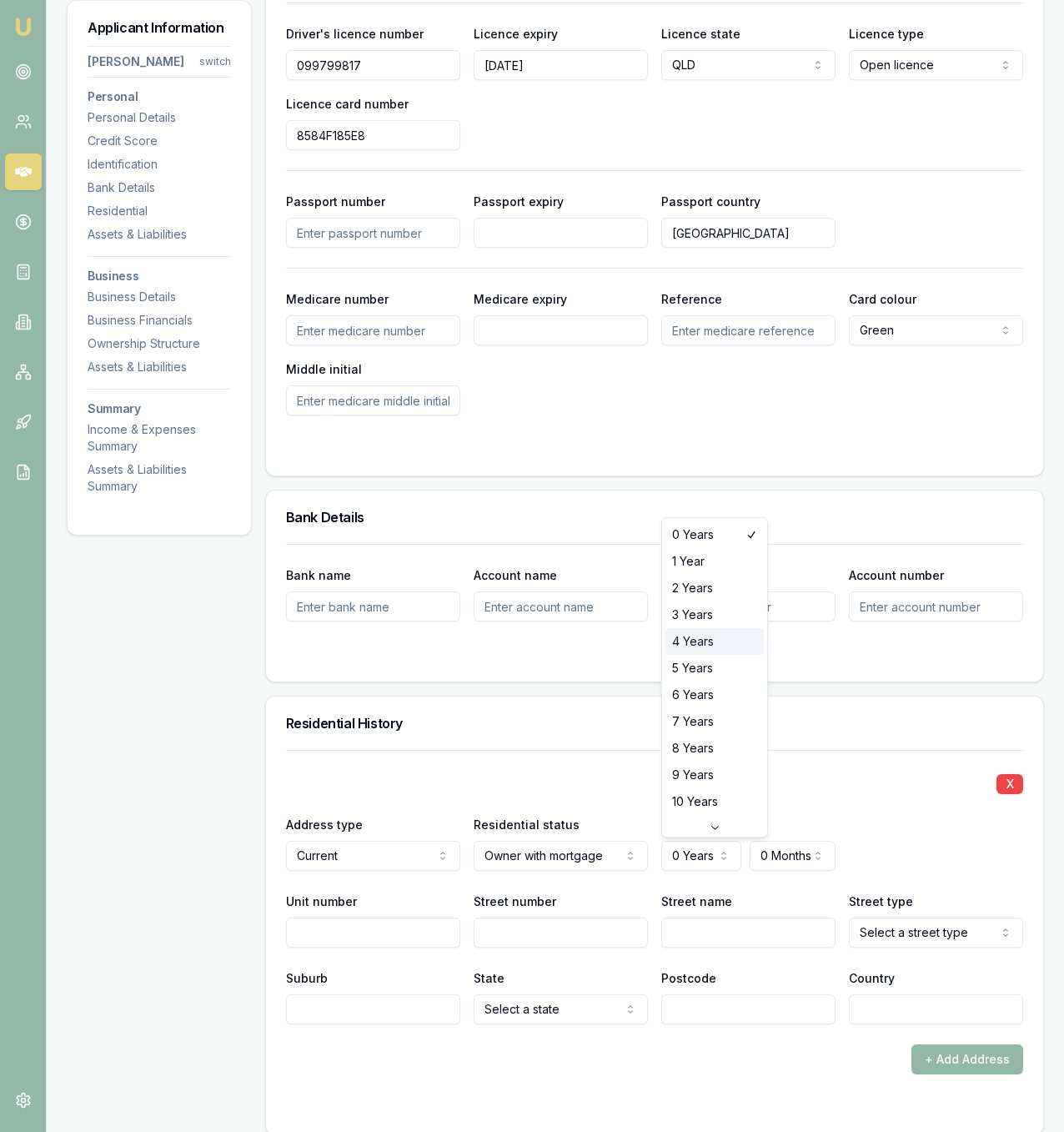
select select "4"
click at [818, 873] on div "X Address type Current Current Previous Residential status Owner with mortgage …" at bounding box center [654, 887] width 737 height 274
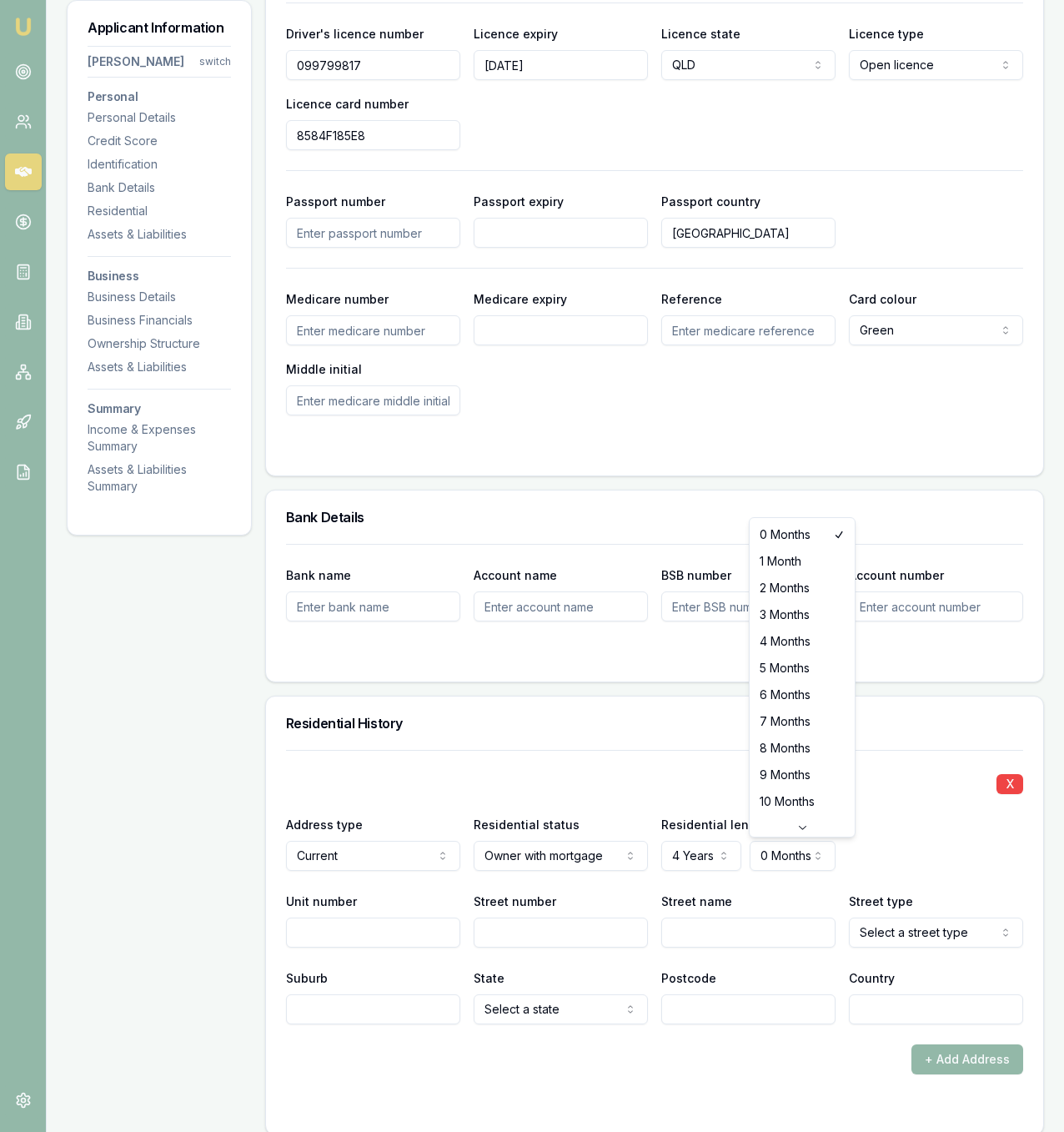
select select "6"
click at [815, 774] on div "X" at bounding box center [654, 783] width 737 height 24
click at [422, 923] on input "Unit number" at bounding box center [373, 932] width 174 height 30
click at [574, 944] on input "Street number" at bounding box center [561, 932] width 174 height 30
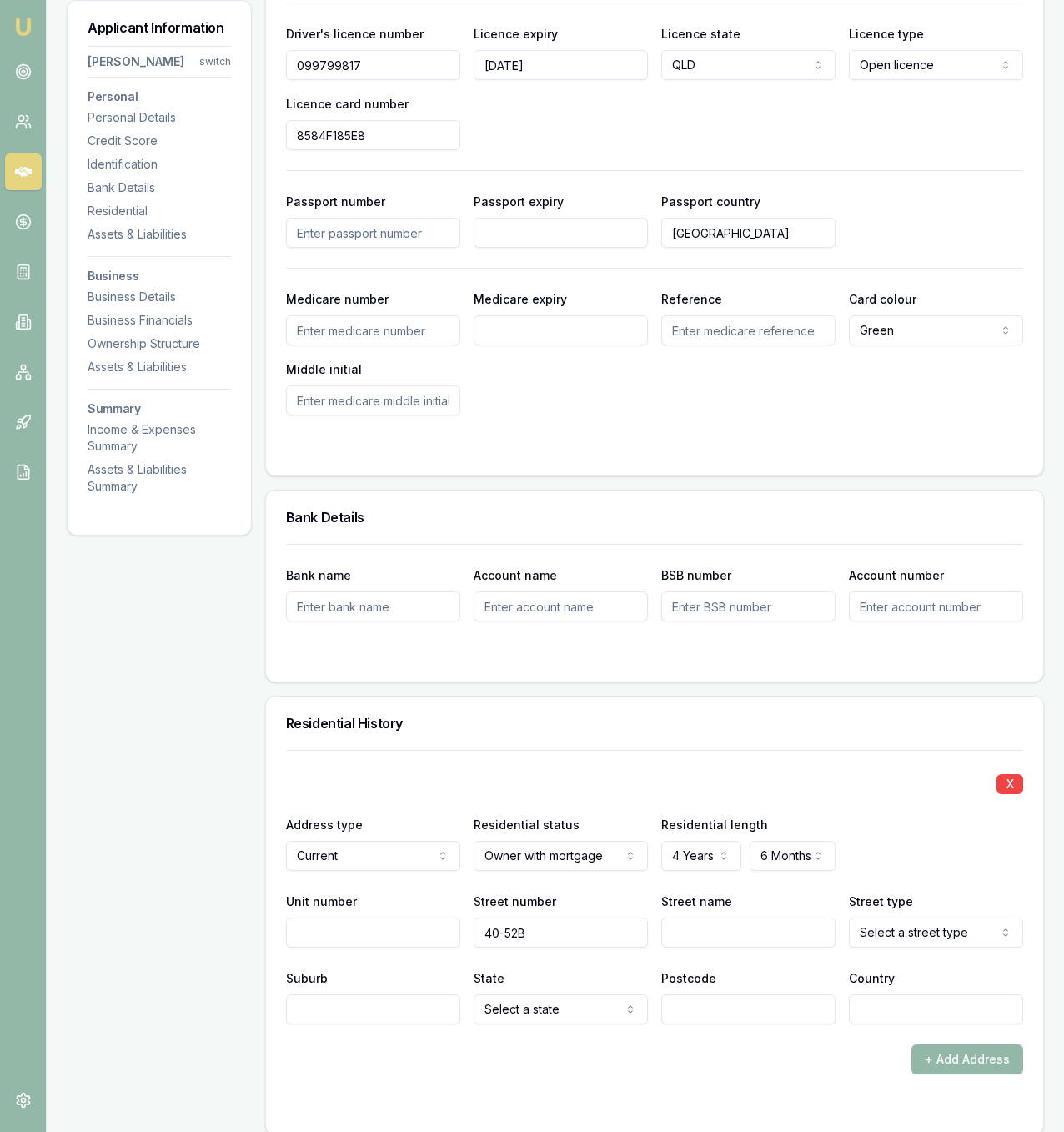
type input "40-52B"
type input "Linden"
select select "Court"
type input "Morayfield"
select select "QLD"
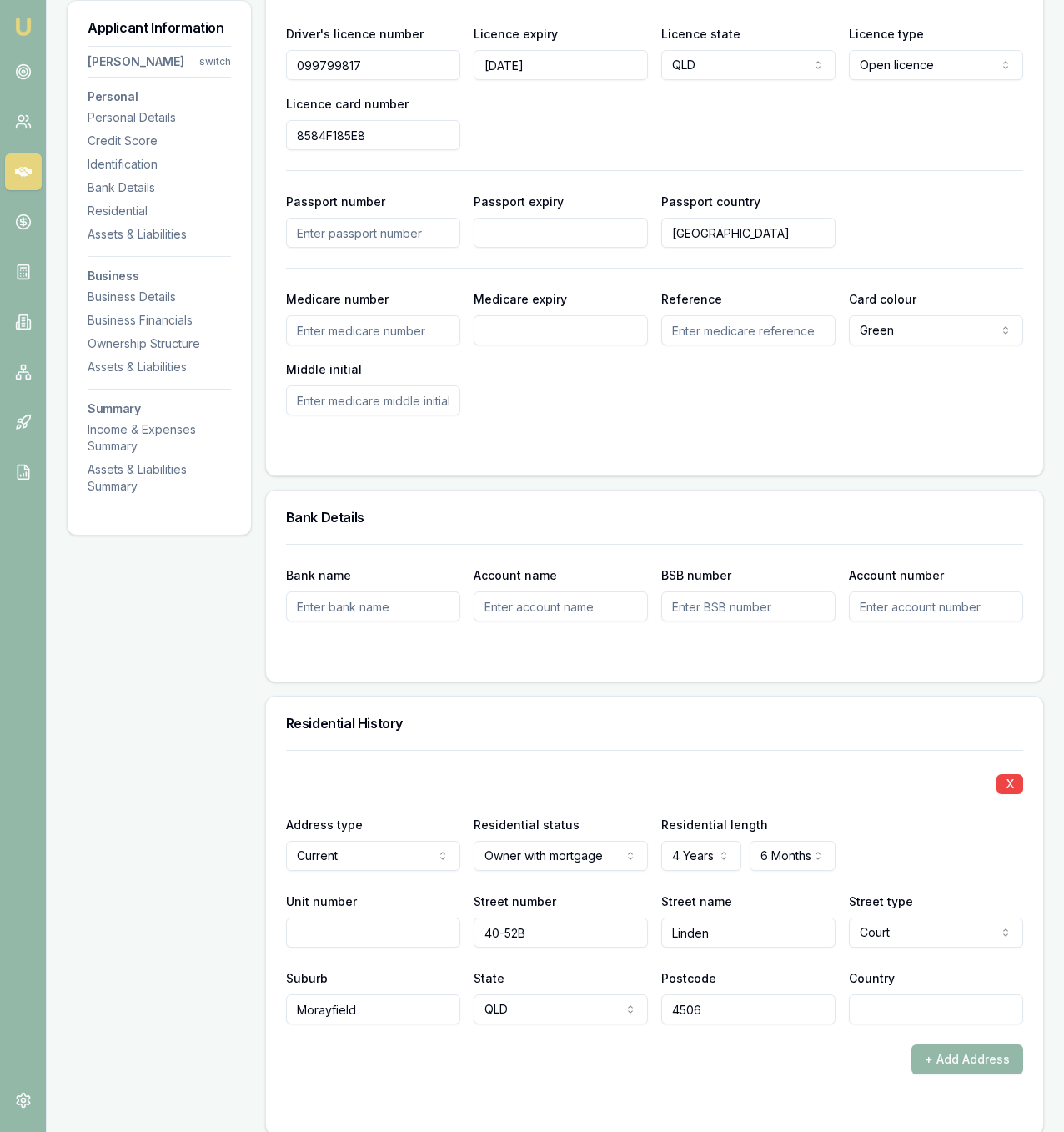
type input "4506"
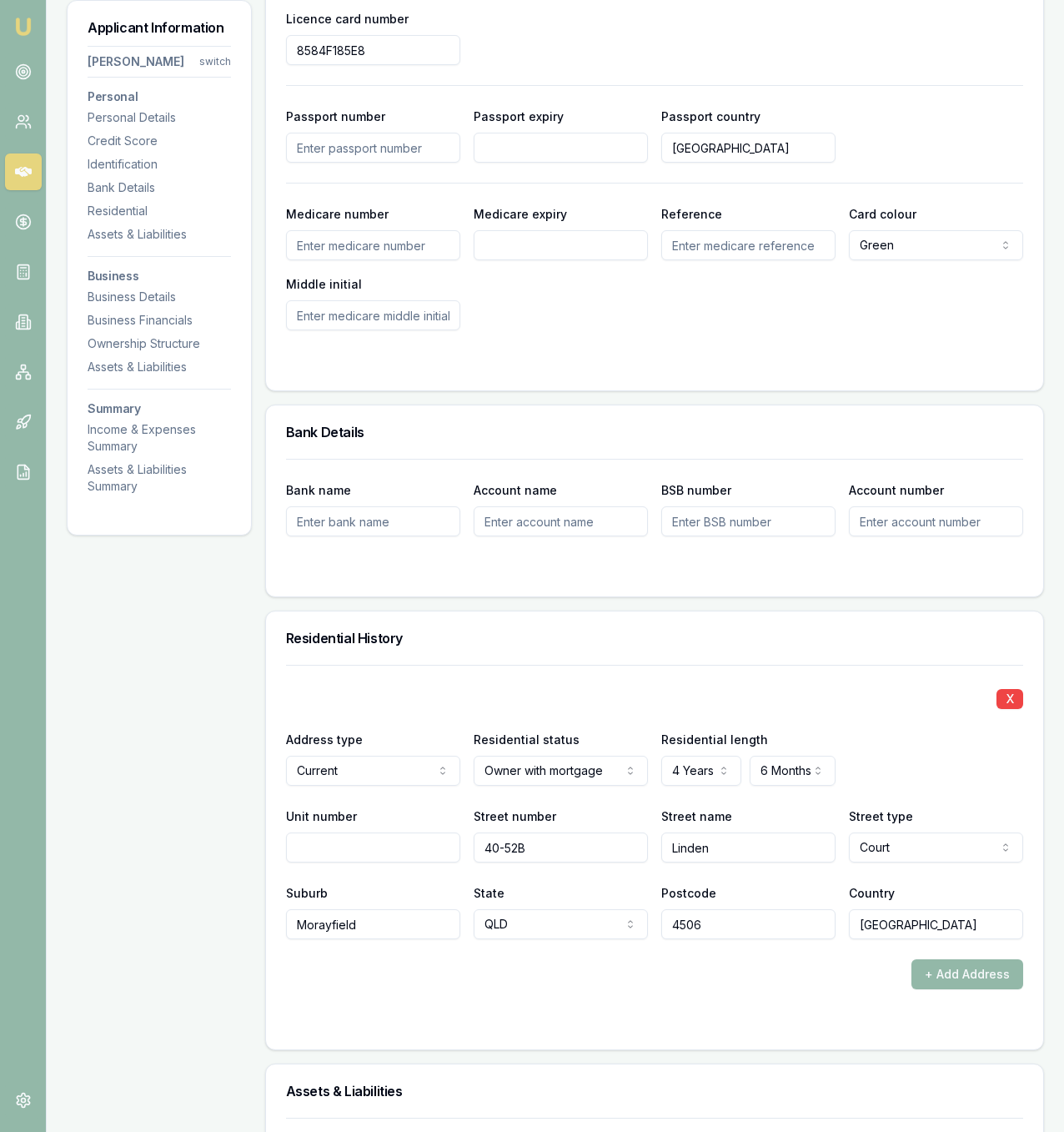
type input "AUSTRALIA"
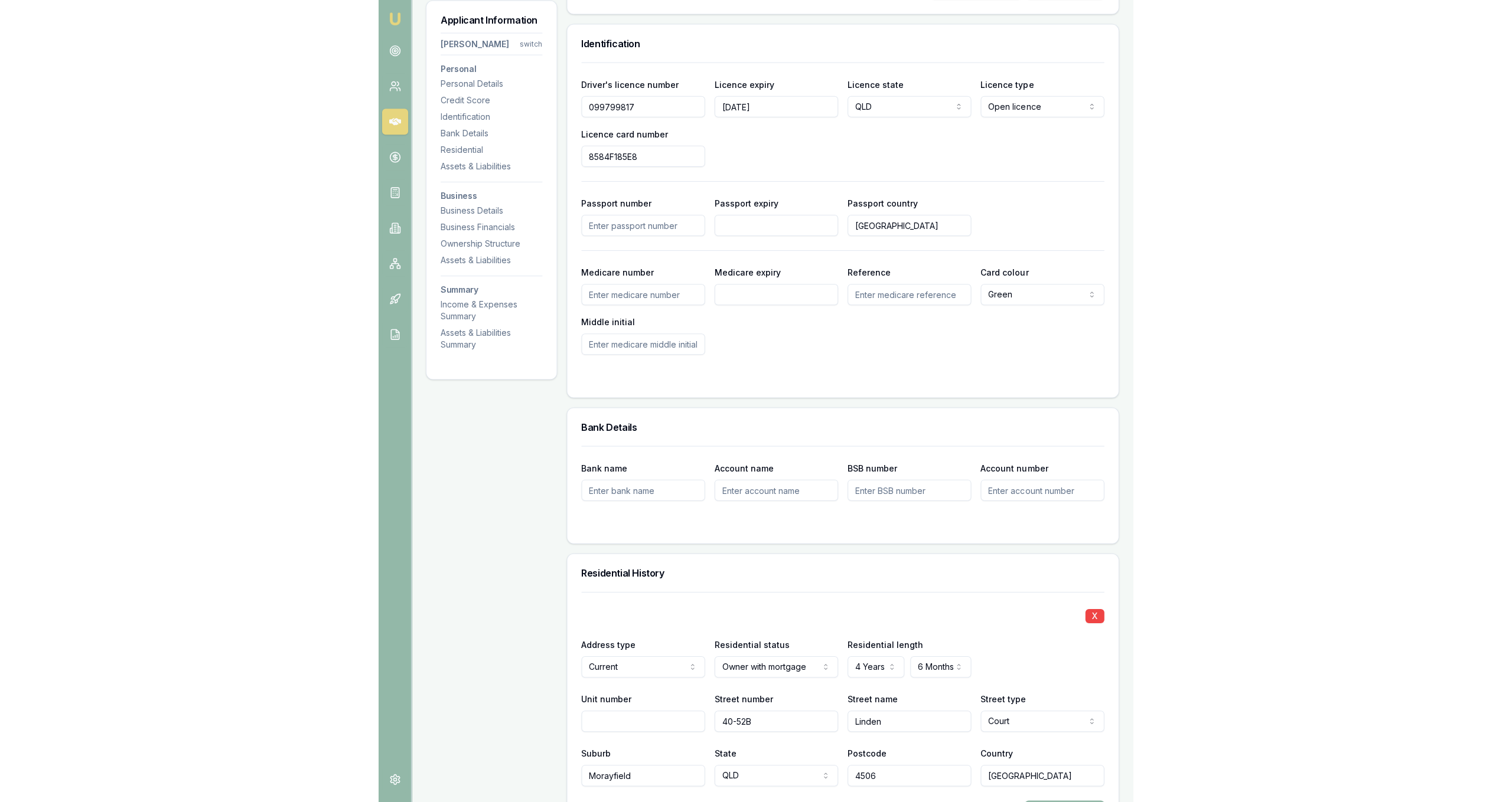
scroll to position [284, 0]
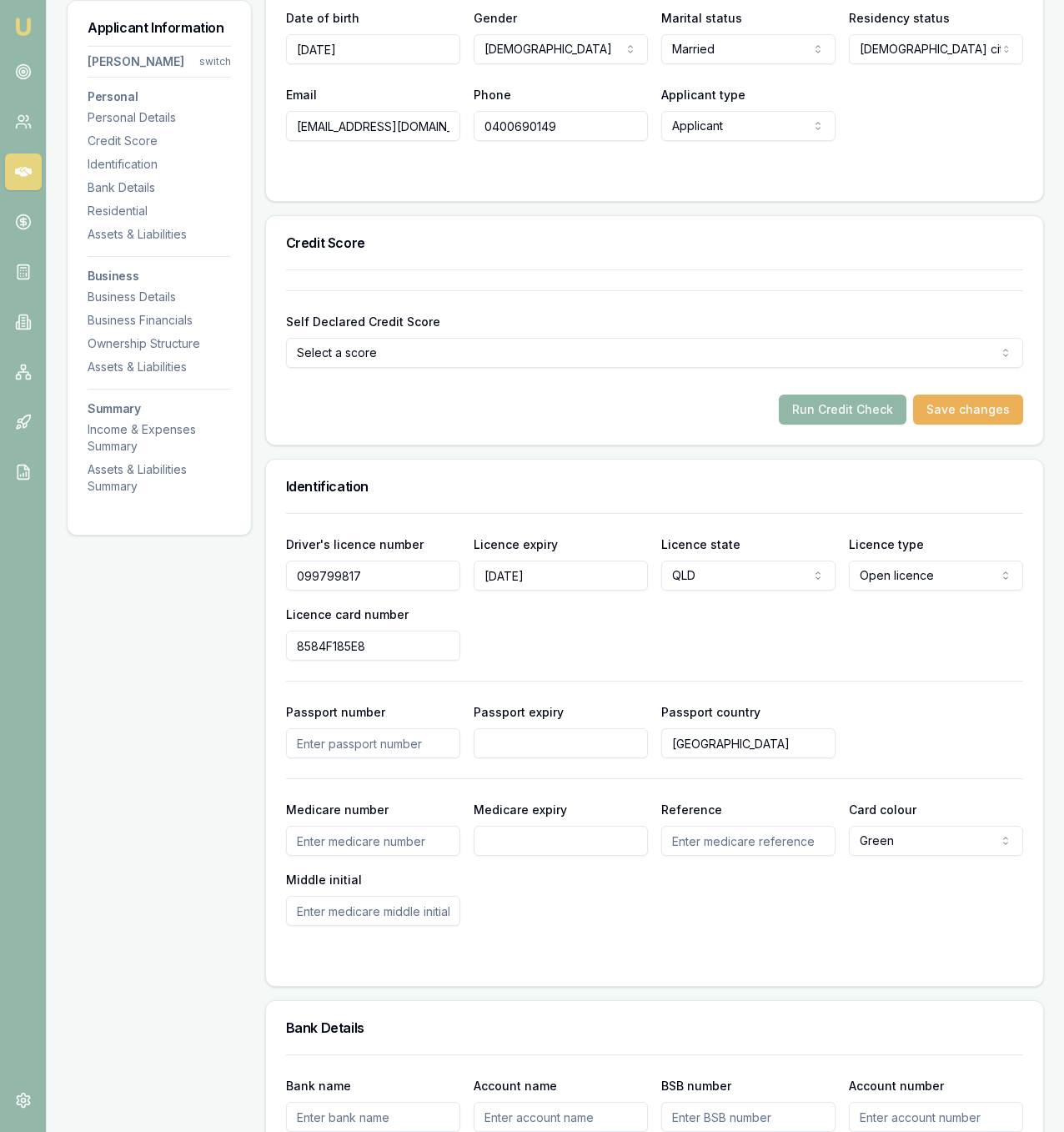
click at [882, 409] on button "Run Credit Check" at bounding box center [842, 410] width 128 height 30
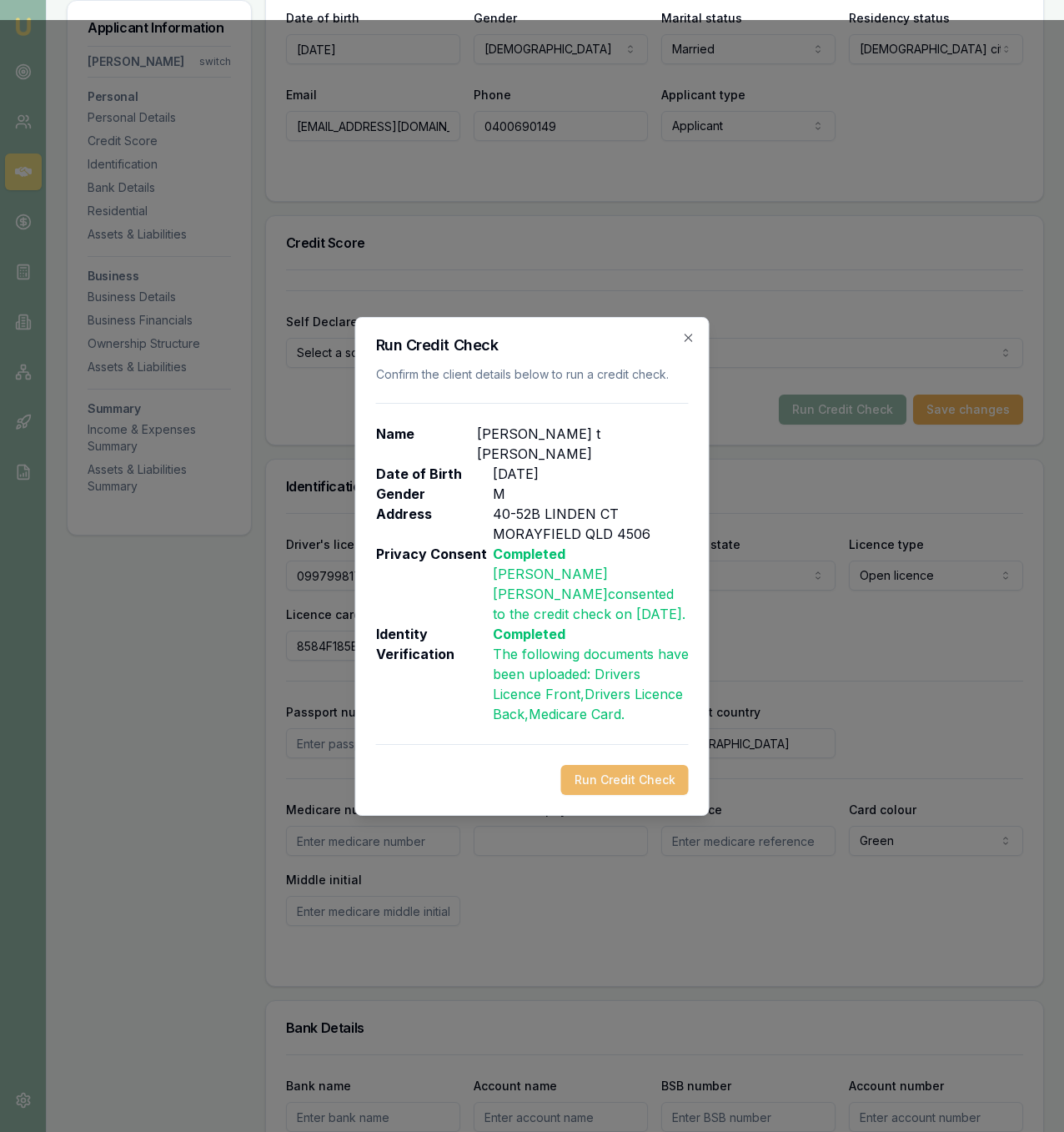
click at [642, 771] on button "Run Credit Check" at bounding box center [625, 780] width 128 height 30
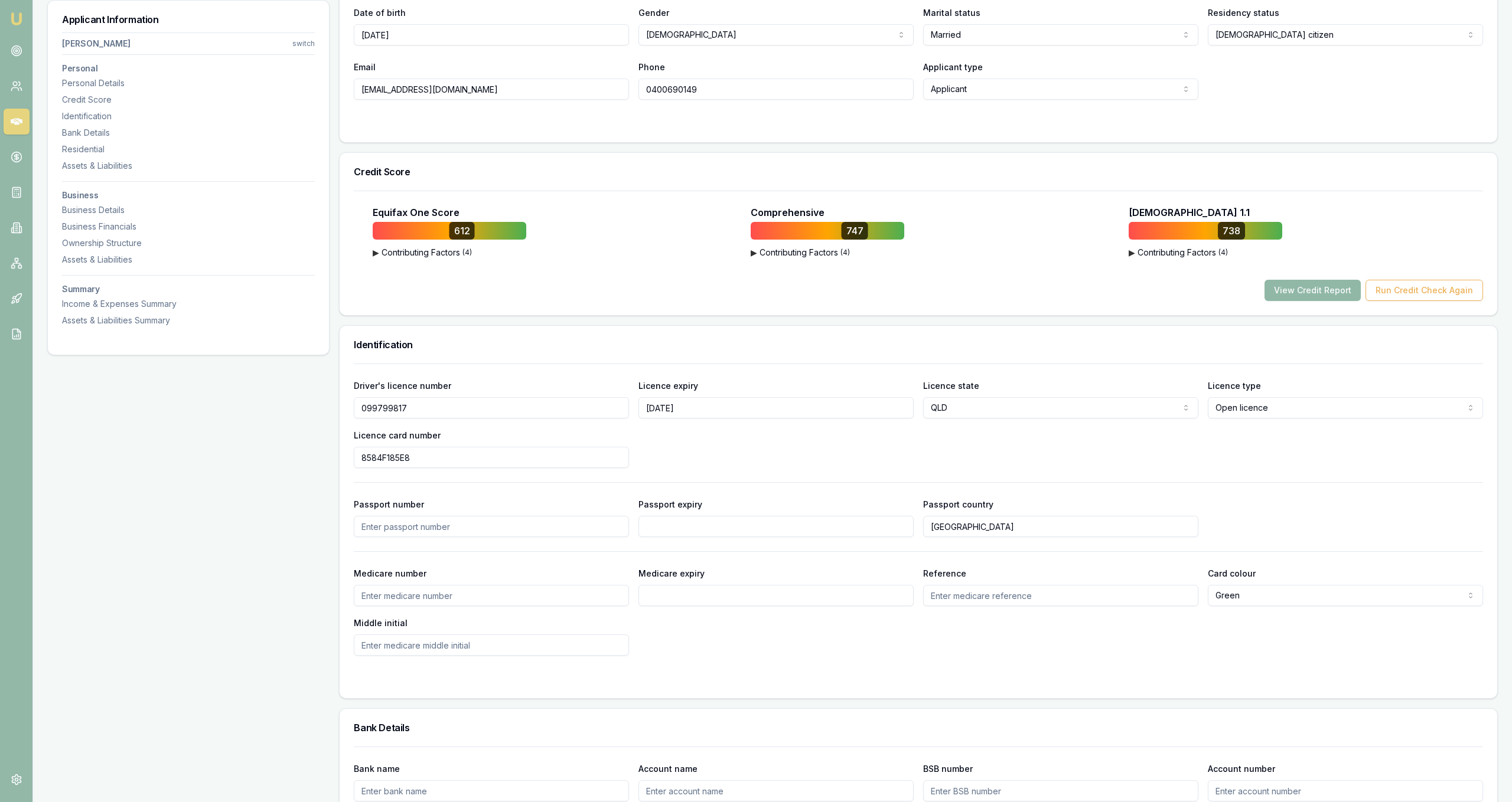
click at [1347, 286] on button "View Credit Report" at bounding box center [1312, 291] width 96 height 21
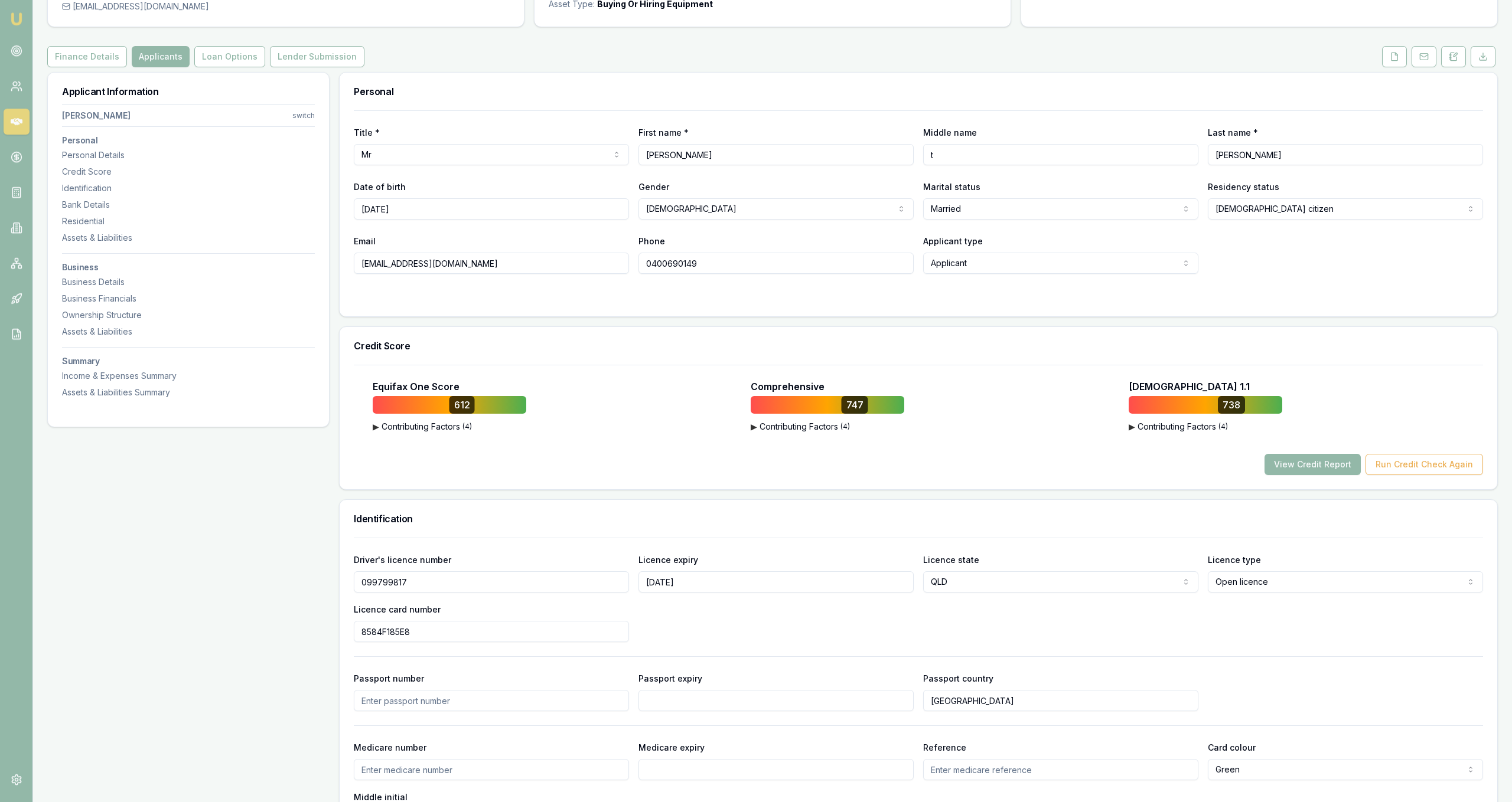
scroll to position [104, 0]
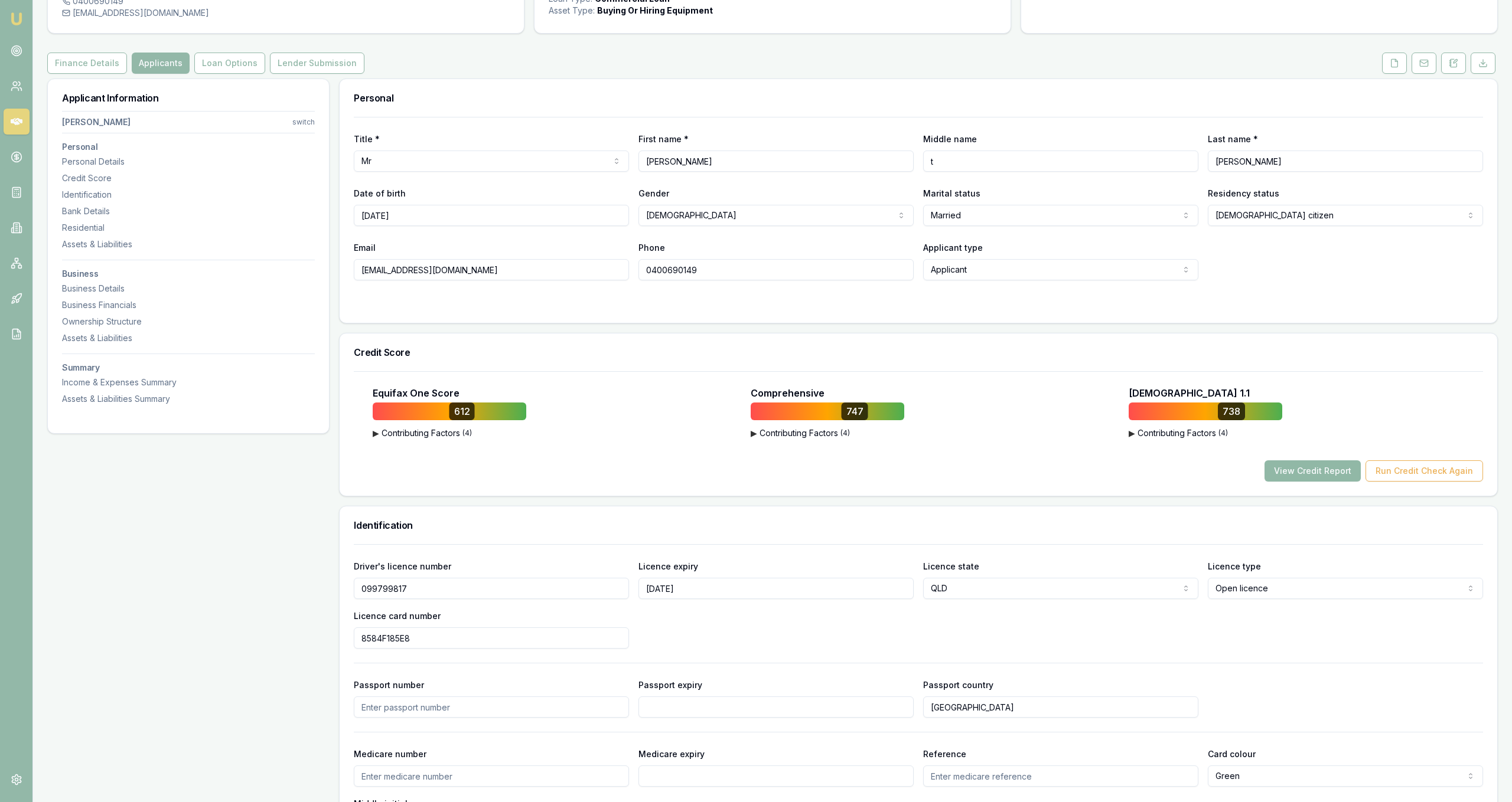
click at [1306, 471] on button "View Credit Report" at bounding box center [1312, 471] width 96 height 21
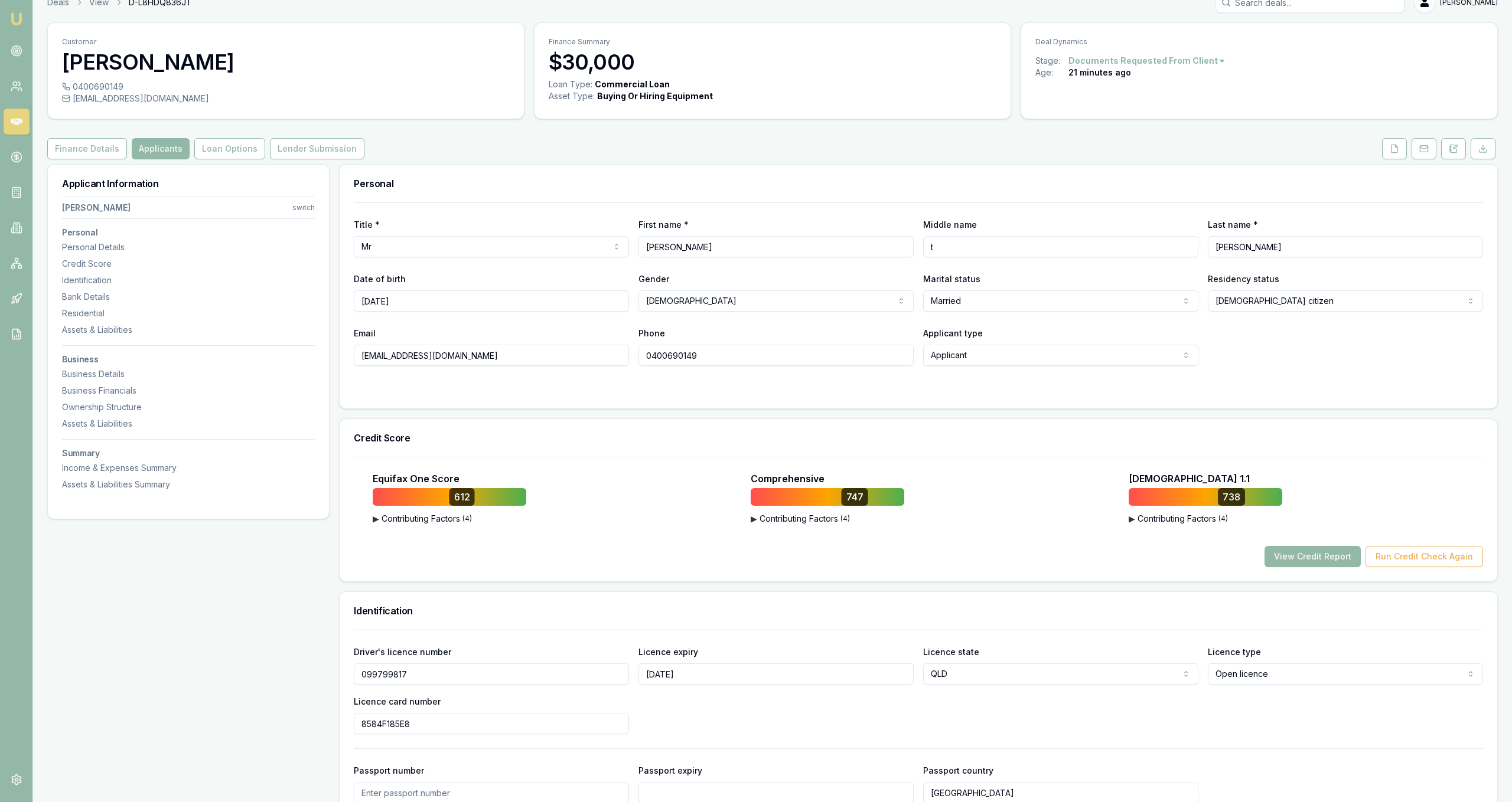
scroll to position [0, 0]
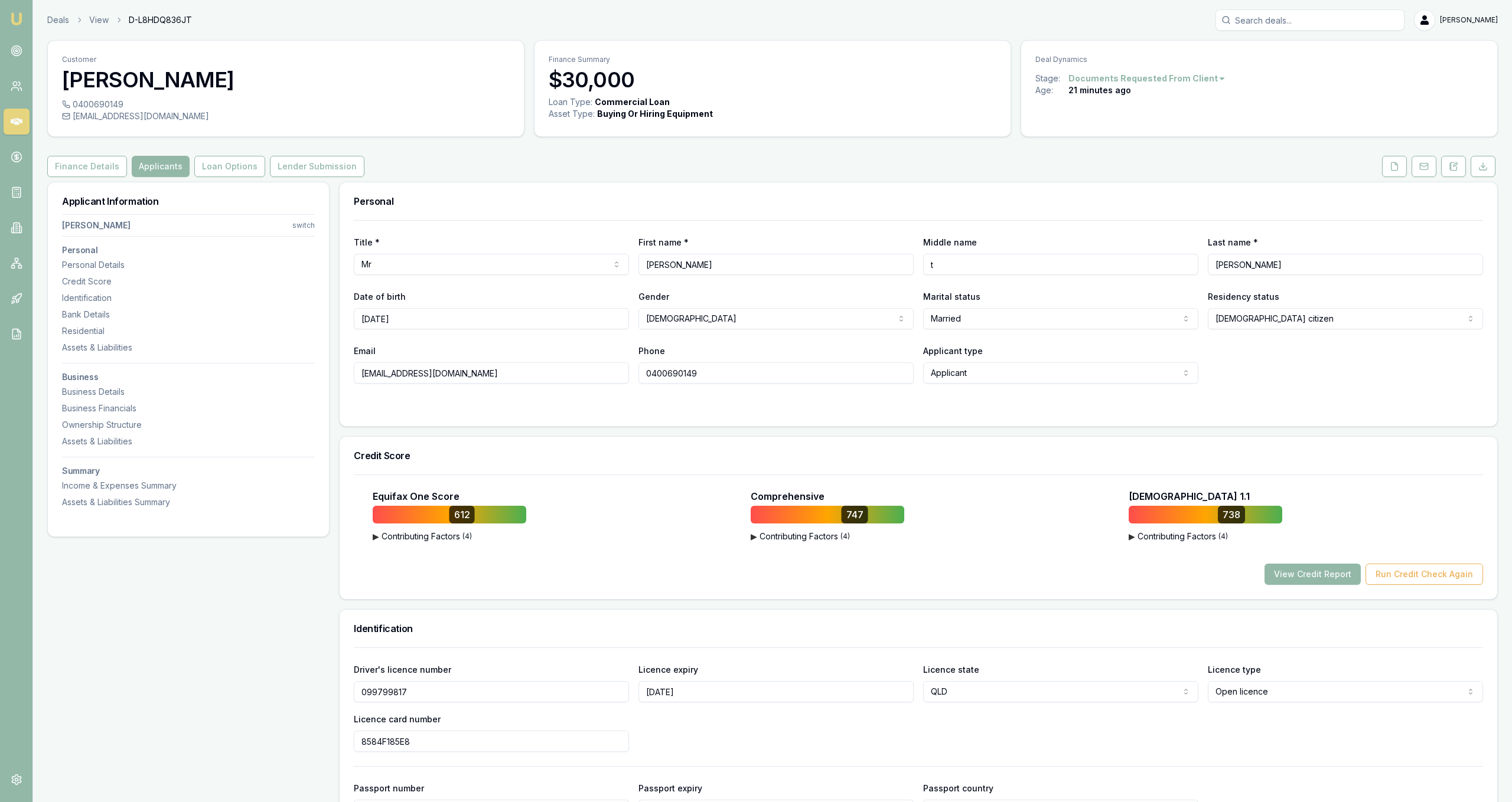
click at [1377, 164] on div "Finance Details Applicants Loan Options Lender Submission" at bounding box center [772, 167] width 1450 height 21
click at [1391, 169] on icon at bounding box center [1394, 166] width 6 height 8
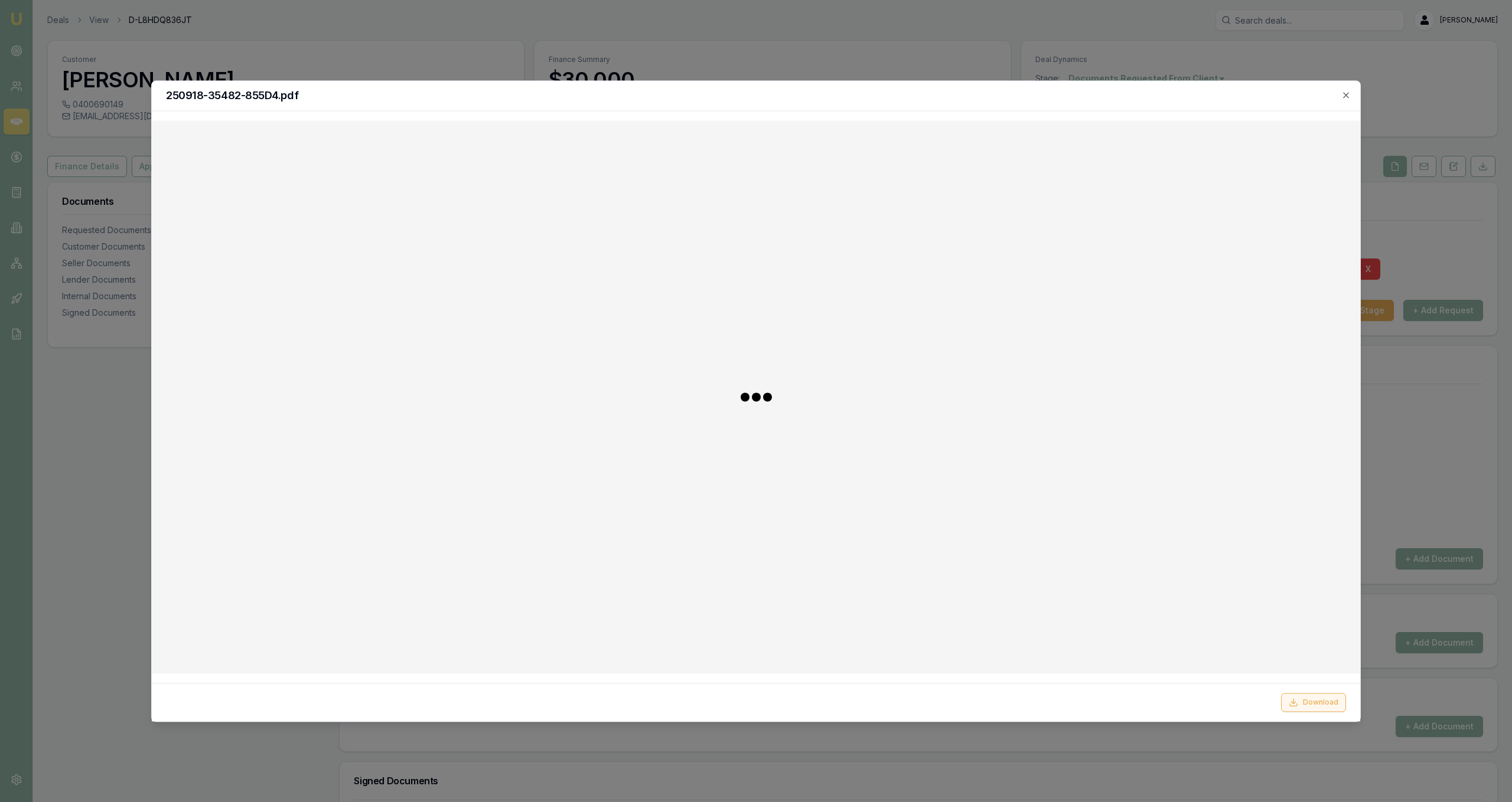
click at [1305, 700] on button "Download" at bounding box center [1313, 703] width 65 height 19
click at [1469, 445] on div at bounding box center [756, 401] width 1512 height 802
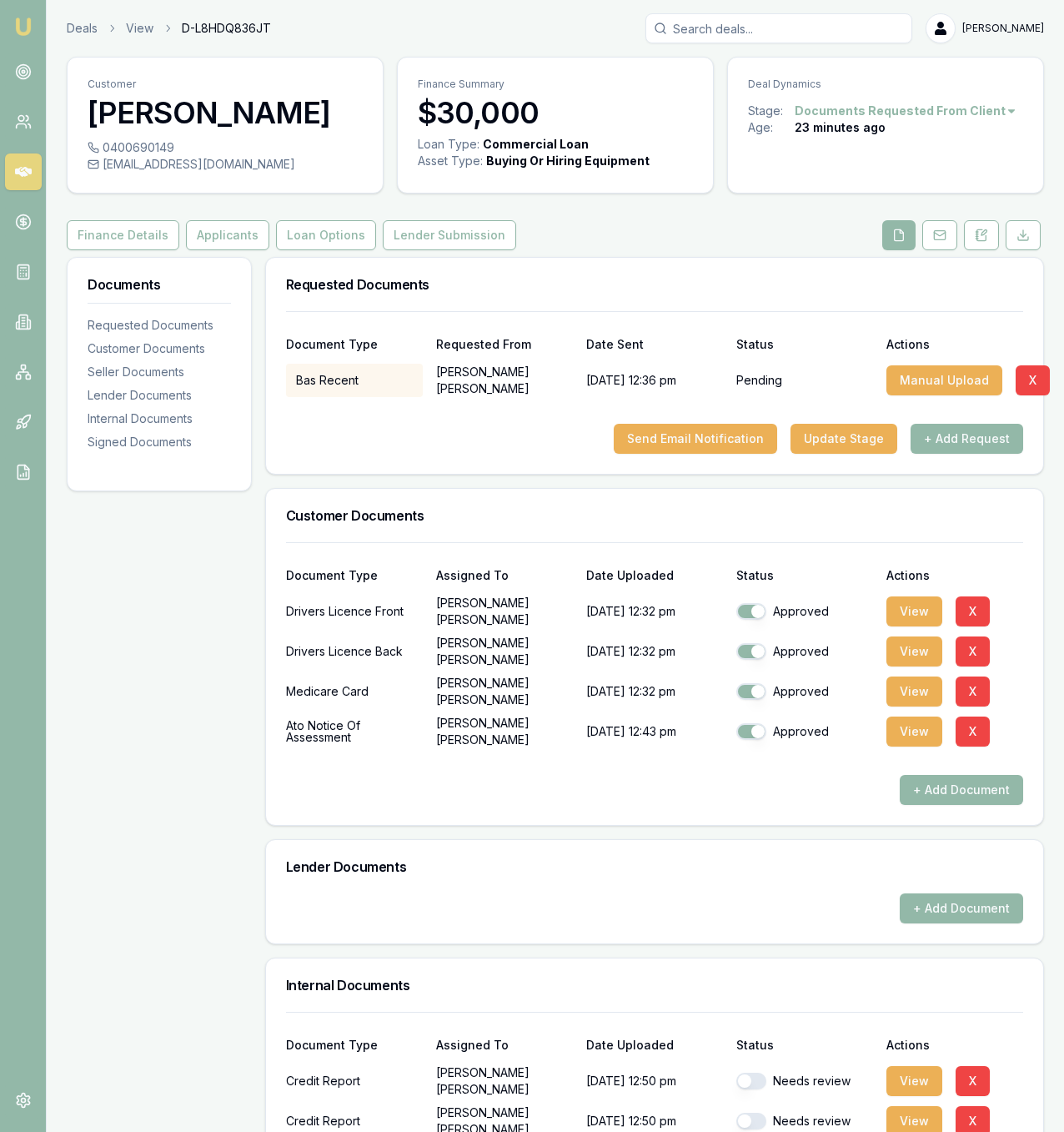
click at [214, 165] on div "[EMAIL_ADDRESS][DOMAIN_NAME]" at bounding box center [226, 164] width 275 height 17
copy icon
click at [146, 139] on div "Customer Shane Jackson" at bounding box center [225, 98] width 316 height 82
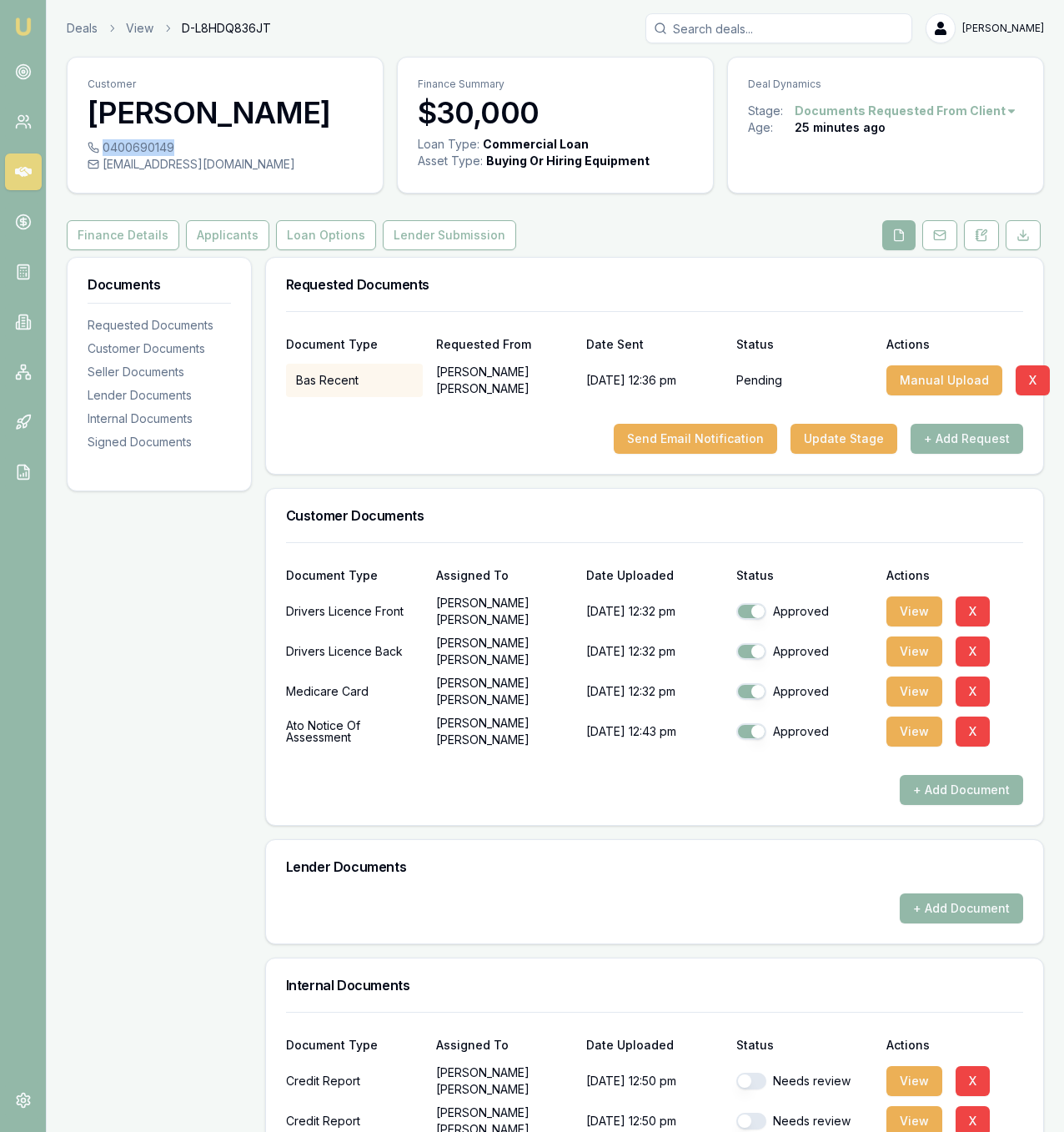
click at [146, 141] on div "0400690149" at bounding box center [226, 147] width 275 height 17
copy div "0400690149"
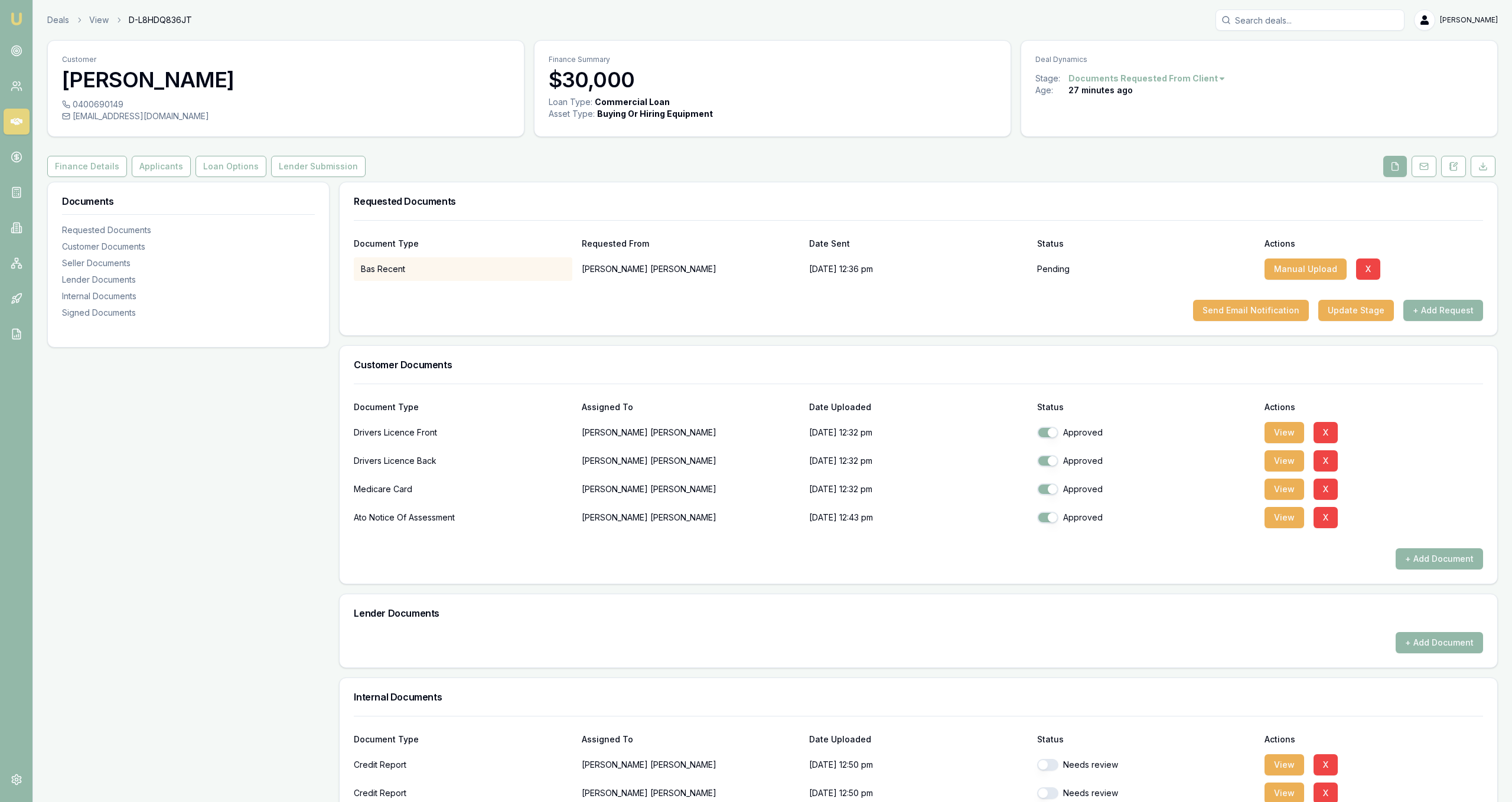
click at [164, 182] on div "Documents Requested Documents Customer Documents Seller Documents Lender Docume…" at bounding box center [188, 265] width 282 height 166
click at [165, 174] on button "Applicants" at bounding box center [161, 167] width 59 height 21
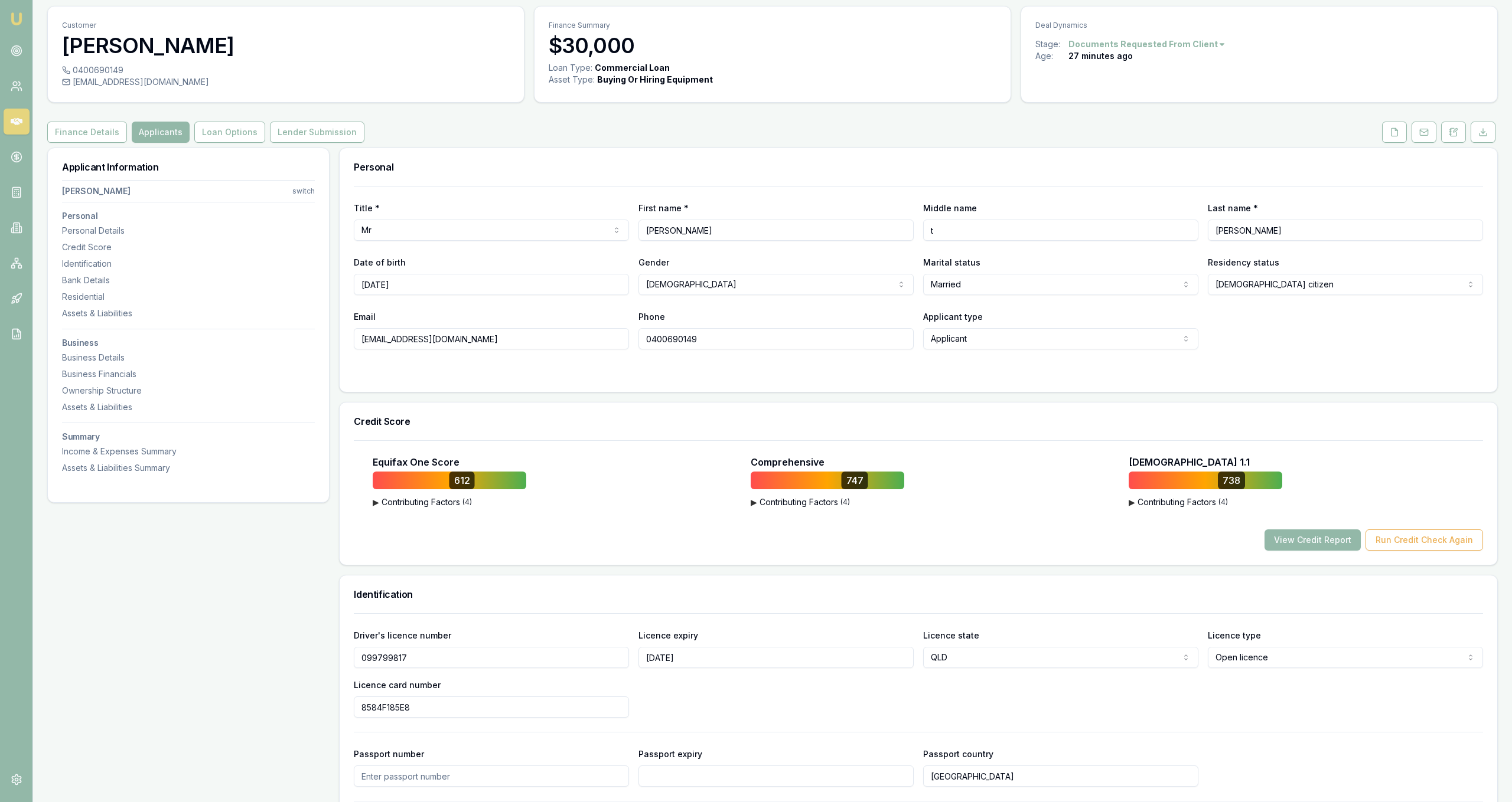
scroll to position [60, 0]
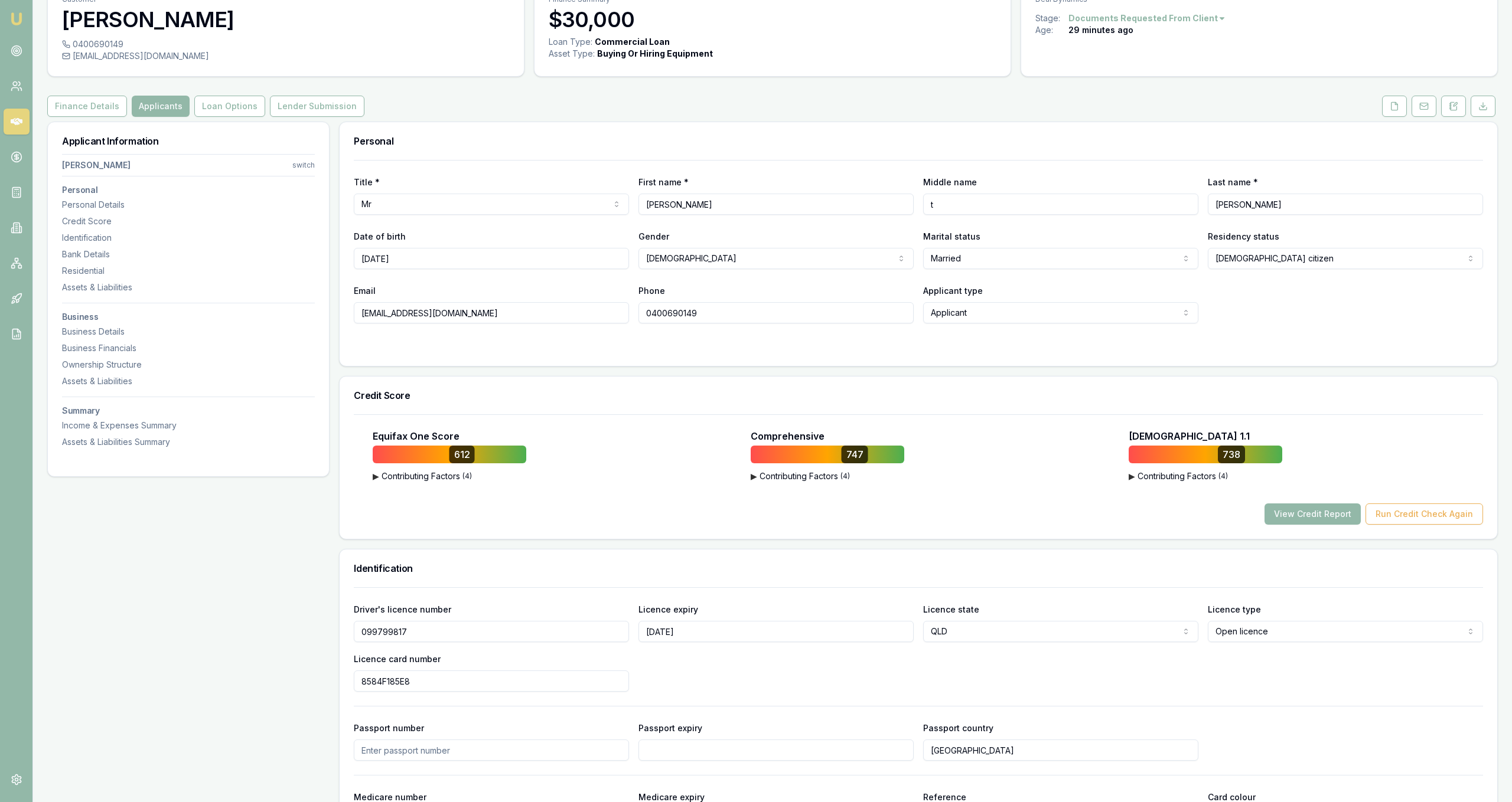
click at [1411, 110] on link at bounding box center [1424, 106] width 29 height 21
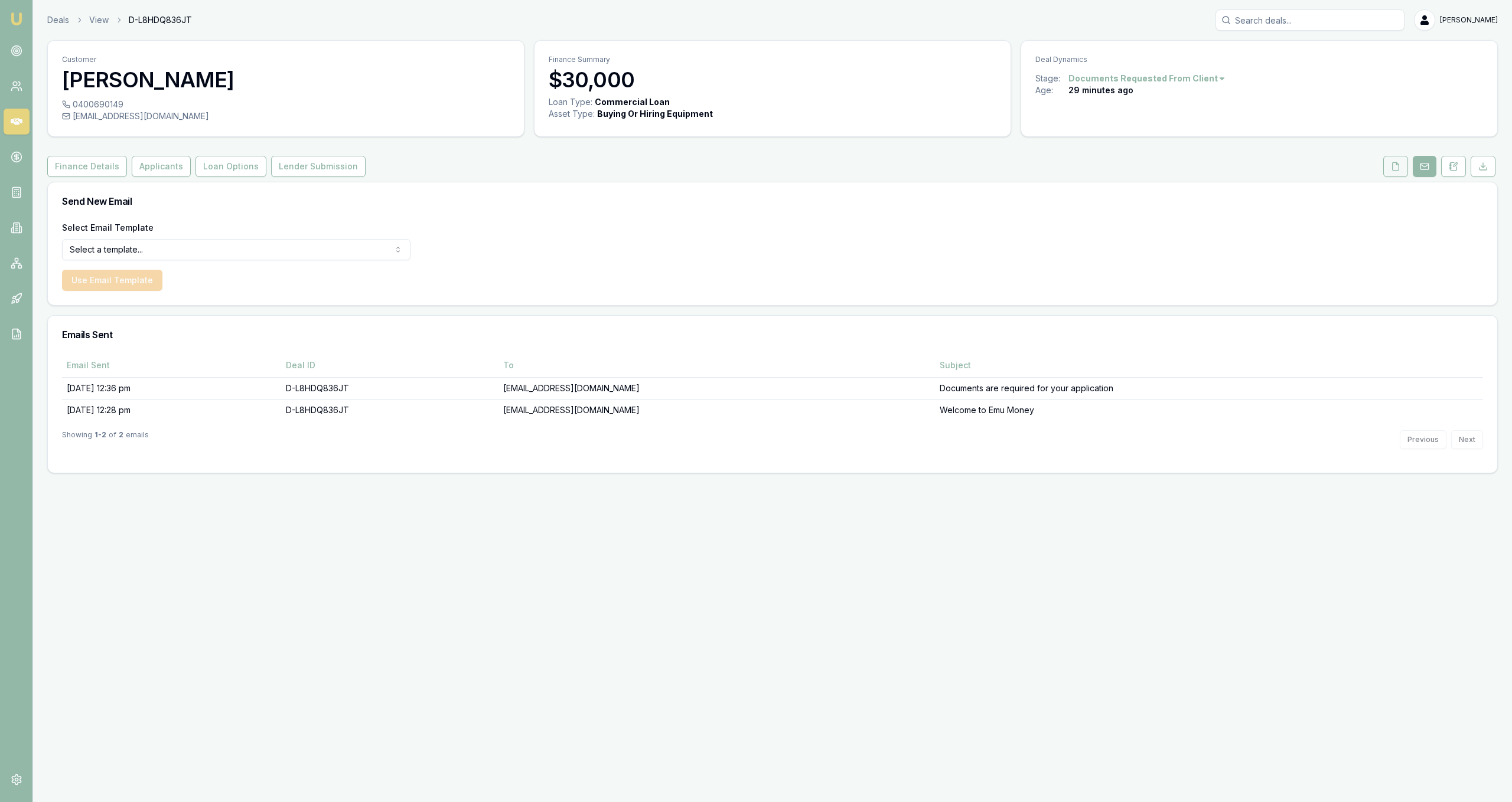
click at [1388, 164] on button at bounding box center [1395, 167] width 25 height 21
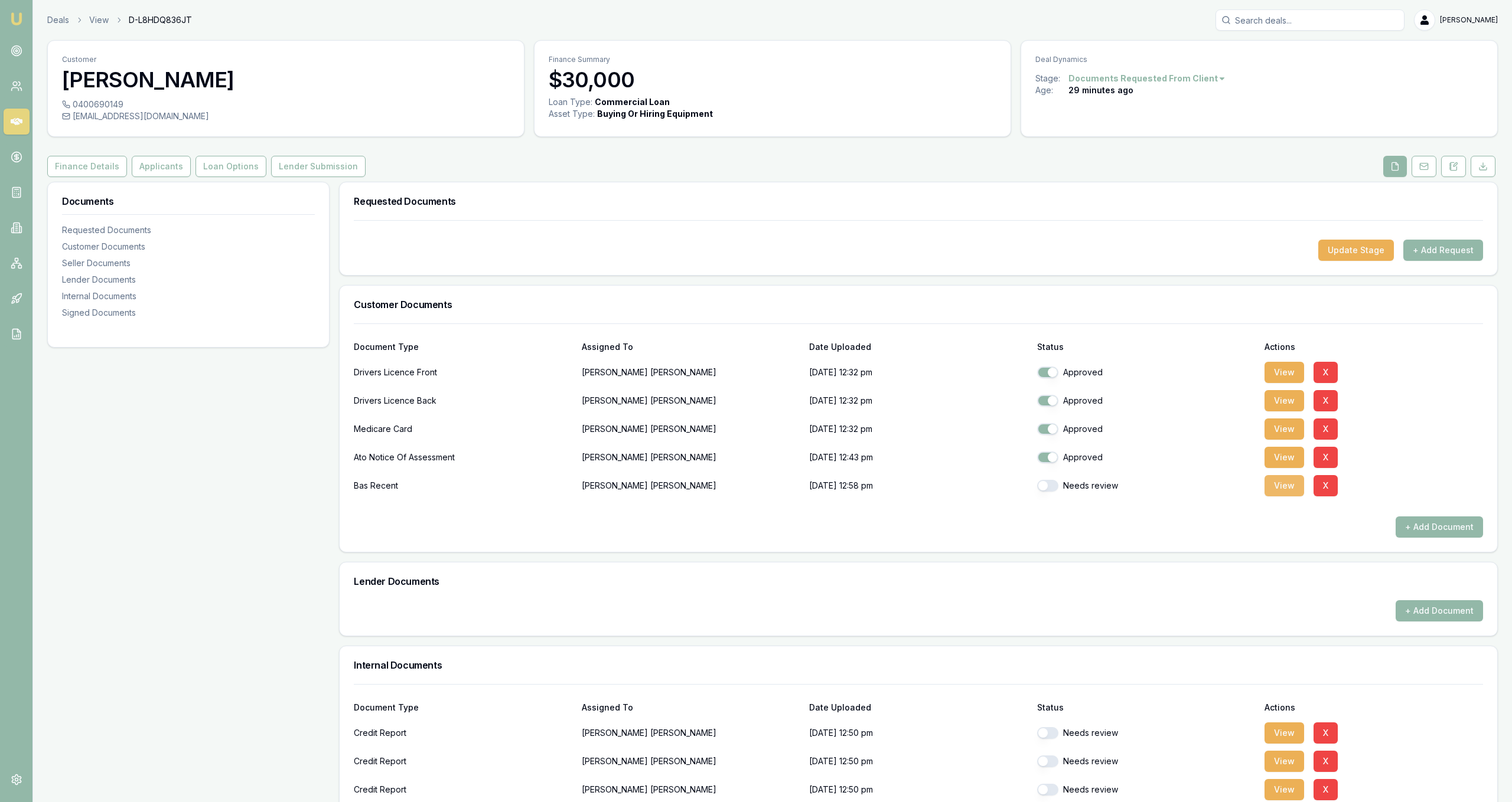
click at [1276, 485] on button "View" at bounding box center [1284, 486] width 39 height 21
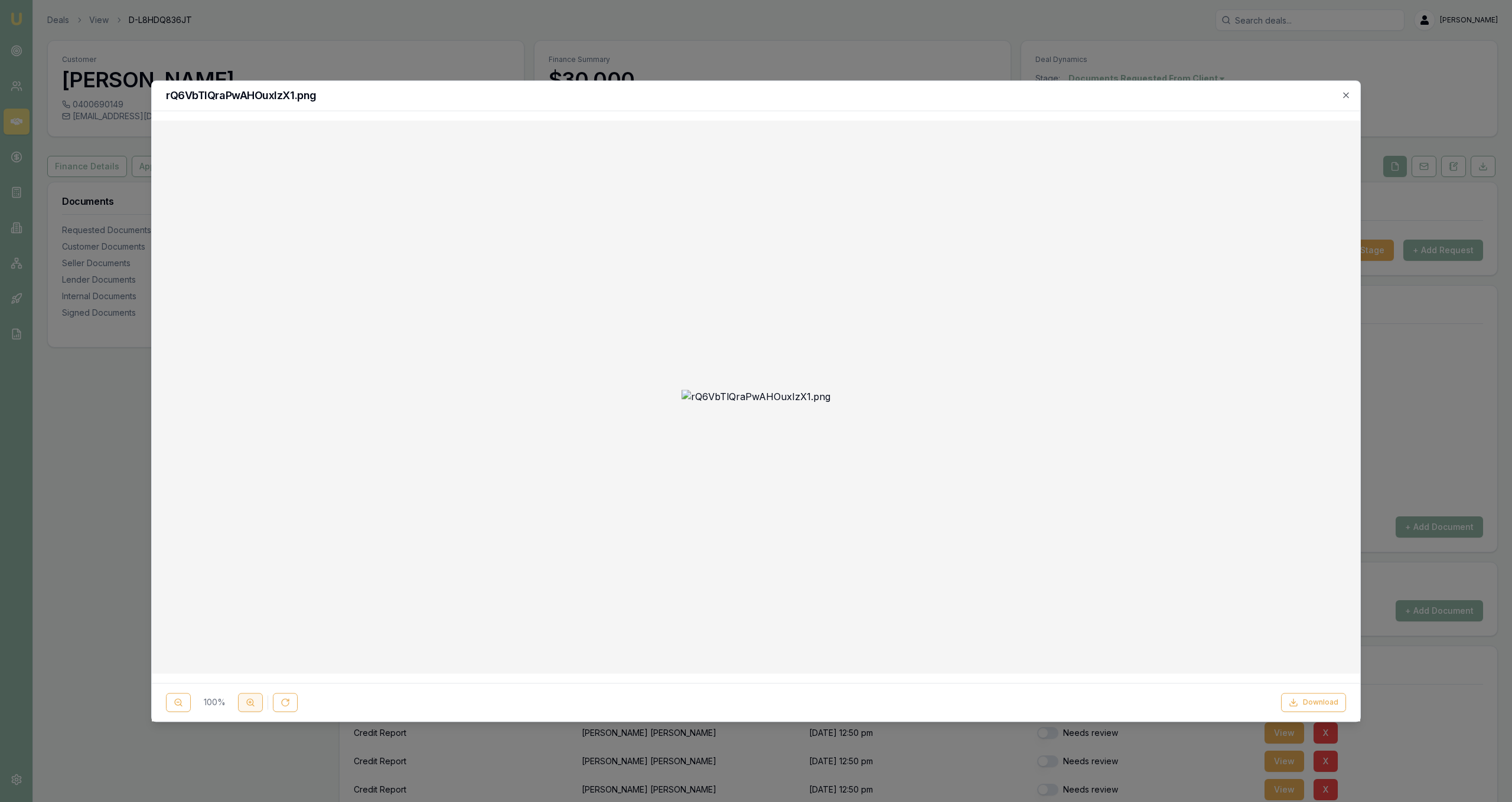
click at [248, 707] on icon at bounding box center [250, 702] width 9 height 9
click at [250, 707] on icon at bounding box center [250, 702] width 9 height 9
click at [523, 28] on div at bounding box center [756, 401] width 1512 height 802
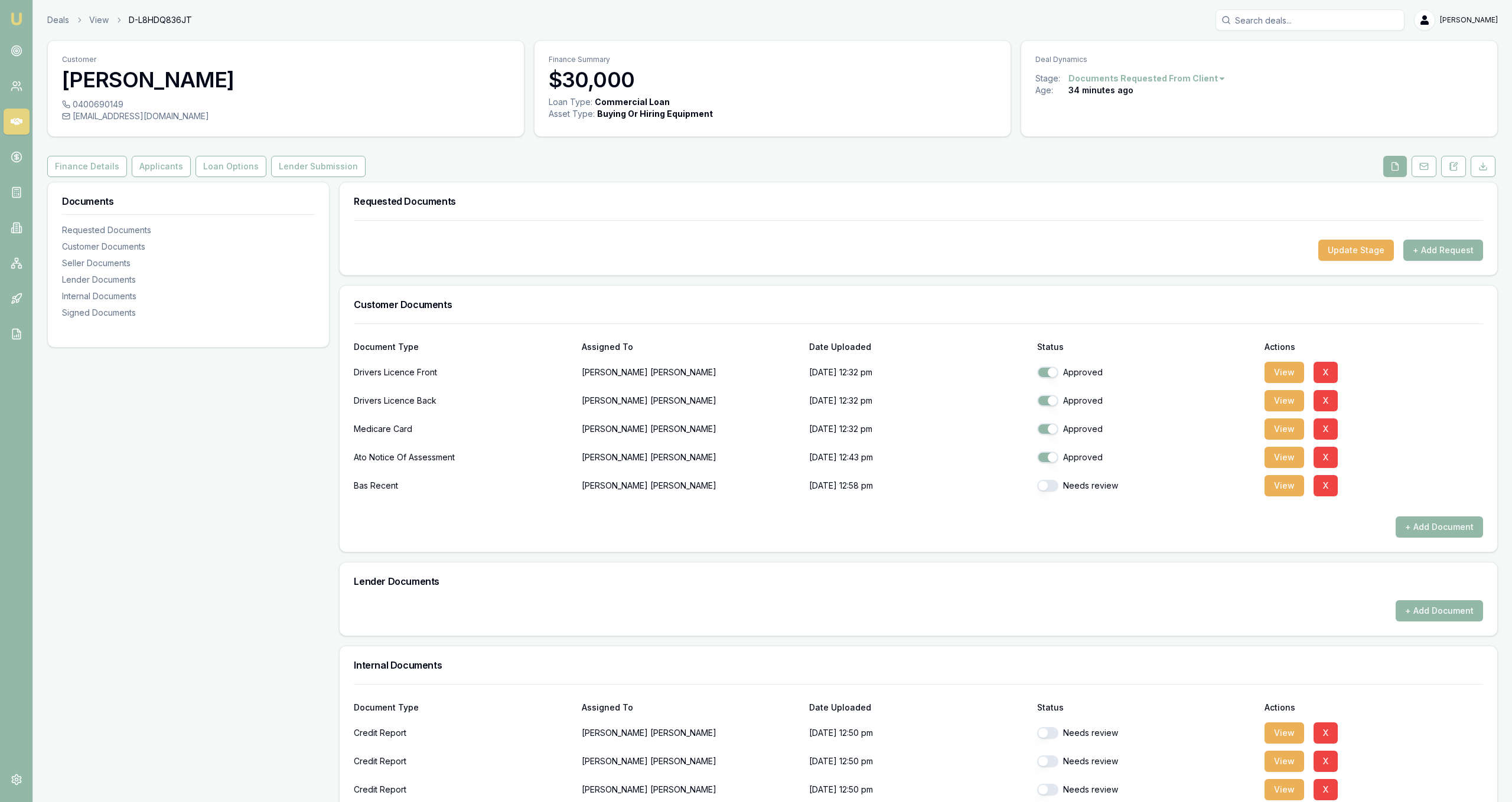
click at [1036, 489] on div "Bas Recent [PERSON_NAME] [DATE] 12:58 pm Needs review View X" at bounding box center [919, 486] width 1129 height 24
click at [1040, 488] on button "button" at bounding box center [1047, 485] width 21 height 12
checkbox input "true"
click at [170, 167] on button "Applicants" at bounding box center [161, 167] width 59 height 21
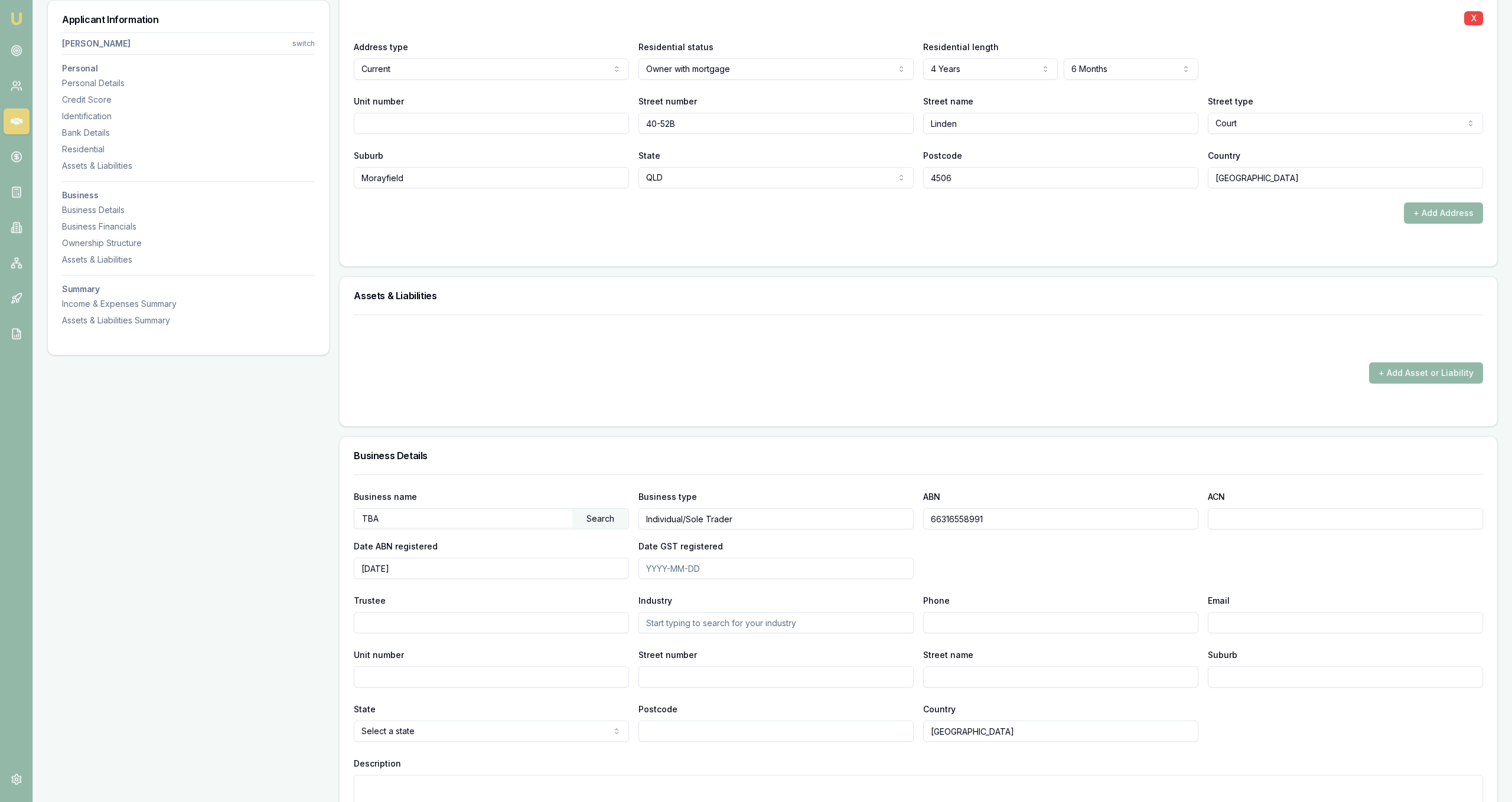
scroll to position [1204, 0]
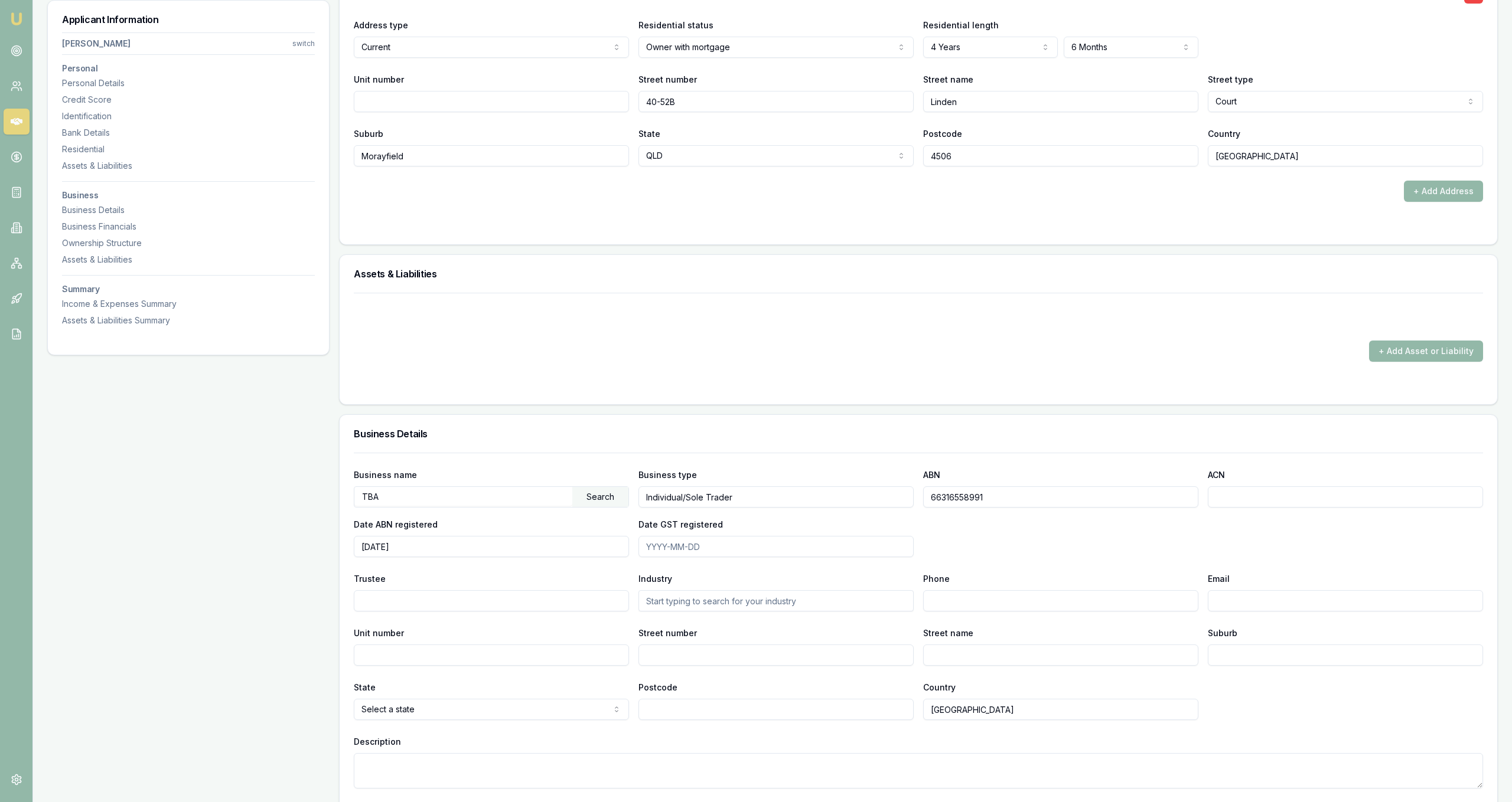
click at [290, 411] on div "Applicant Information [PERSON_NAME] switch Personal Personal Details Credit Sco…" at bounding box center [188, 347] width 282 height 2740
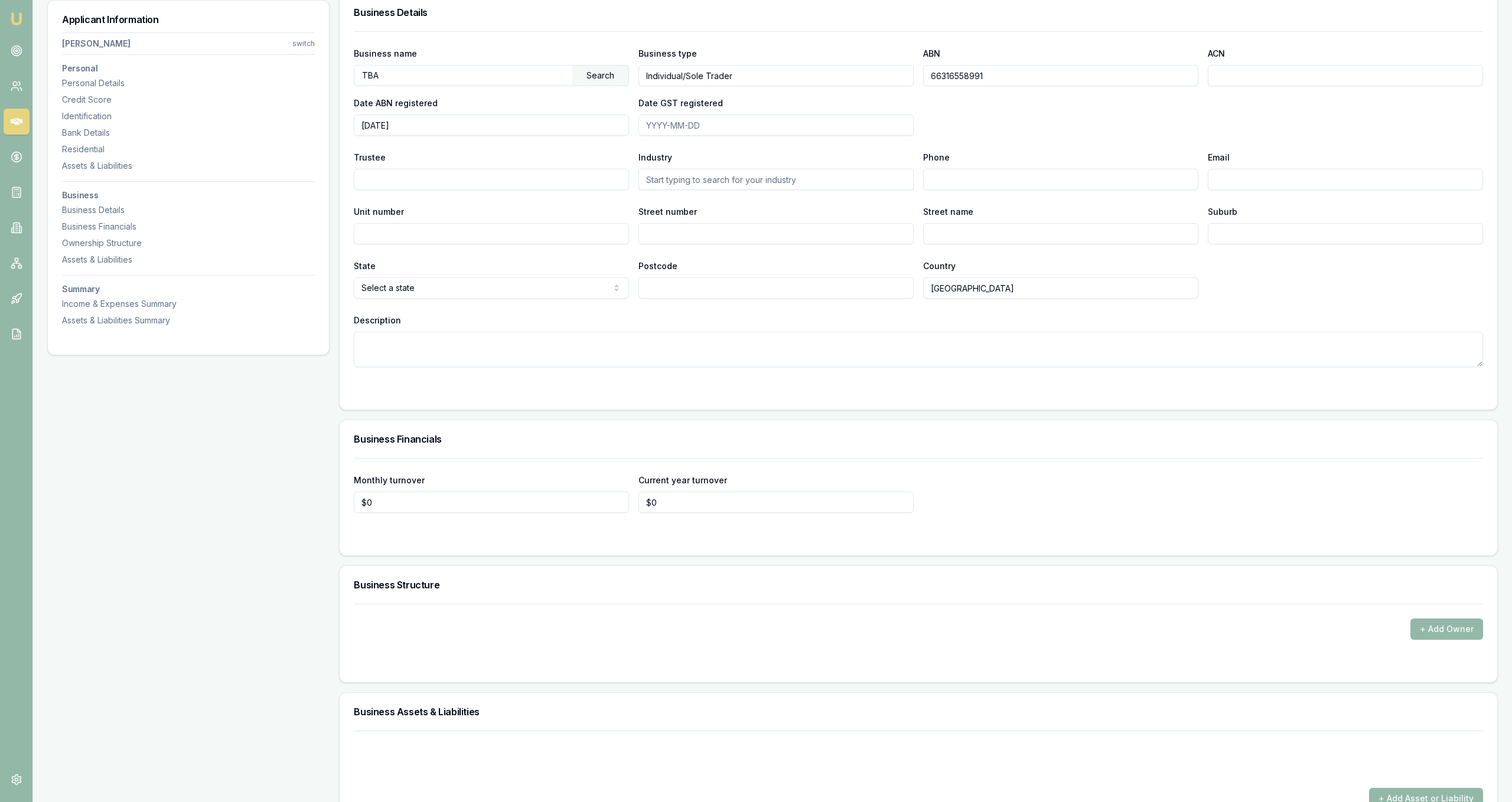
scroll to position [1325, 0]
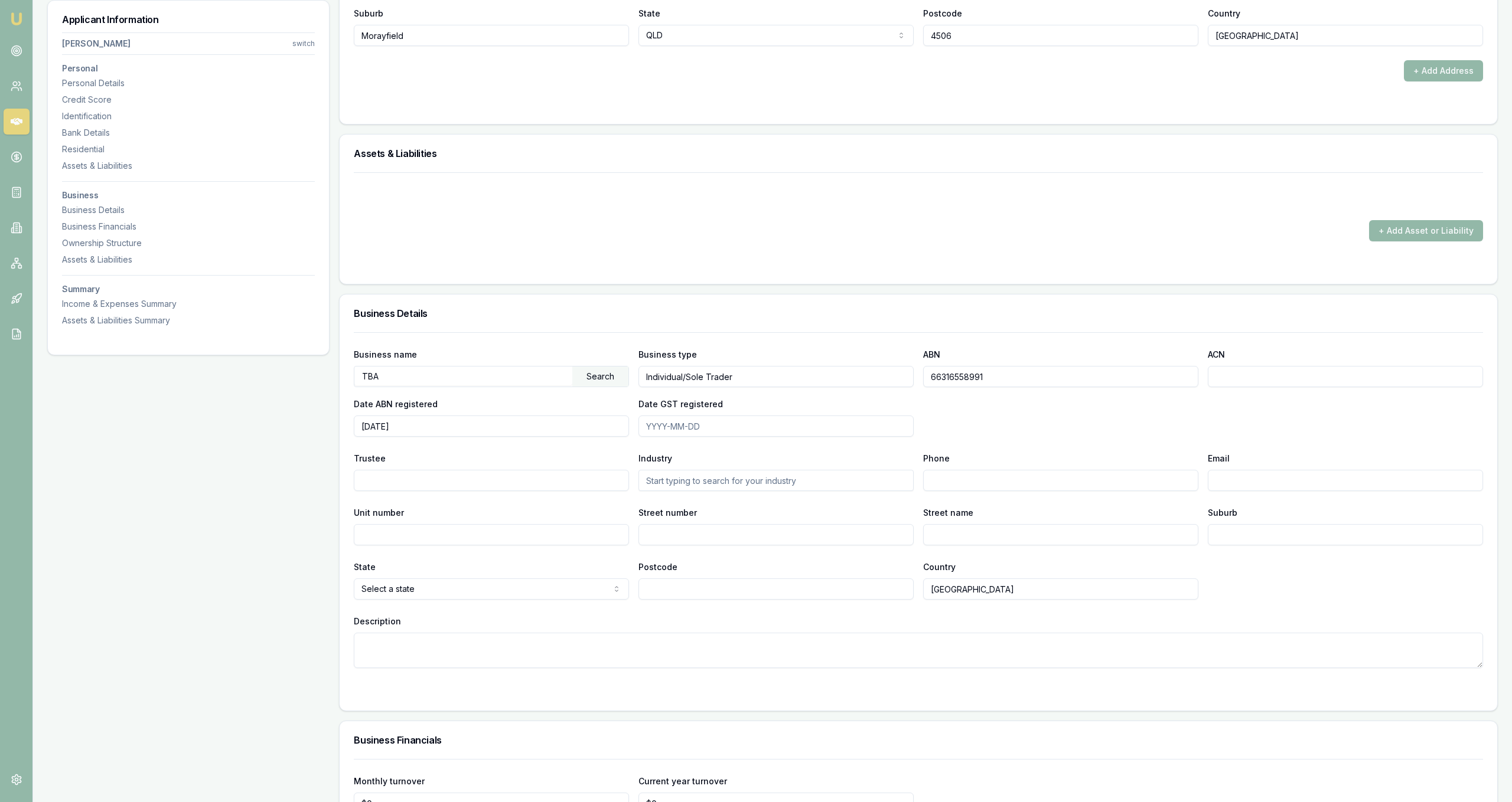
click at [523, 385] on div "TBA Search" at bounding box center [491, 377] width 275 height 21
paste input "56 075 796 226"
click at [595, 376] on div "Search" at bounding box center [600, 376] width 56 height 20
click at [529, 396] on div "Can't find your business?" at bounding box center [491, 399] width 274 height 24
click at [506, 376] on input "56 075 796 226" at bounding box center [463, 375] width 218 height 19
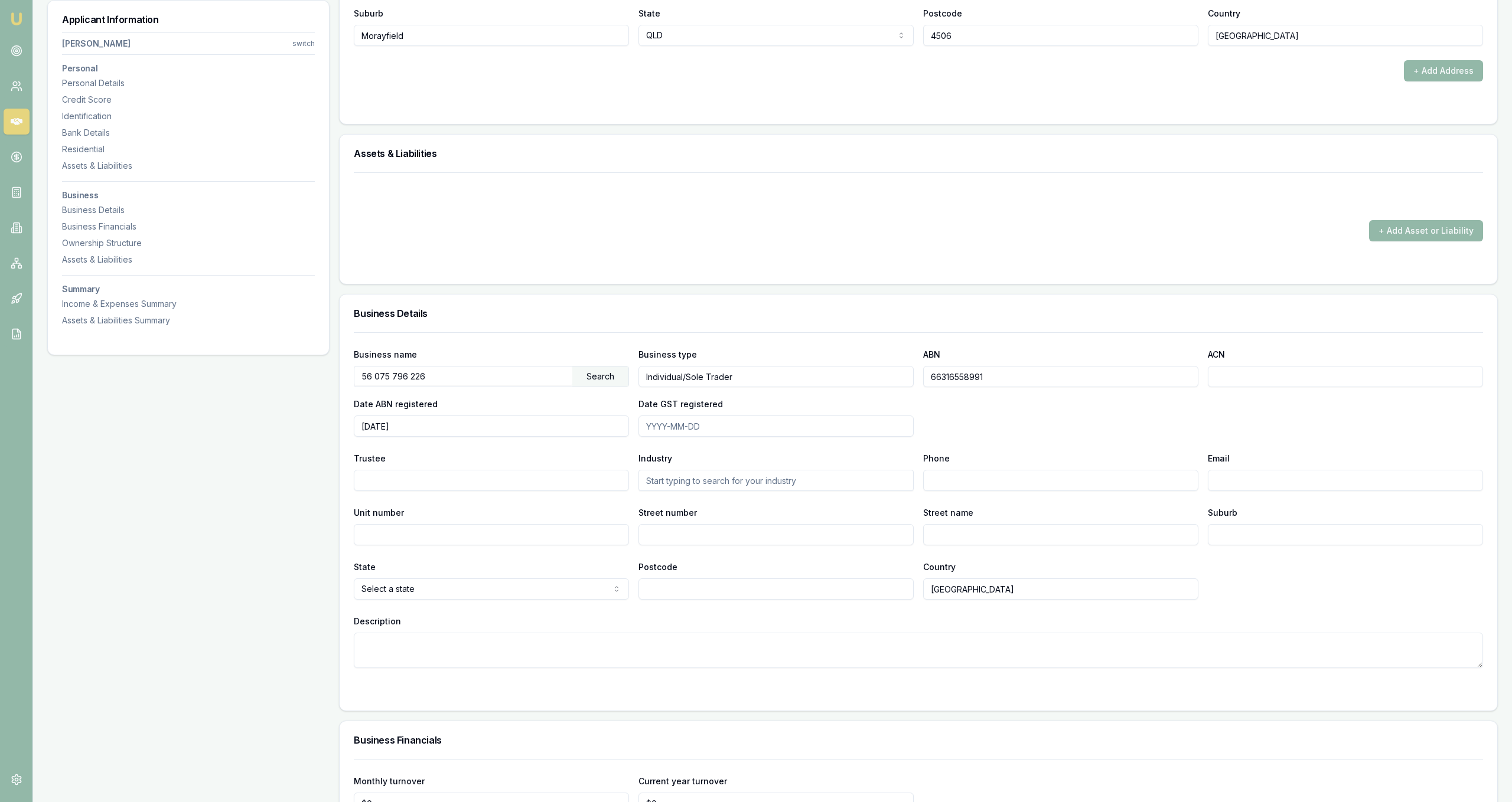
click at [598, 375] on div "Search" at bounding box center [600, 376] width 56 height 20
click at [501, 378] on input "56 075 796 226" at bounding box center [463, 375] width 218 height 19
drag, startPoint x: 73, startPoint y: 378, endPoint x: 0, endPoint y: 384, distance: 73.2
click at [355, 383] on input "56 075 796 226" at bounding box center [463, 375] width 218 height 19
type input "[PERSON_NAME] FAMILY PTY LTD"
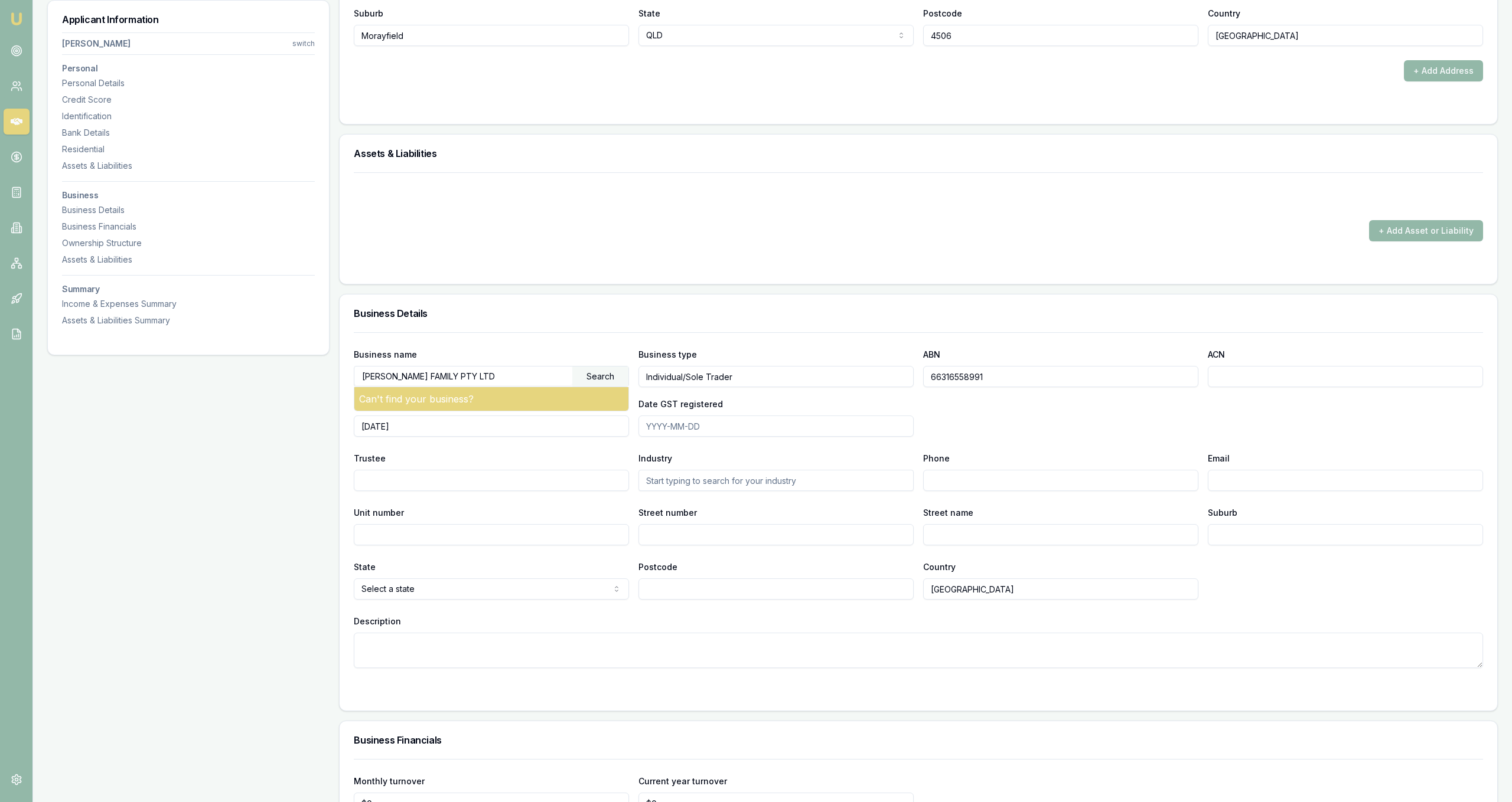
click at [550, 402] on div "Can't find your business?" at bounding box center [491, 399] width 274 height 24
click at [611, 374] on div "Search" at bounding box center [600, 376] width 56 height 20
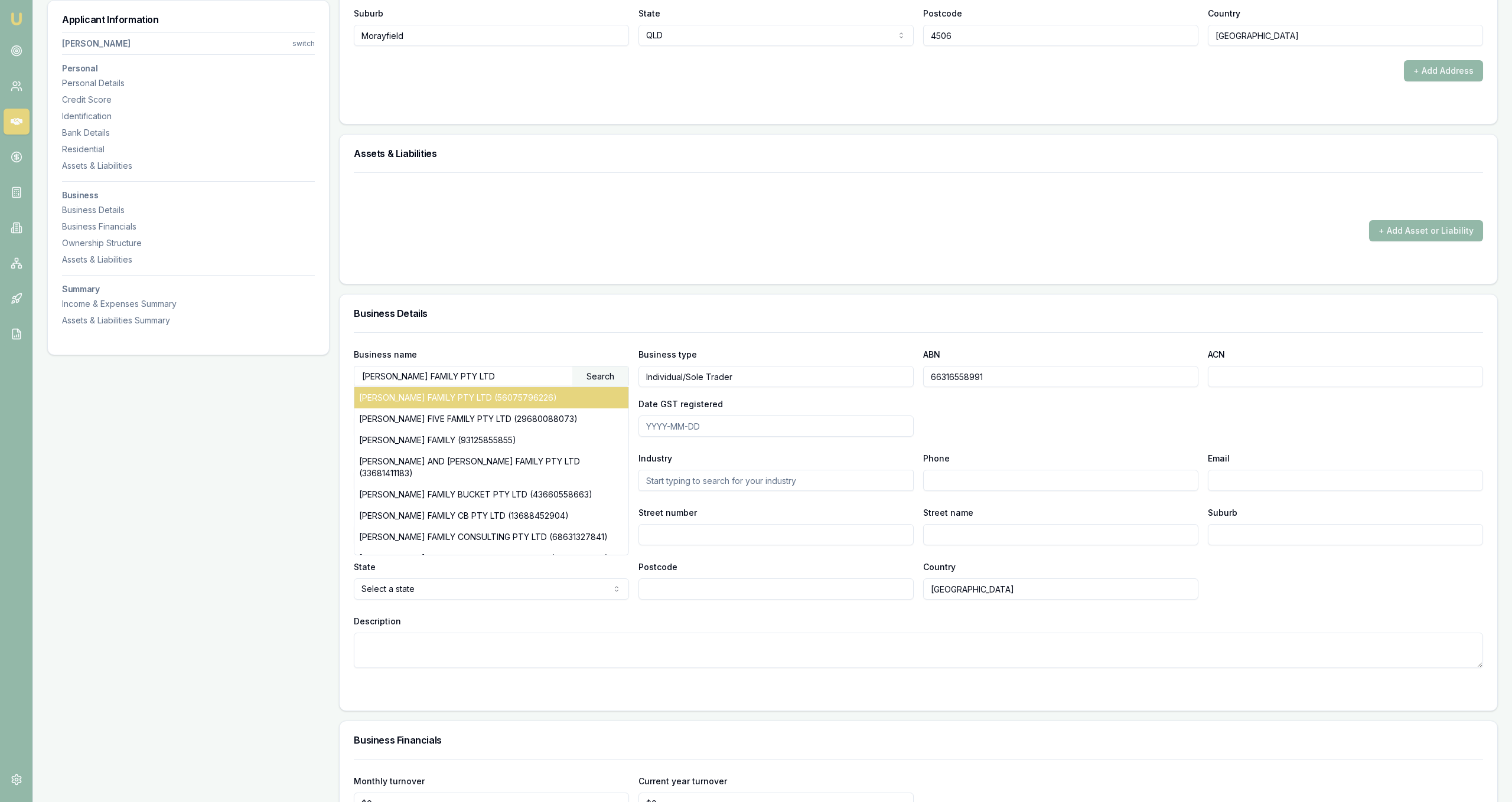
click at [598, 398] on div "JACKSON FAMILY PTY LTD (56075796226)" at bounding box center [491, 398] width 274 height 21
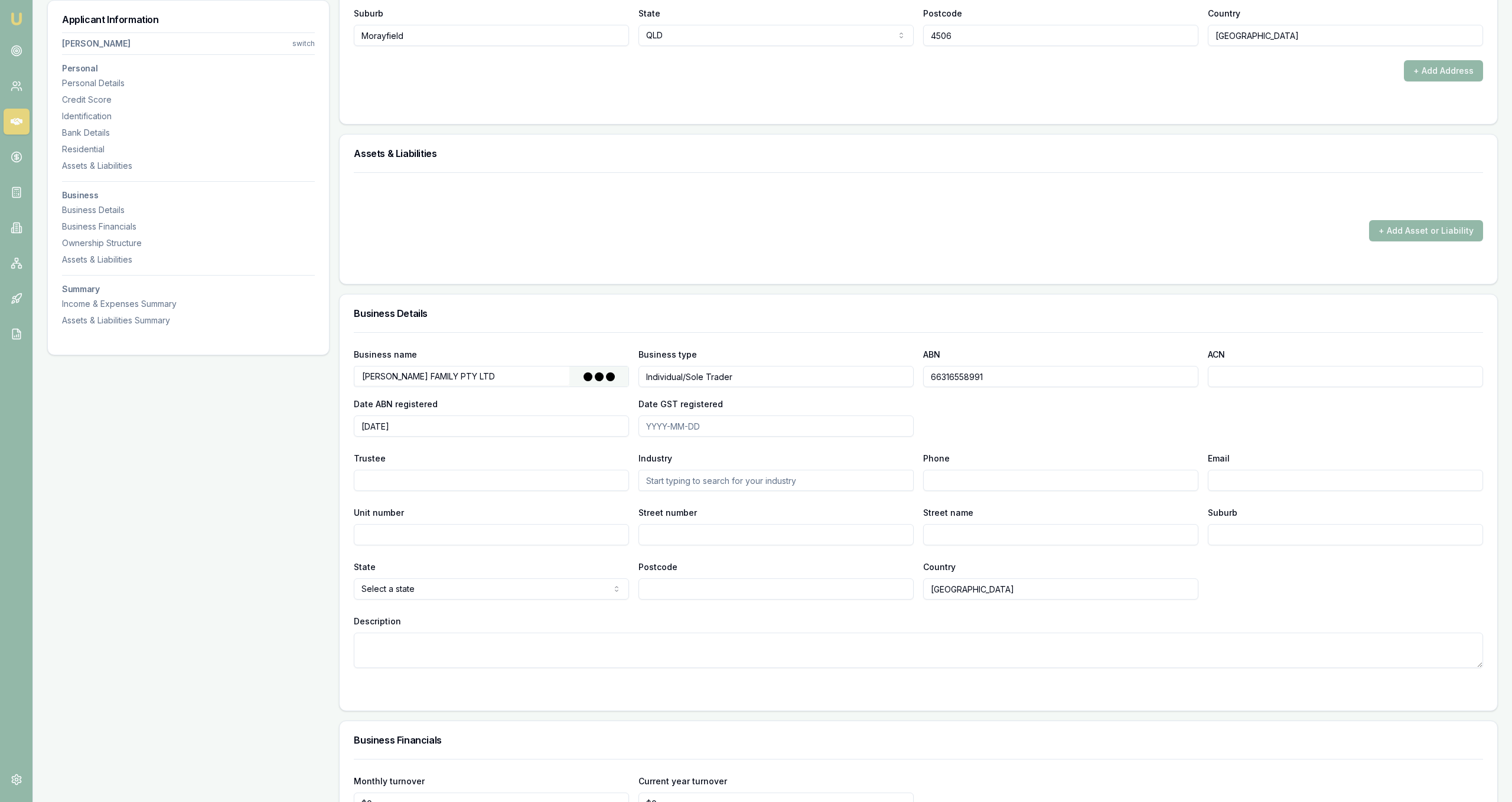
type input "Australian Private Company"
type input "56075796226"
type input "075796226"
type input "2000-03-24"
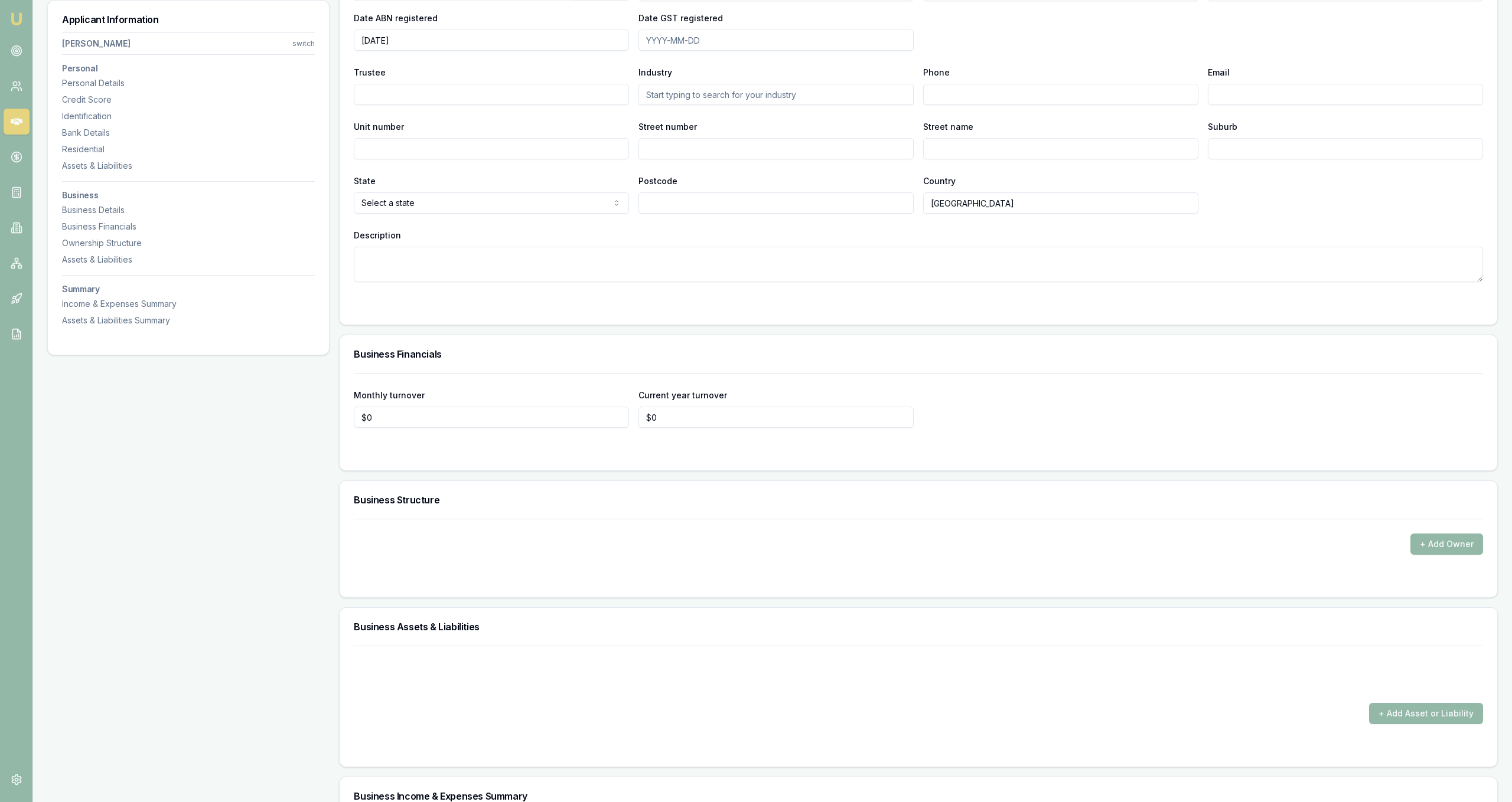
scroll to position [1746, 0]
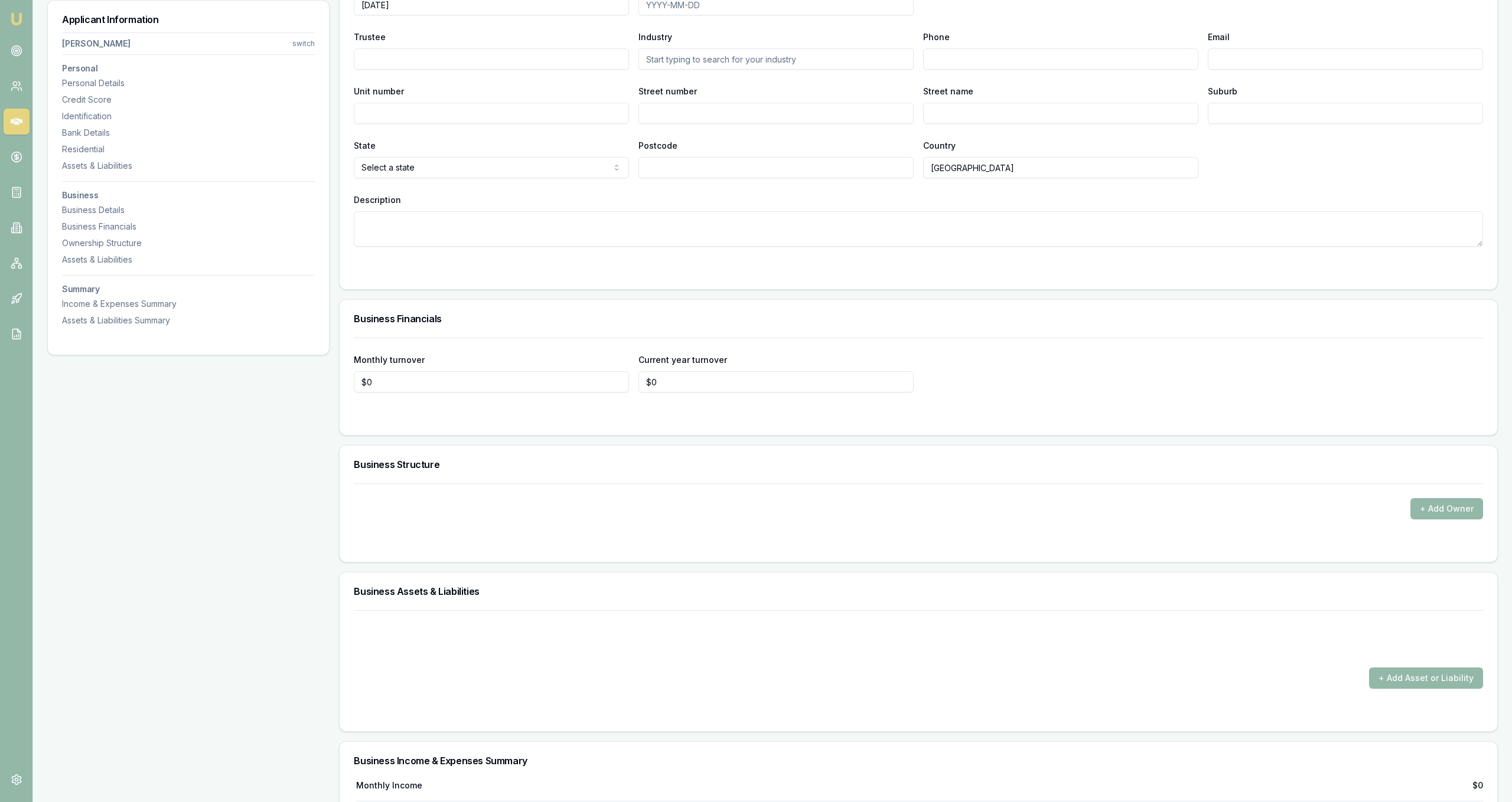
drag, startPoint x: 538, startPoint y: 394, endPoint x: 542, endPoint y: 385, distance: 9.8
click at [538, 393] on form "Monthly turnover $0 Current year turnover $0" at bounding box center [919, 379] width 1129 height 83
click at [698, 368] on div "Current year turnover $0" at bounding box center [776, 372] width 275 height 40
click at [698, 378] on input "0" at bounding box center [776, 382] width 275 height 21
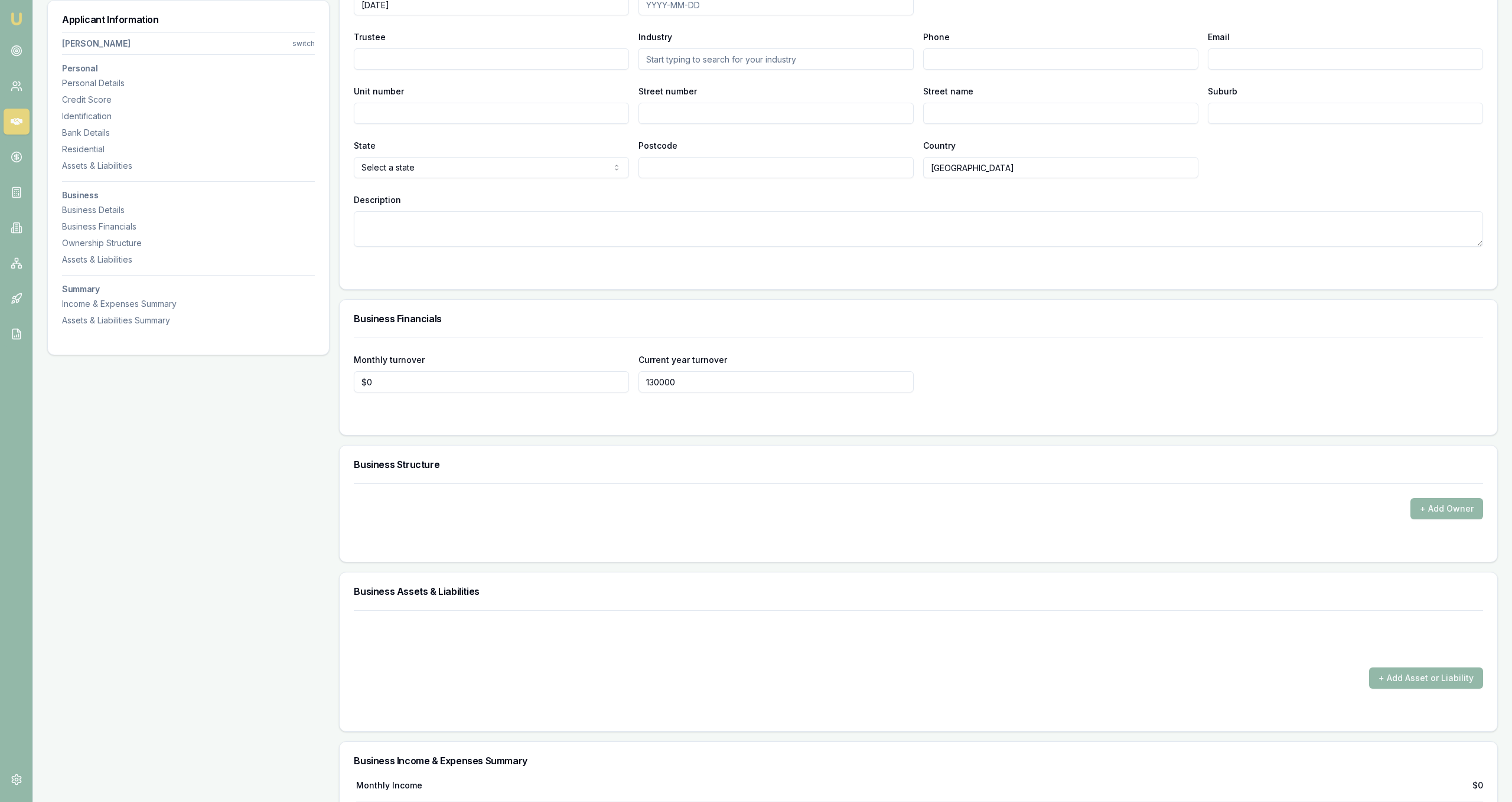
type input "$130,000"
drag, startPoint x: 518, startPoint y: 396, endPoint x: 511, endPoint y: 388, distance: 10.6
click at [518, 396] on form "Monthly turnover $0 Current year turnover $130,000" at bounding box center [919, 379] width 1129 height 83
click at [510, 387] on input "0" at bounding box center [491, 382] width 275 height 21
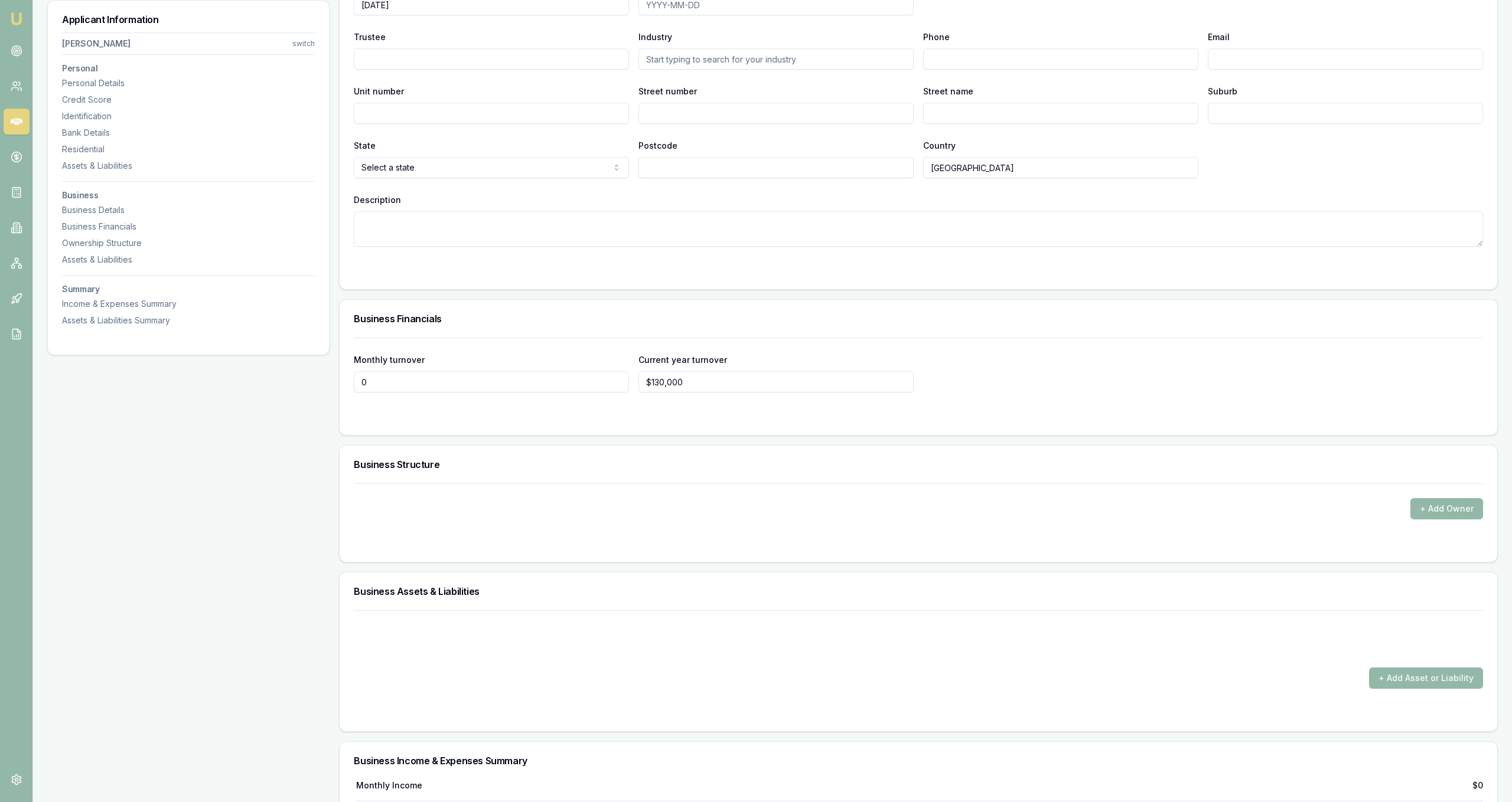
click at [510, 387] on input "0" at bounding box center [491, 382] width 275 height 21
click at [563, 454] on div "Business Structure" at bounding box center [919, 464] width 1157 height 38
click at [498, 392] on form "Monthly turnover $125,000 Current year turnover $130,000" at bounding box center [919, 379] width 1129 height 83
click at [498, 389] on input "125000" at bounding box center [491, 382] width 275 height 21
type input "$12,500"
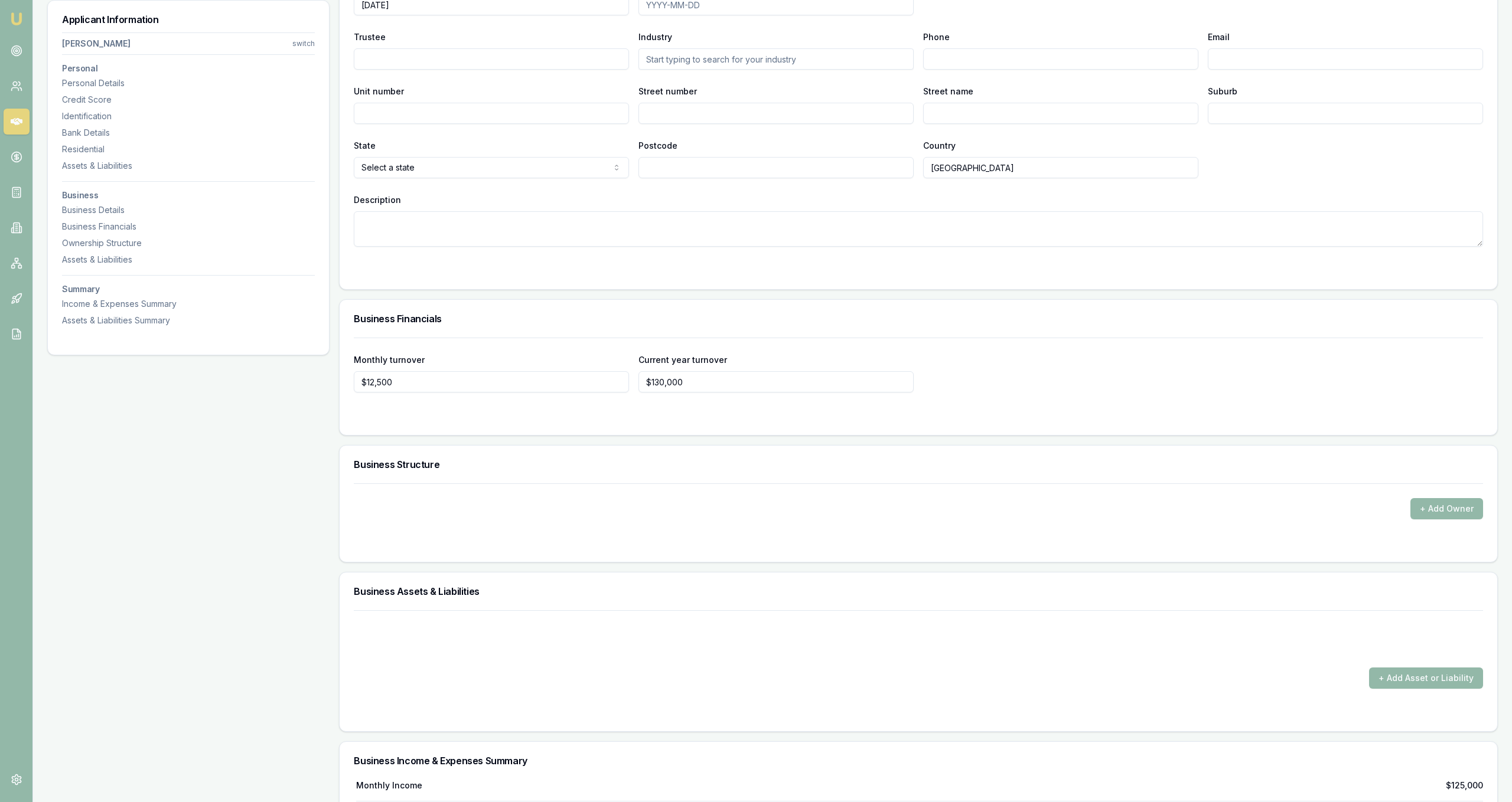
click at [518, 422] on div "Monthly turnover $12,500 Current year turnover $130,000" at bounding box center [919, 386] width 1157 height 97
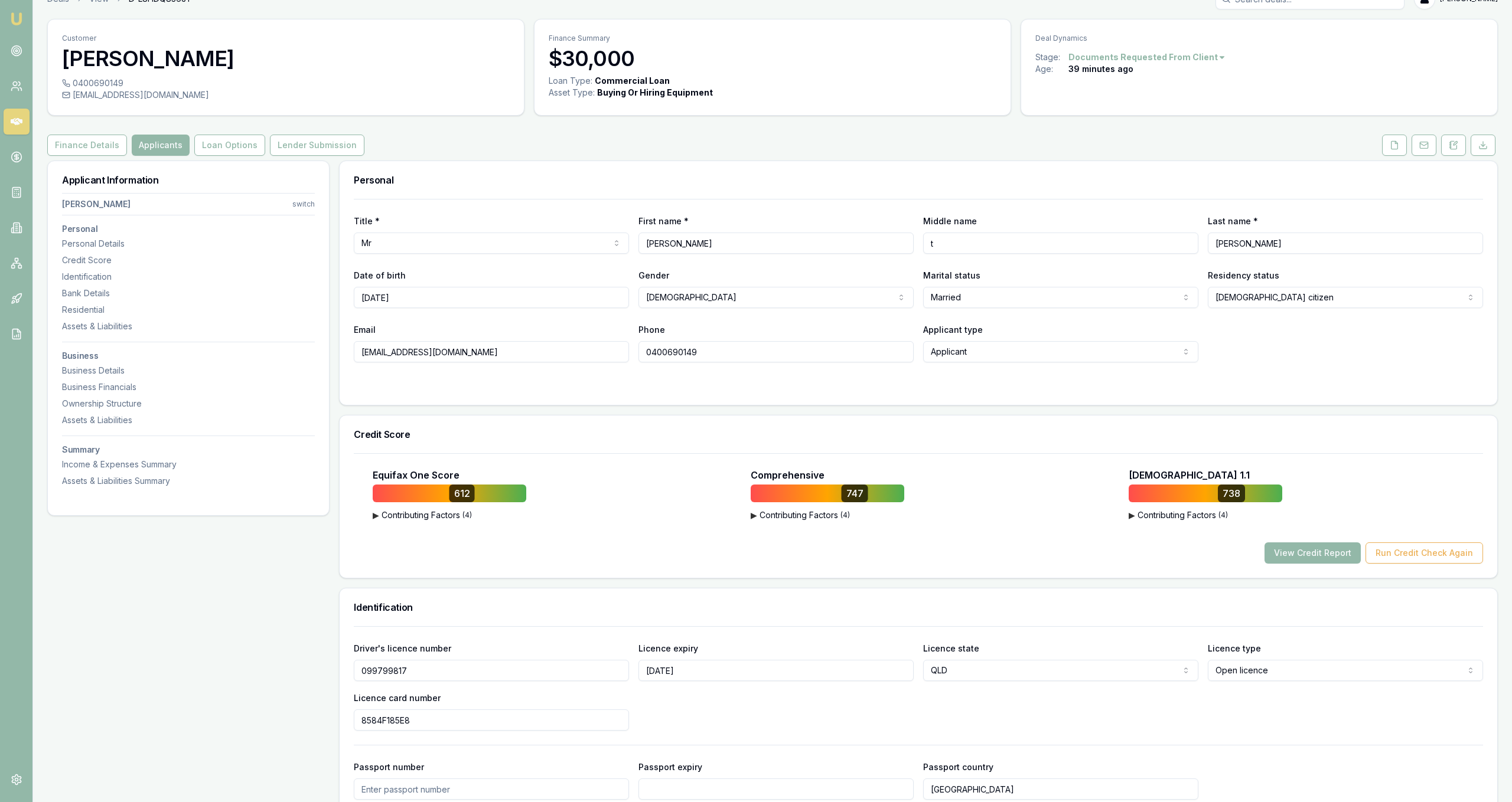
scroll to position [0, 0]
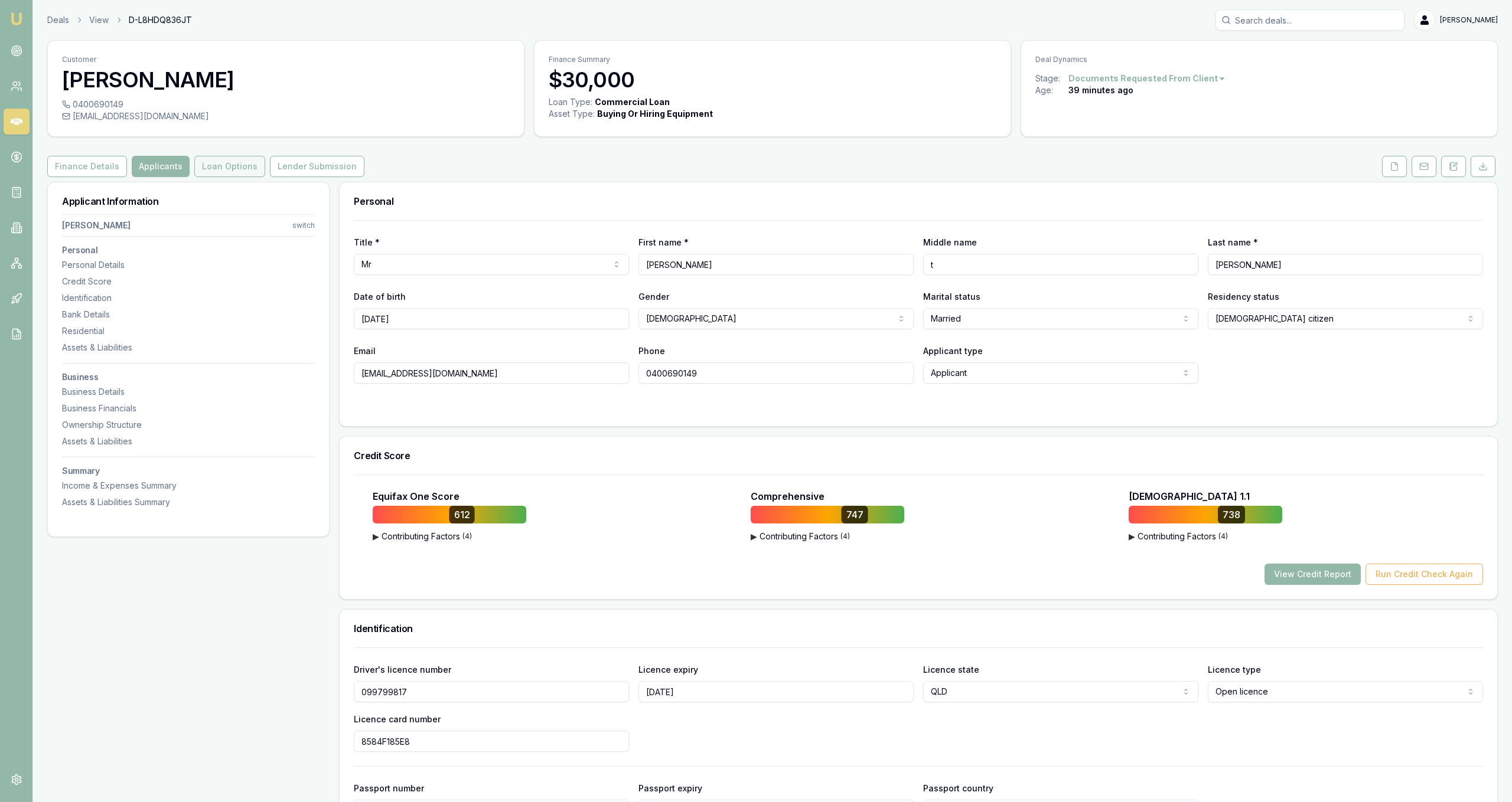
drag, startPoint x: 231, startPoint y: 179, endPoint x: 240, endPoint y: 169, distance: 13.5
click at [240, 169] on button "Loan Options" at bounding box center [229, 167] width 71 height 21
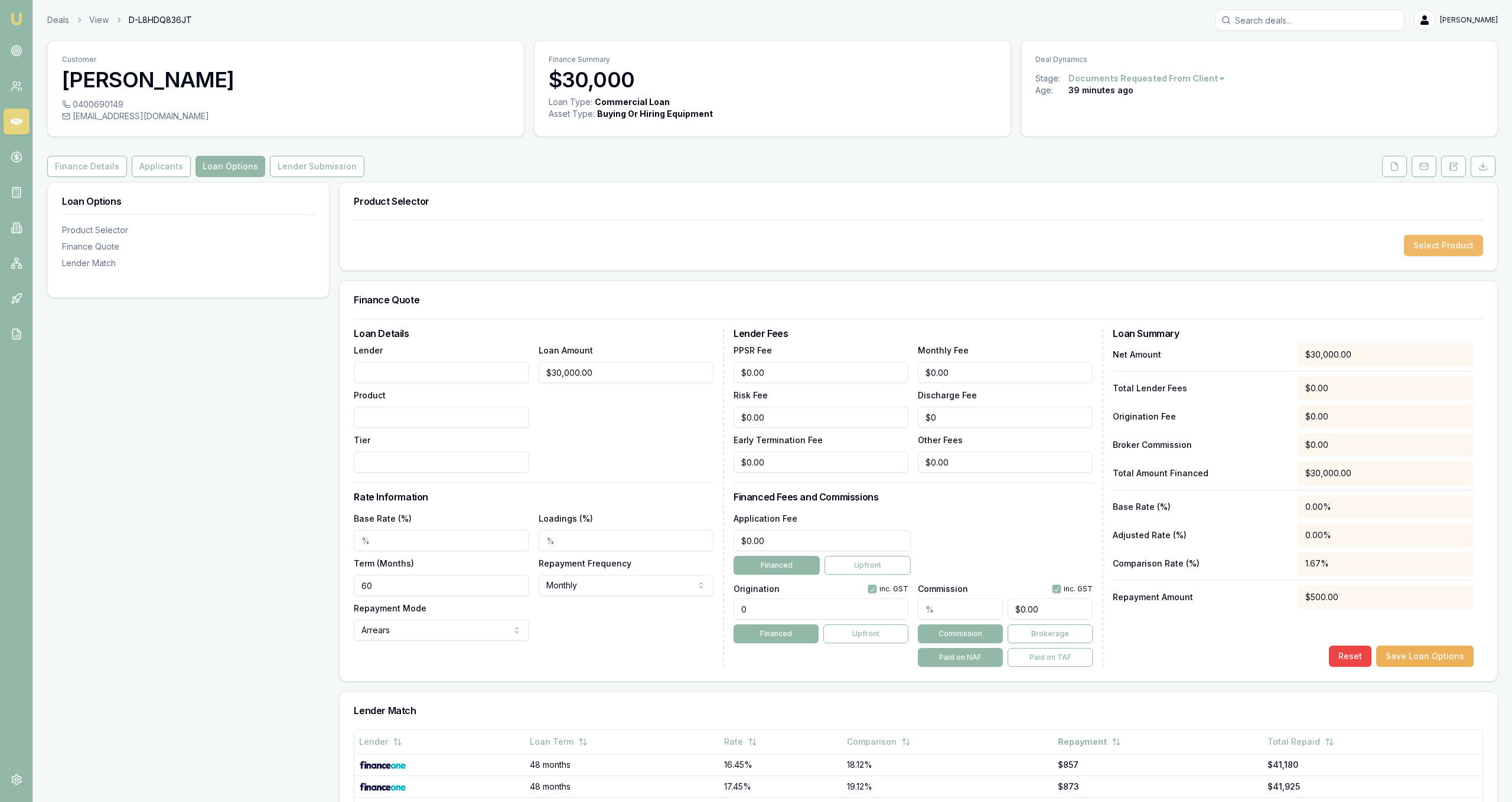
click at [1415, 242] on button "Select Product" at bounding box center [1443, 245] width 79 height 21
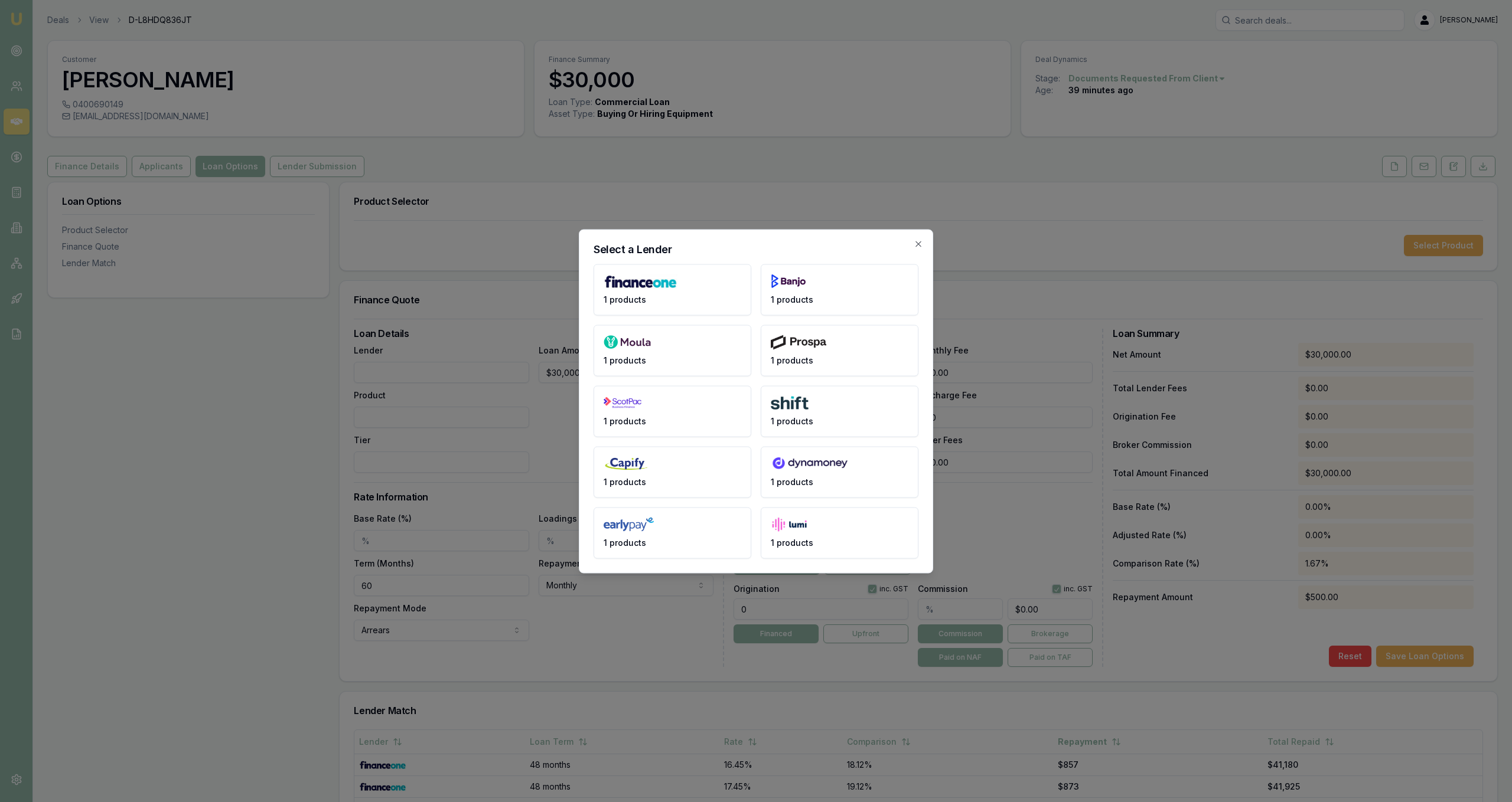
click at [921, 242] on icon "button" at bounding box center [918, 243] width 9 height 9
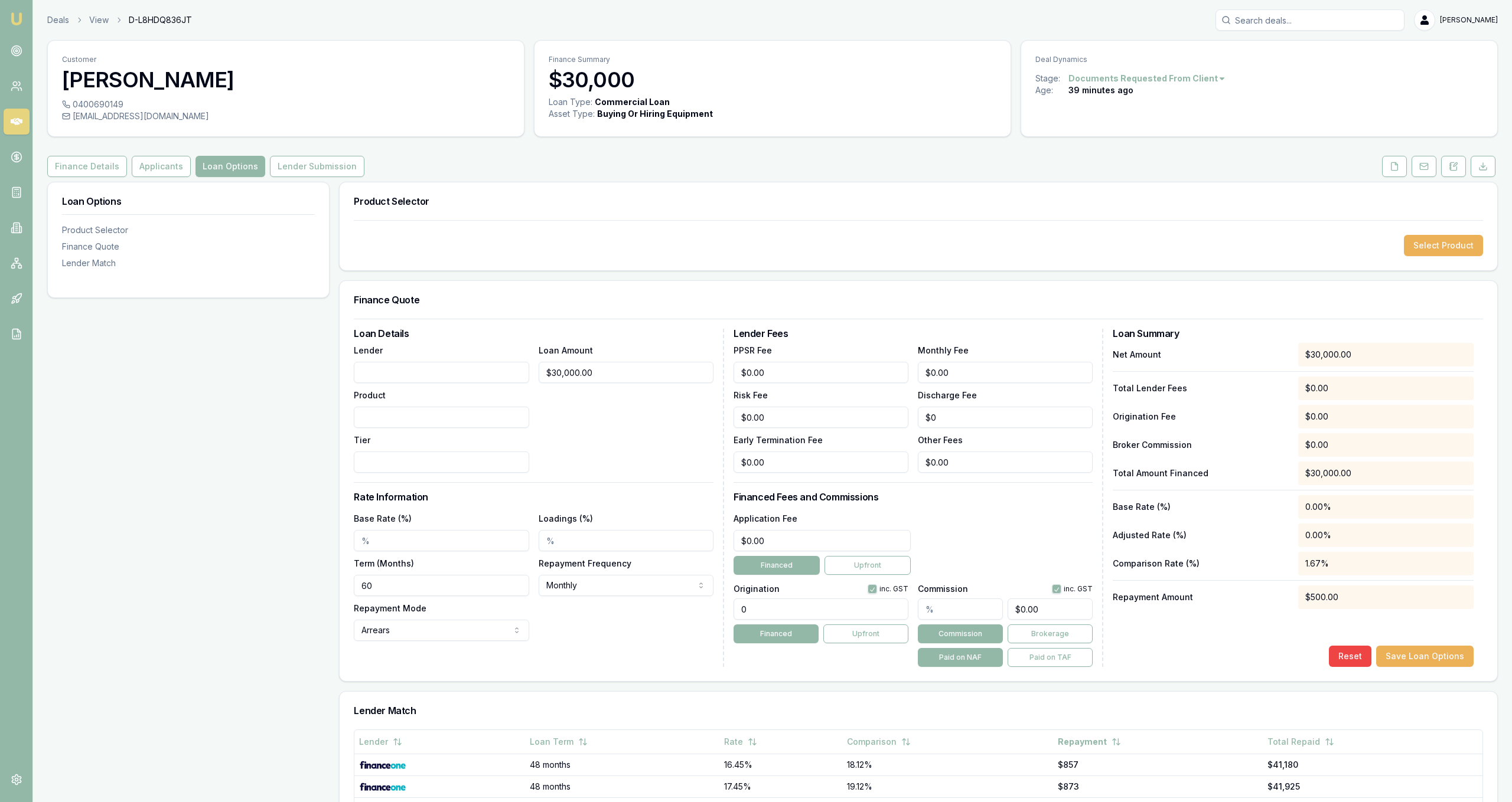
click at [424, 367] on input "Lender" at bounding box center [441, 373] width 174 height 21
type input "Money Me"
type input "Personal Loan"
type input "1"
click at [404, 537] on input "Base Rate (%)" at bounding box center [441, 541] width 174 height 21
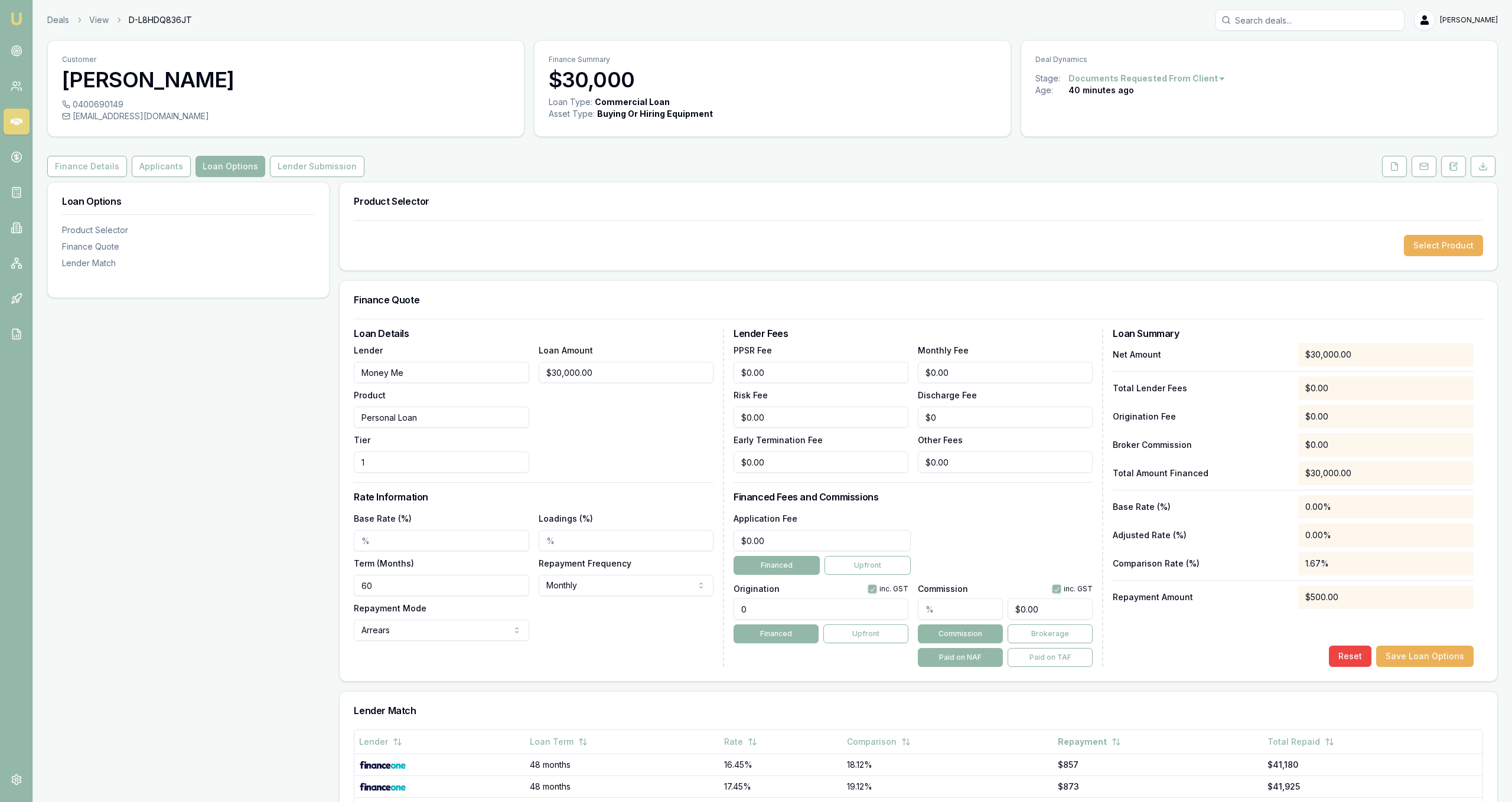
click at [377, 535] on input "Base Rate (%)" at bounding box center [441, 541] width 174 height 21
type input "14.60%"
click at [605, 513] on div "Loadings (%)" at bounding box center [626, 531] width 174 height 40
click at [457, 594] on input "60" at bounding box center [441, 586] width 174 height 21
click at [455, 593] on input "60" at bounding box center [441, 586] width 174 height 21
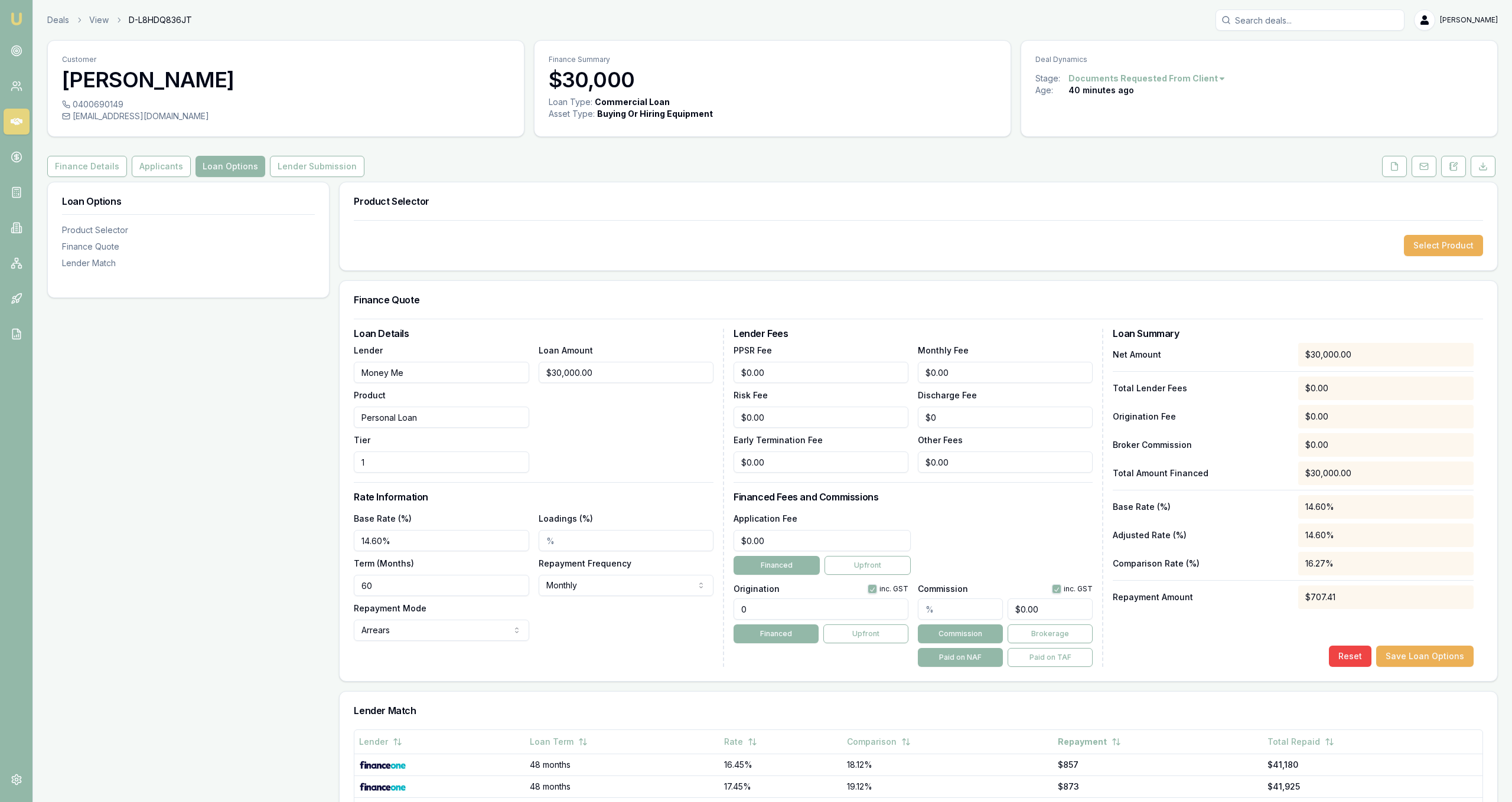
click at [455, 593] on input "60" at bounding box center [441, 586] width 174 height 21
type input "84"
click at [592, 654] on div "Loan Details Lender Money Me Product Personal Loan Tier 1 Loan Amount $30,000.0…" at bounding box center [539, 497] width 370 height 338
click at [861, 554] on div "Application Fee $0.00 Financed Upfront" at bounding box center [822, 543] width 177 height 64
click at [839, 595] on div "0" at bounding box center [820, 607] width 174 height 26
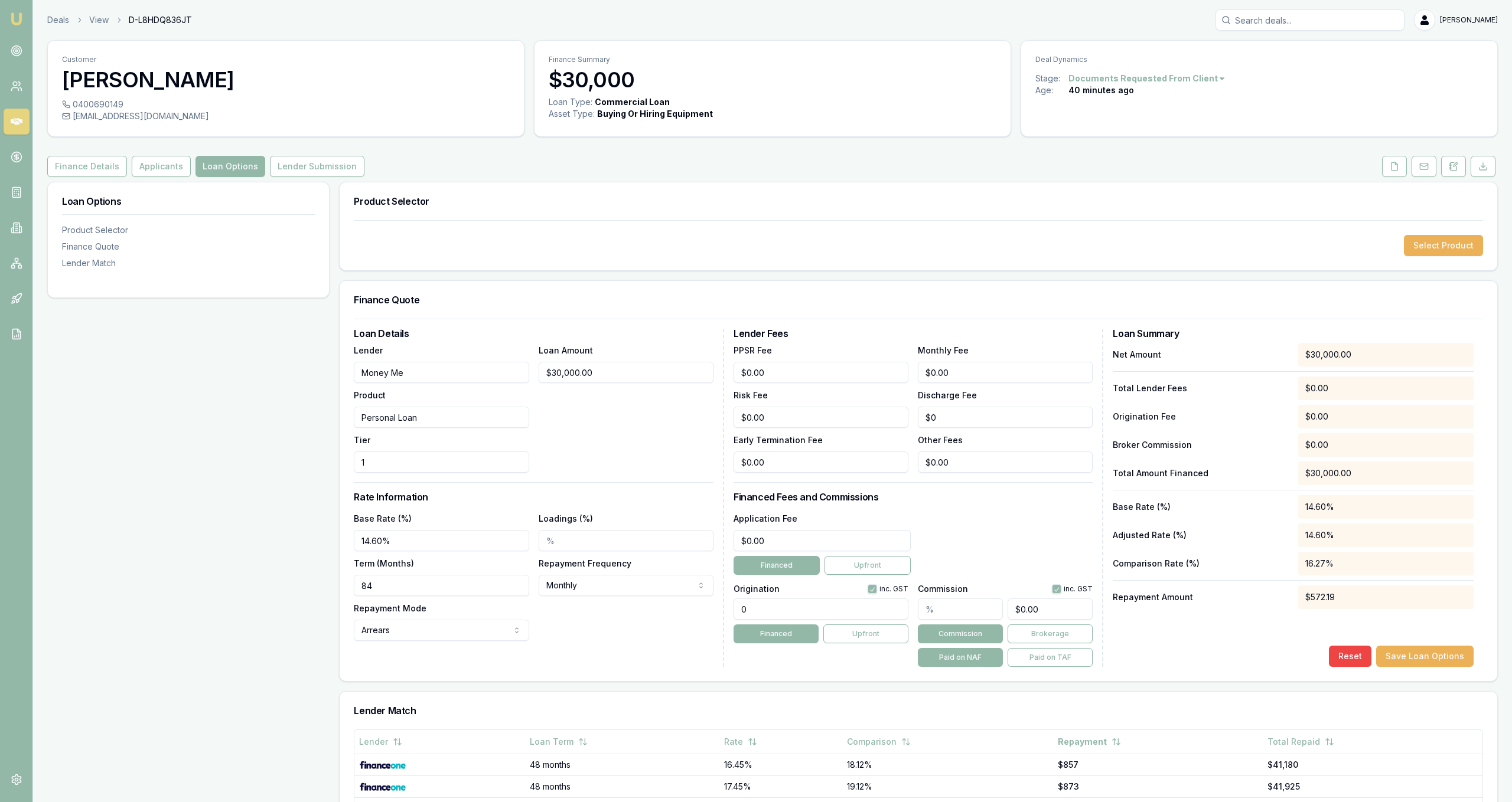
click at [836, 609] on input "0" at bounding box center [820, 609] width 174 height 21
type input "1990.00"
click at [998, 613] on input "text" at bounding box center [960, 609] width 85 height 21
type input "1"
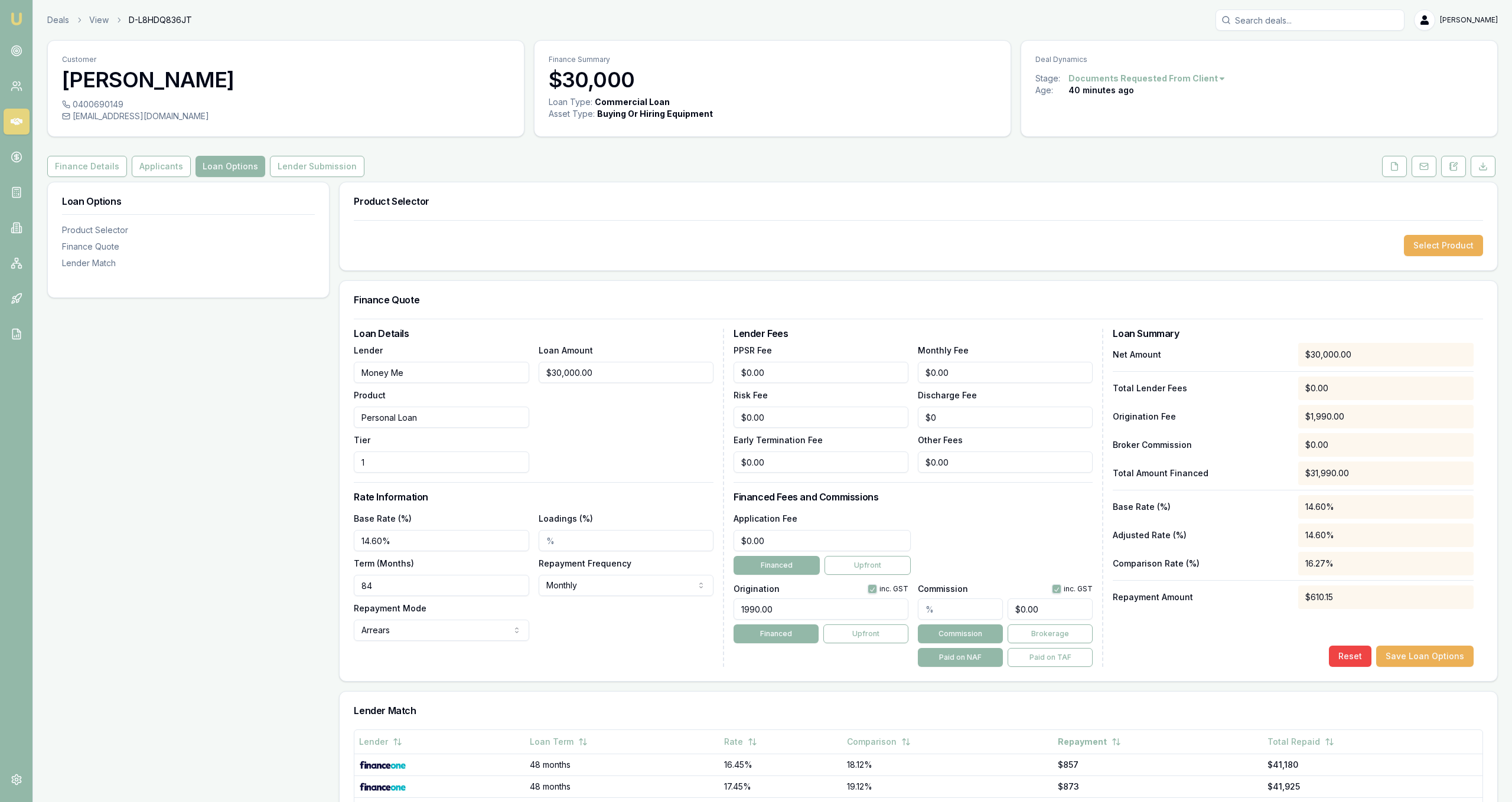
type input "$300.00"
type input "1.00%"
click at [1002, 571] on div "Application Fee $0.00 Financed Upfront" at bounding box center [913, 543] width 359 height 64
click at [1422, 644] on div "Net Amount $30,000.00 Total Lender Fees $0.00 Origination Fee $1,990.00 Broker …" at bounding box center [1293, 505] width 361 height 324
click at [1423, 651] on button "Save Loan Options" at bounding box center [1424, 656] width 97 height 21
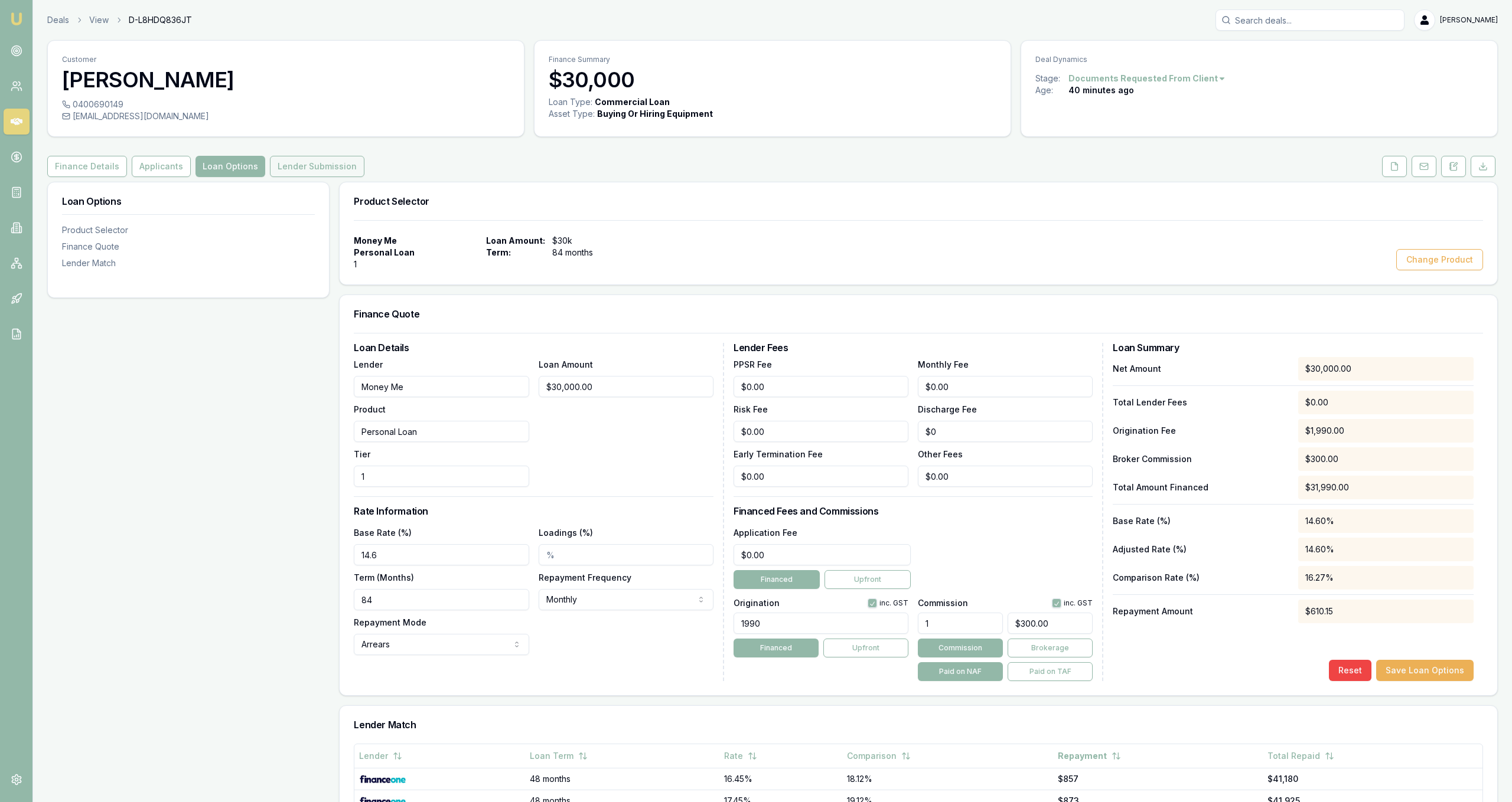
click at [280, 171] on button "Lender Submission" at bounding box center [317, 167] width 95 height 21
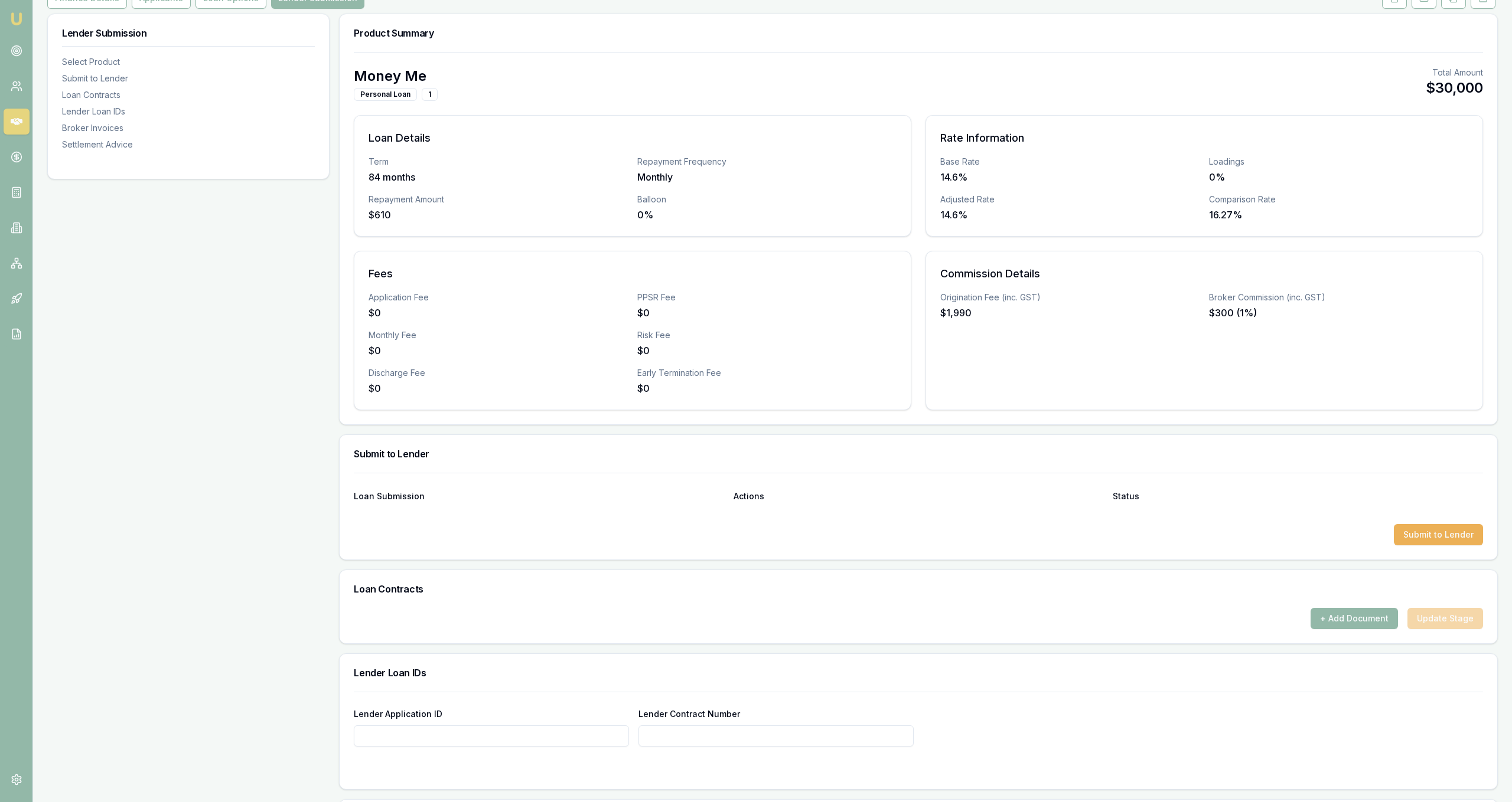
scroll to position [181, 0]
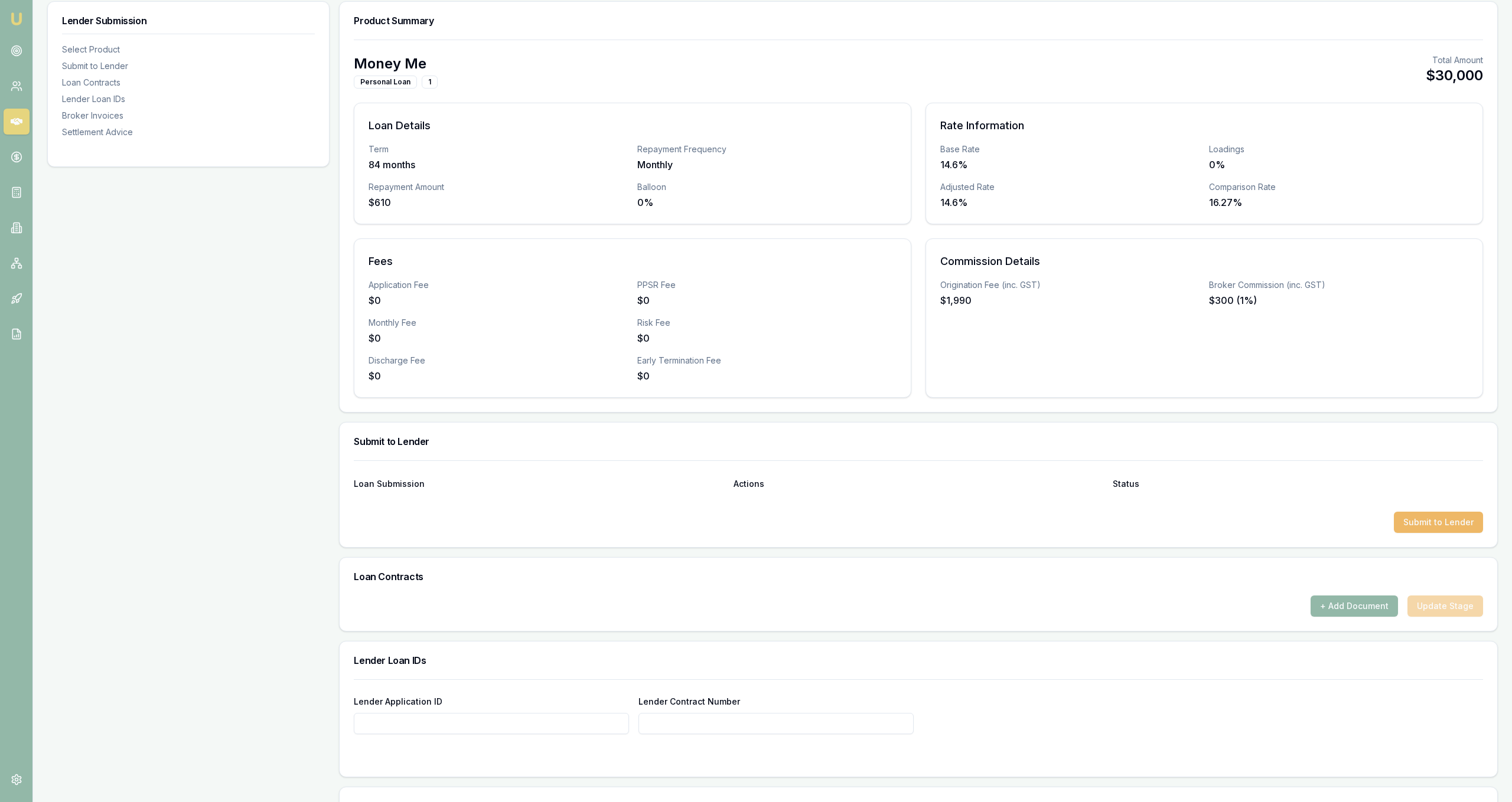
click at [1400, 529] on button "Submit to Lender" at bounding box center [1438, 523] width 89 height 21
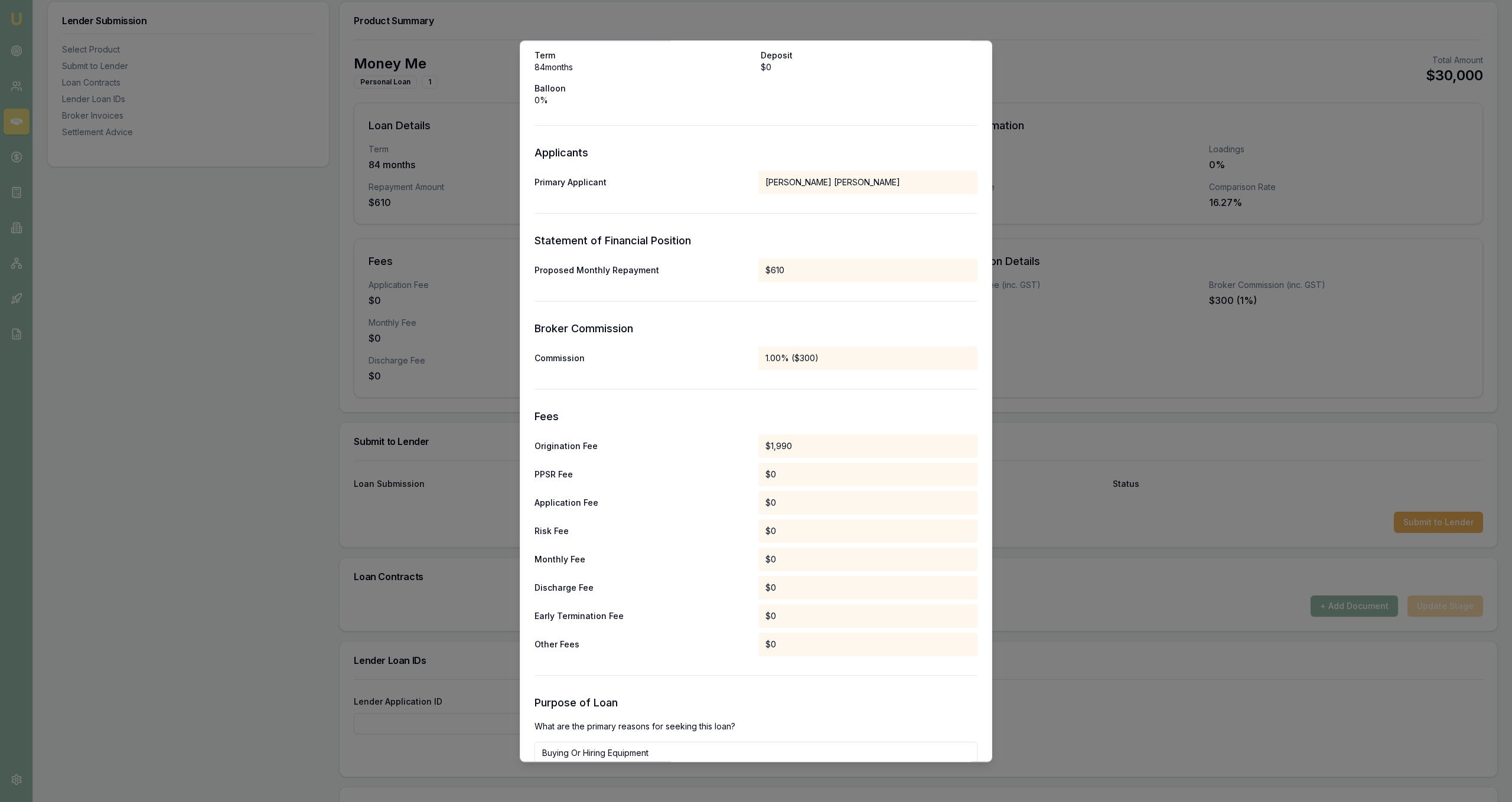
scroll to position [0, 0]
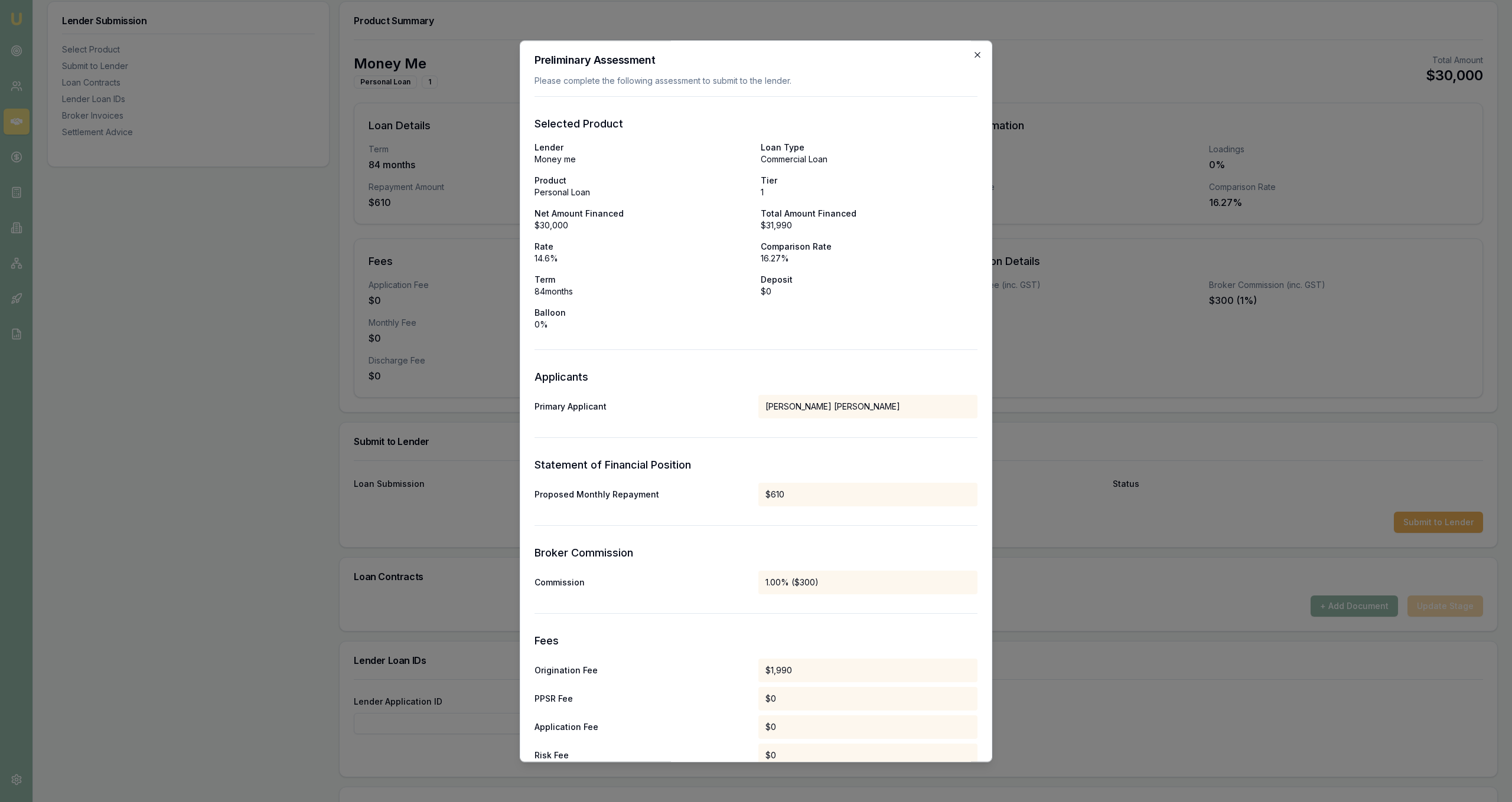
click at [979, 53] on icon "button" at bounding box center [977, 55] width 6 height 6
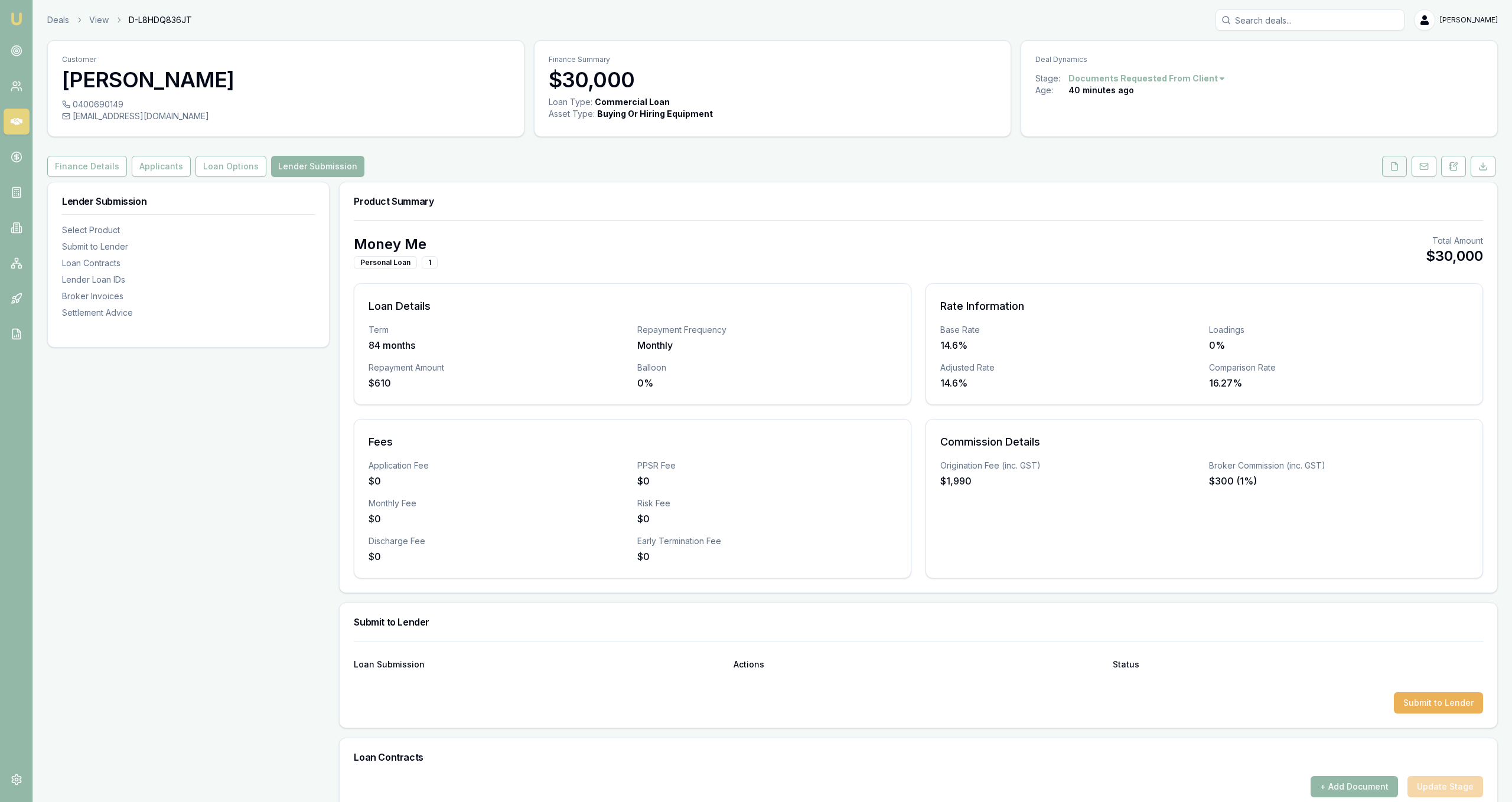
click at [1396, 172] on button at bounding box center [1394, 167] width 25 height 21
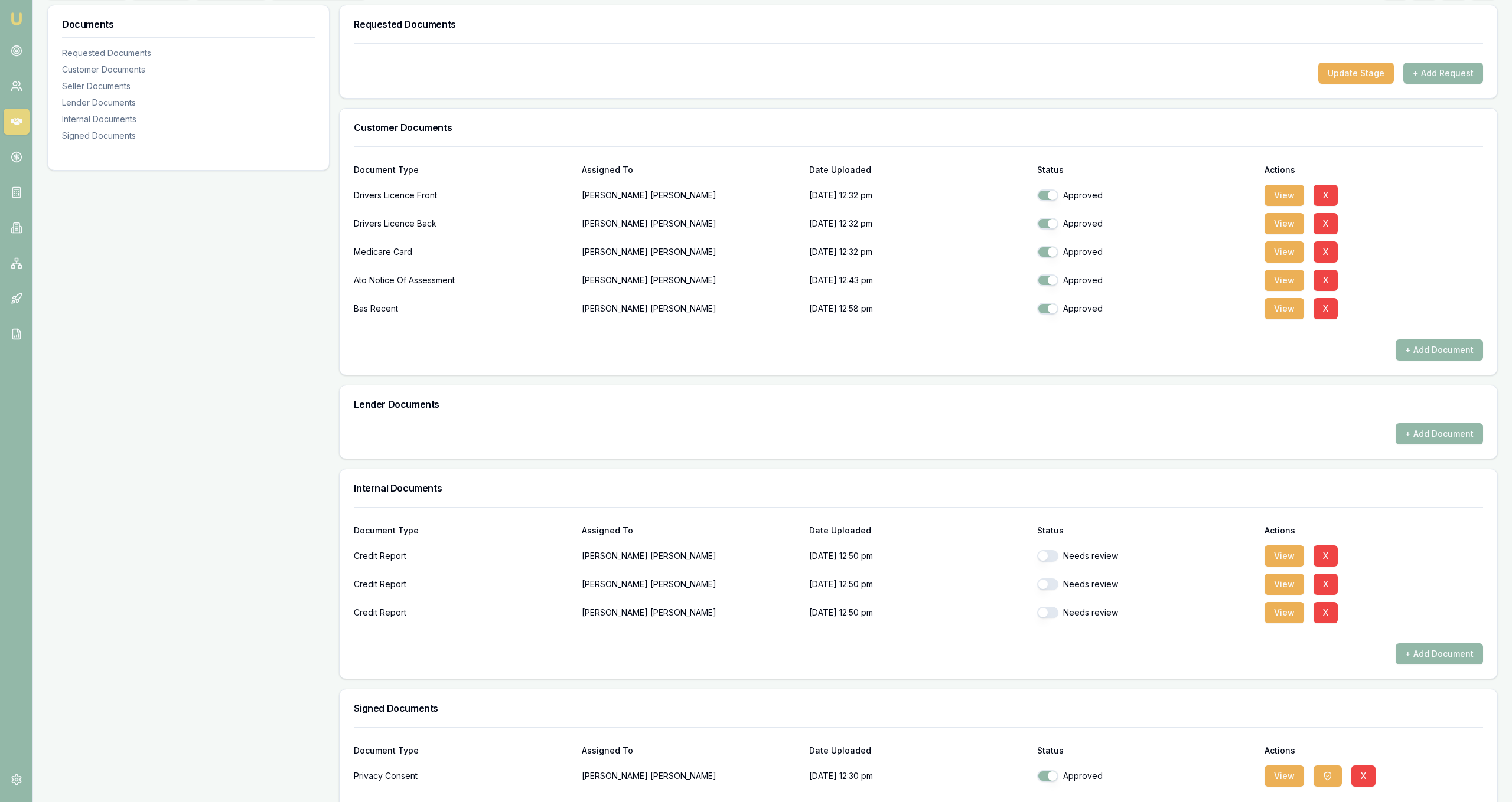
scroll to position [181, 0]
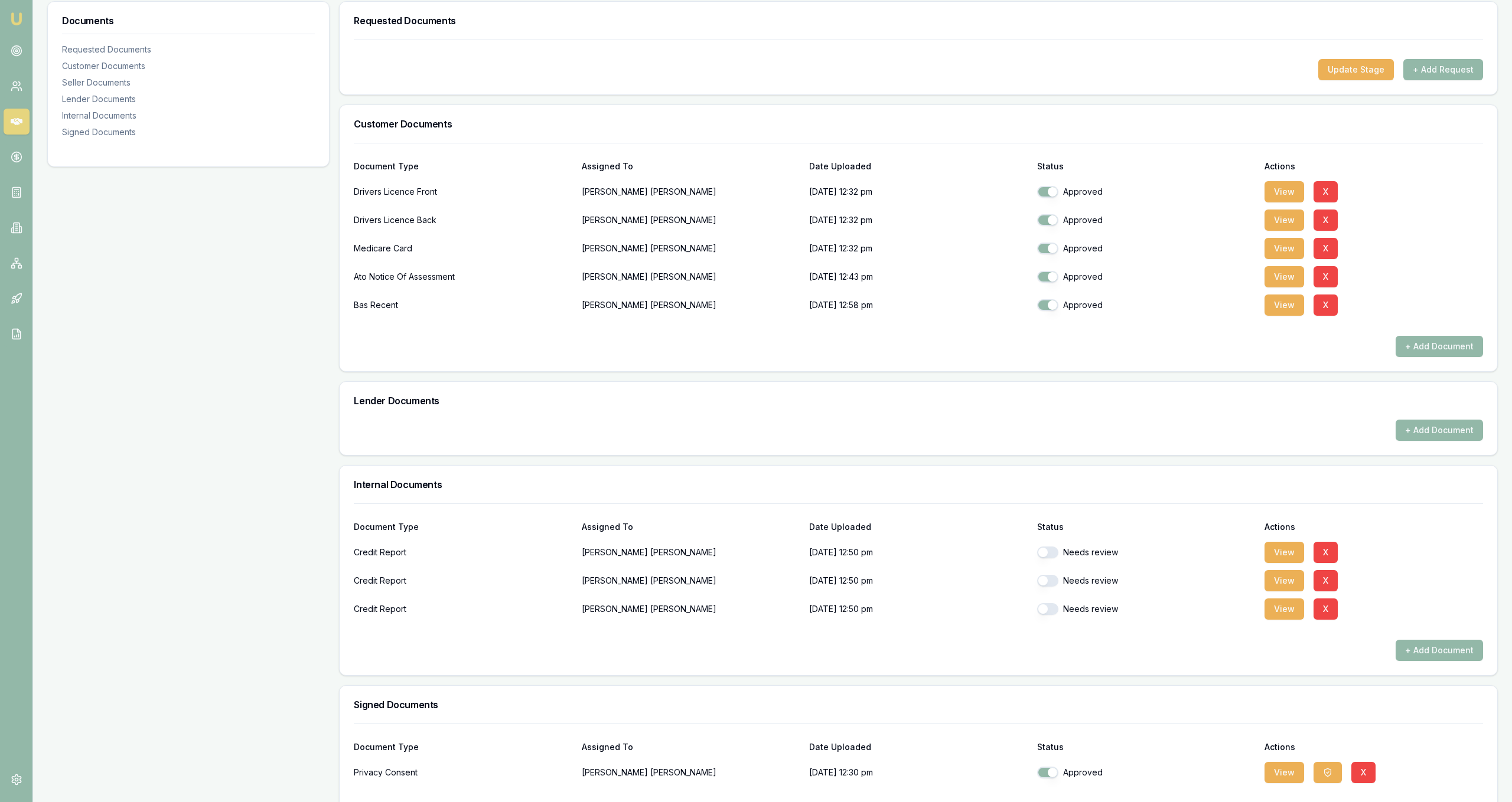
click at [1047, 554] on button "button" at bounding box center [1047, 552] width 21 height 12
checkbox input "true"
click at [1048, 586] on button "button" at bounding box center [1047, 581] width 21 height 12
checkbox input "true"
click at [1047, 610] on button "button" at bounding box center [1047, 609] width 21 height 12
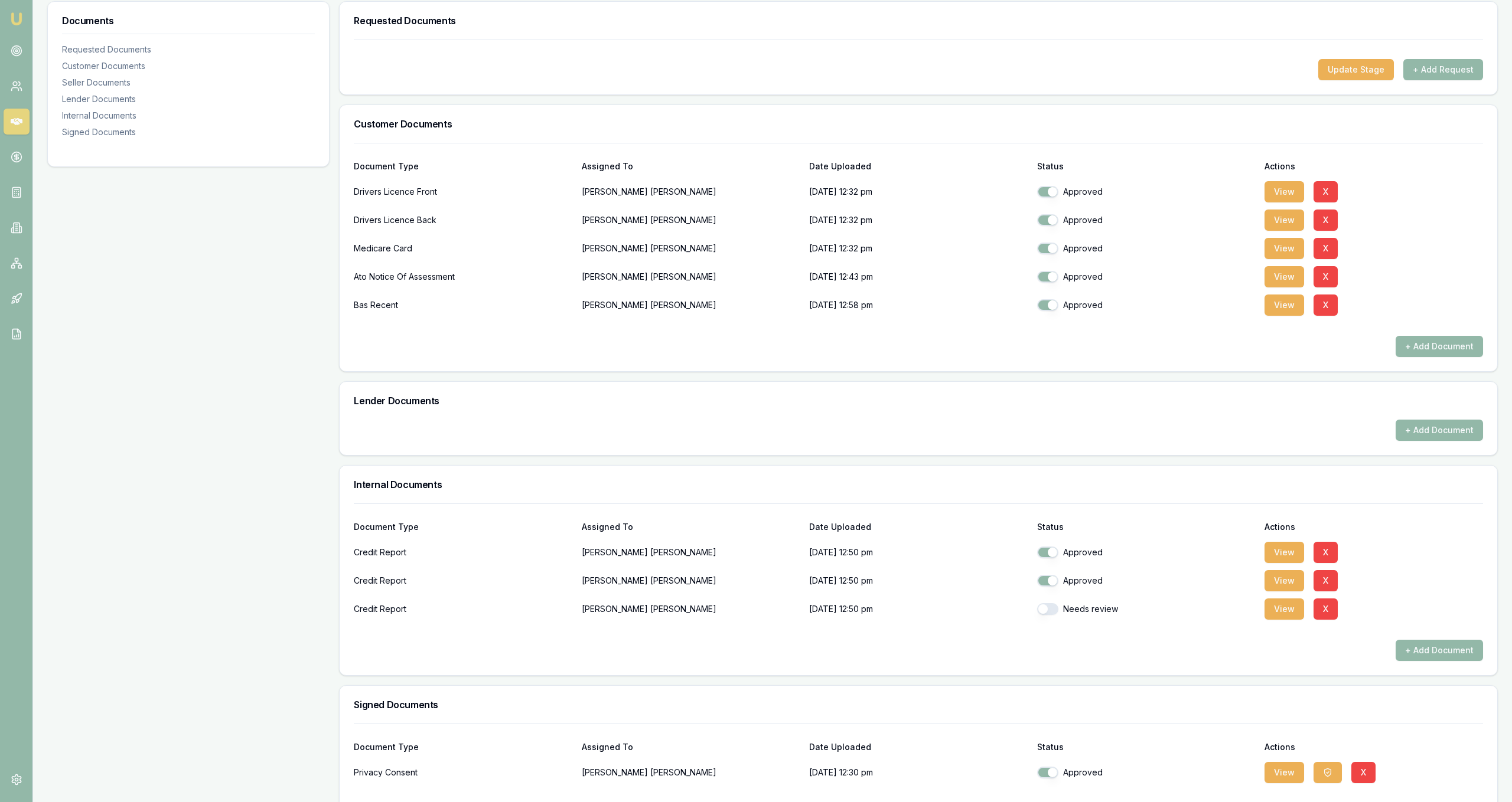
checkbox input "true"
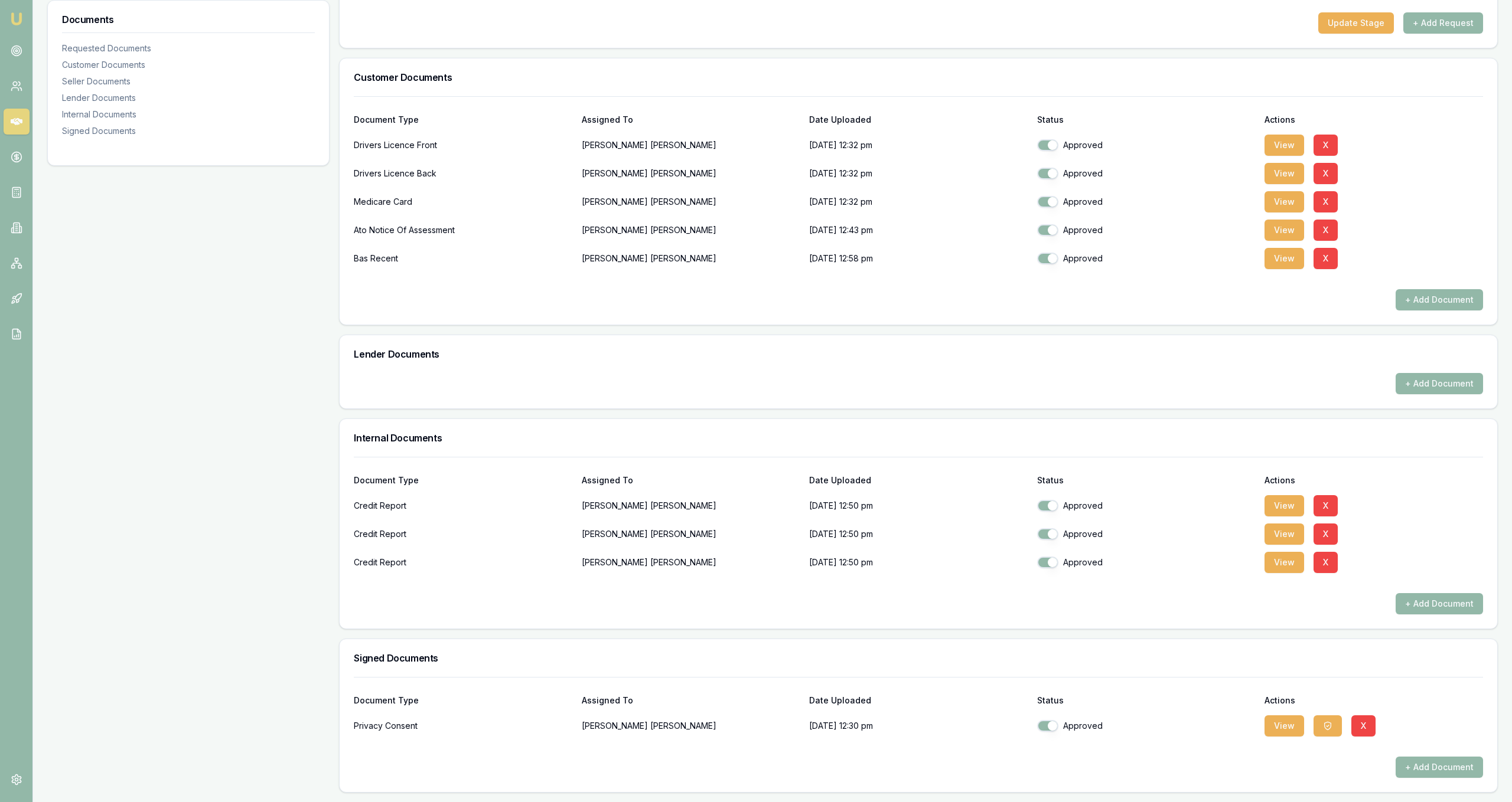
scroll to position [0, 0]
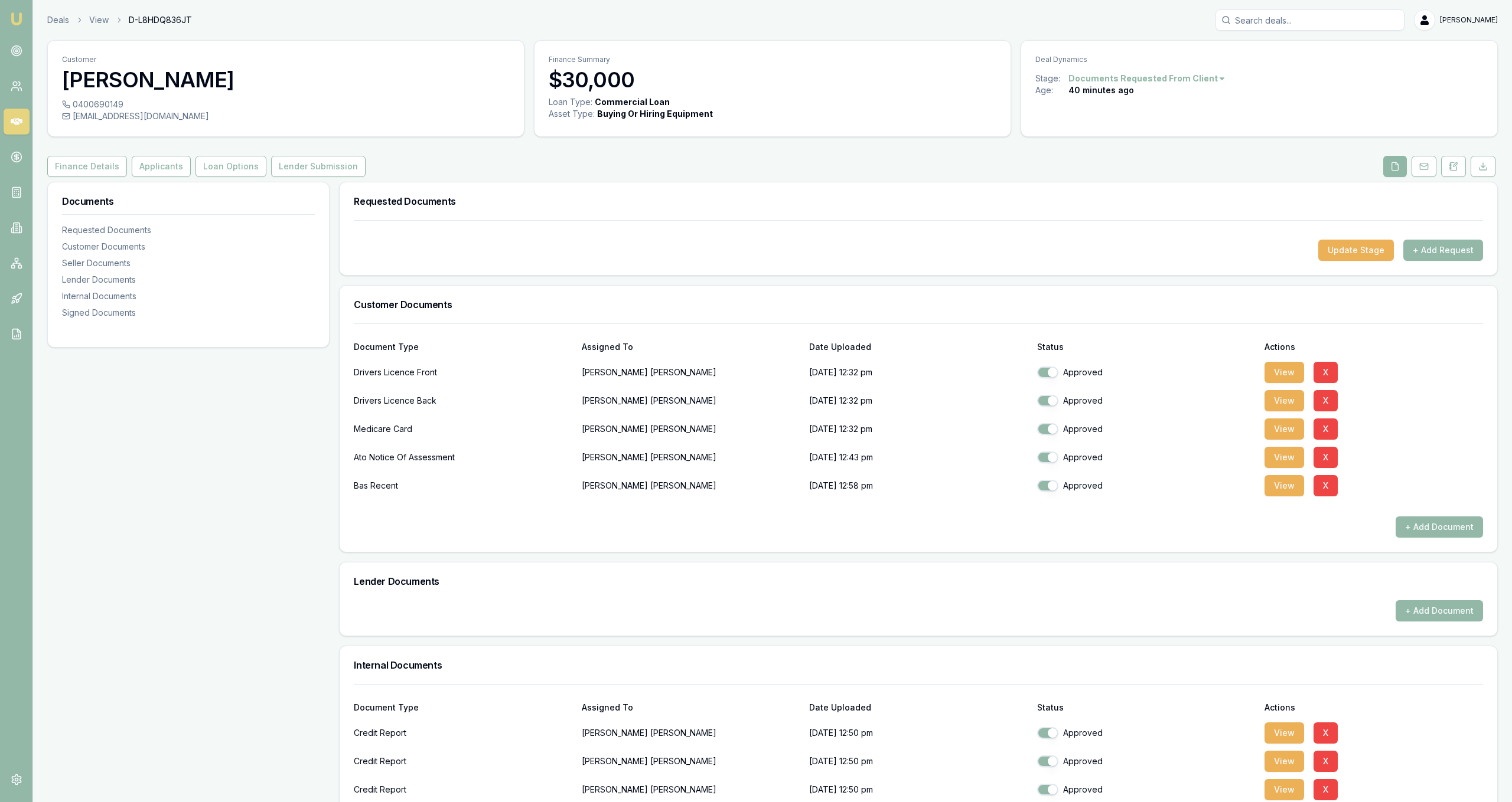
click at [1394, 165] on icon at bounding box center [1394, 166] width 9 height 9
click at [223, 183] on div "Documents Requested Documents Customer Documents Seller Documents Lender Docume…" at bounding box center [188, 257] width 281 height 151
drag, startPoint x: 221, startPoint y: 179, endPoint x: 214, endPoint y: 182, distance: 7.6
click at [221, 182] on div "Customer Shane Jackson 0400690149 jackosfamilytransport@hotmail.com Finance Sum…" at bounding box center [772, 530] width 1450 height 980
click at [355, 170] on link "Lender Submission" at bounding box center [319, 167] width 99 height 21
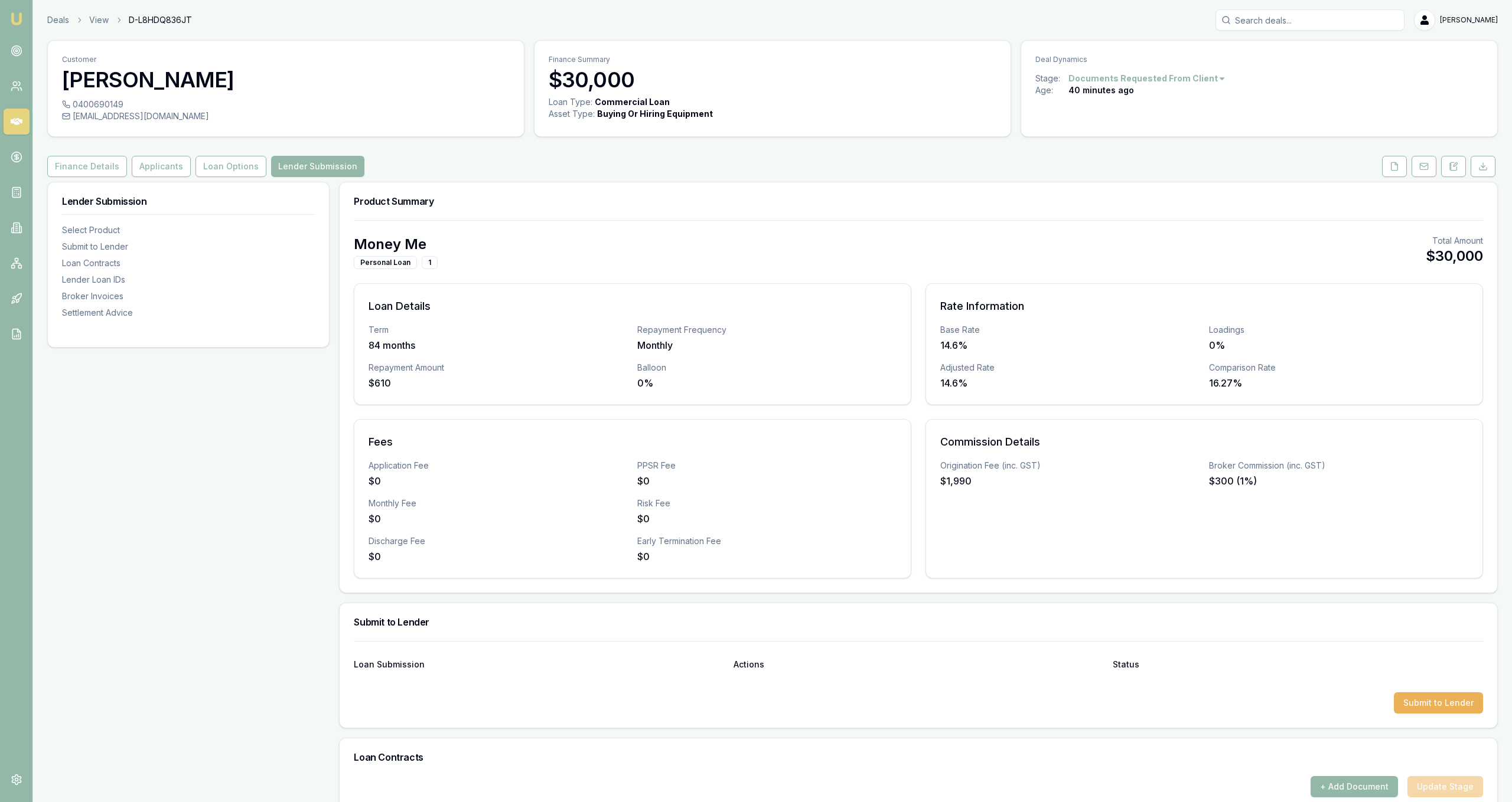
scroll to position [241, 0]
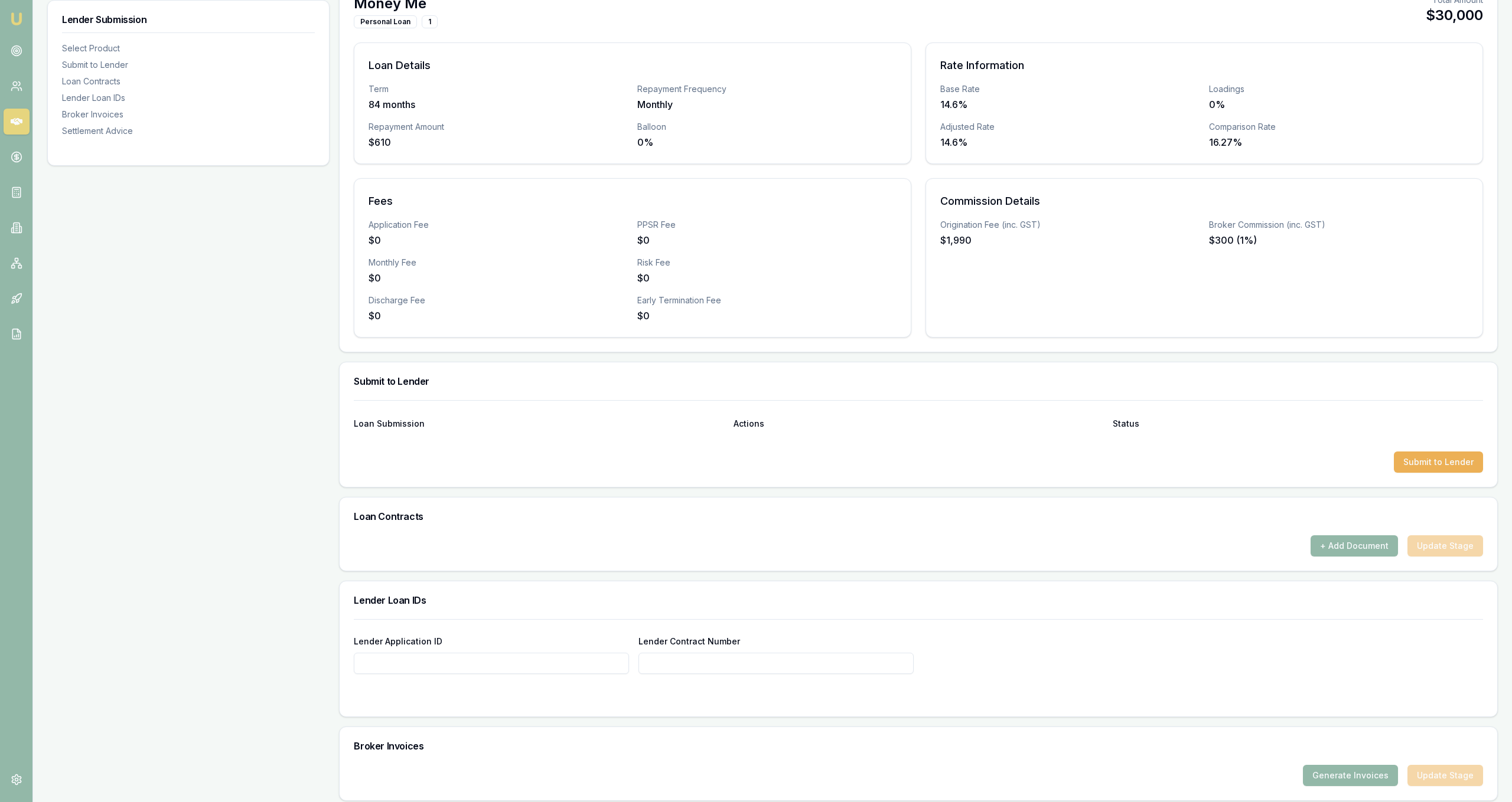
click at [1445, 476] on div "Loan Submission Actions Status Submit to Lender" at bounding box center [919, 443] width 1157 height 87
click at [1430, 464] on button "Submit to Lender" at bounding box center [1438, 462] width 89 height 21
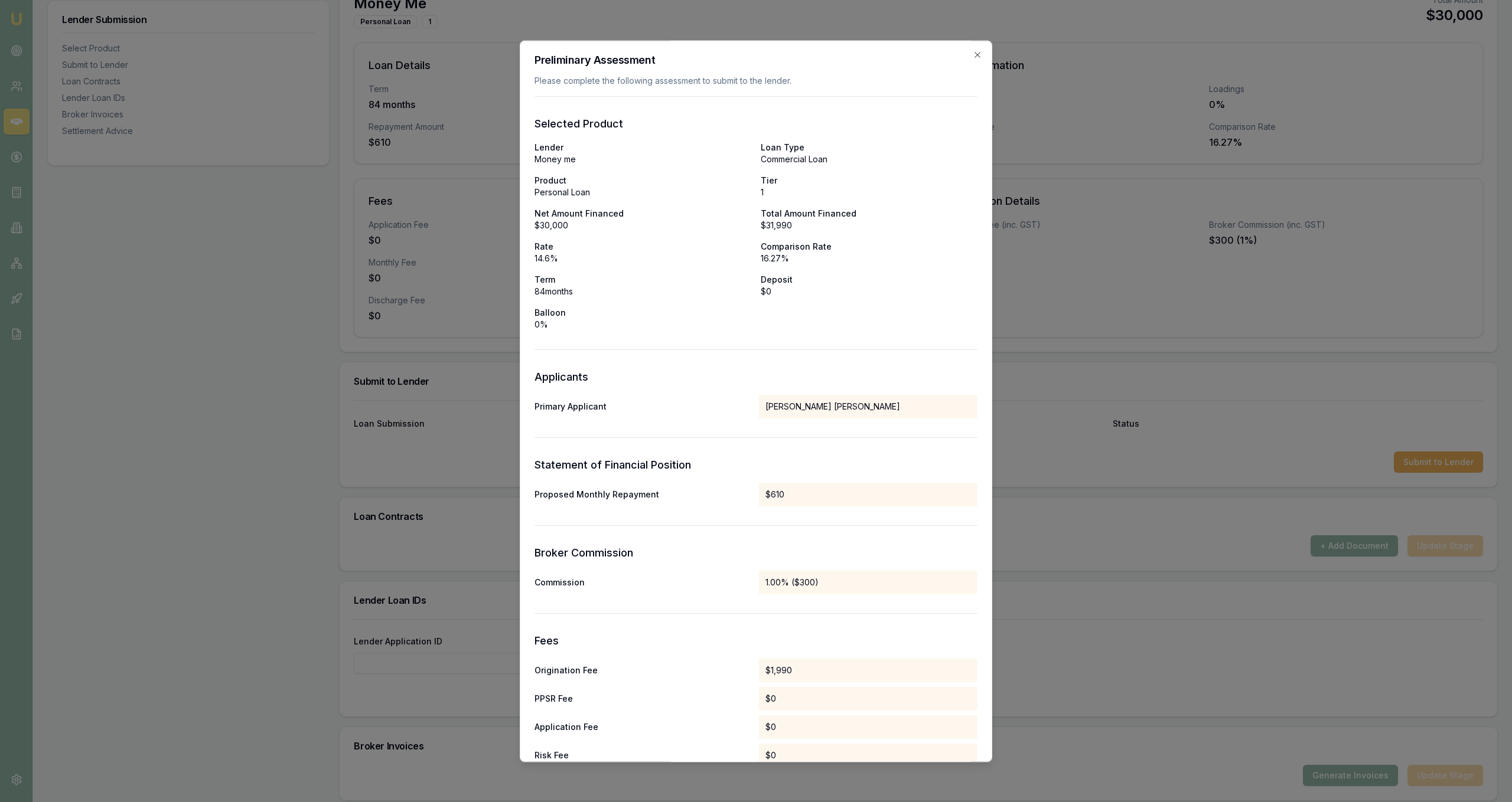
scroll to position [314, 0]
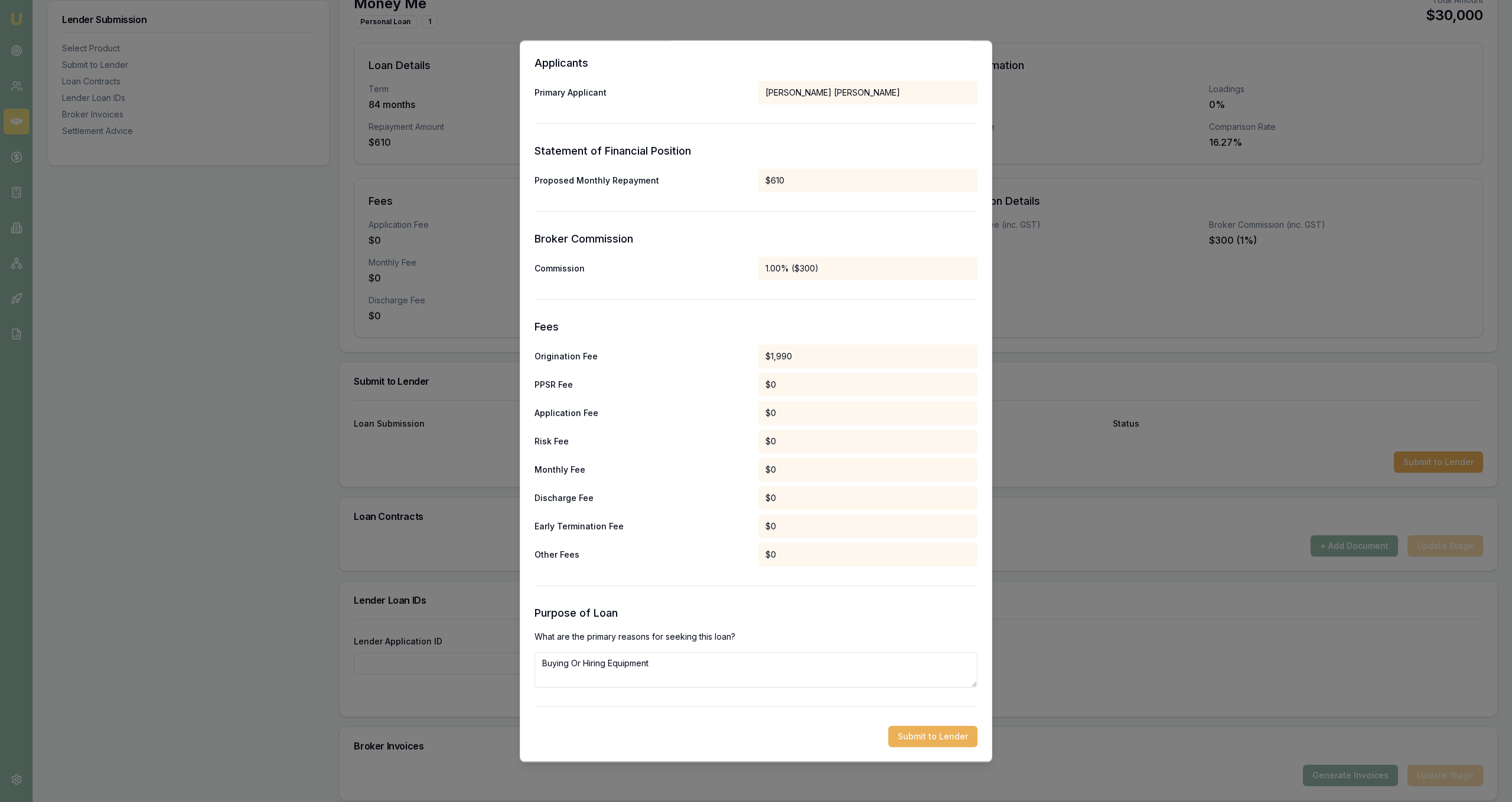
click at [680, 685] on textarea "Buying Or Hiring Equipment" at bounding box center [756, 670] width 443 height 36
click at [715, 583] on form "Selected Product Lender Money me Loan Type Commercial Loan Product Personal Loa…" at bounding box center [756, 265] width 443 height 965
click at [900, 735] on button "Submit to Lender" at bounding box center [933, 737] width 89 height 21
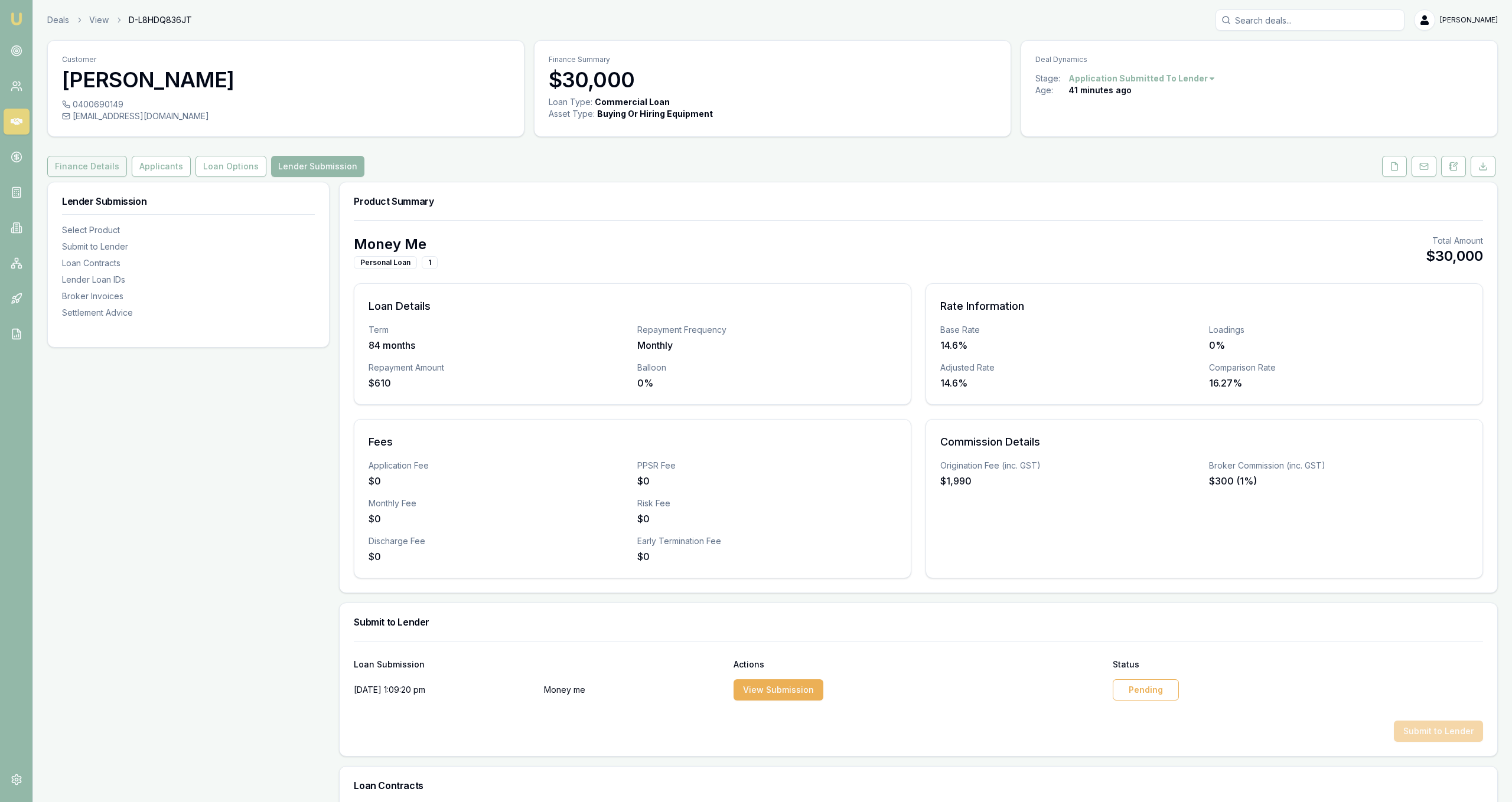
click at [87, 174] on button "Finance Details" at bounding box center [87, 167] width 80 height 21
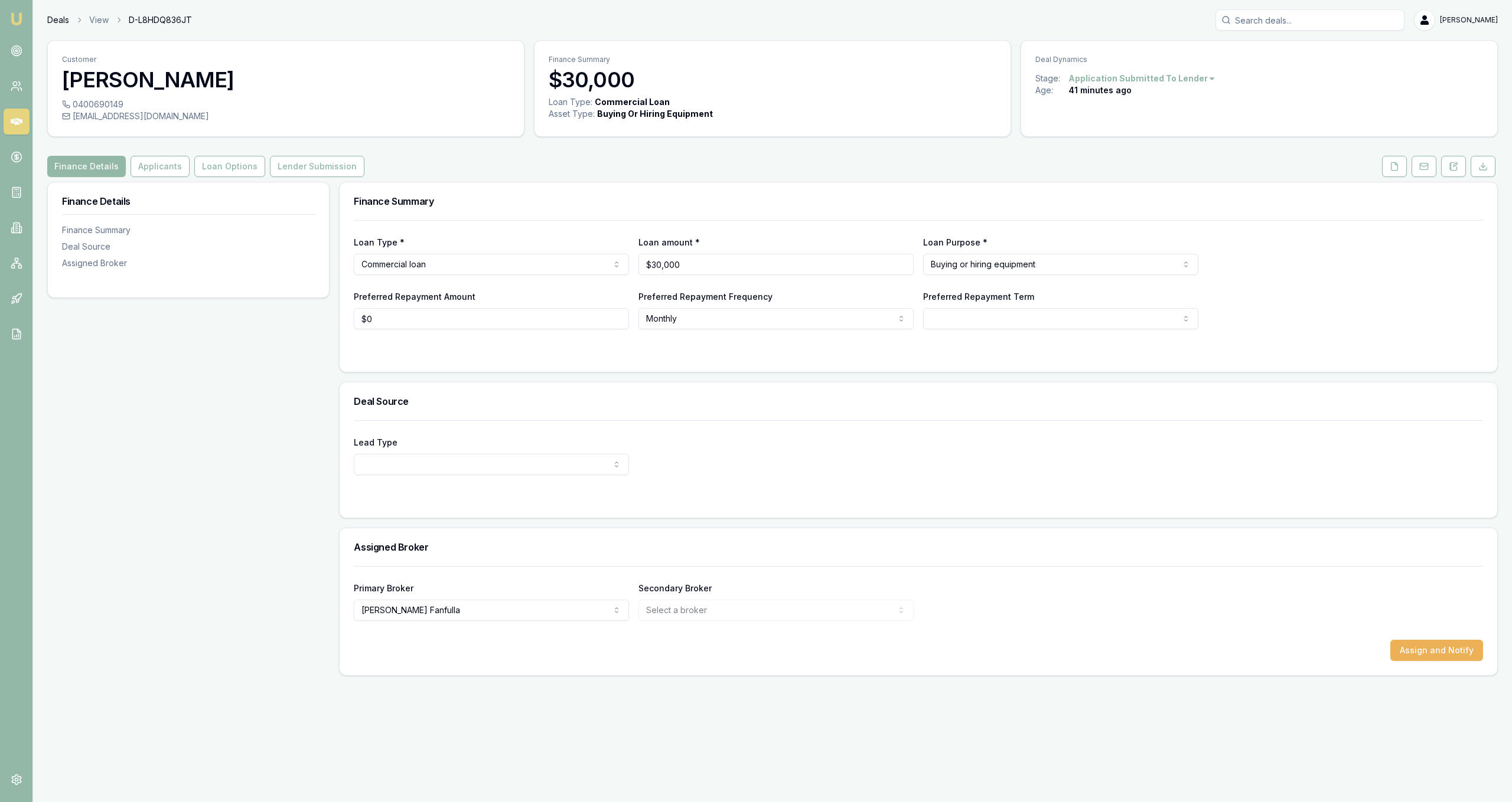
click at [48, 21] on link "Deals" at bounding box center [57, 20] width 22 height 12
